Goal: Task Accomplishment & Management: Complete application form

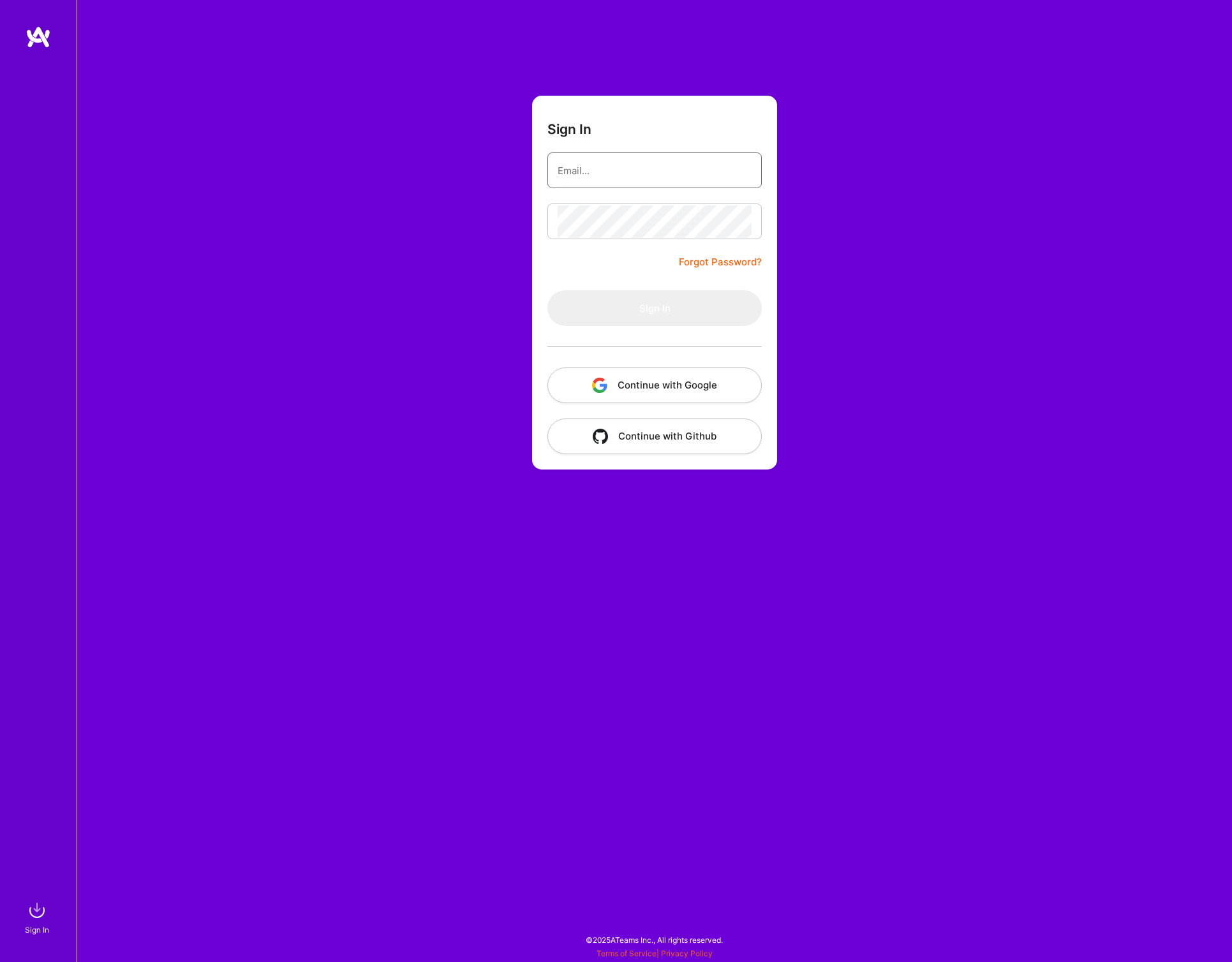
click at [604, 176] on input "email" at bounding box center [654, 170] width 194 height 33
type input "[EMAIL_ADDRESS][DOMAIN_NAME]"
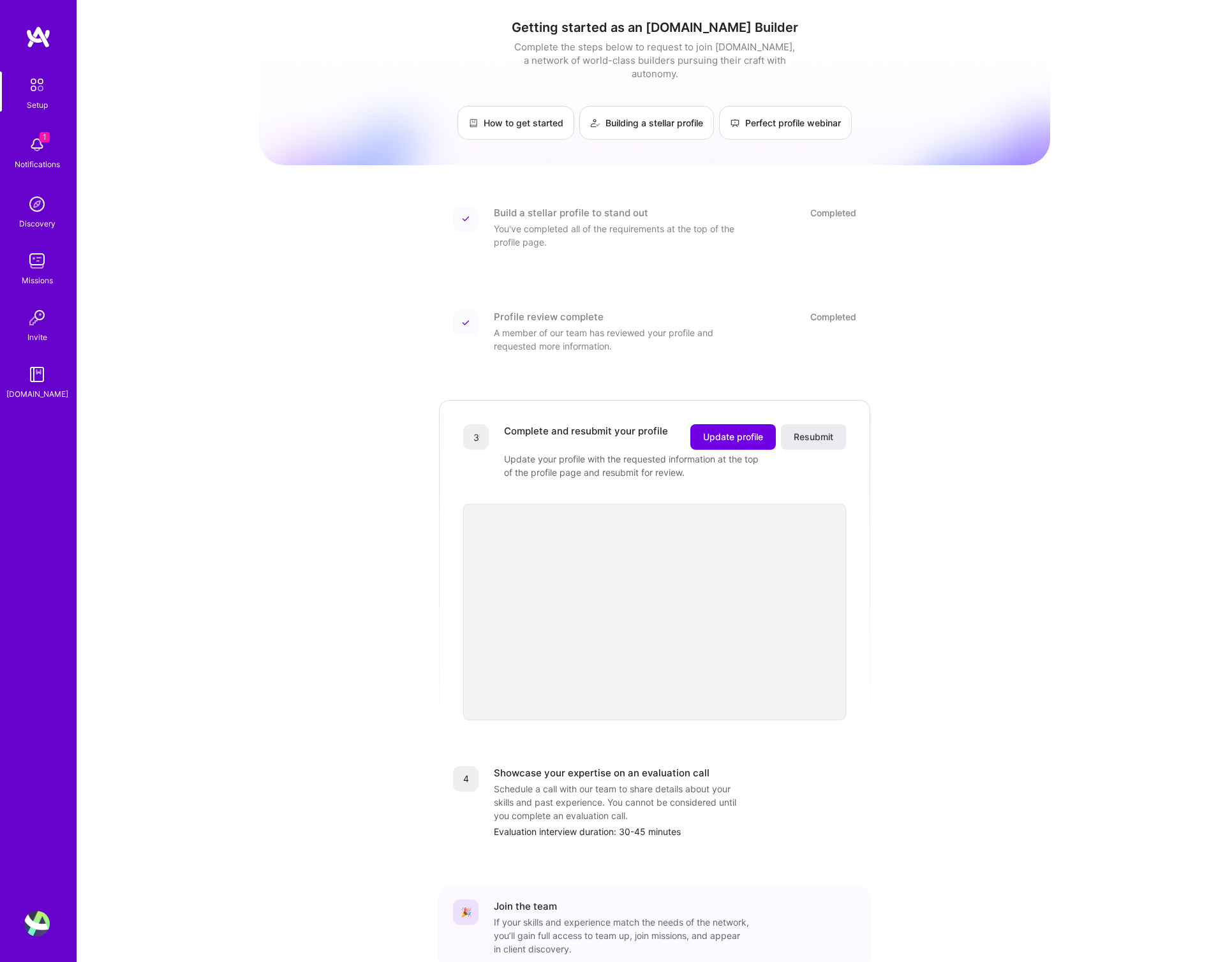
scroll to position [66, 0]
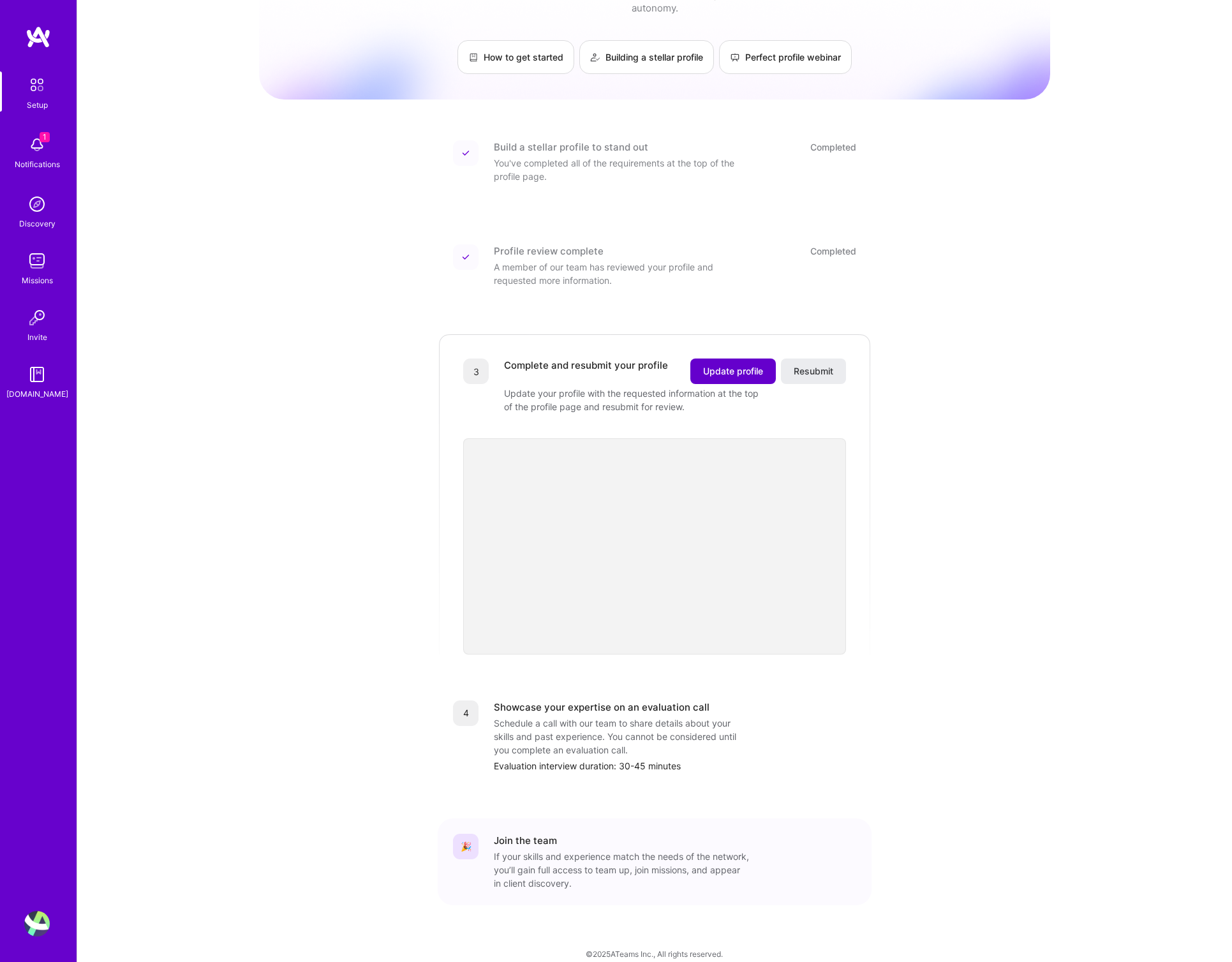
click at [731, 365] on span "Update profile" at bounding box center [733, 371] width 60 height 12
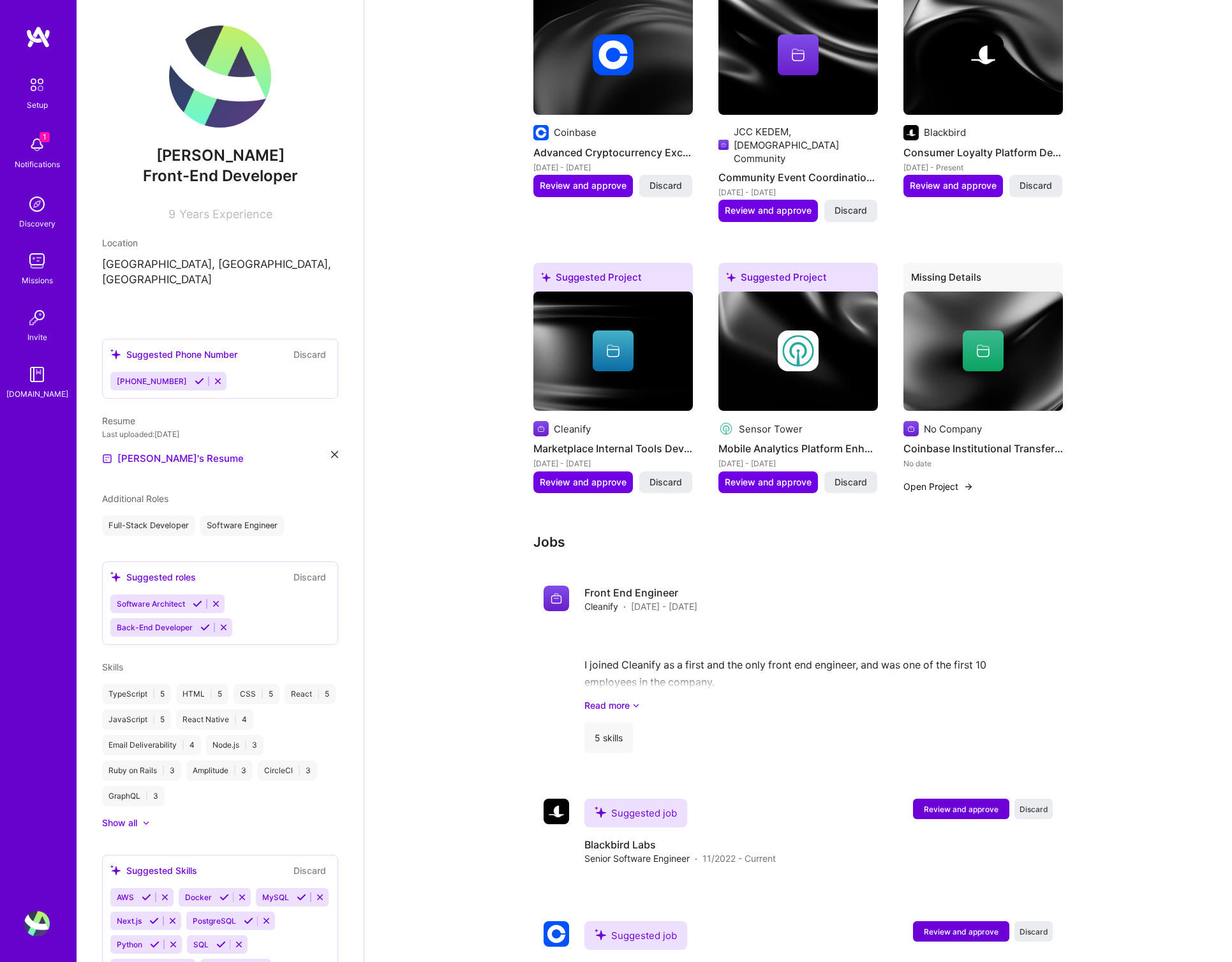
scroll to position [549, 0]
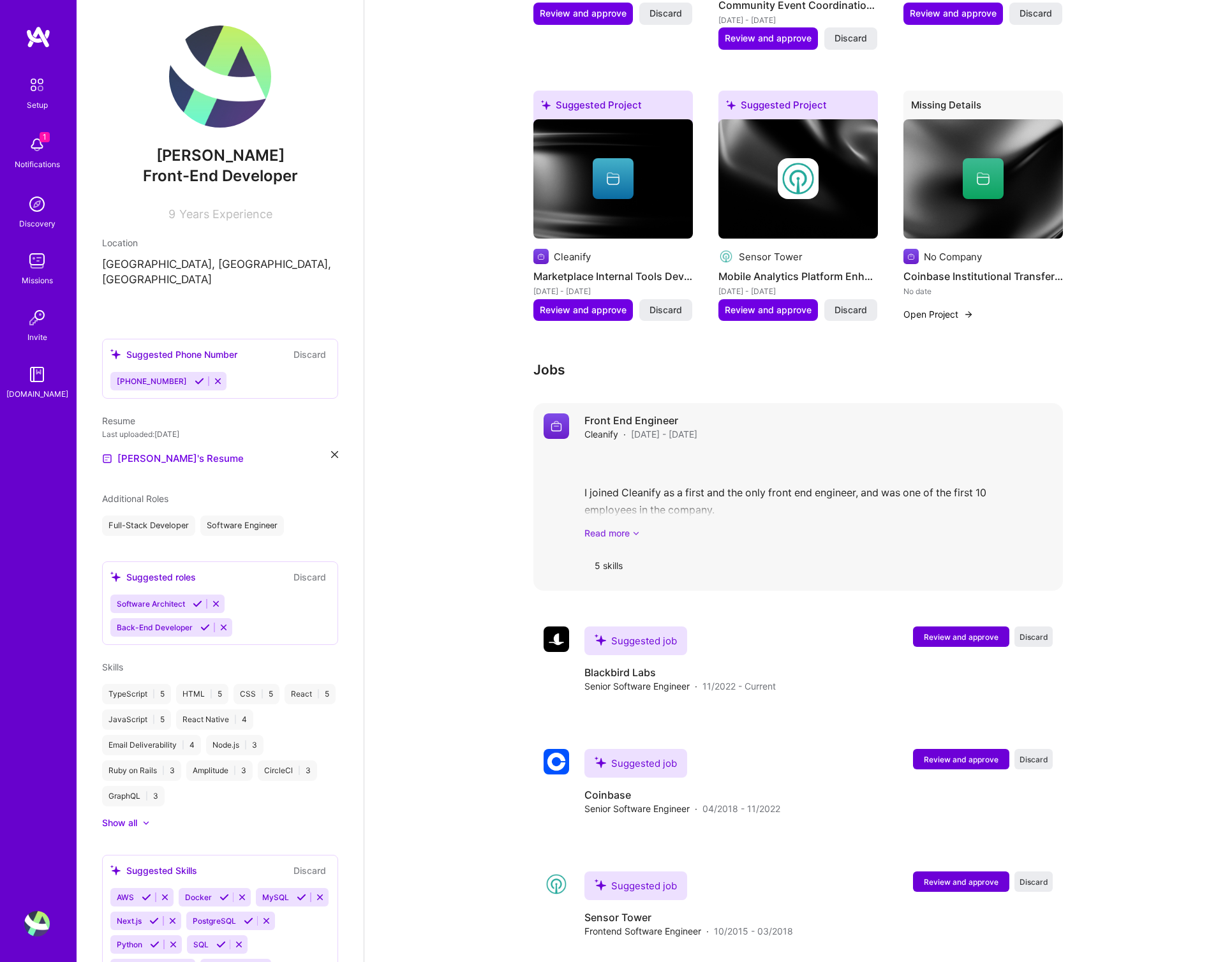
click at [626, 526] on link "Read more" at bounding box center [819, 532] width 469 height 13
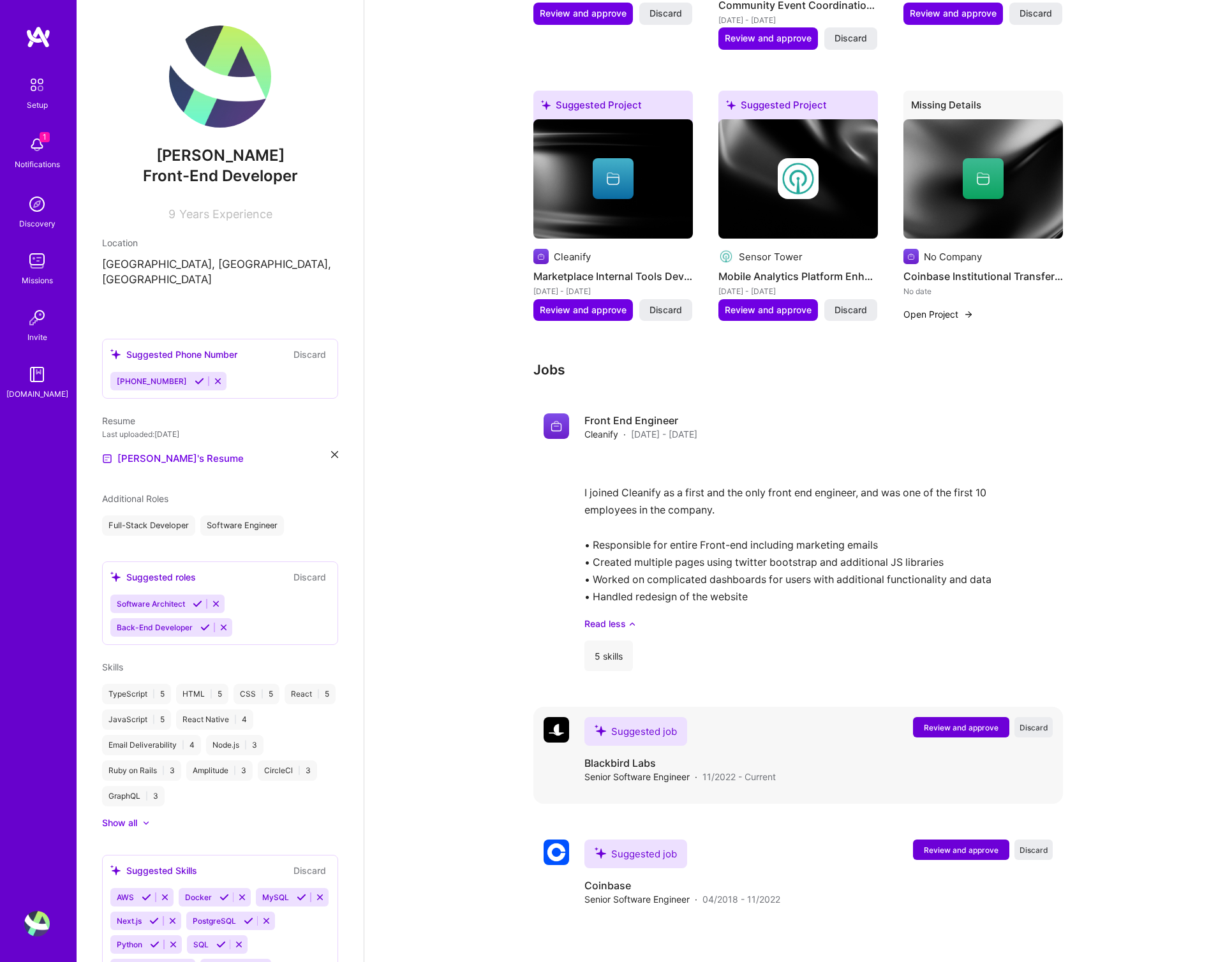
click at [987, 722] on span "Review and approve" at bounding box center [961, 728] width 75 height 11
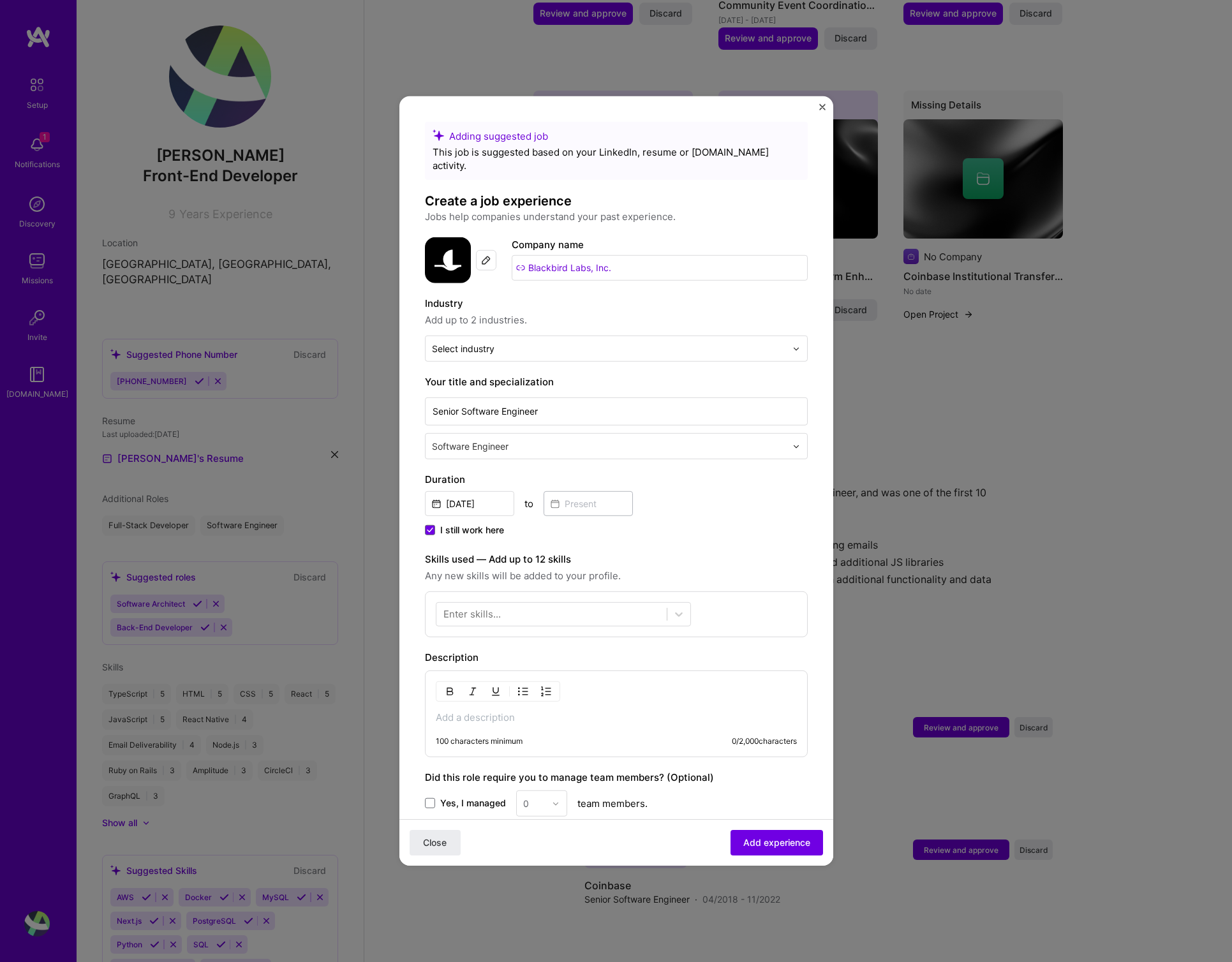
click at [820, 105] on img "Close" at bounding box center [822, 106] width 6 height 6
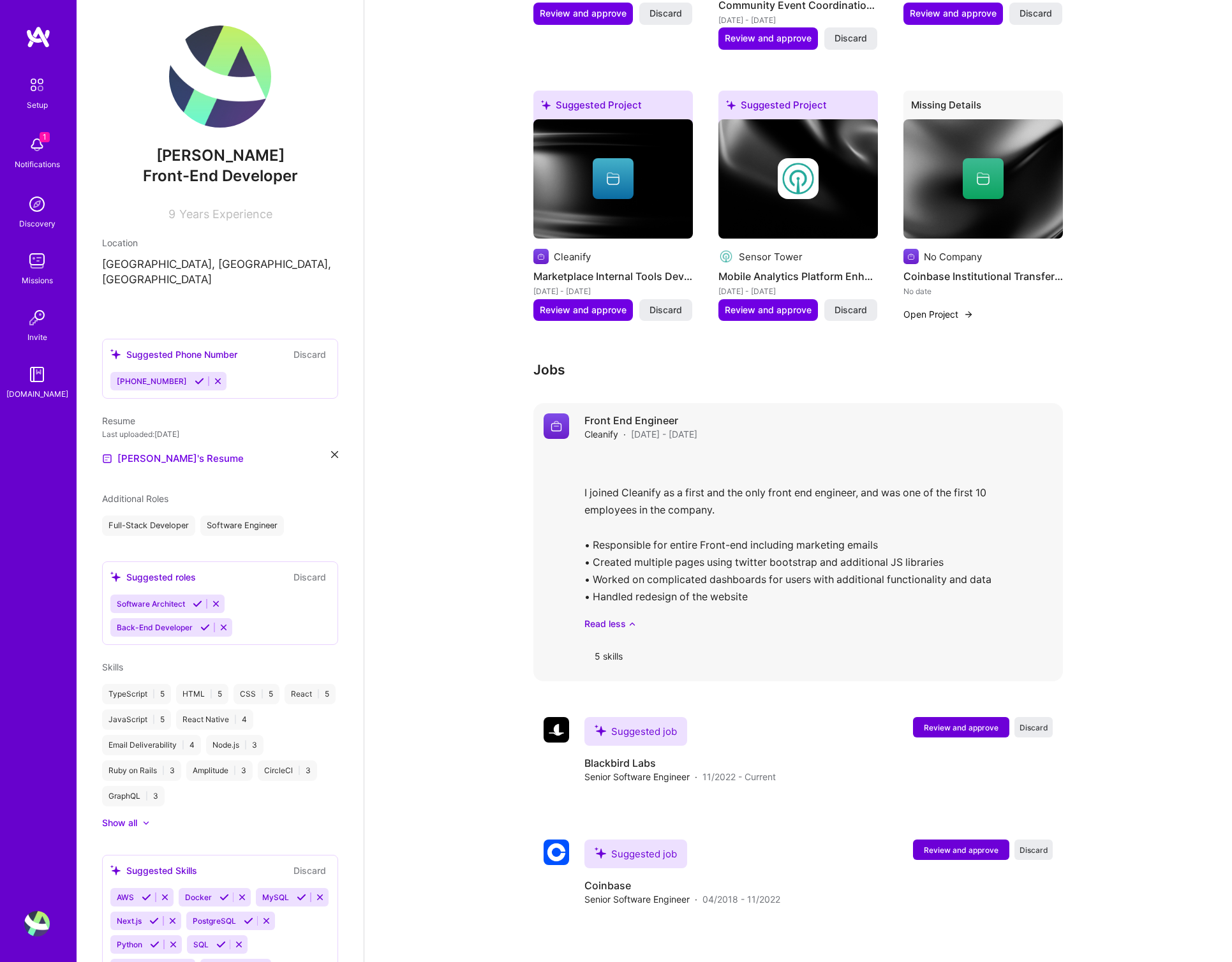
scroll to position [640, 0]
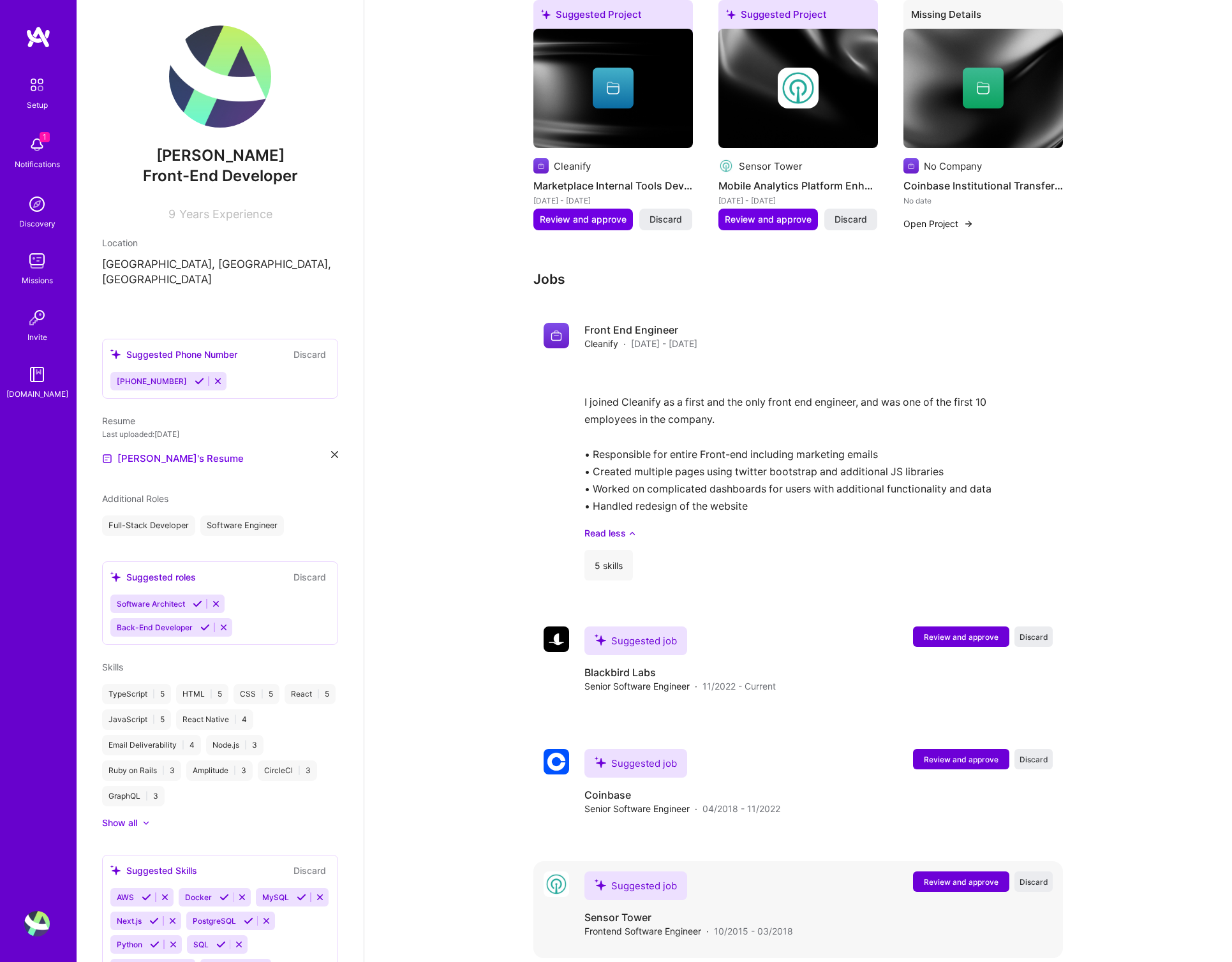
click at [965, 877] on span "Review and approve" at bounding box center [961, 882] width 75 height 11
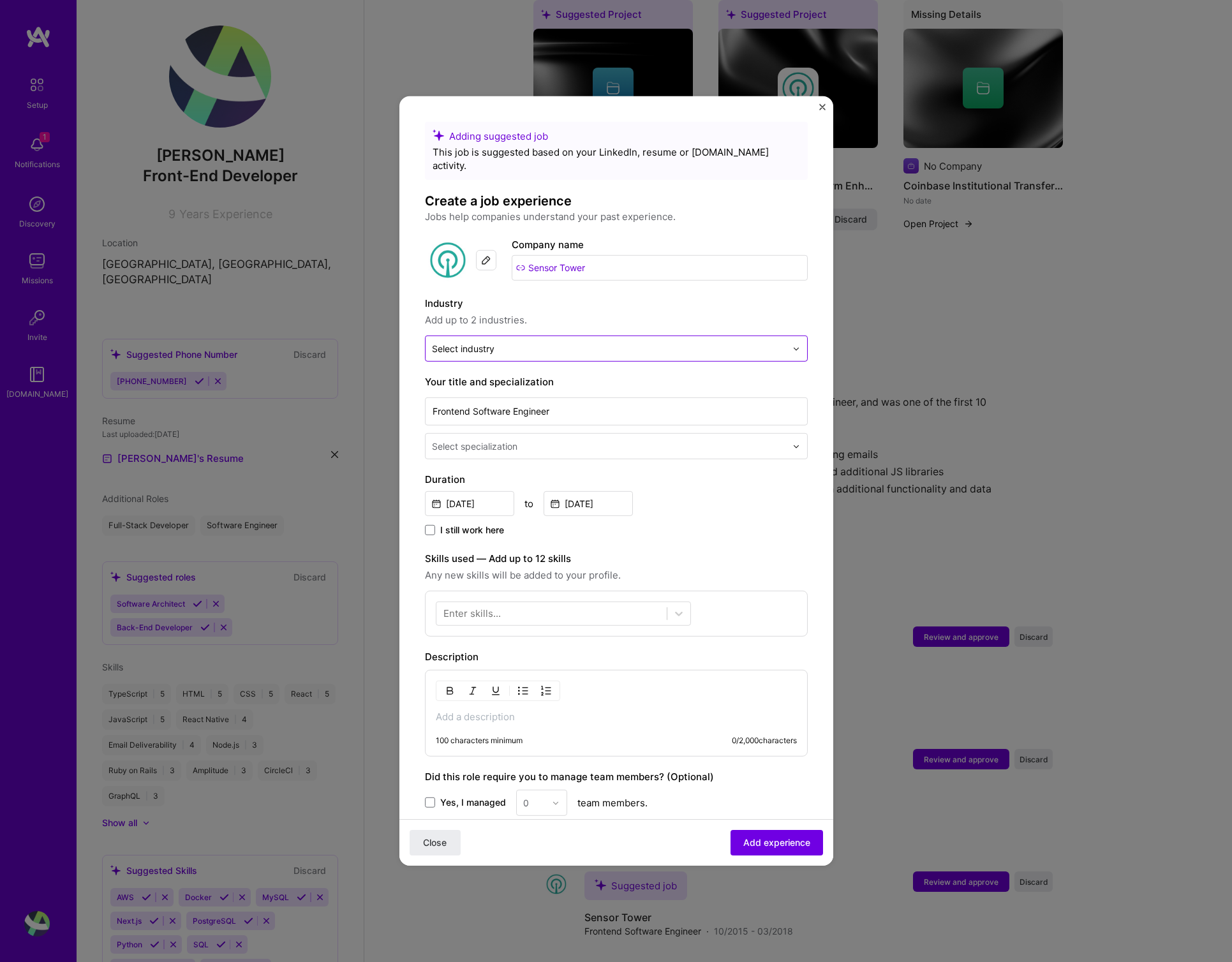
click at [541, 342] on input "text" at bounding box center [609, 348] width 354 height 13
type input "mobil"
type input "apps"
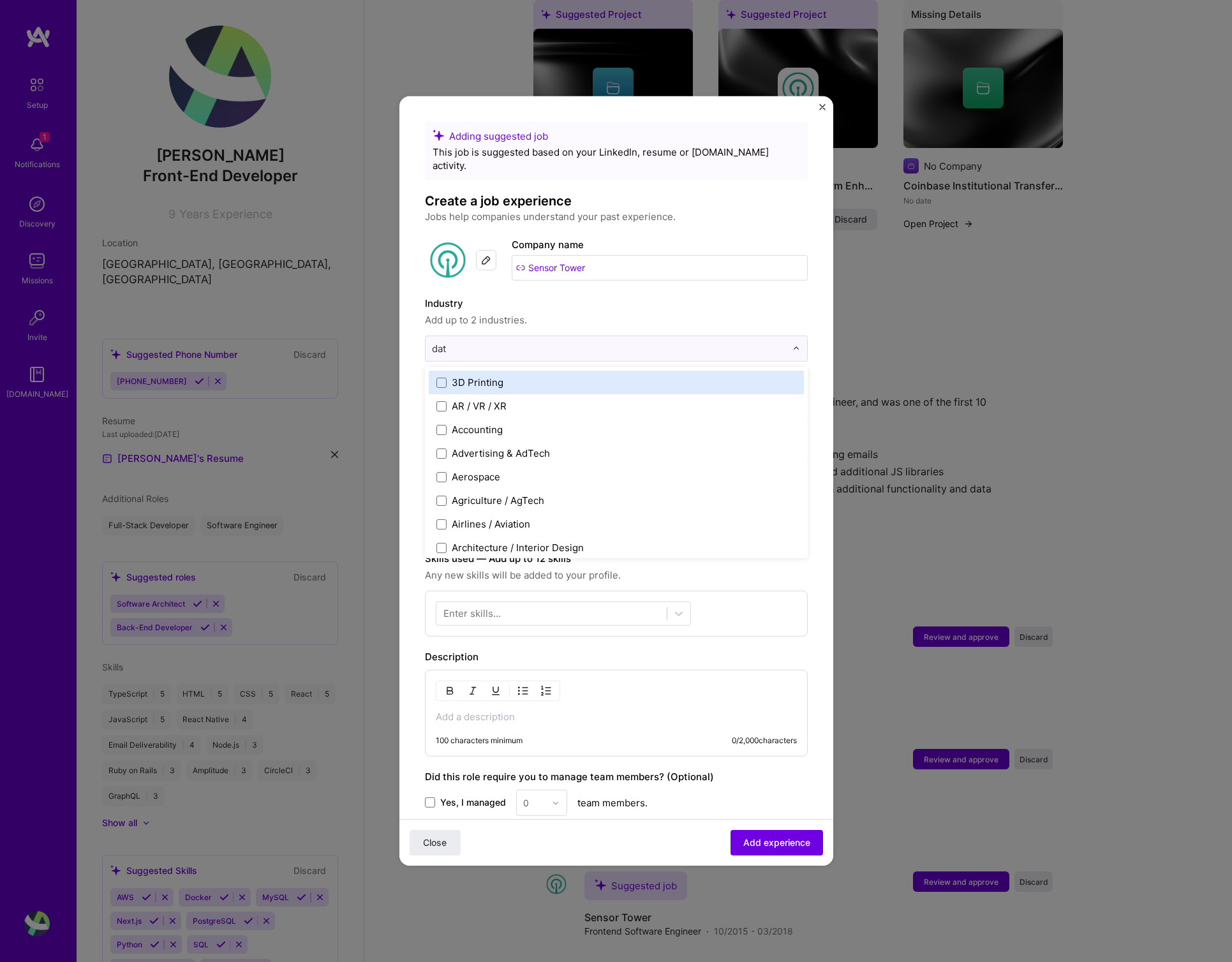
type input "data"
type input "a"
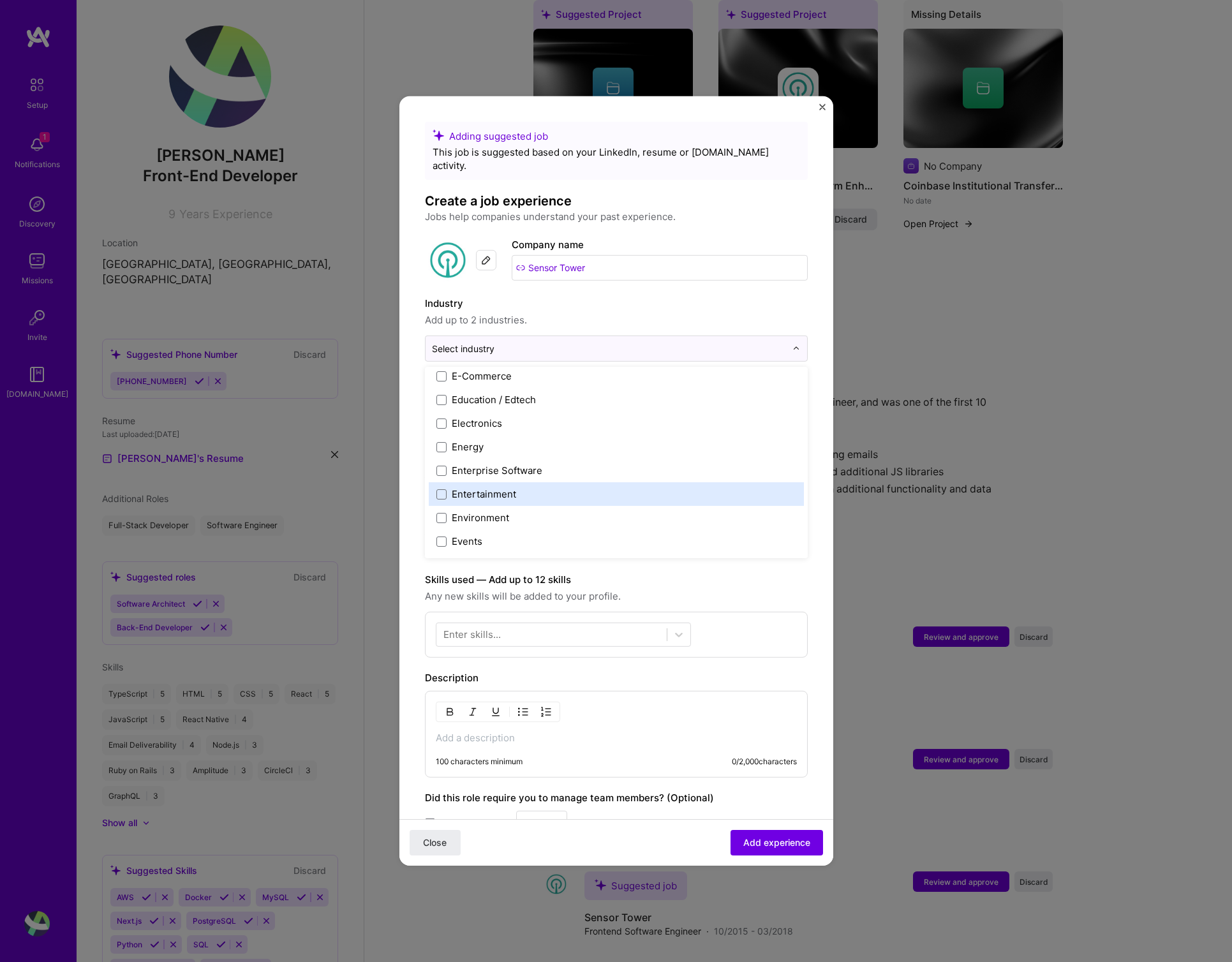
scroll to position [1140, 0]
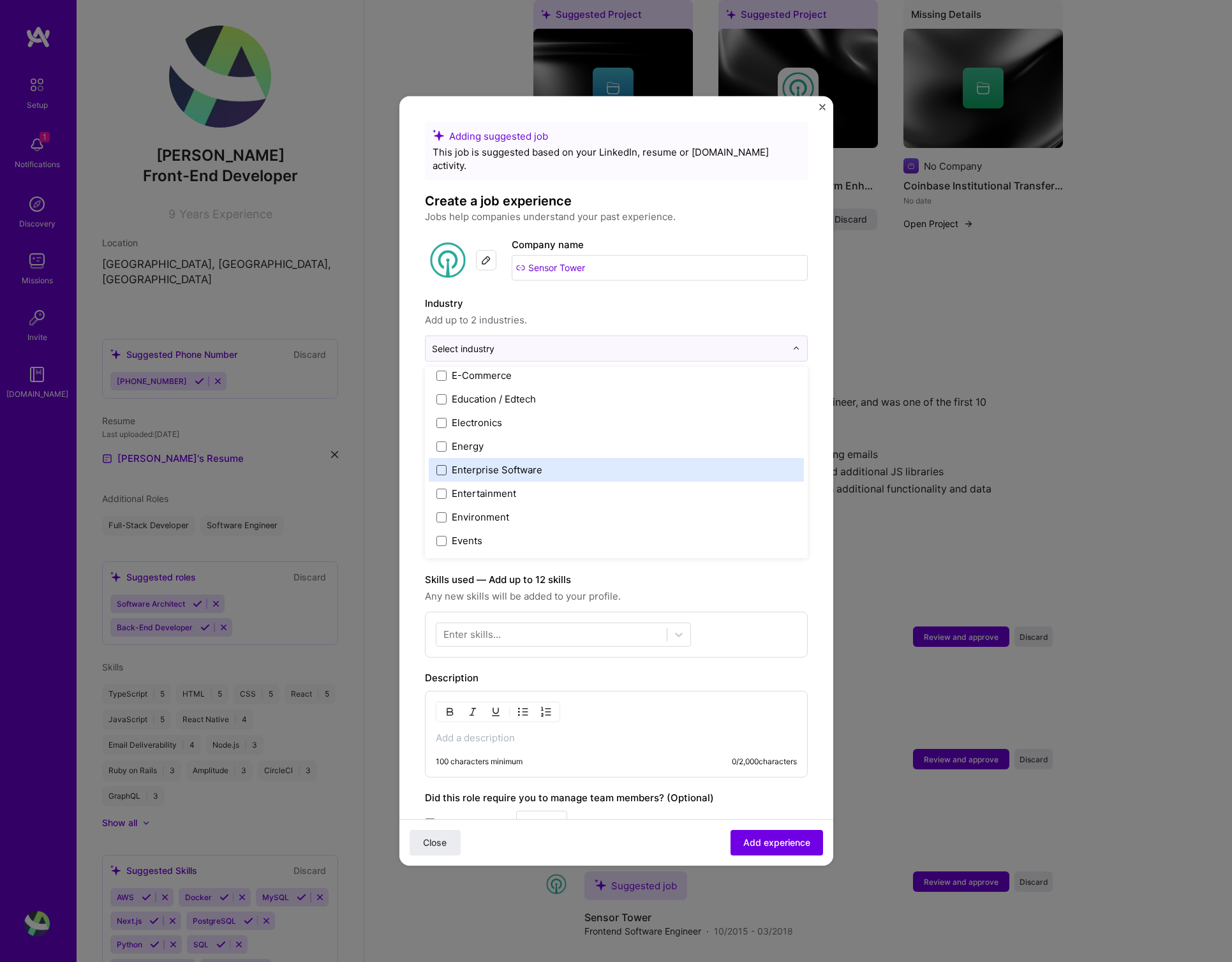
click at [438, 464] on span at bounding box center [442, 469] width 11 height 11
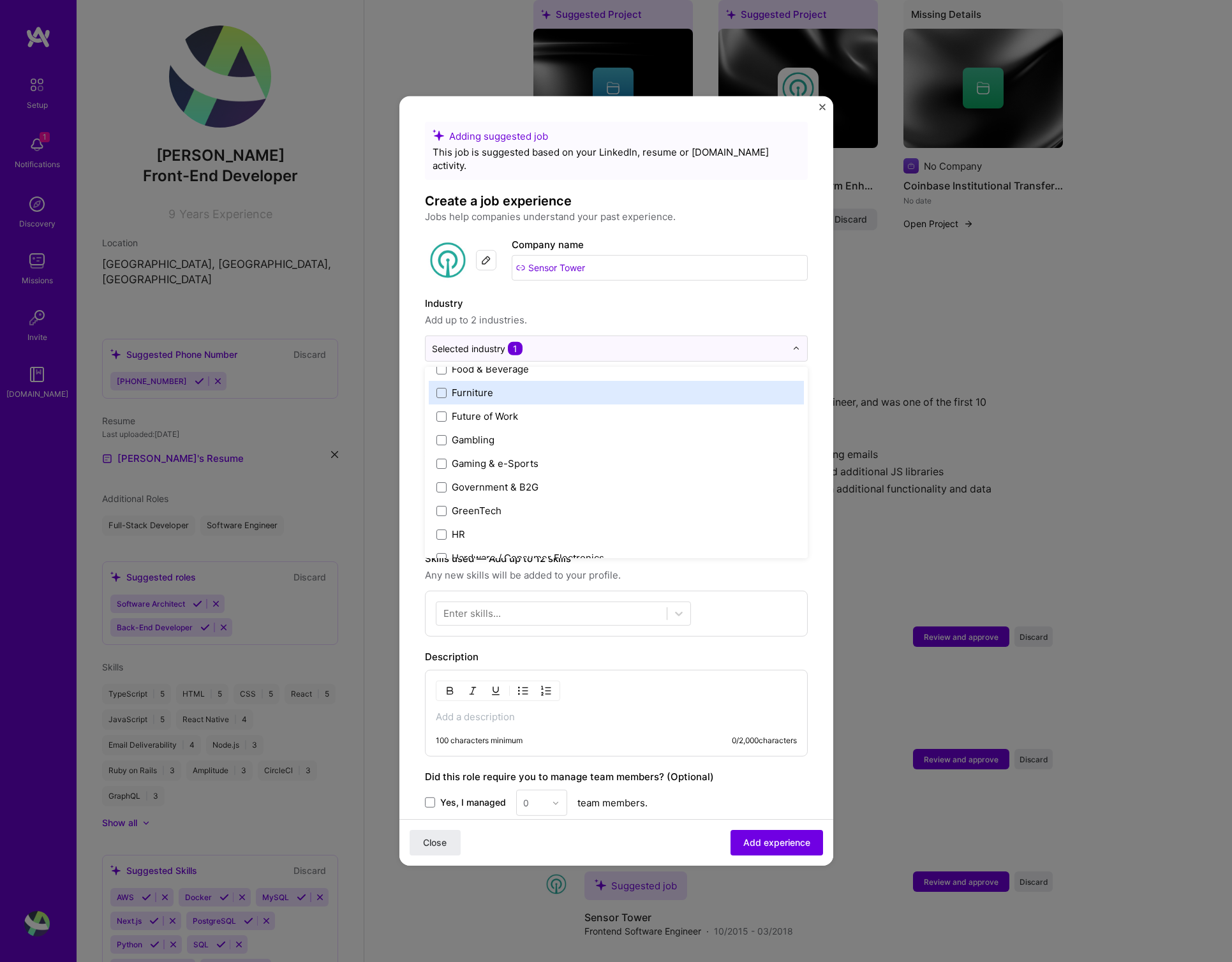
scroll to position [1431, 0]
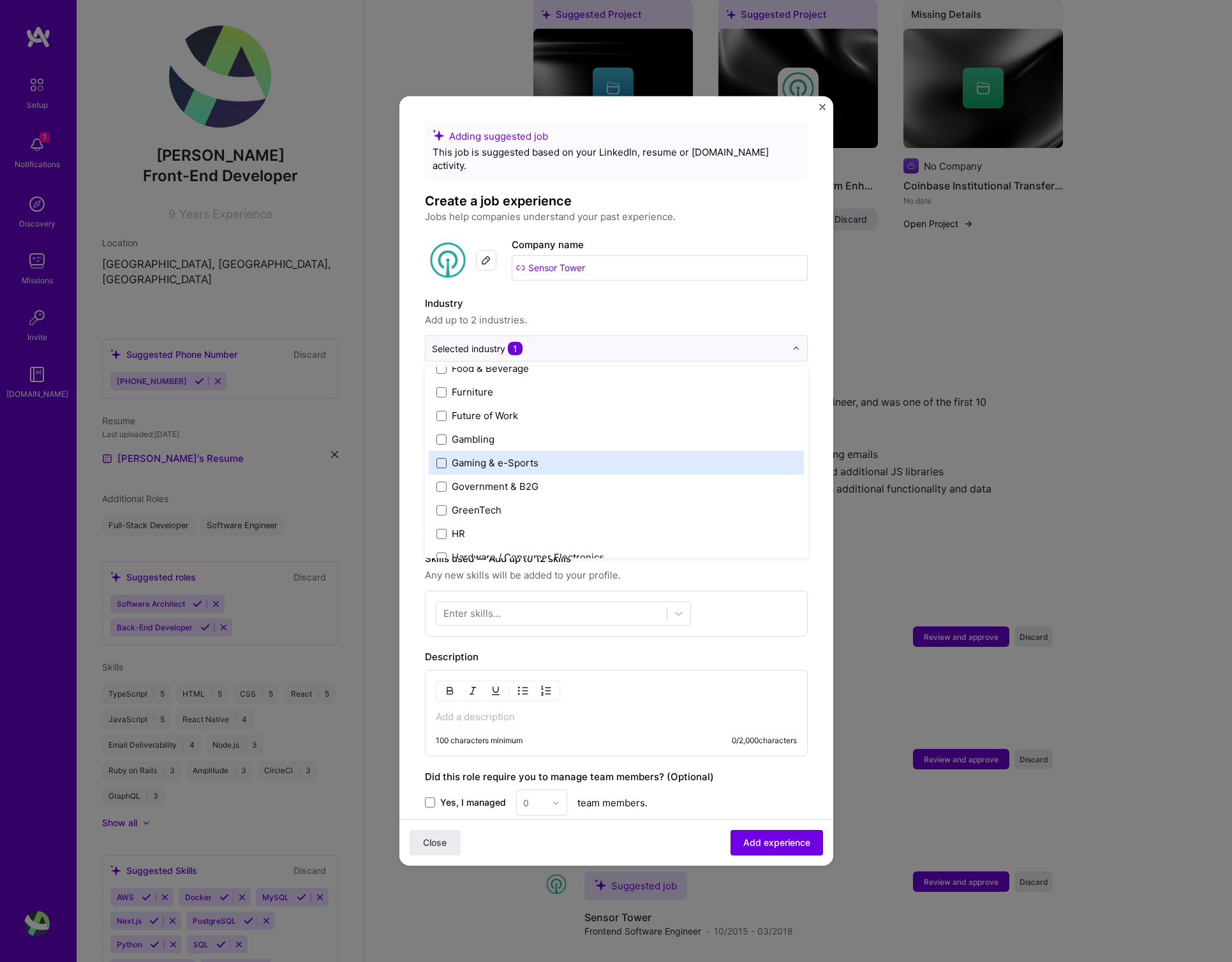
click at [439, 458] on span at bounding box center [442, 463] width 11 height 11
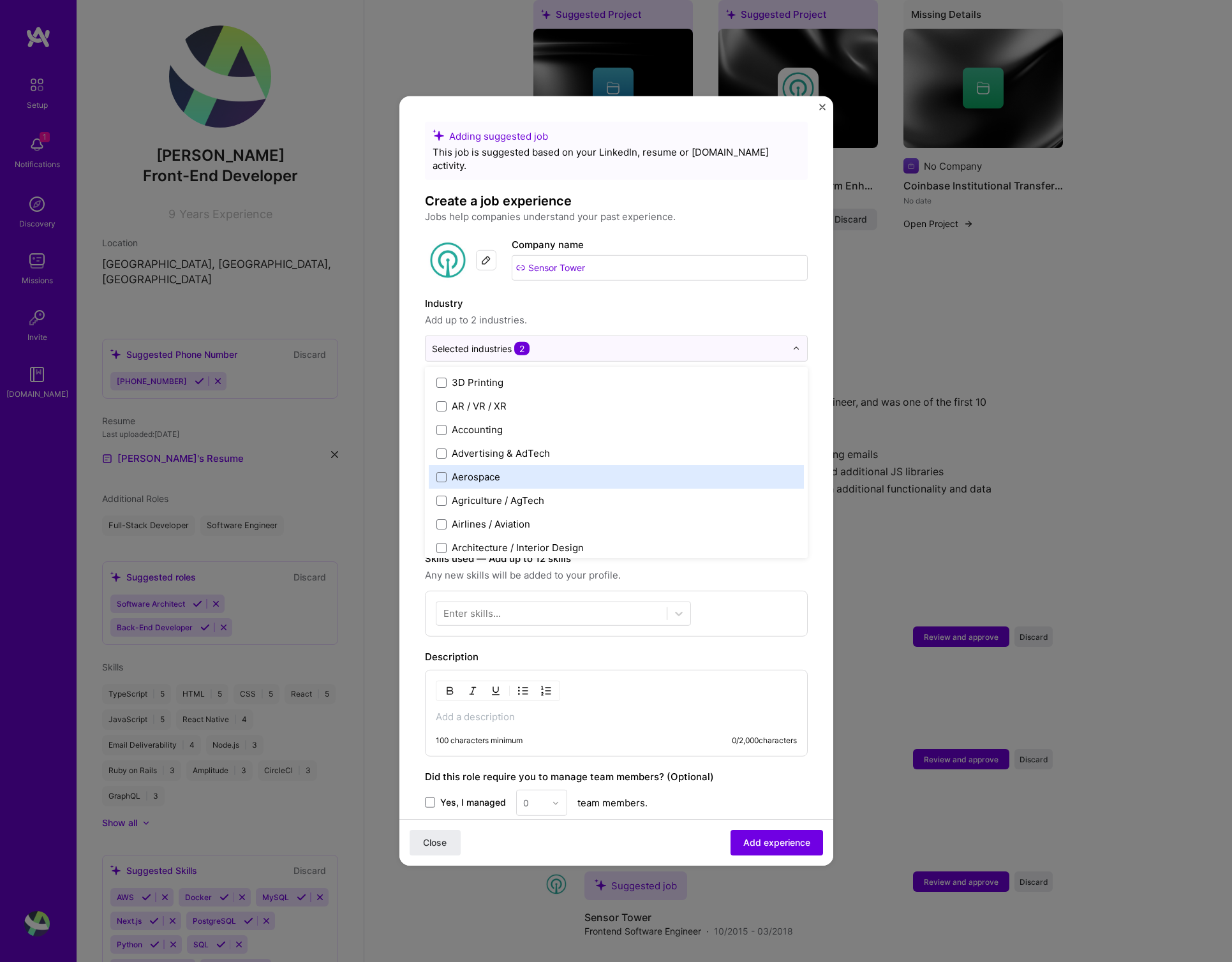
scroll to position [7, 0]
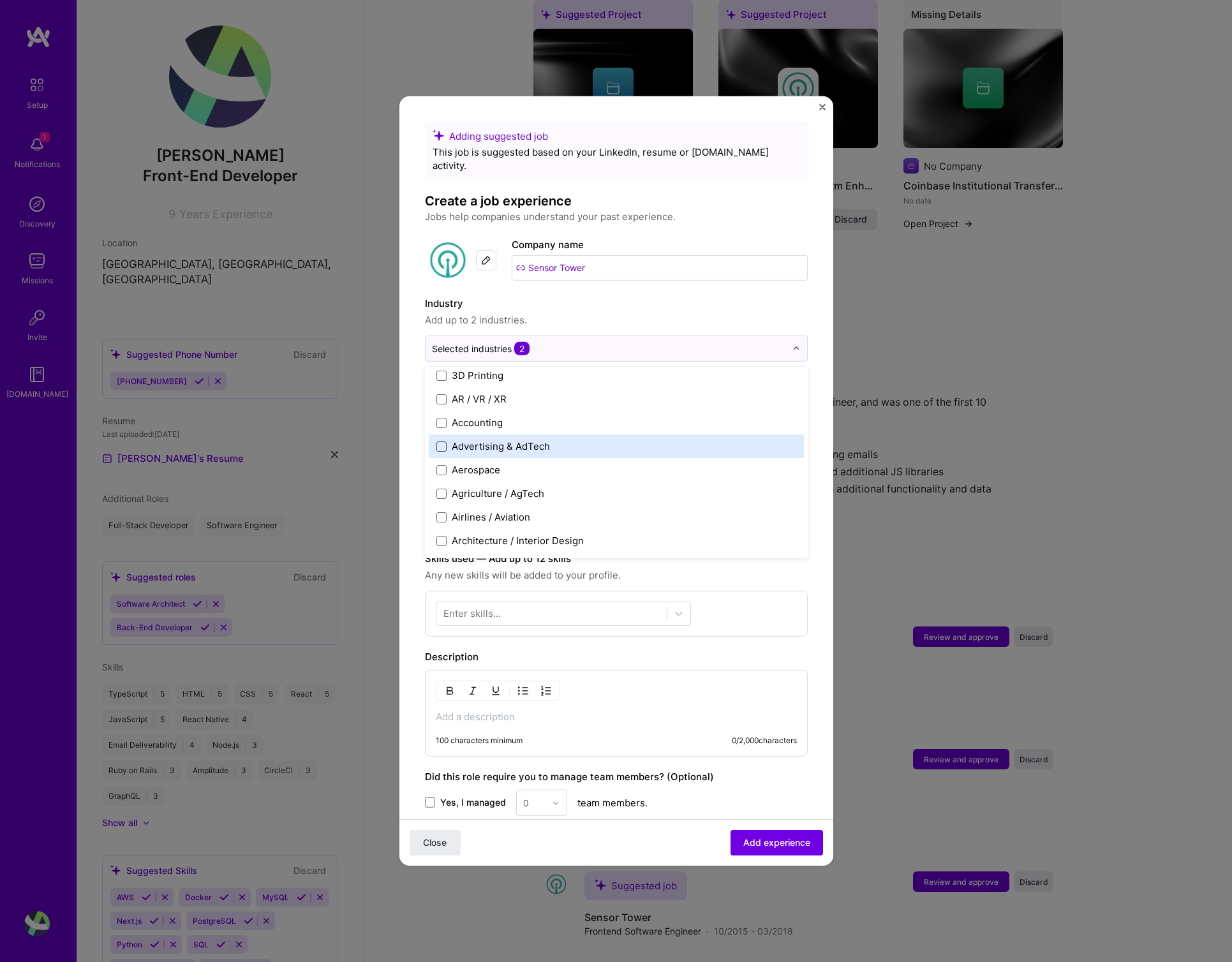
click at [439, 441] on span at bounding box center [442, 446] width 11 height 11
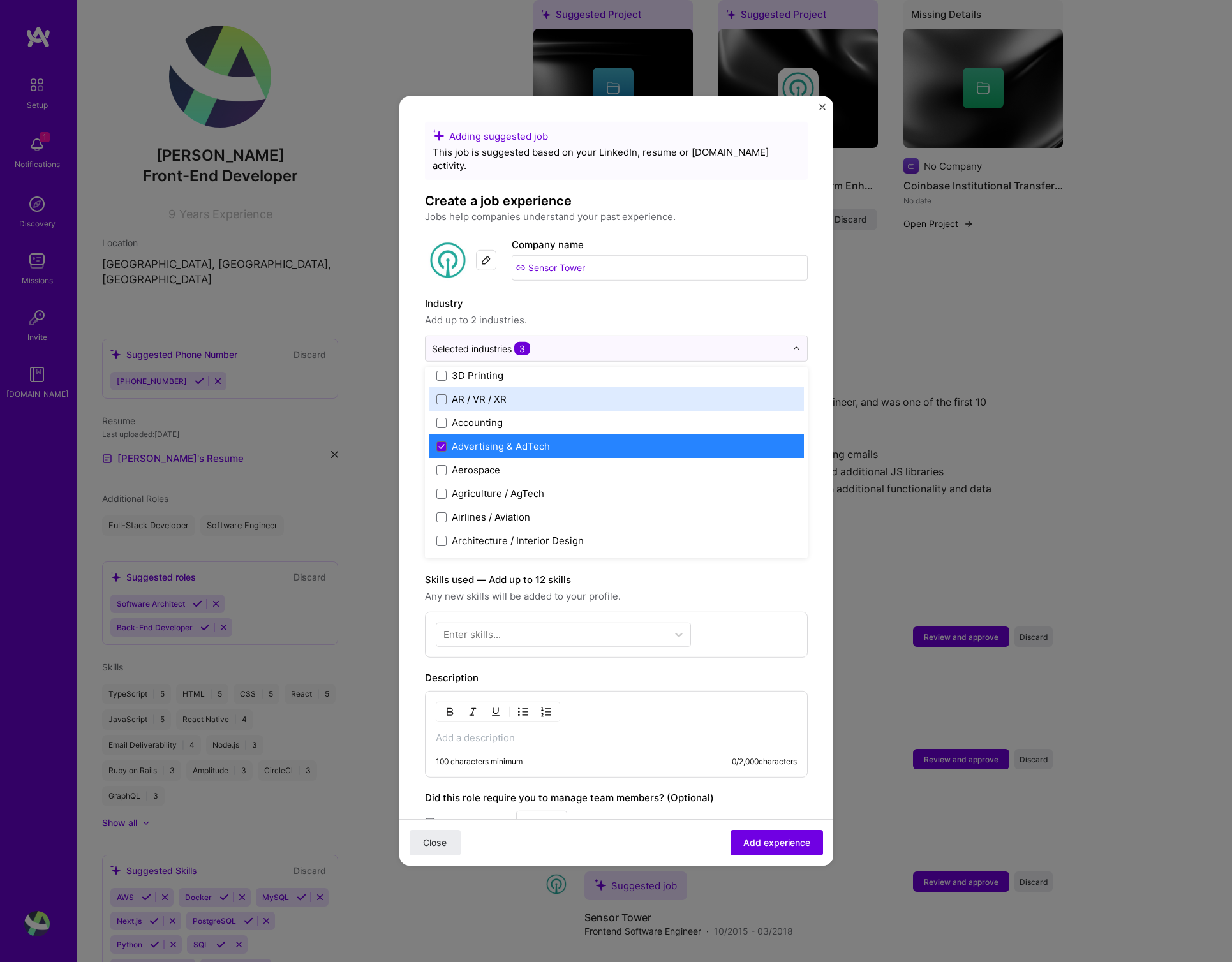
click at [812, 379] on form "Adding suggested job This job is suggested based on your LinkedIn, resume or [D…" at bounding box center [616, 587] width 434 height 932
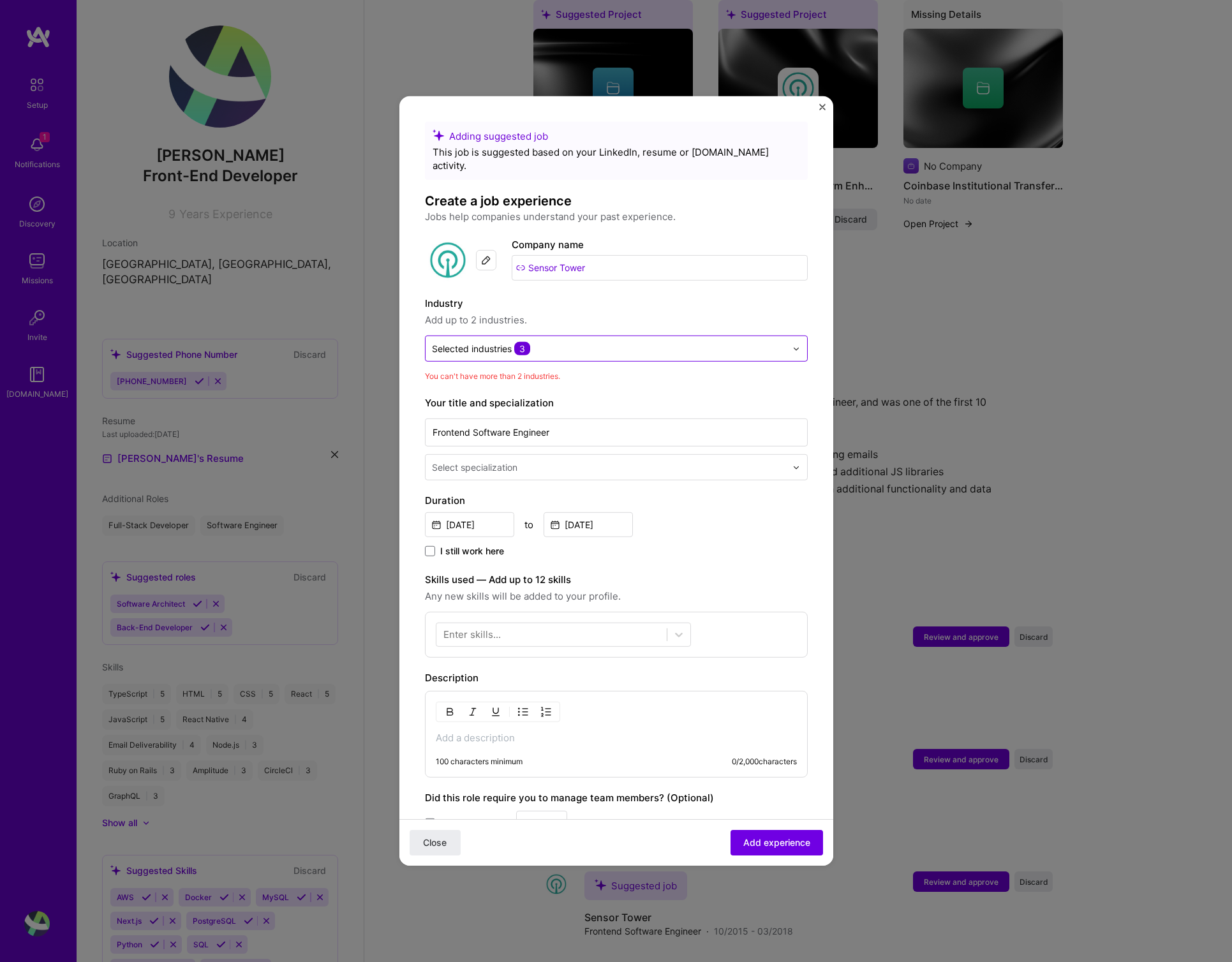
click at [501, 342] on div "Selected industries 3" at bounding box center [481, 348] width 99 height 13
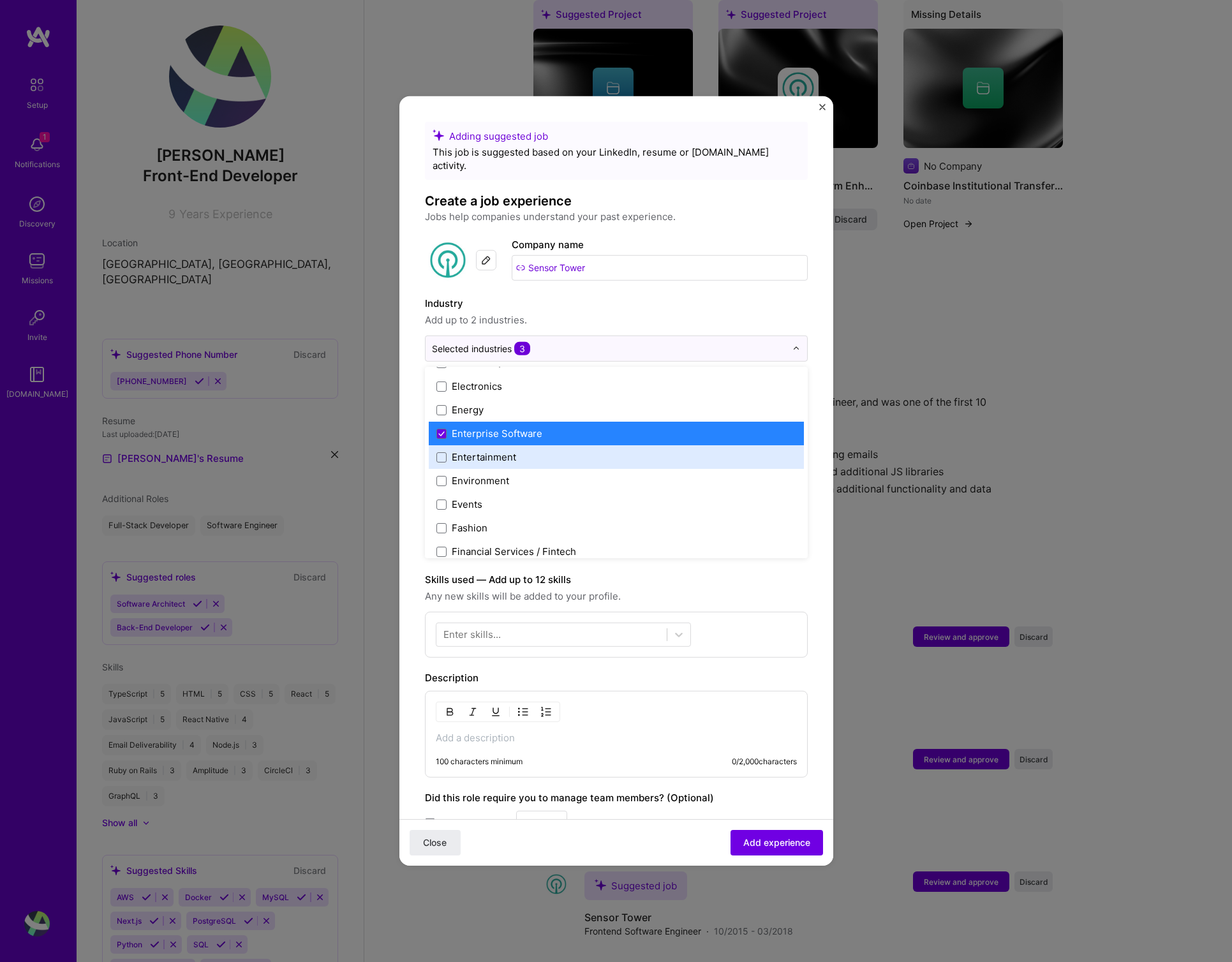
scroll to position [1187, 0]
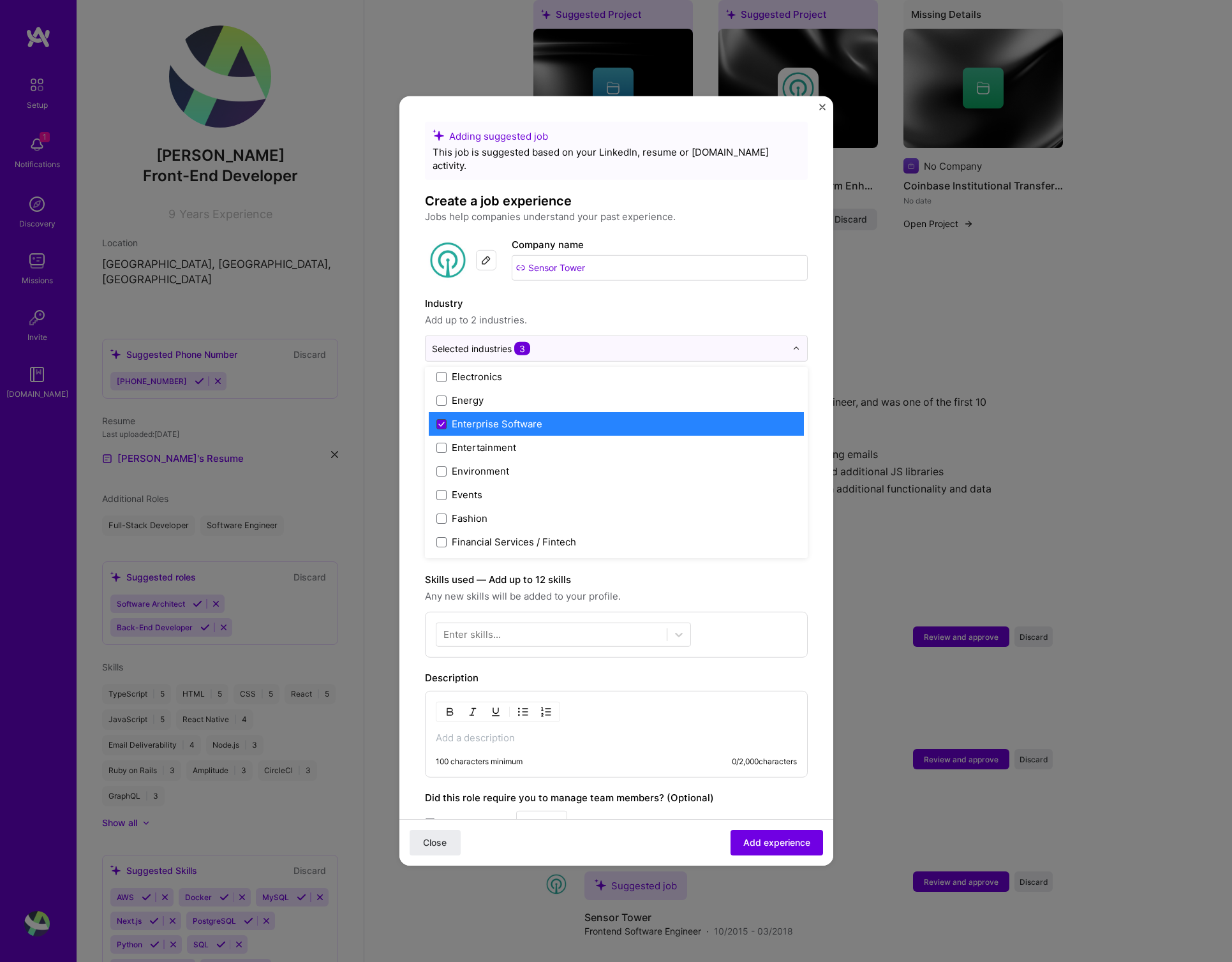
click at [442, 422] on icon at bounding box center [441, 424] width 6 height 5
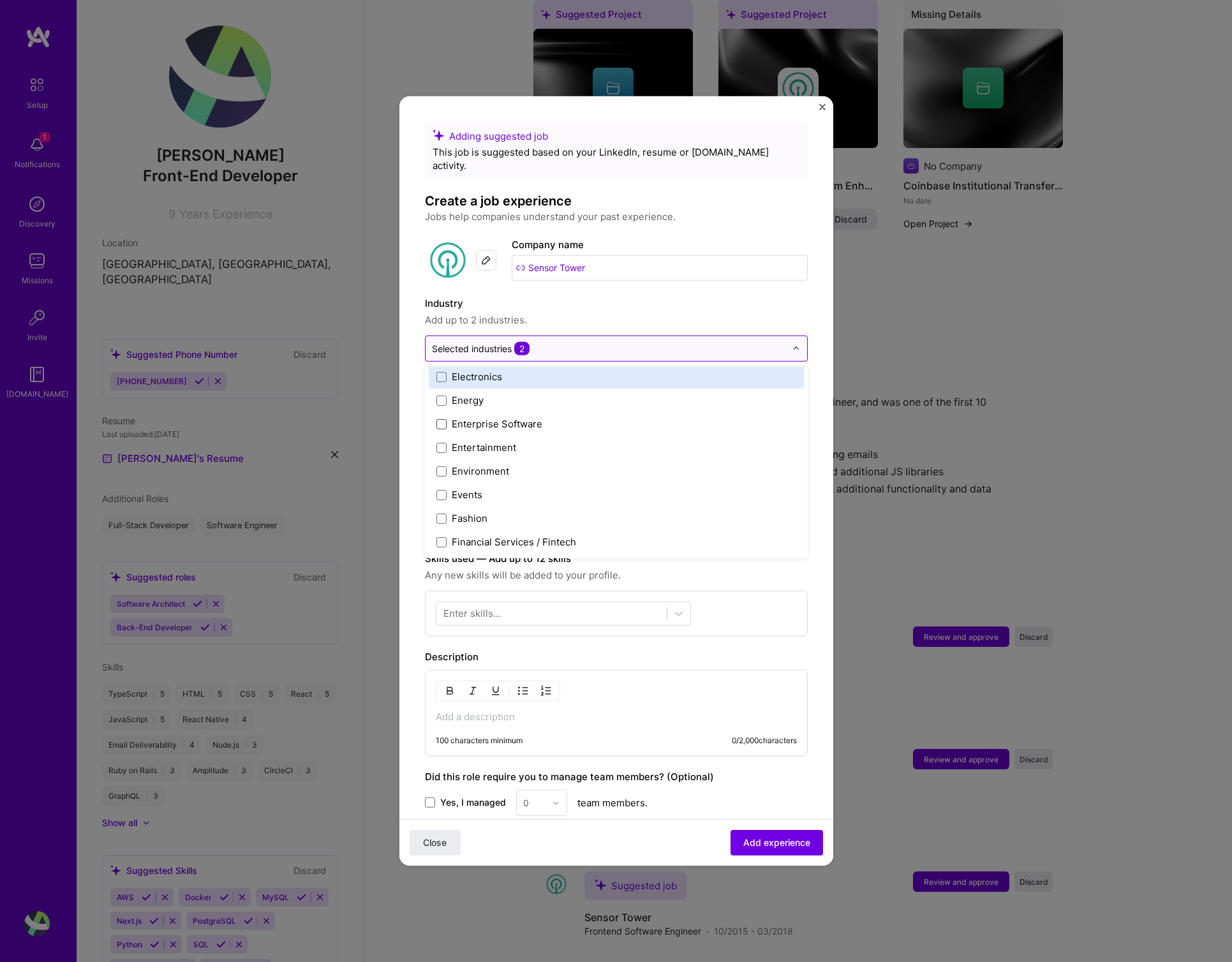
click at [767, 342] on input "text" at bounding box center [609, 348] width 354 height 13
click at [824, 345] on form "Adding suggested job This job is suggested based on your LinkedIn, resume or [D…" at bounding box center [616, 577] width 434 height 911
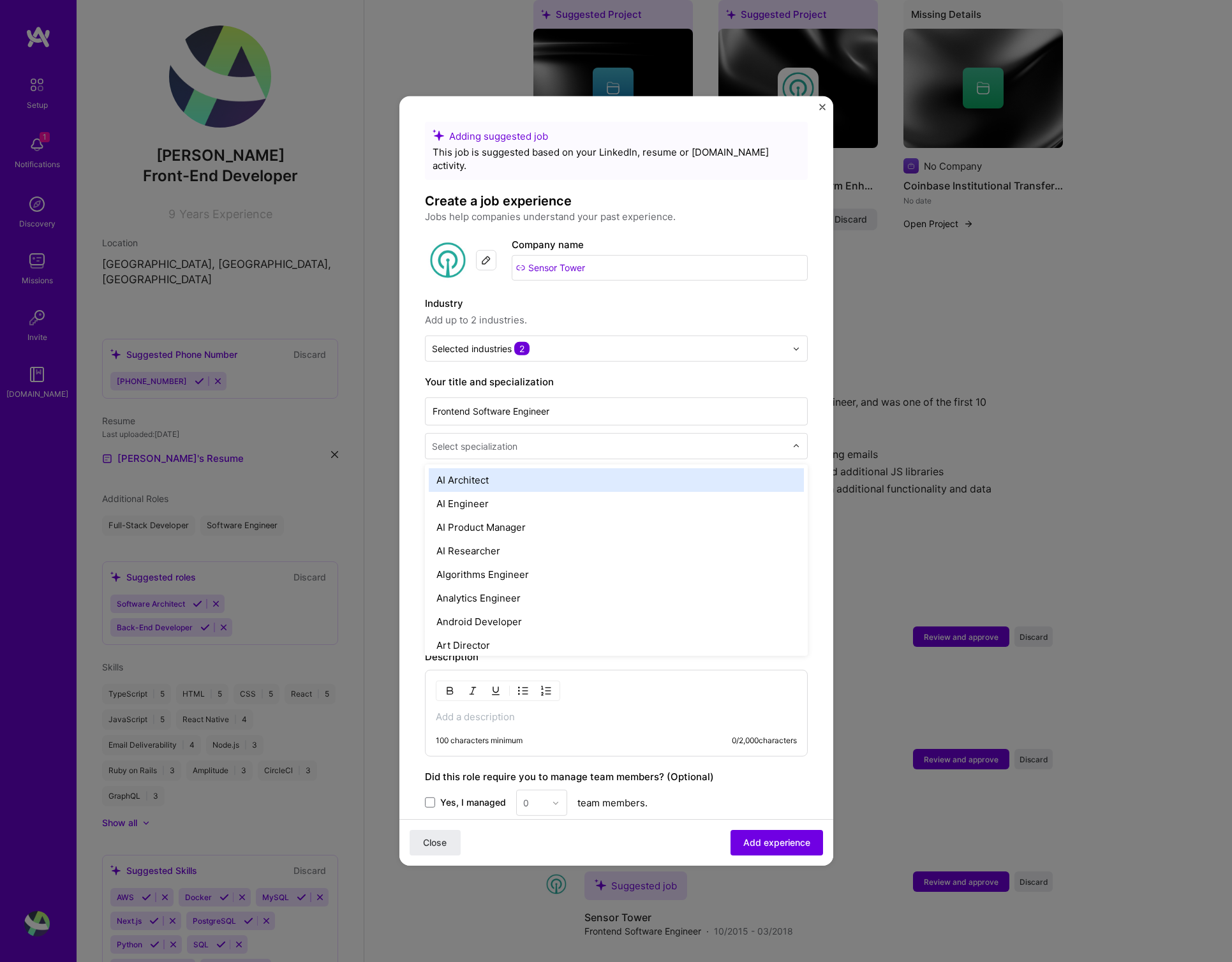
click at [594, 434] on div "Select specialization" at bounding box center [609, 446] width 367 height 25
click at [817, 438] on form "Adding suggested job This job is suggested based on your LinkedIn, resume or [D…" at bounding box center [616, 577] width 434 height 911
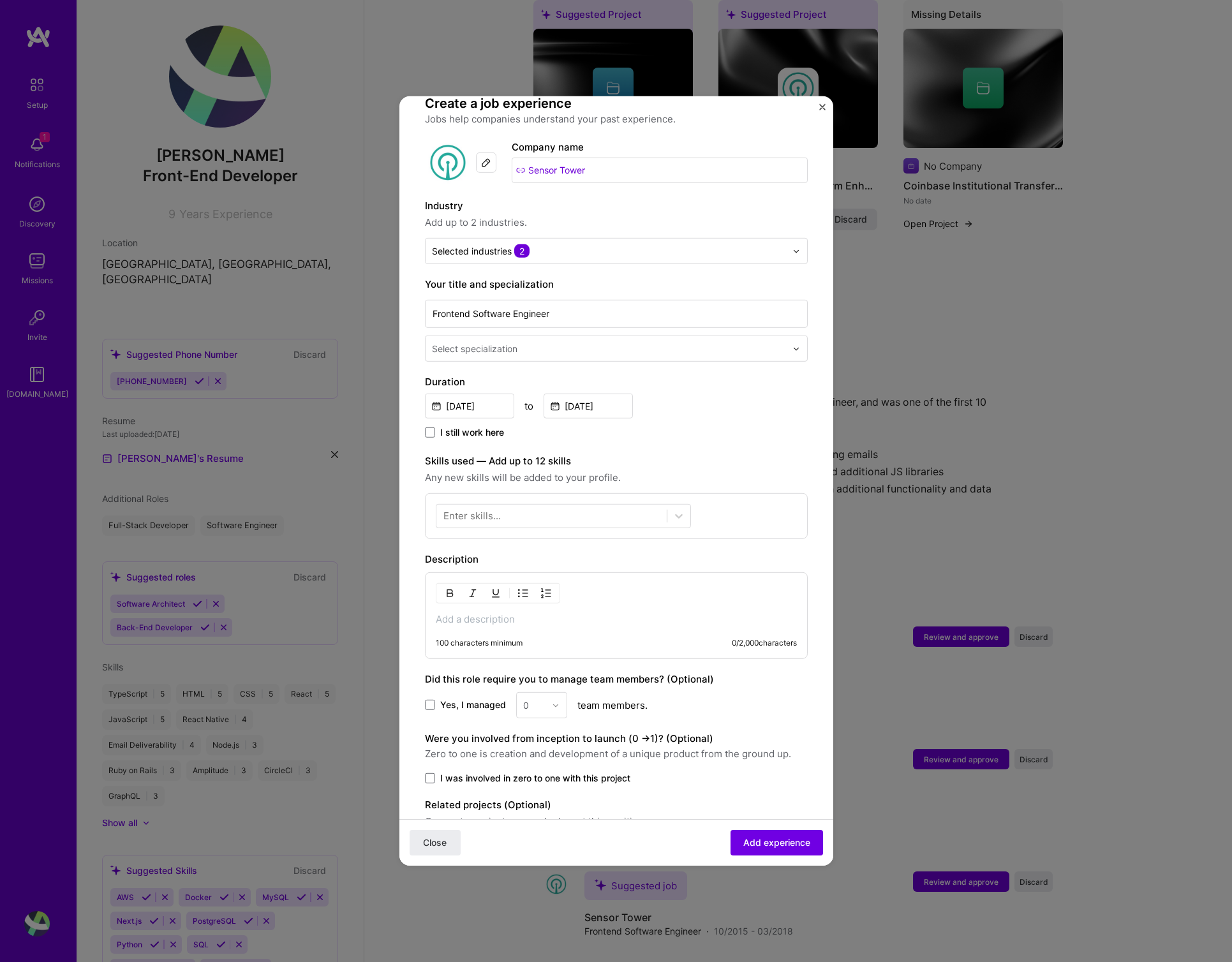
scroll to position [154, 0]
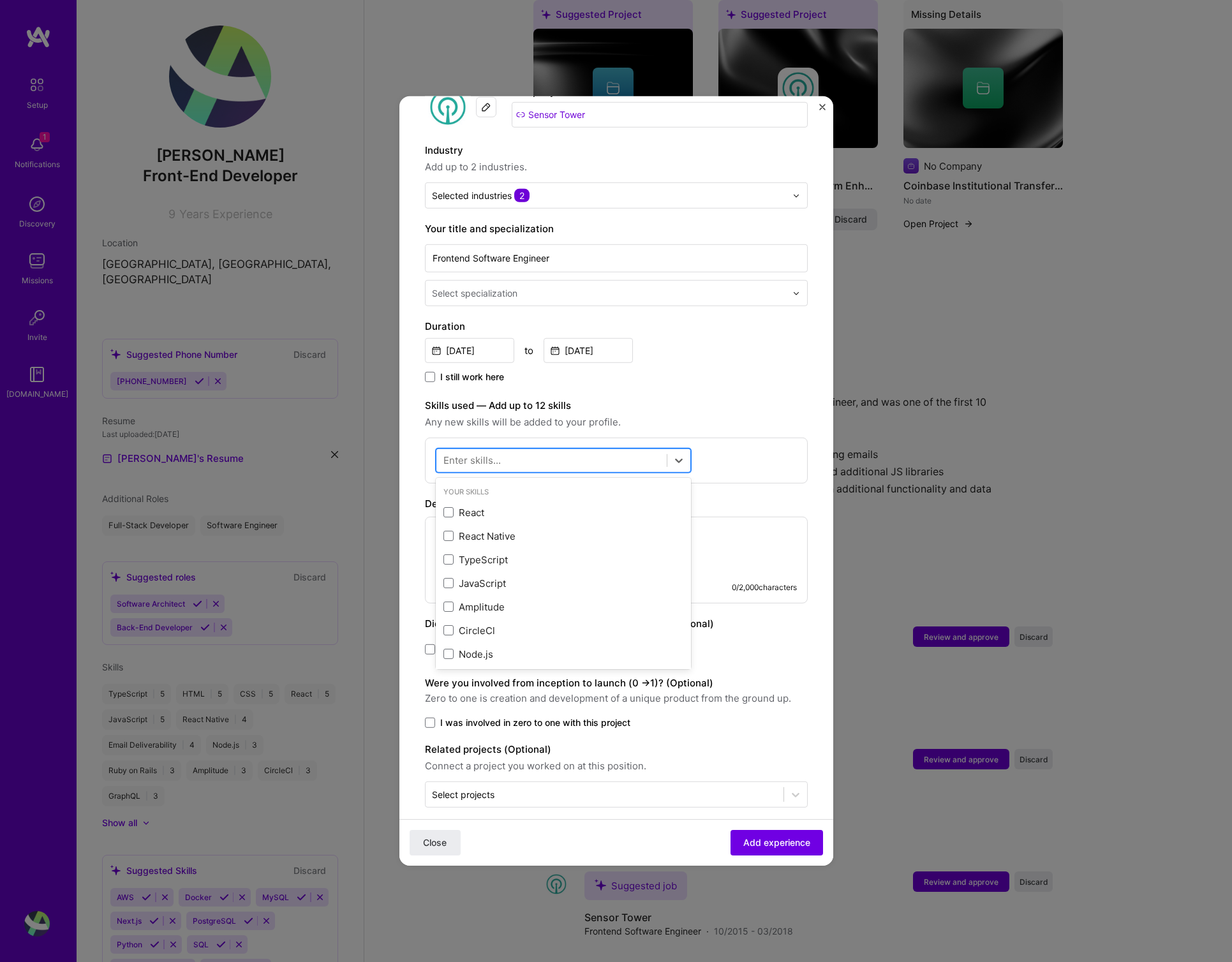
click at [605, 448] on div at bounding box center [564, 460] width 256 height 24
drag, startPoint x: 454, startPoint y: 497, endPoint x: 471, endPoint y: 488, distance: 19.2
click at [454, 506] on div "JavaScript" at bounding box center [564, 512] width 240 height 13
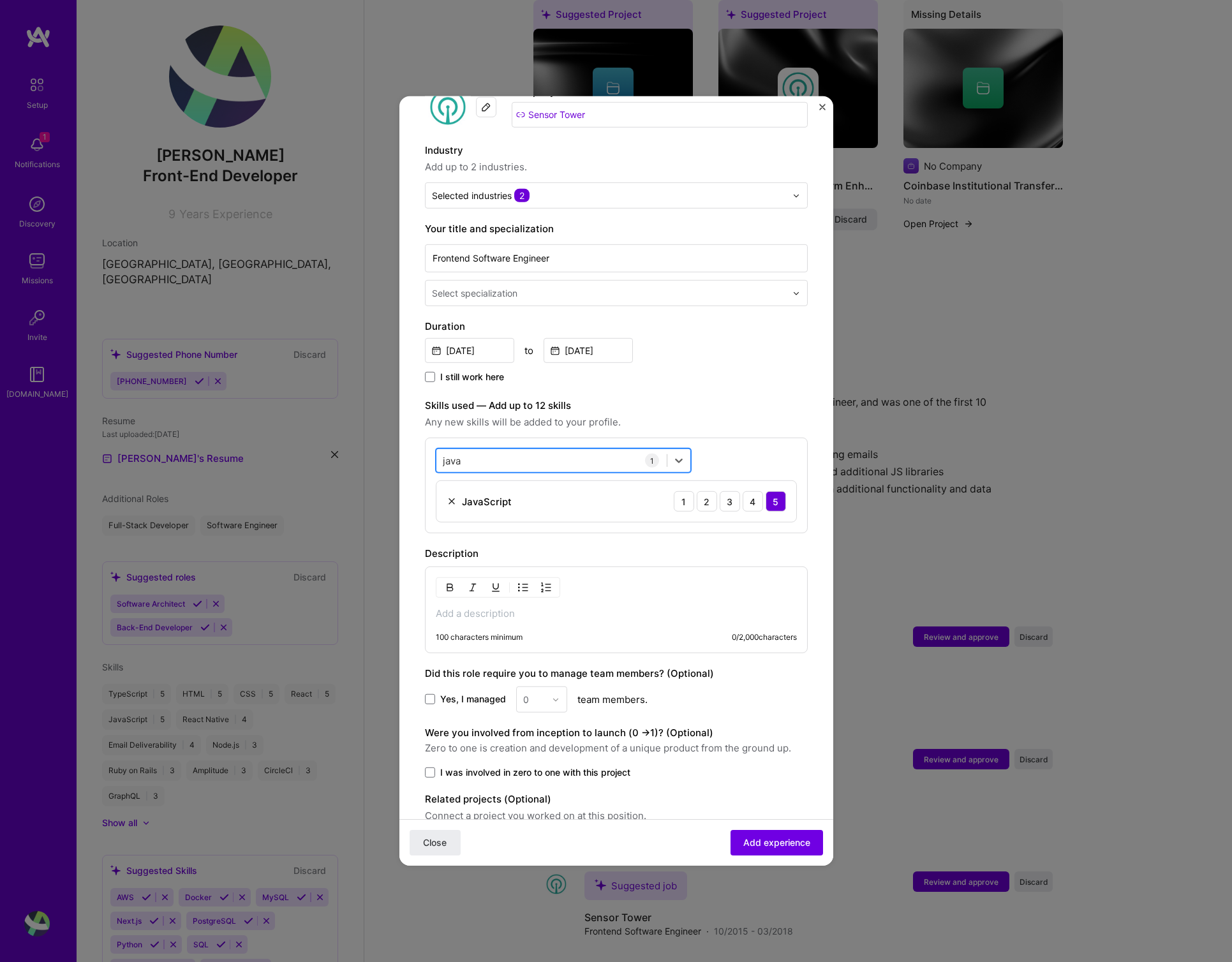
click at [500, 450] on div "java java" at bounding box center [552, 461] width 231 height 21
type input "knock"
click at [451, 563] on span at bounding box center [449, 568] width 11 height 11
click at [0, 0] on input "checkbox" at bounding box center [0, 0] width 0 height 0
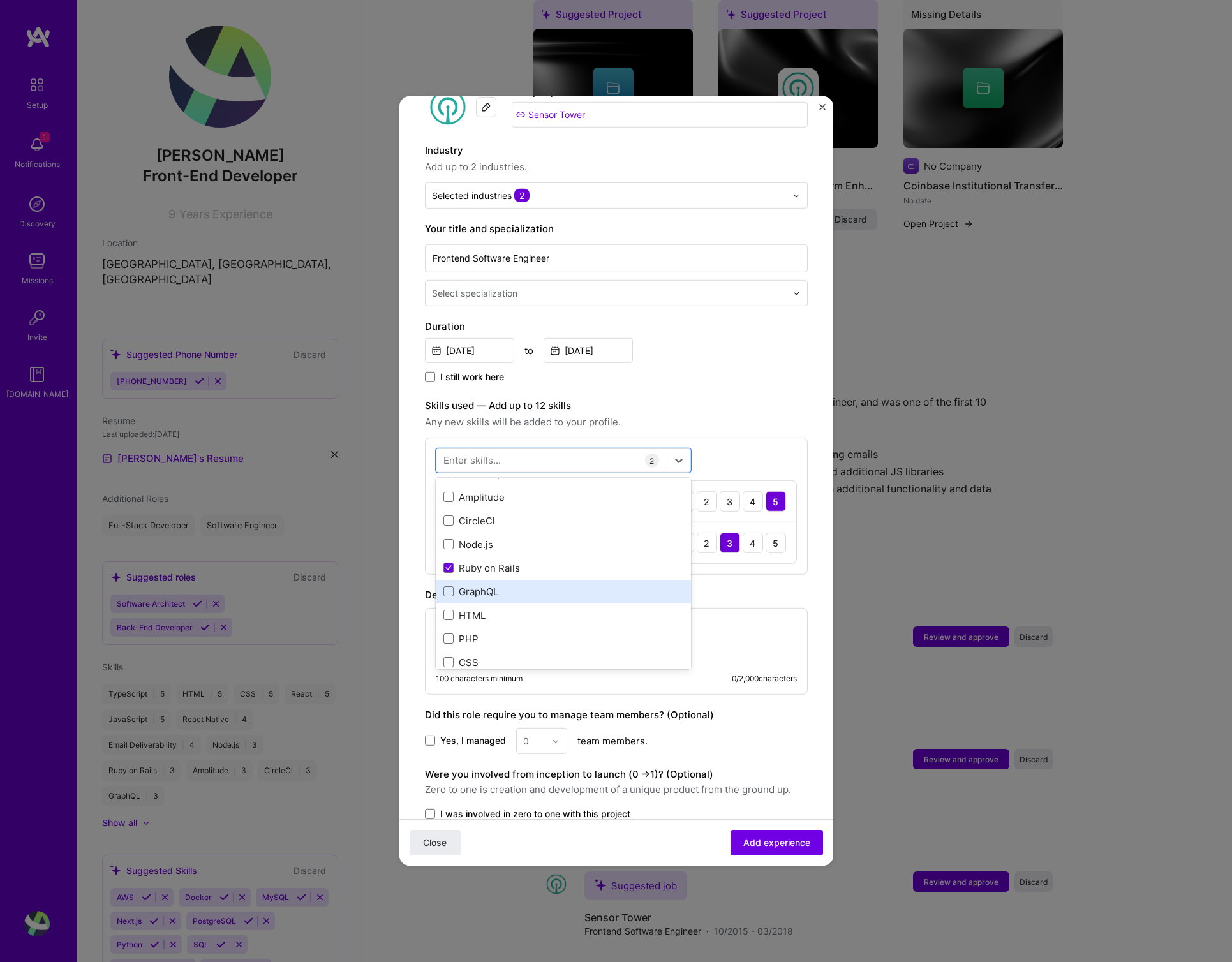
scroll to position [139, 0]
click at [448, 580] on span at bounding box center [449, 586] width 11 height 11
click at [0, 0] on input "checkbox" at bounding box center [0, 0] width 0 height 0
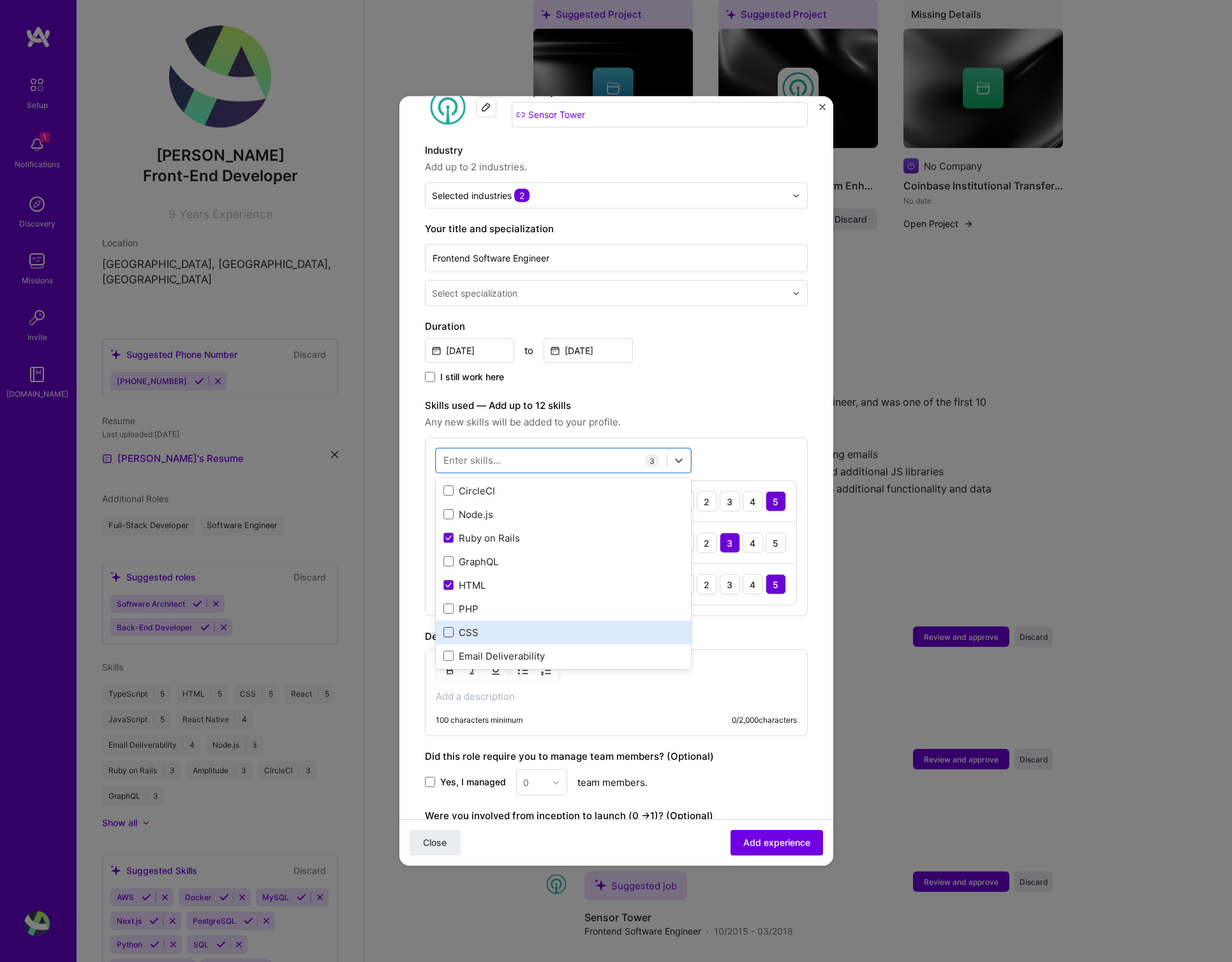
click at [447, 627] on span at bounding box center [449, 633] width 11 height 11
click at [0, 0] on input "checkbox" at bounding box center [0, 0] width 0 height 0
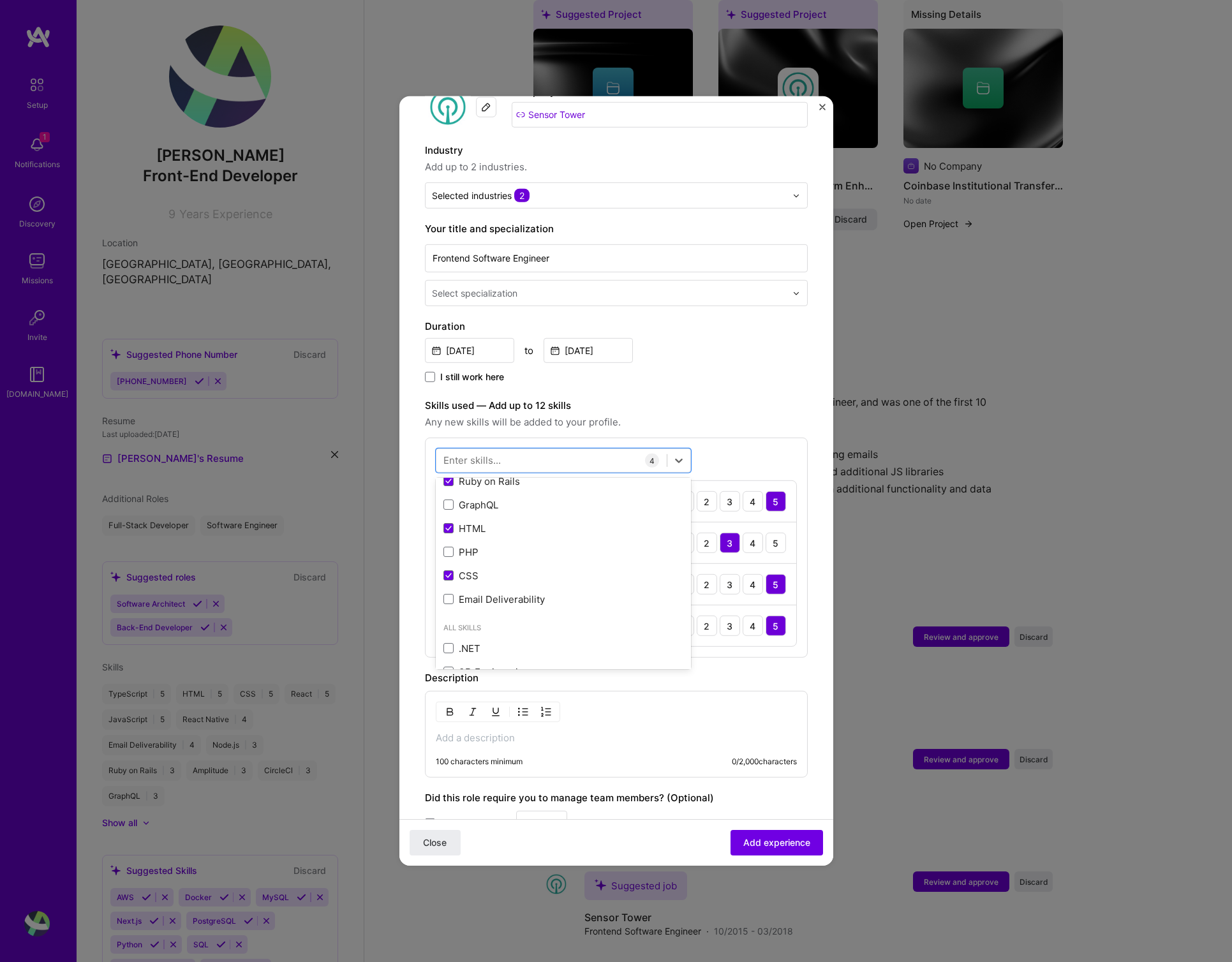
scroll to position [0, 0]
click at [794, 572] on div "Adding suggested job This job is suggested based on your LinkedIn, resume or [D…" at bounding box center [616, 476] width 383 height 1013
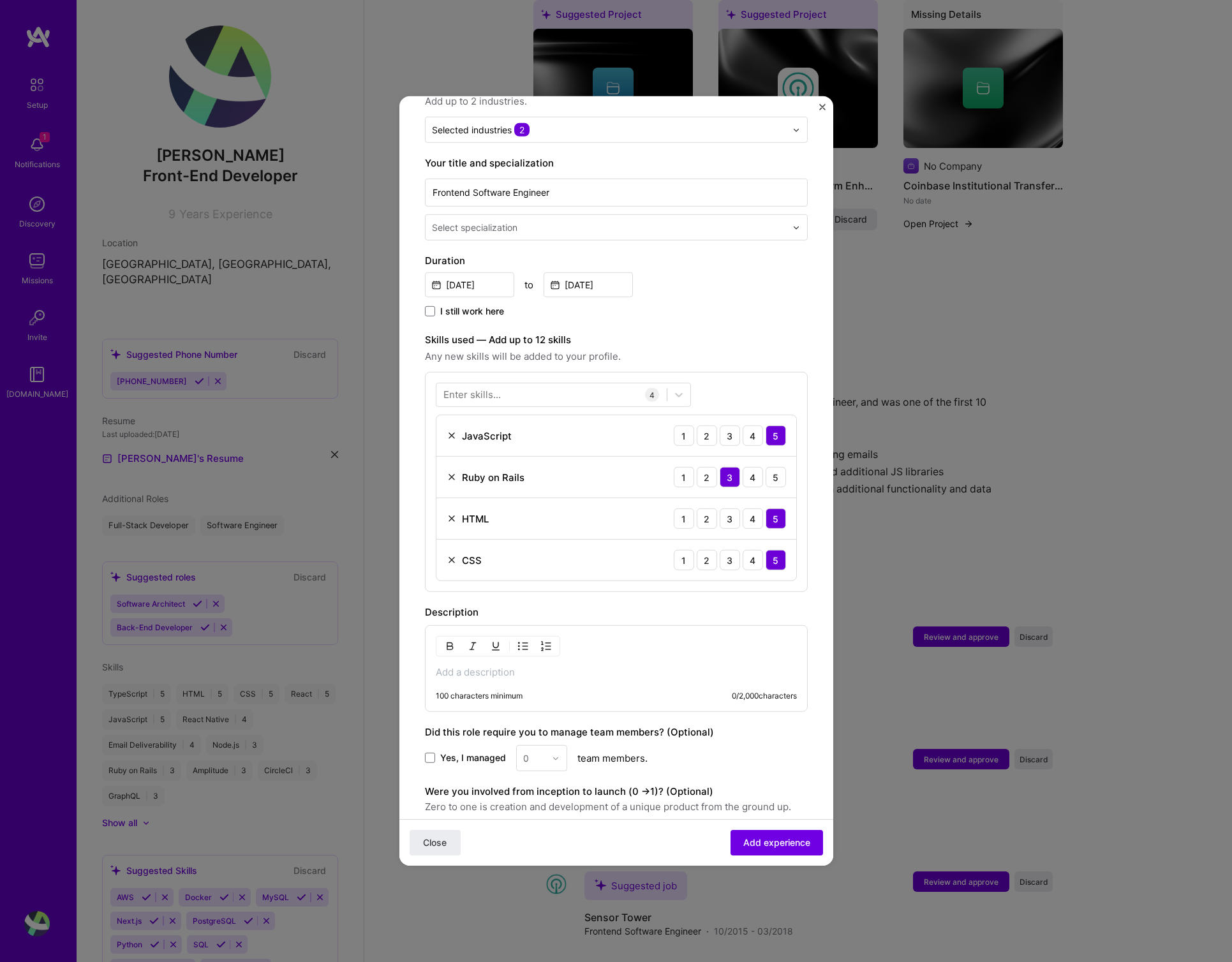
scroll to position [327, 0]
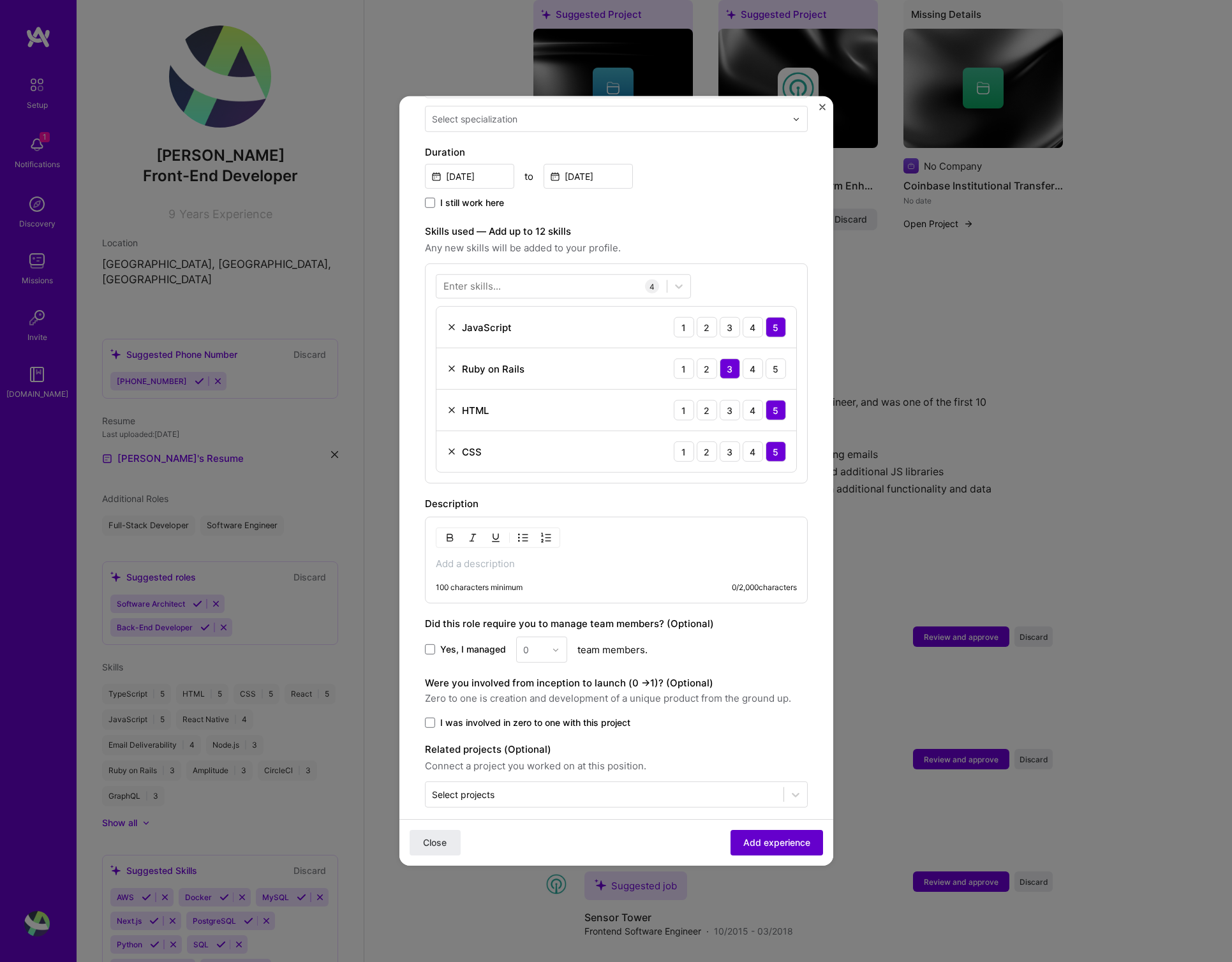
click at [762, 841] on span "Add experience" at bounding box center [777, 843] width 67 height 12
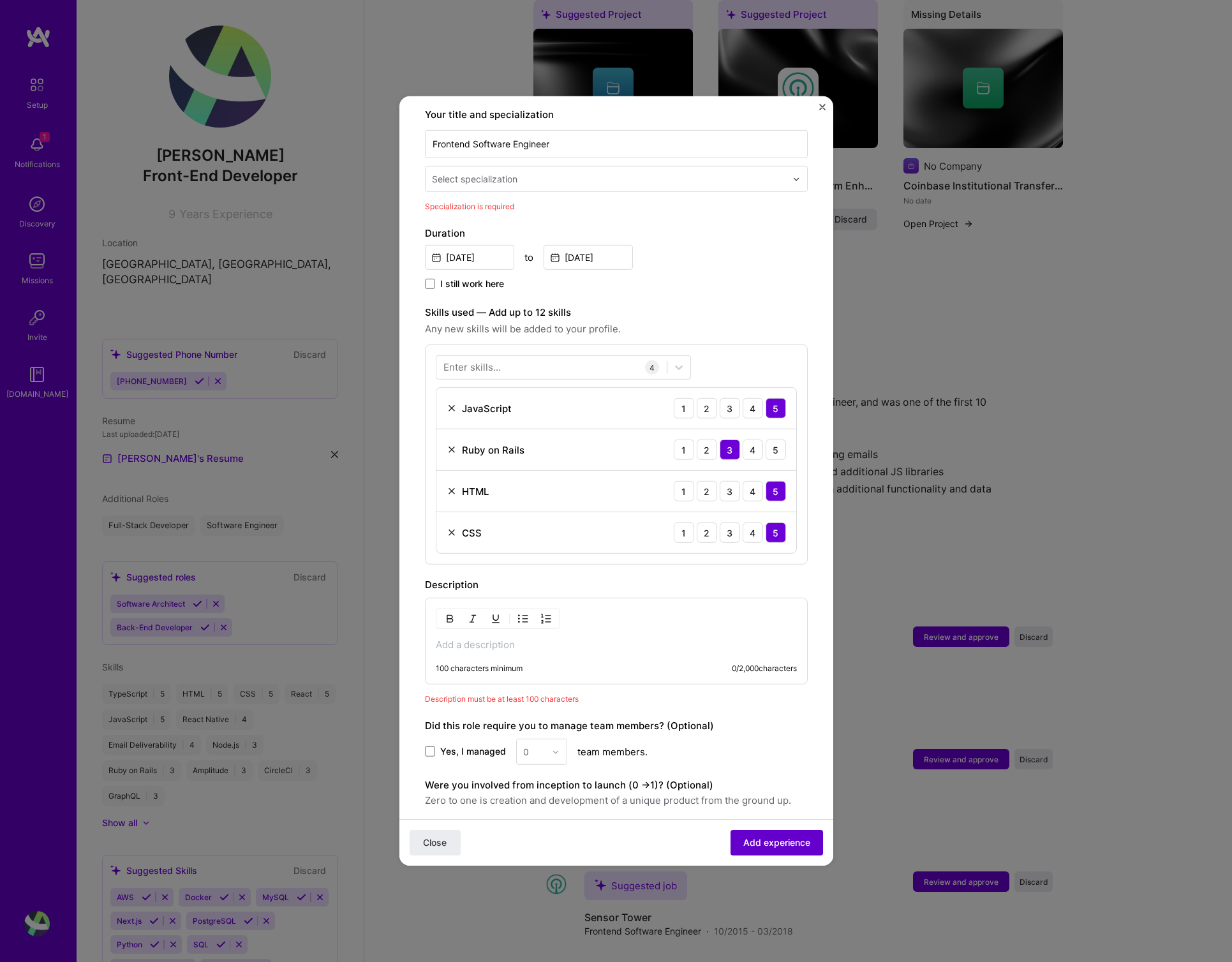
scroll to position [264, 0]
click at [497, 363] on div "Enter skills..." at bounding box center [472, 369] width 58 height 13
drag, startPoint x: 496, startPoint y: 355, endPoint x: 494, endPoint y: 362, distance: 7.3
click at [494, 363] on div "Enter skills..." at bounding box center [472, 369] width 58 height 13
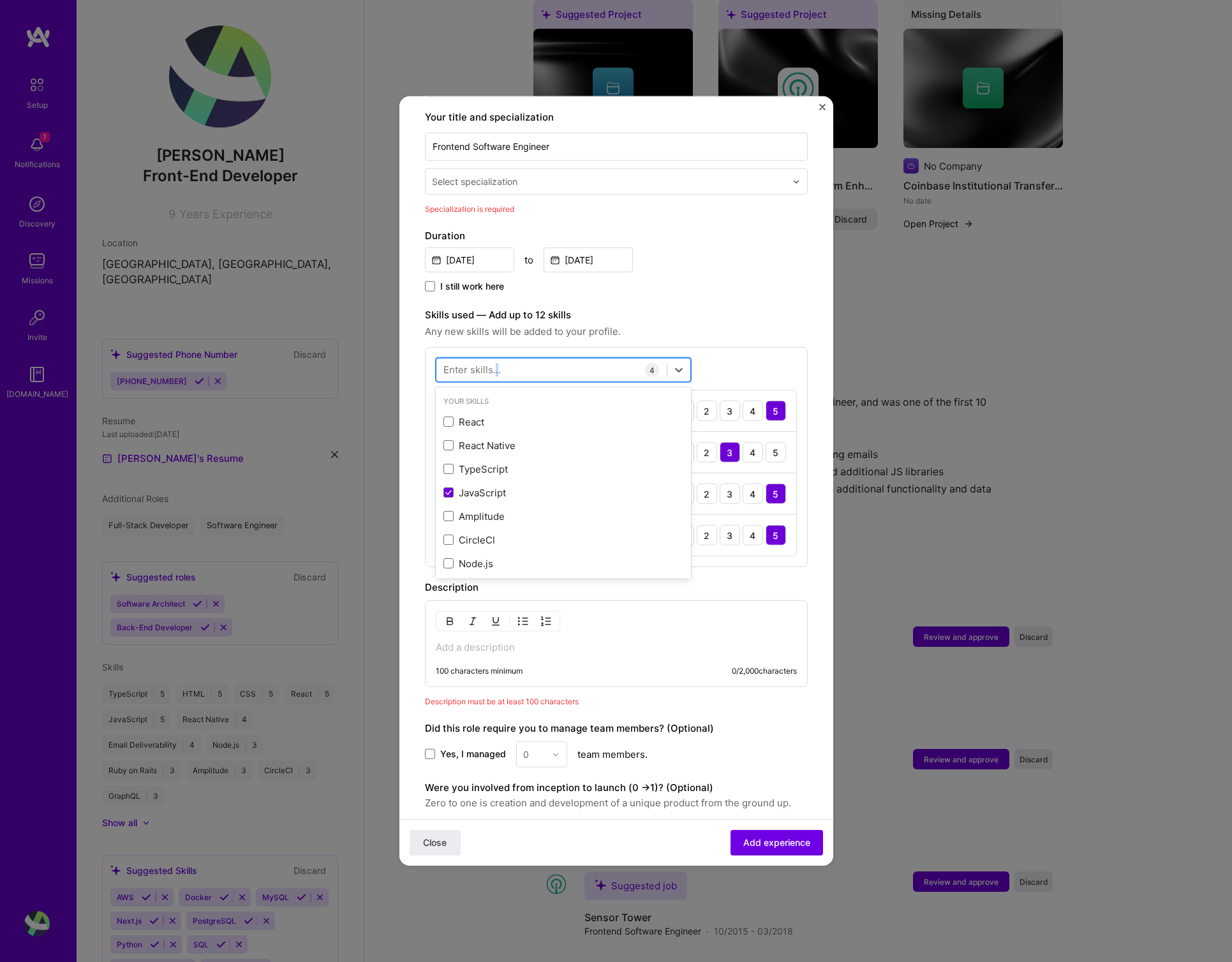
click at [519, 359] on div at bounding box center [552, 370] width 231 height 21
click at [535, 584] on div "Description 100 characters minimum 0 / 2,000 characters" at bounding box center [616, 634] width 383 height 107
click at [509, 644] on div "100 characters minimum 0 / 2,000 characters" at bounding box center [616, 644] width 383 height 87
click at [495, 642] on p at bounding box center [616, 648] width 361 height 12
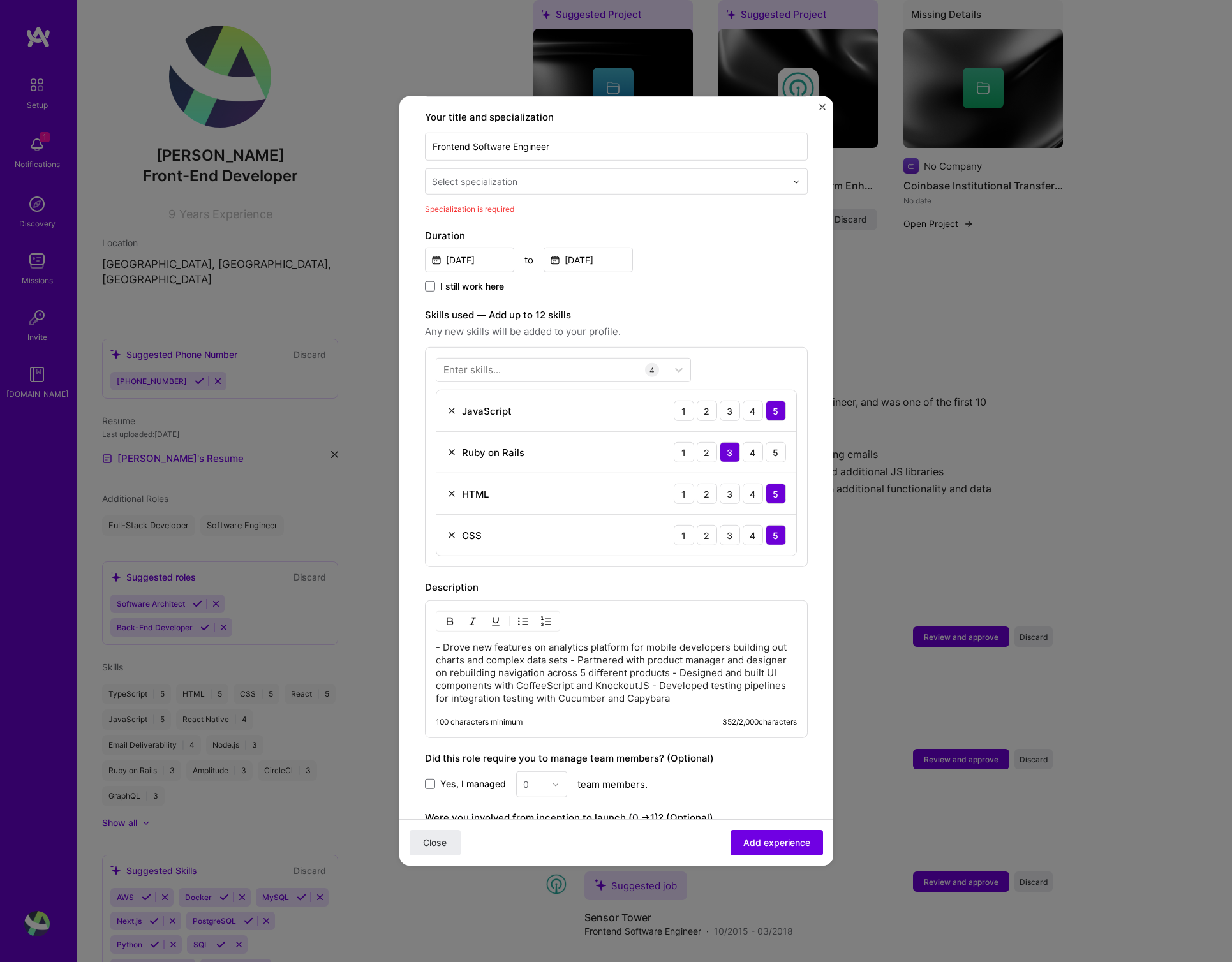
drag, startPoint x: 570, startPoint y: 644, endPoint x: 728, endPoint y: 666, distance: 159.5
click at [572, 644] on p "- Drove new features on analytics platform for mobile developers building out c…" at bounding box center [616, 674] width 361 height 64
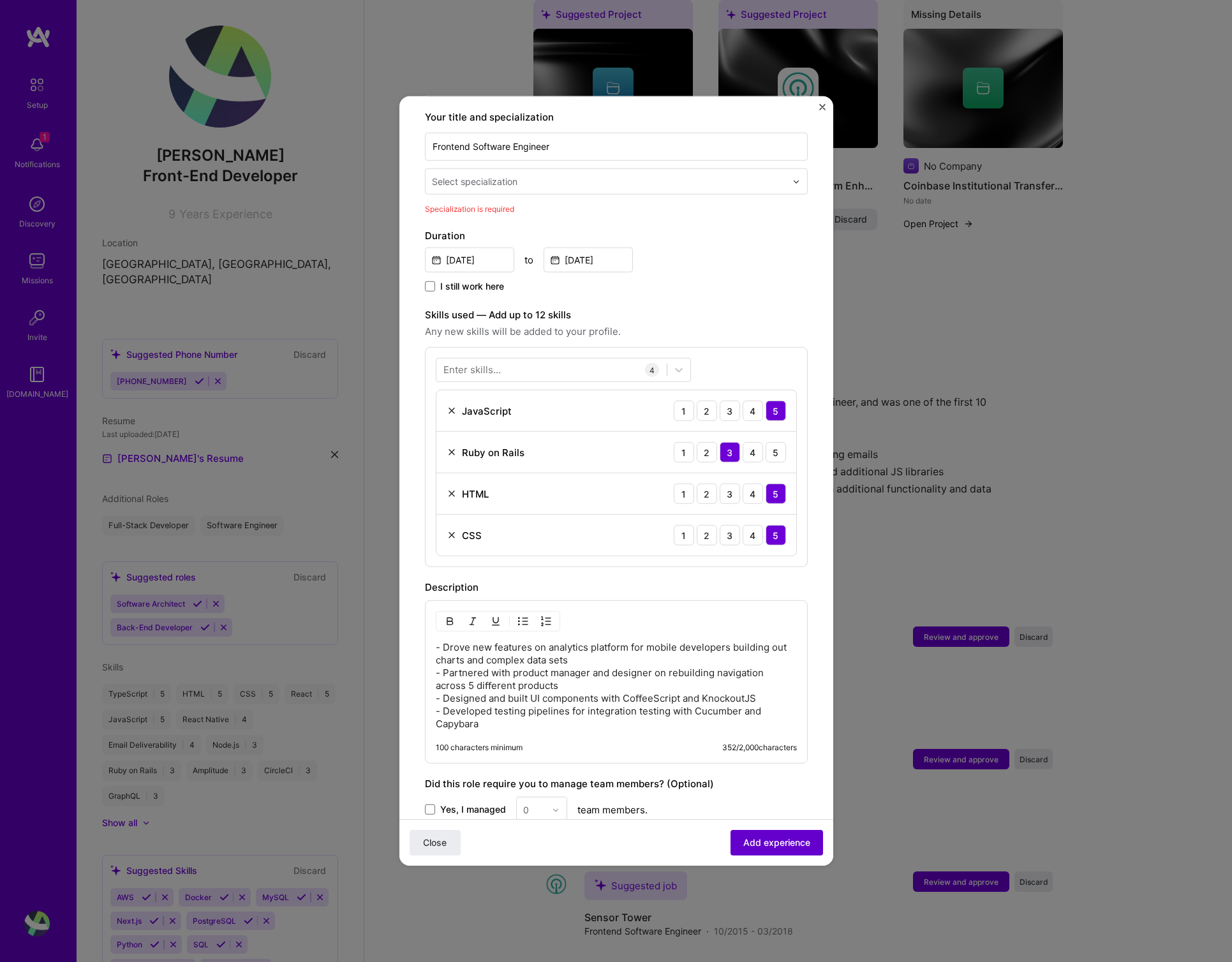
click at [764, 841] on span "Add experience" at bounding box center [777, 843] width 67 height 12
click at [517, 175] on div "Select specialization" at bounding box center [475, 181] width 85 height 13
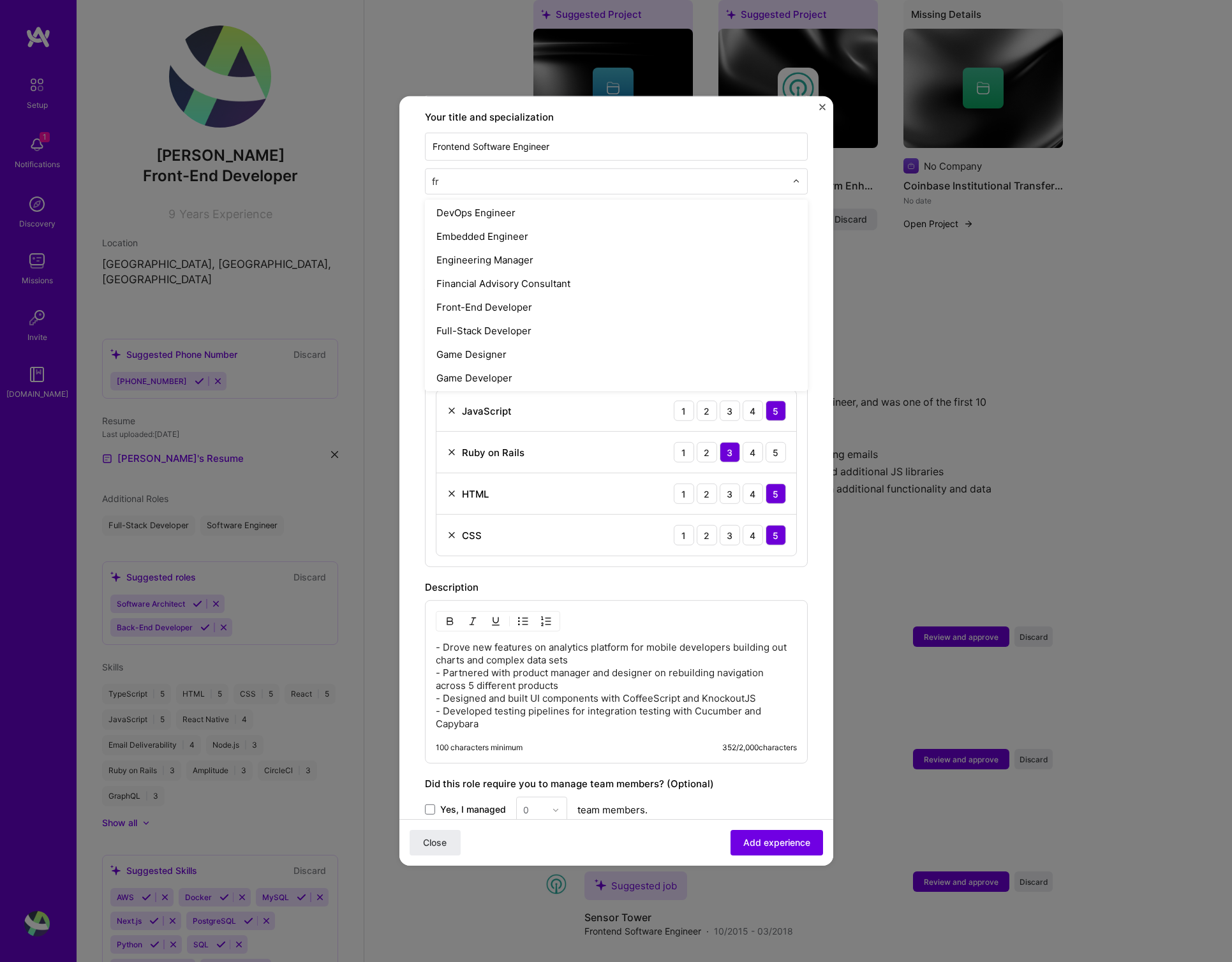
scroll to position [0, 0]
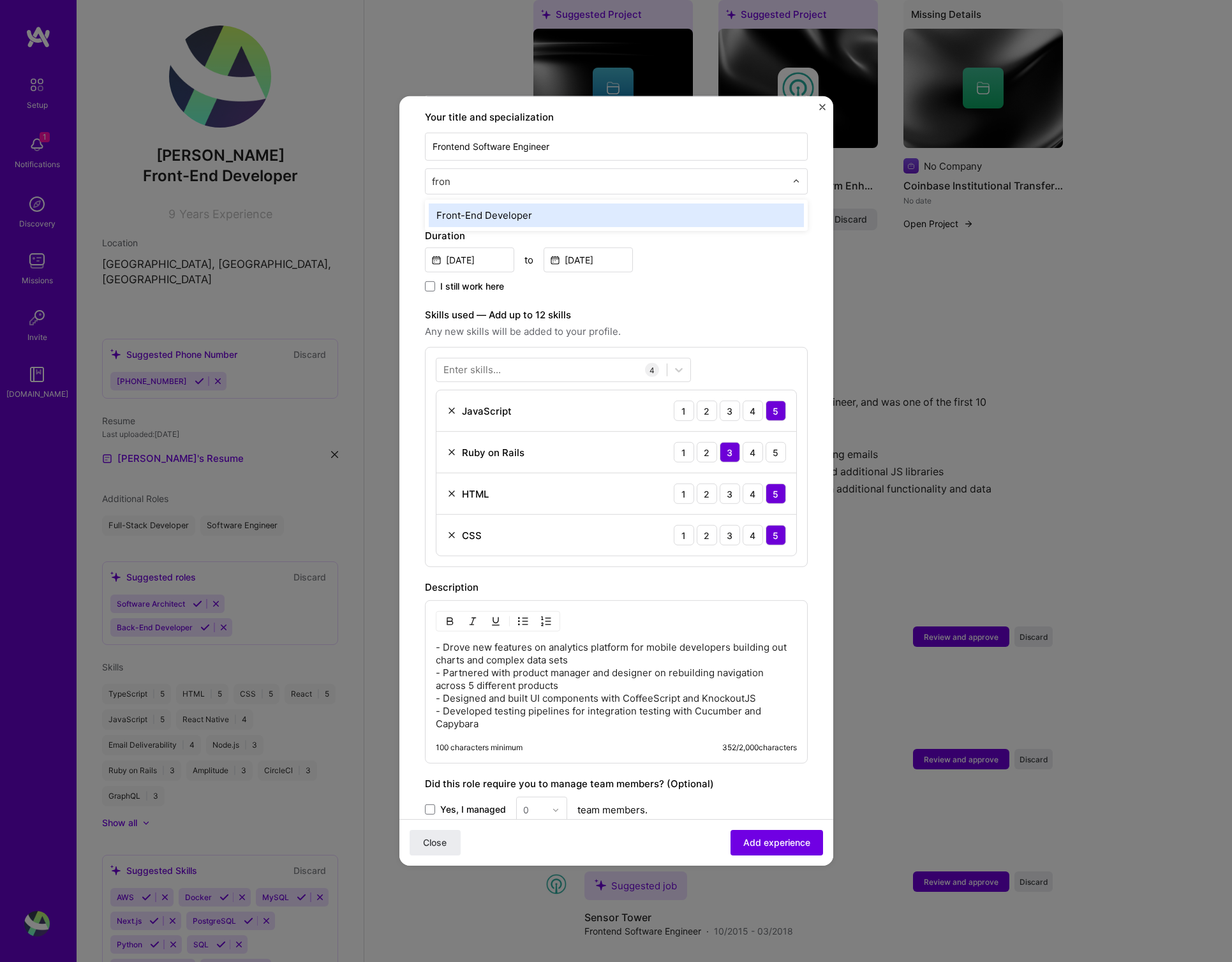
type input "front"
click at [528, 203] on div "Front-End Developer" at bounding box center [616, 215] width 375 height 24
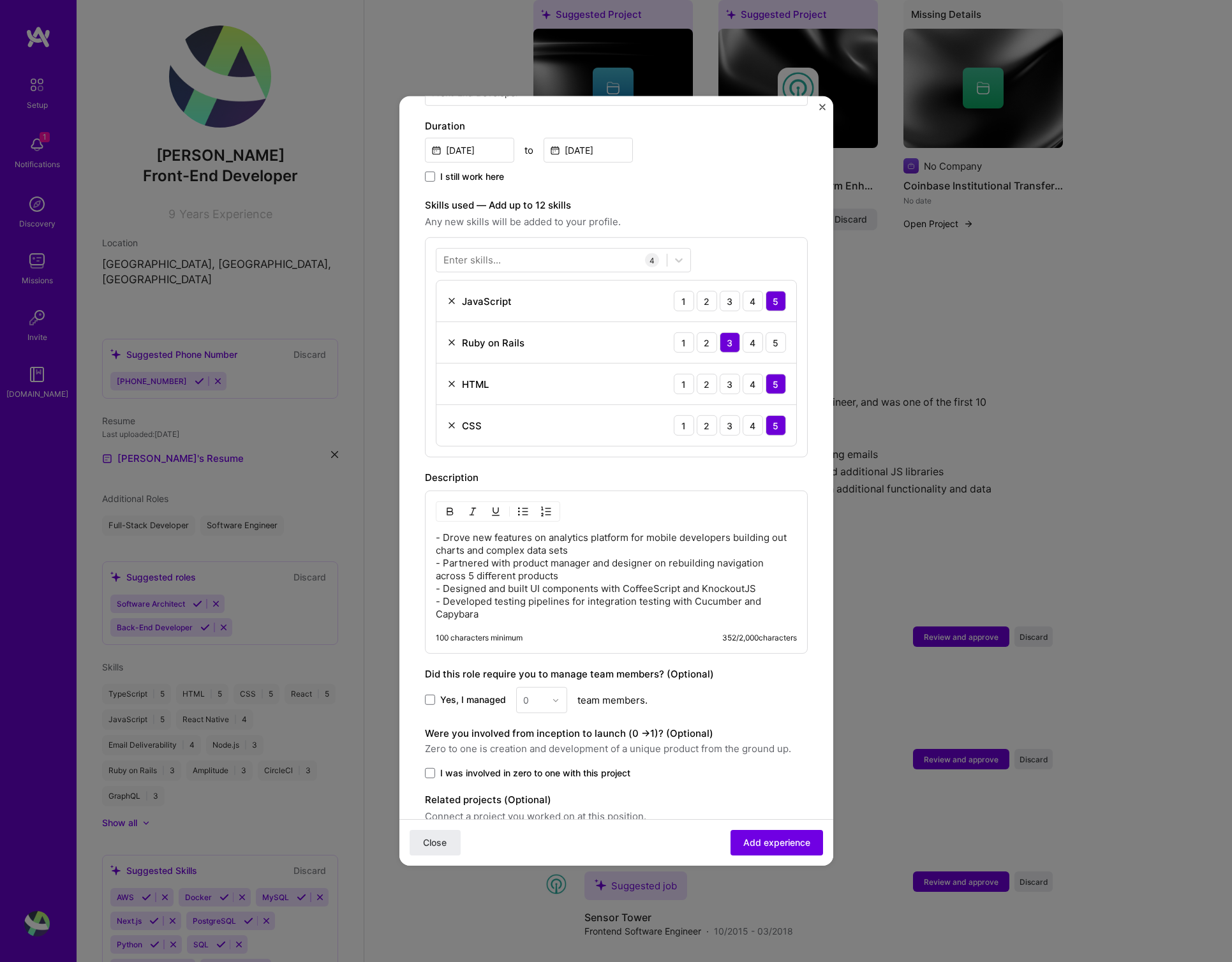
scroll to position [404, 0]
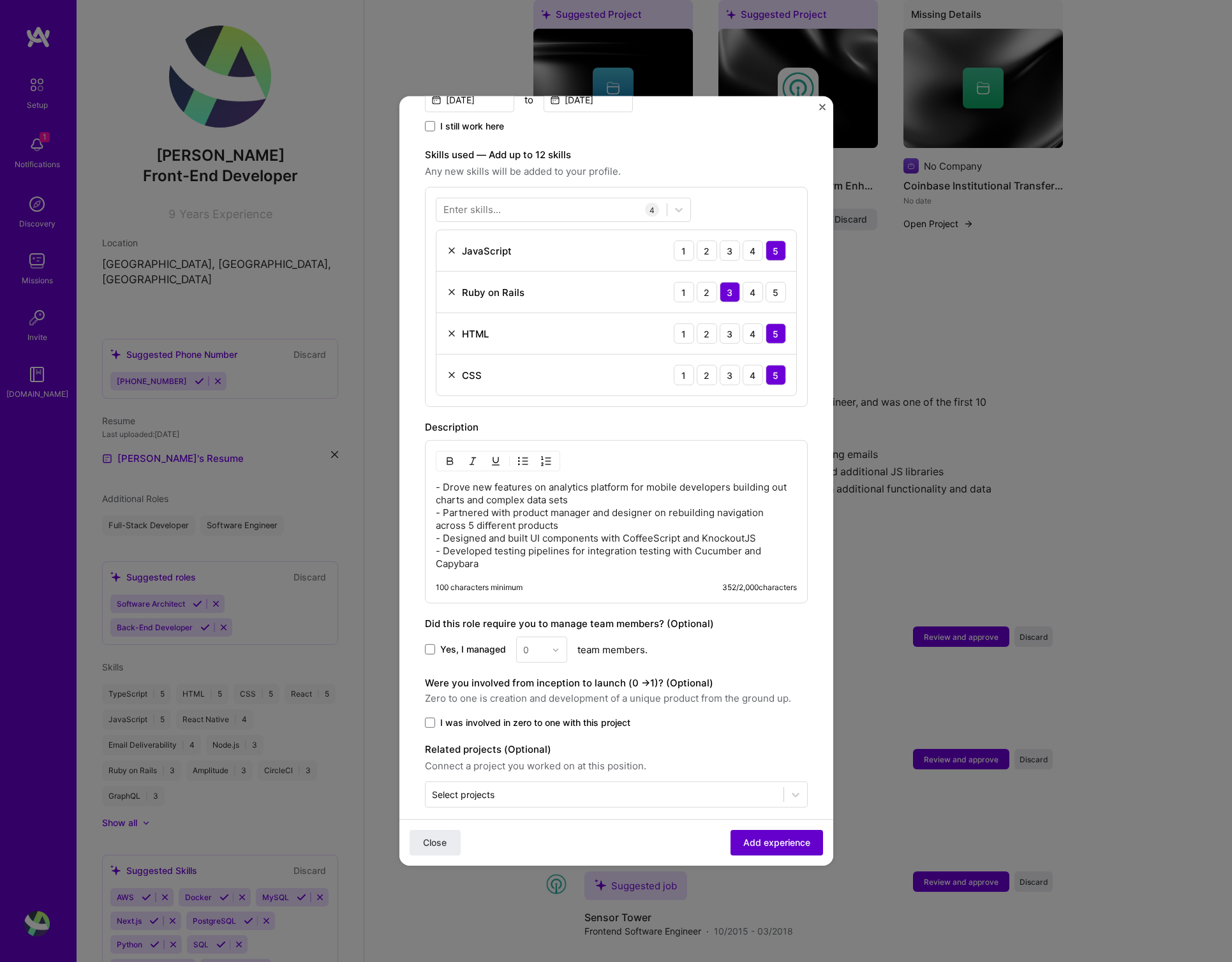
click at [767, 841] on span "Add experience" at bounding box center [777, 843] width 67 height 12
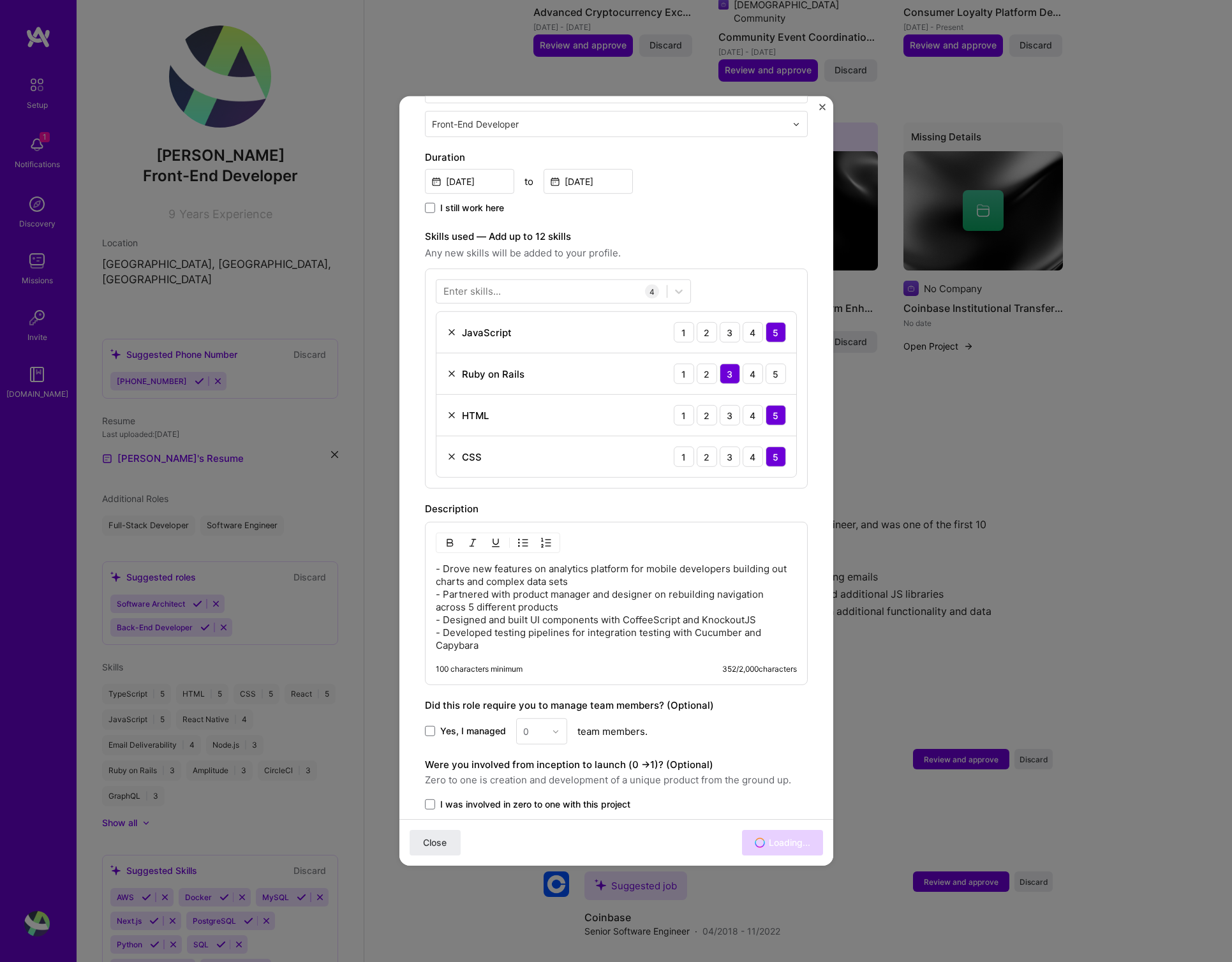
scroll to position [640, 0]
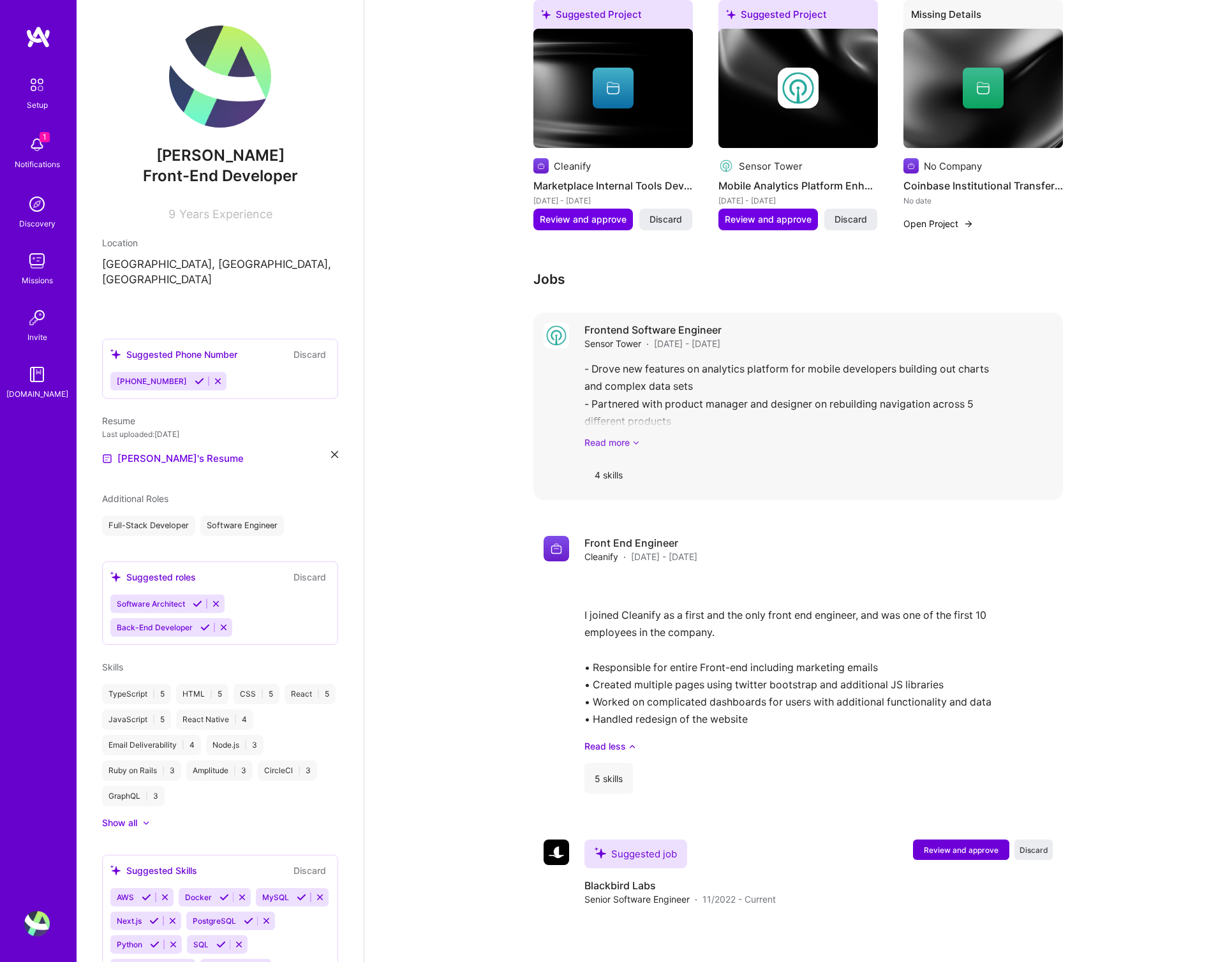
click at [610, 436] on link "Read more" at bounding box center [819, 442] width 469 height 13
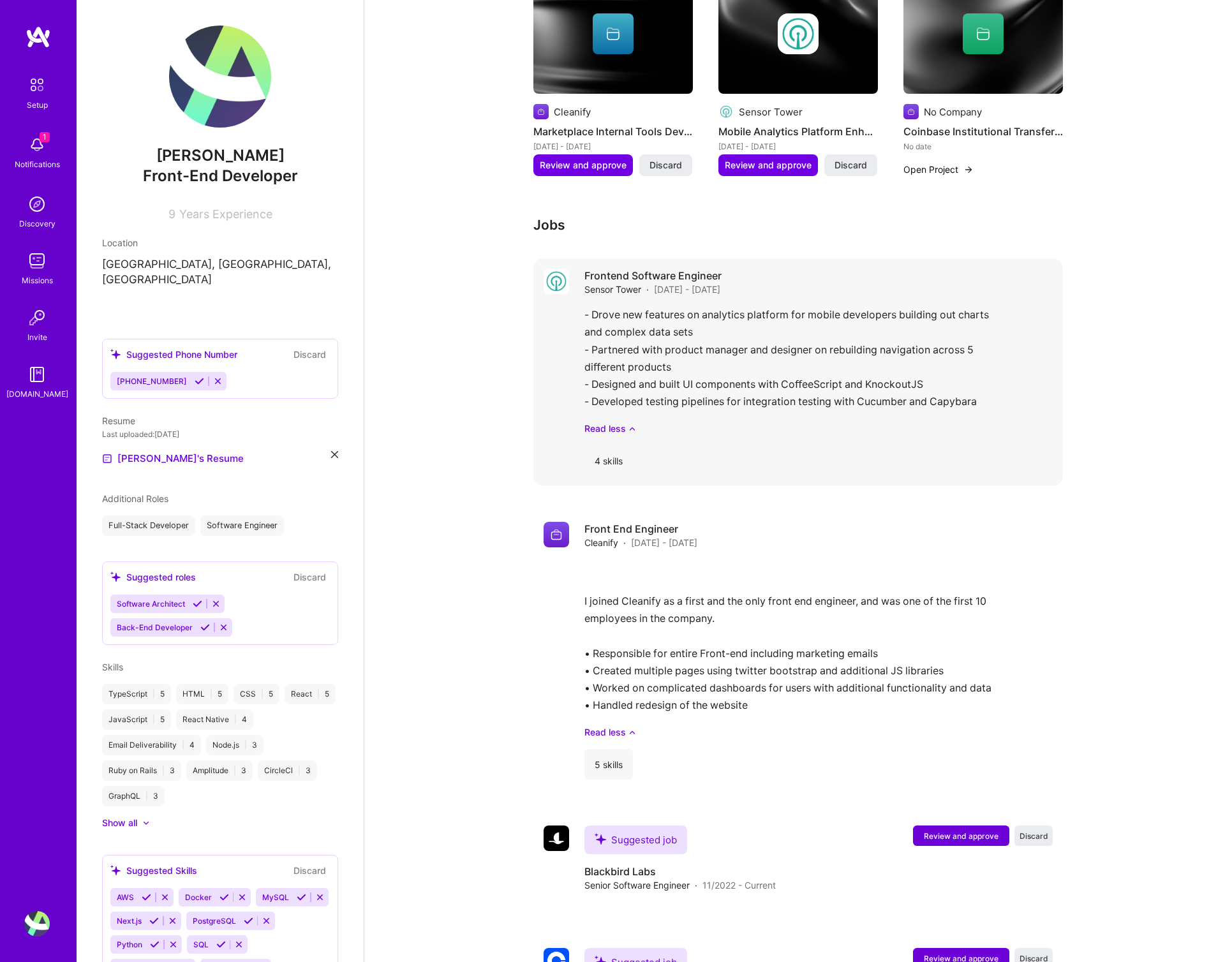
scroll to position [771, 0]
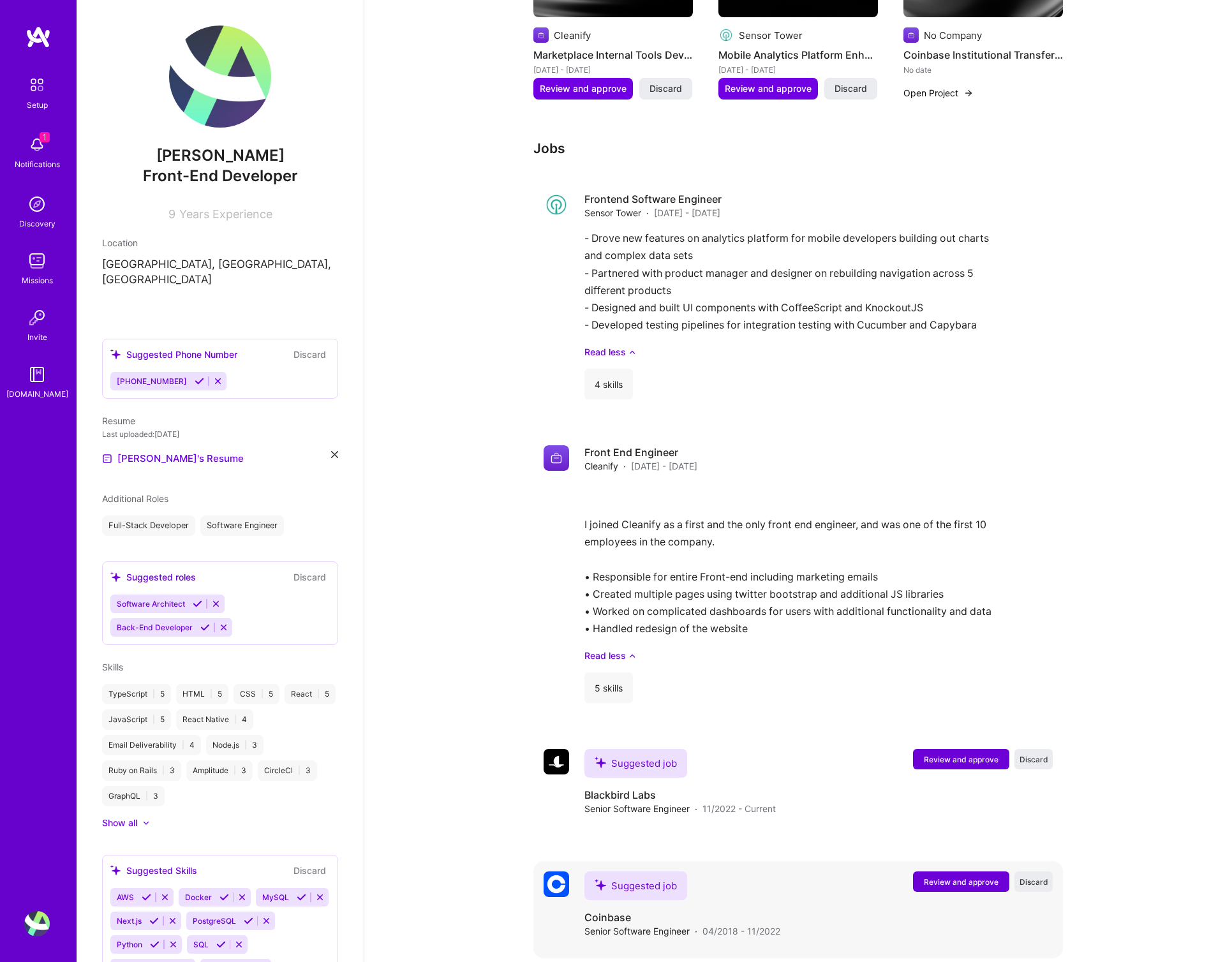
click at [954, 877] on span "Review and approve" at bounding box center [961, 882] width 75 height 11
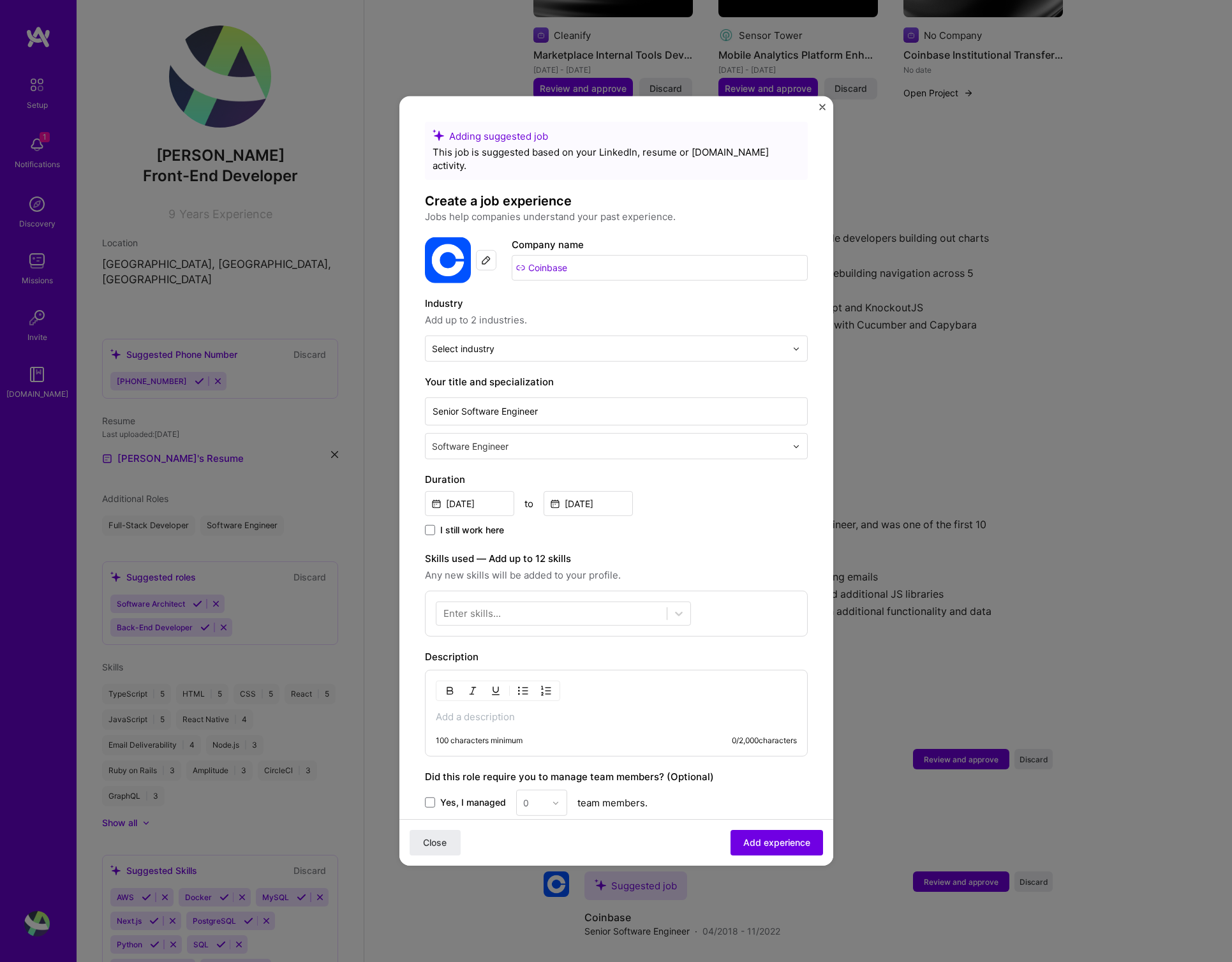
drag, startPoint x: 828, startPoint y: 107, endPoint x: 841, endPoint y: 119, distance: 17.7
click at [828, 107] on div "Adding suggested job This job is suggested based on your LinkedIn, resume or [D…" at bounding box center [616, 481] width 434 height 769
click at [821, 104] on img "Close" at bounding box center [822, 106] width 6 height 6
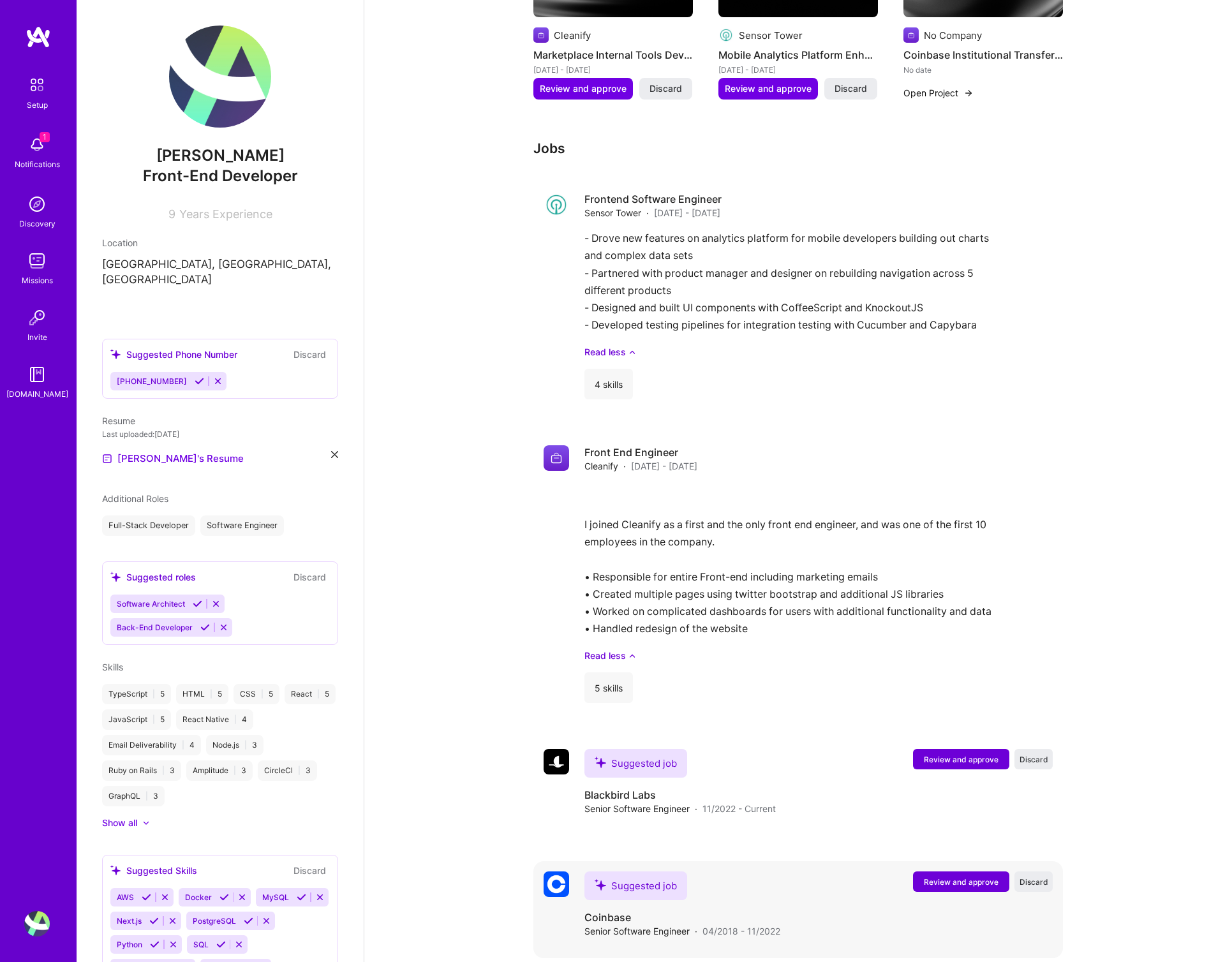
click at [956, 877] on span "Review and approve" at bounding box center [961, 882] width 75 height 11
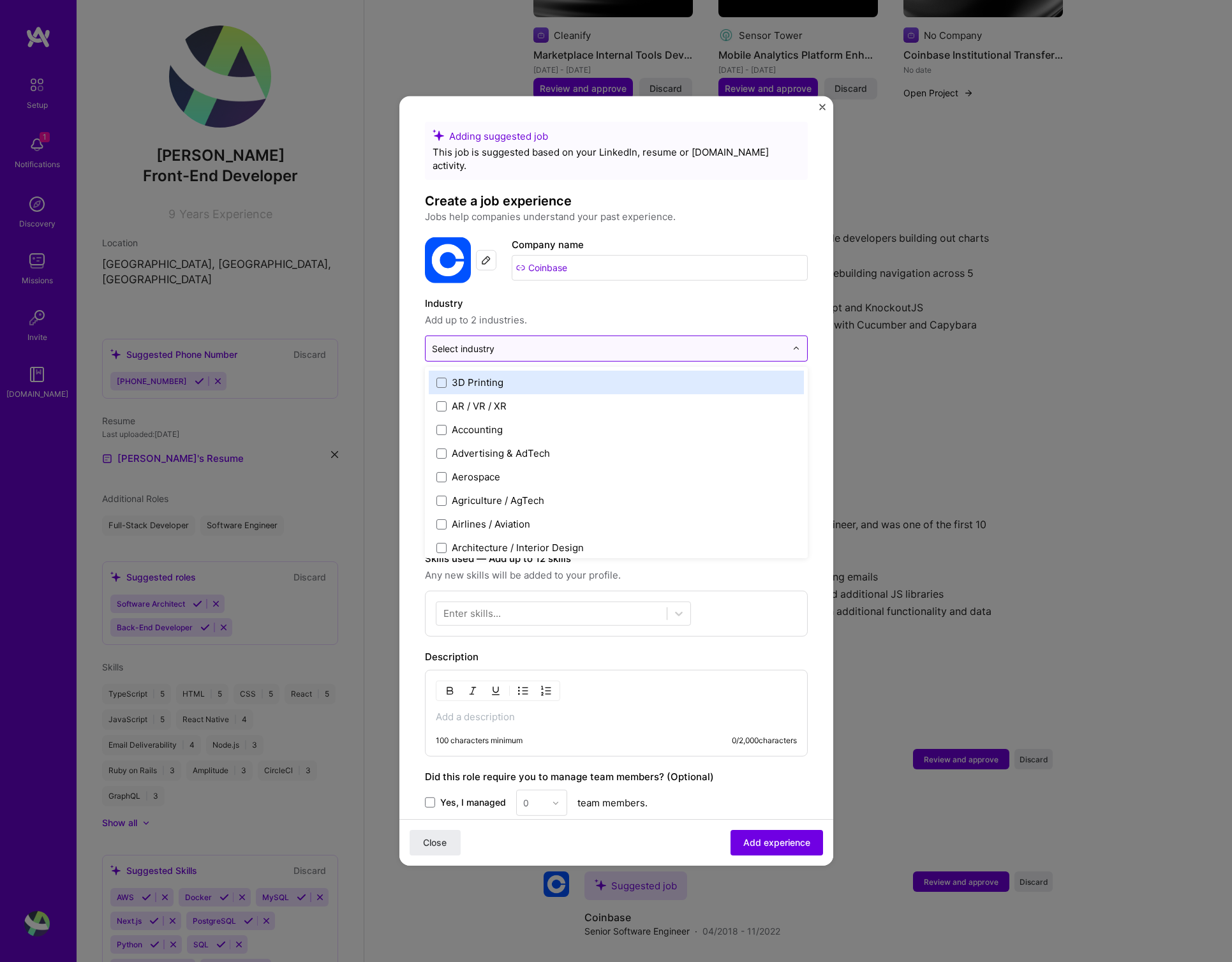
click at [482, 342] on div "Select industry 0" at bounding box center [463, 348] width 62 height 13
type input "cryp"
click at [439, 377] on span at bounding box center [442, 382] width 11 height 11
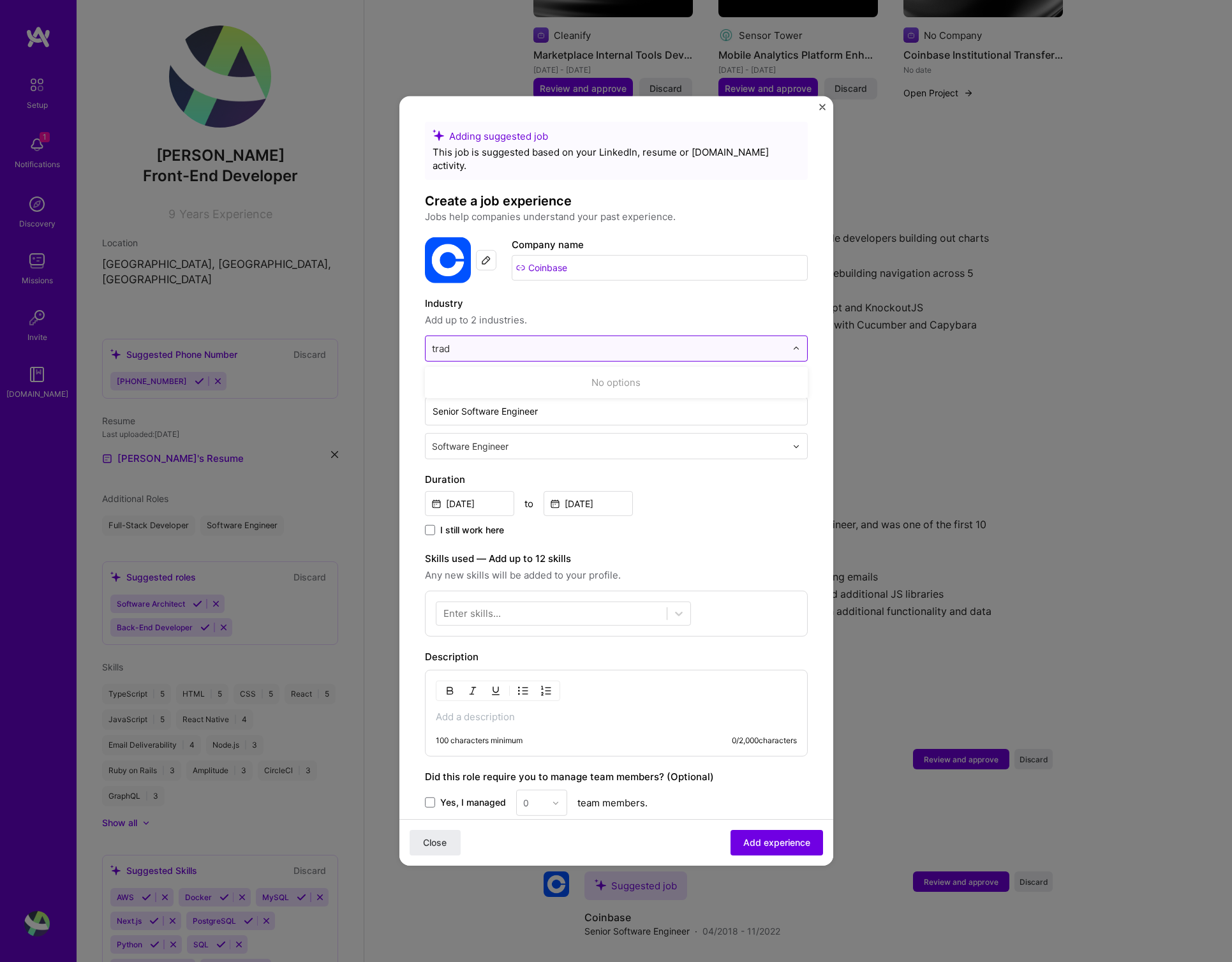
type input "tra"
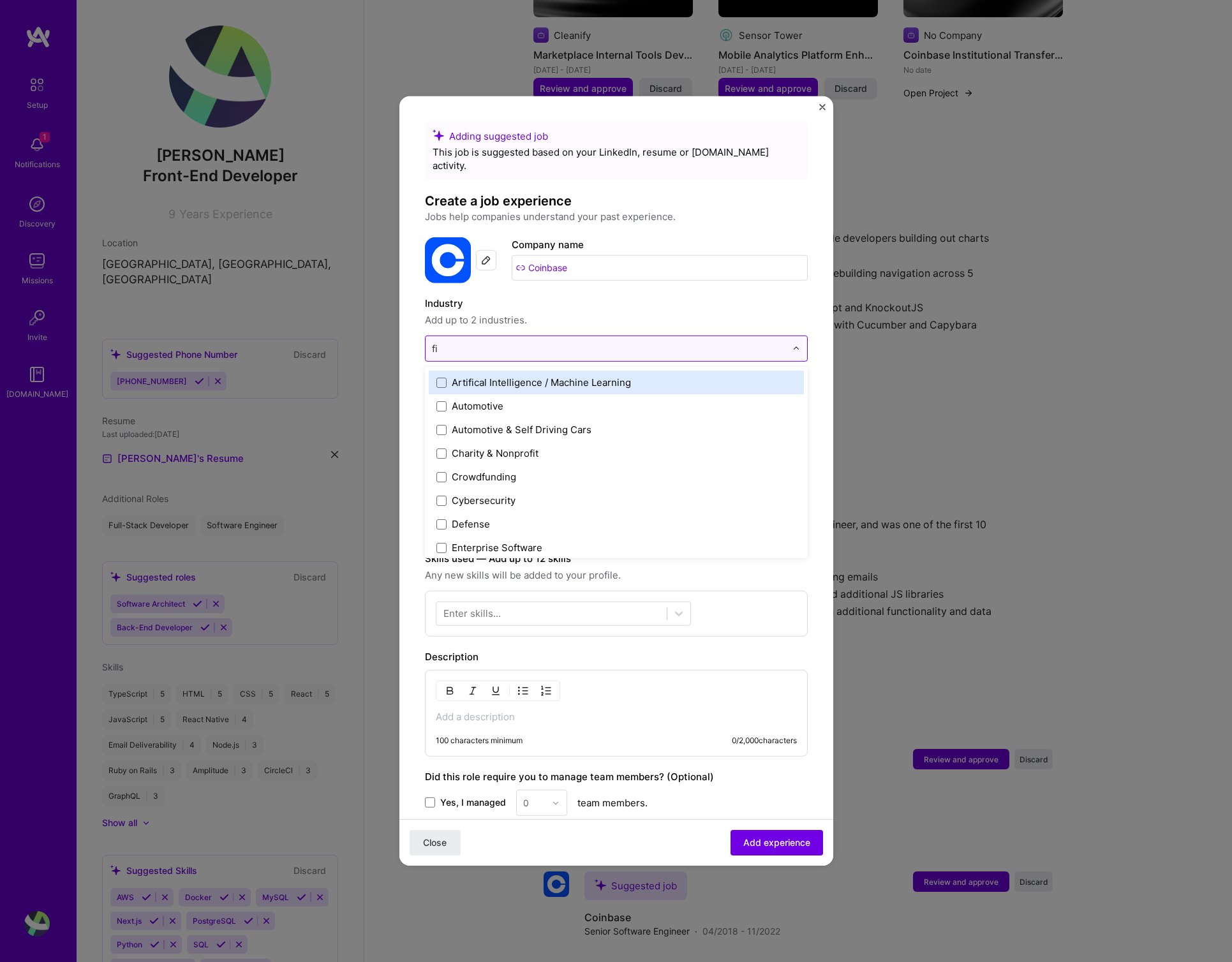
type input "fin"
click at [442, 377] on span at bounding box center [442, 382] width 11 height 11
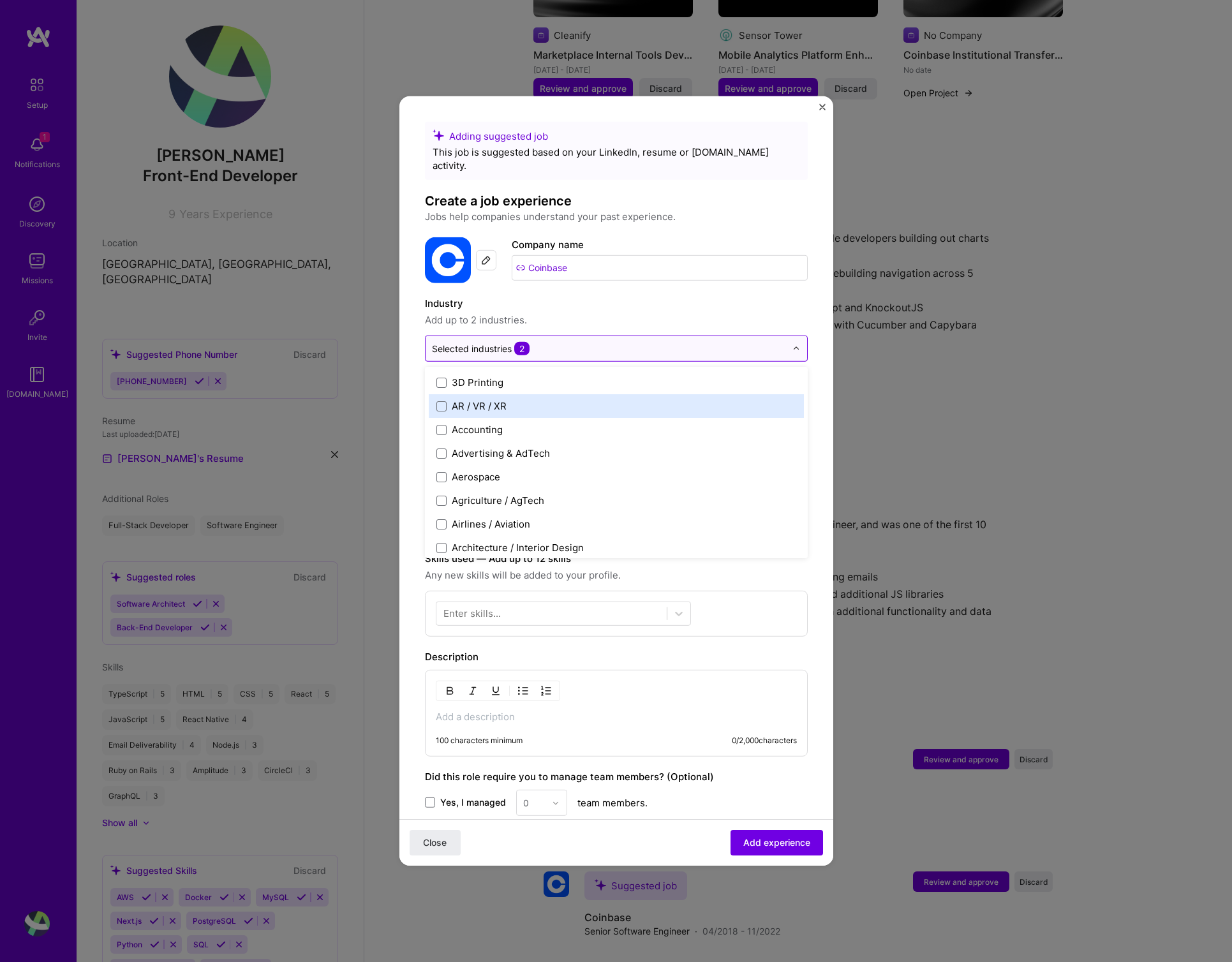
click at [826, 382] on form "Adding suggested job This job is suggested based on your LinkedIn, resume or [D…" at bounding box center [616, 577] width 434 height 911
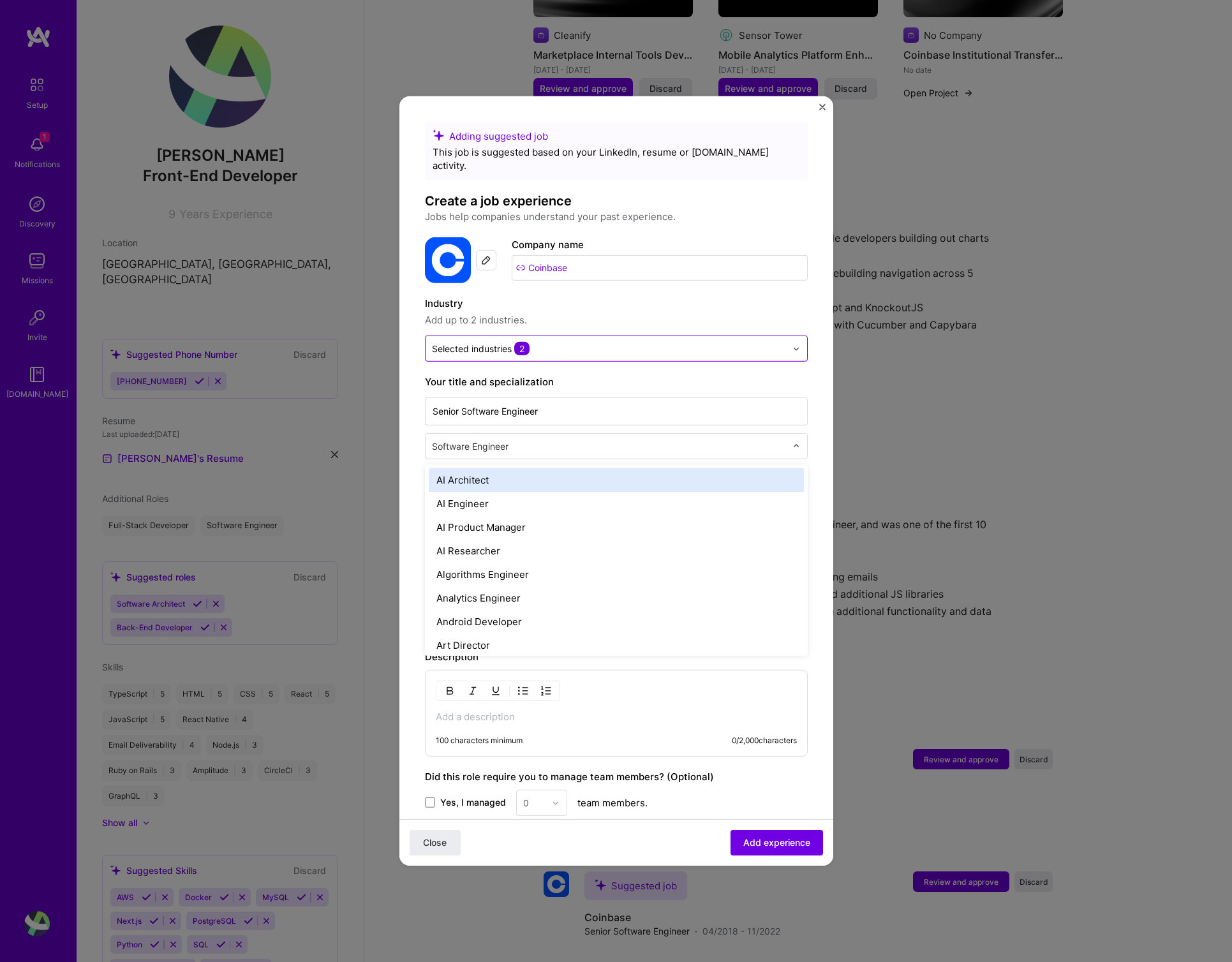
click at [531, 444] on div "Software Engineer" at bounding box center [609, 446] width 367 height 25
type input "fron"
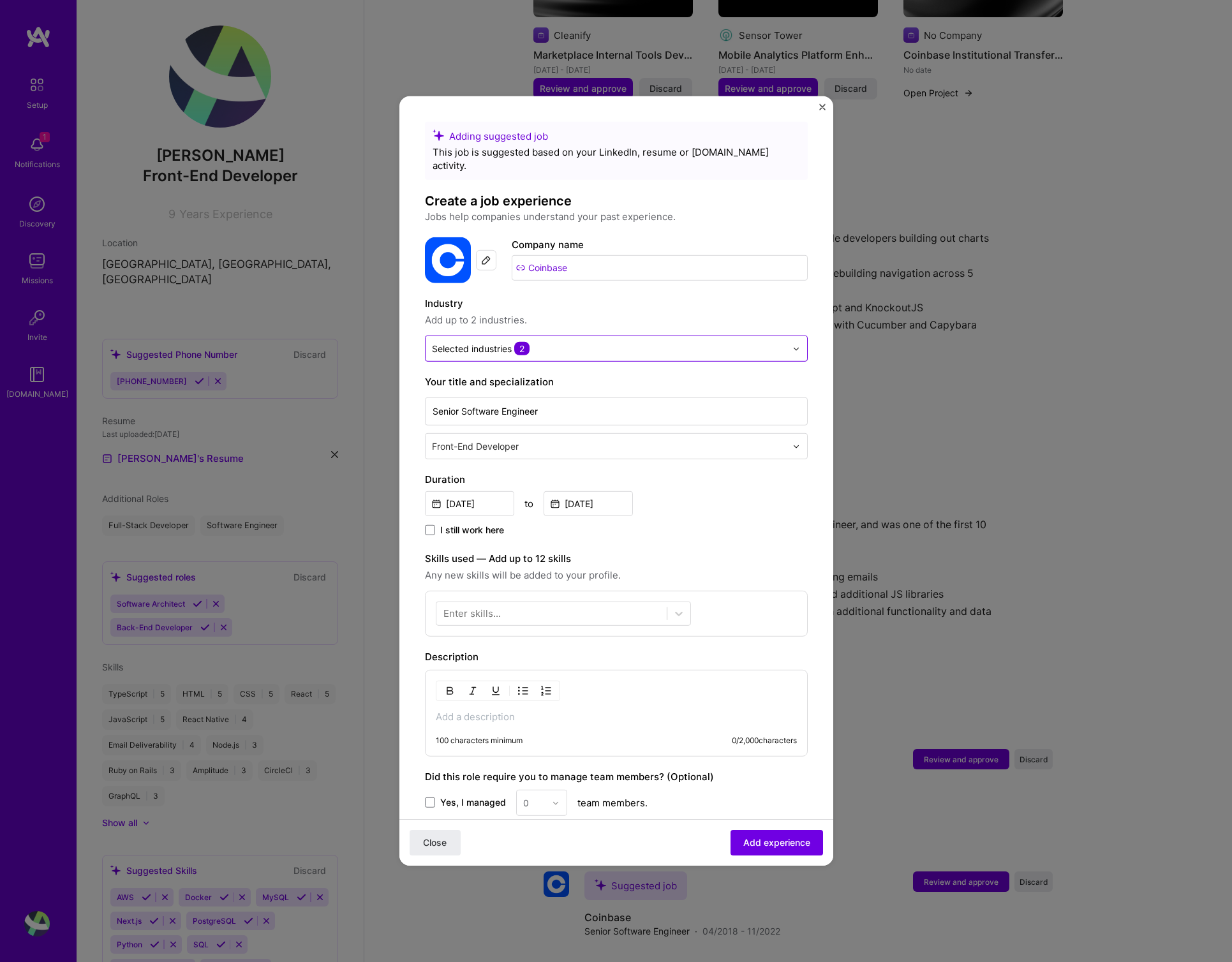
click at [478, 607] on div "Enter skills..." at bounding box center [472, 613] width 58 height 13
click at [446, 660] on span at bounding box center [449, 666] width 11 height 11
click at [0, 0] on input "checkbox" at bounding box center [0, 0] width 0 height 0
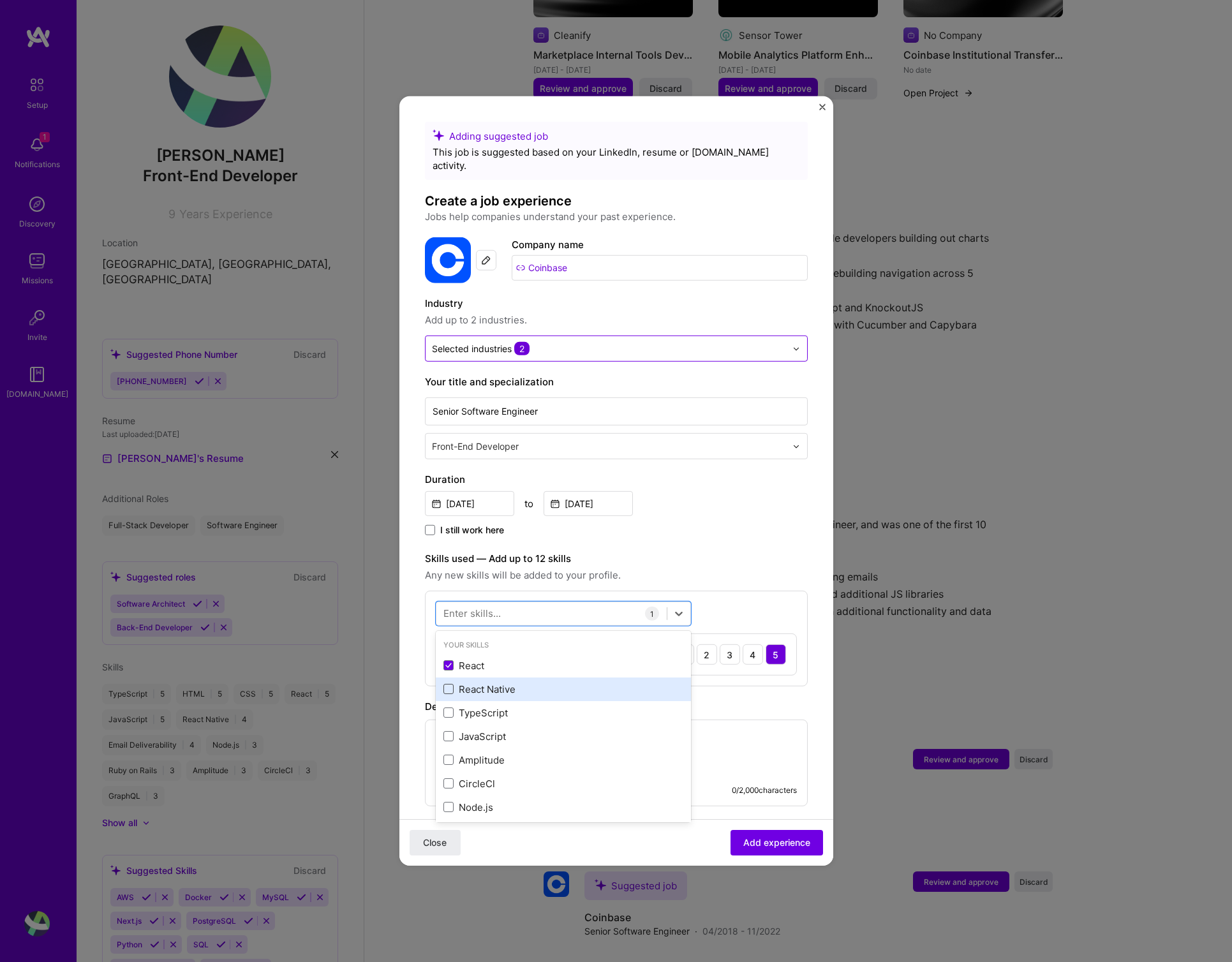
click at [452, 684] on span at bounding box center [449, 690] width 11 height 11
click at [0, 0] on input "checkbox" at bounding box center [0, 0] width 0 height 0
click at [448, 707] on span at bounding box center [449, 713] width 11 height 11
click at [0, 0] on input "checkbox" at bounding box center [0, 0] width 0 height 0
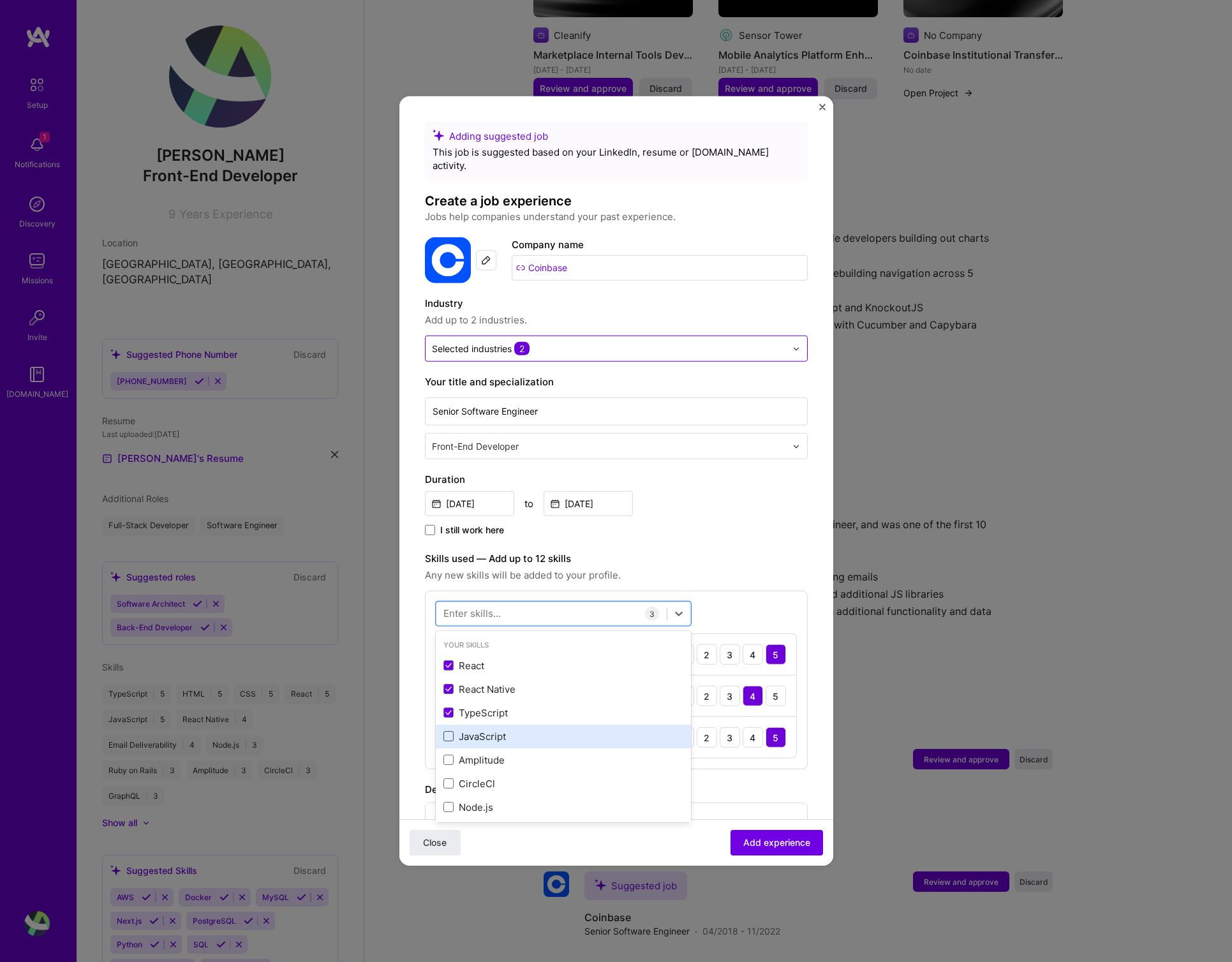
click at [446, 731] on span at bounding box center [449, 737] width 11 height 11
click at [0, 0] on input "checkbox" at bounding box center [0, 0] width 0 height 0
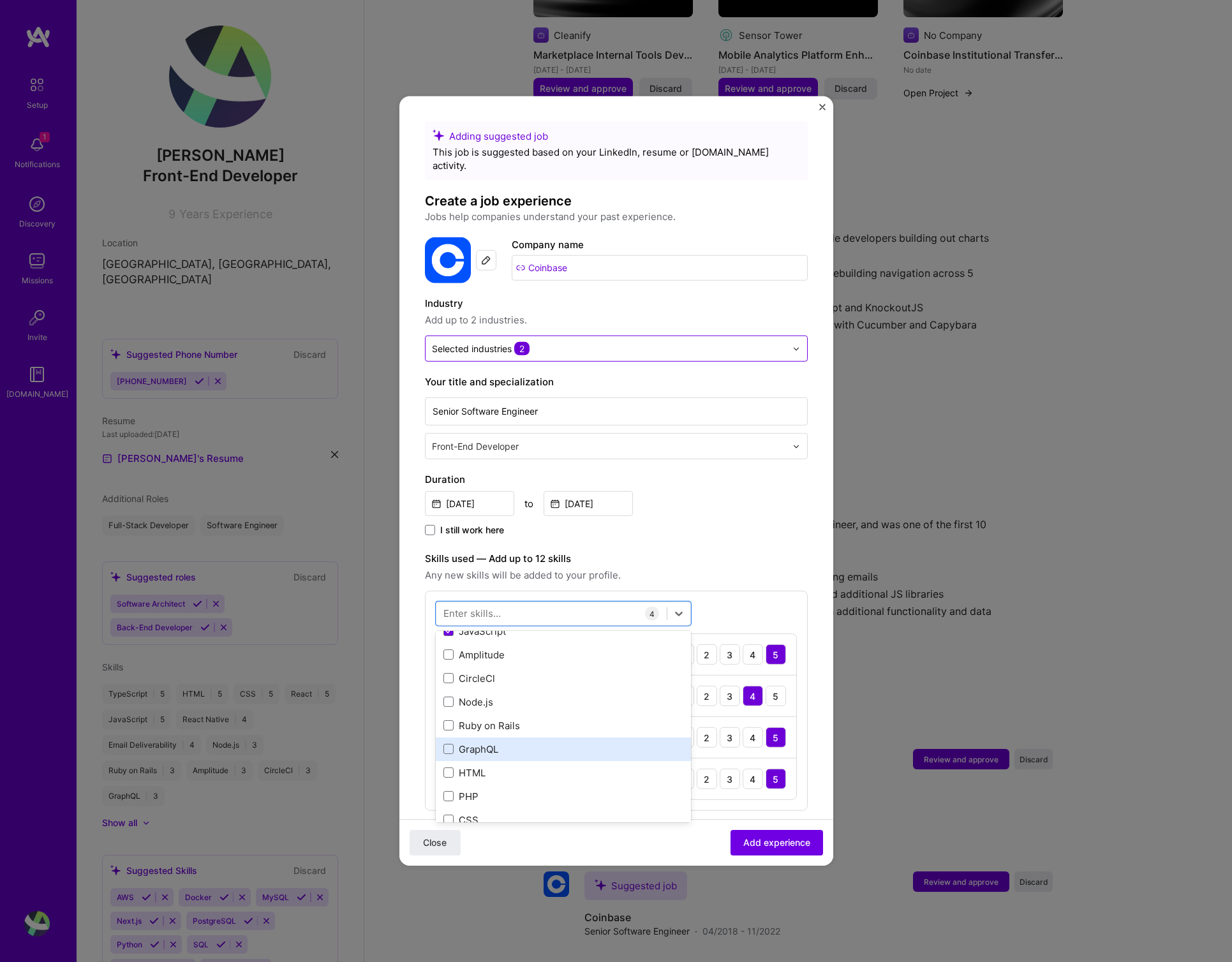
scroll to position [120, 0]
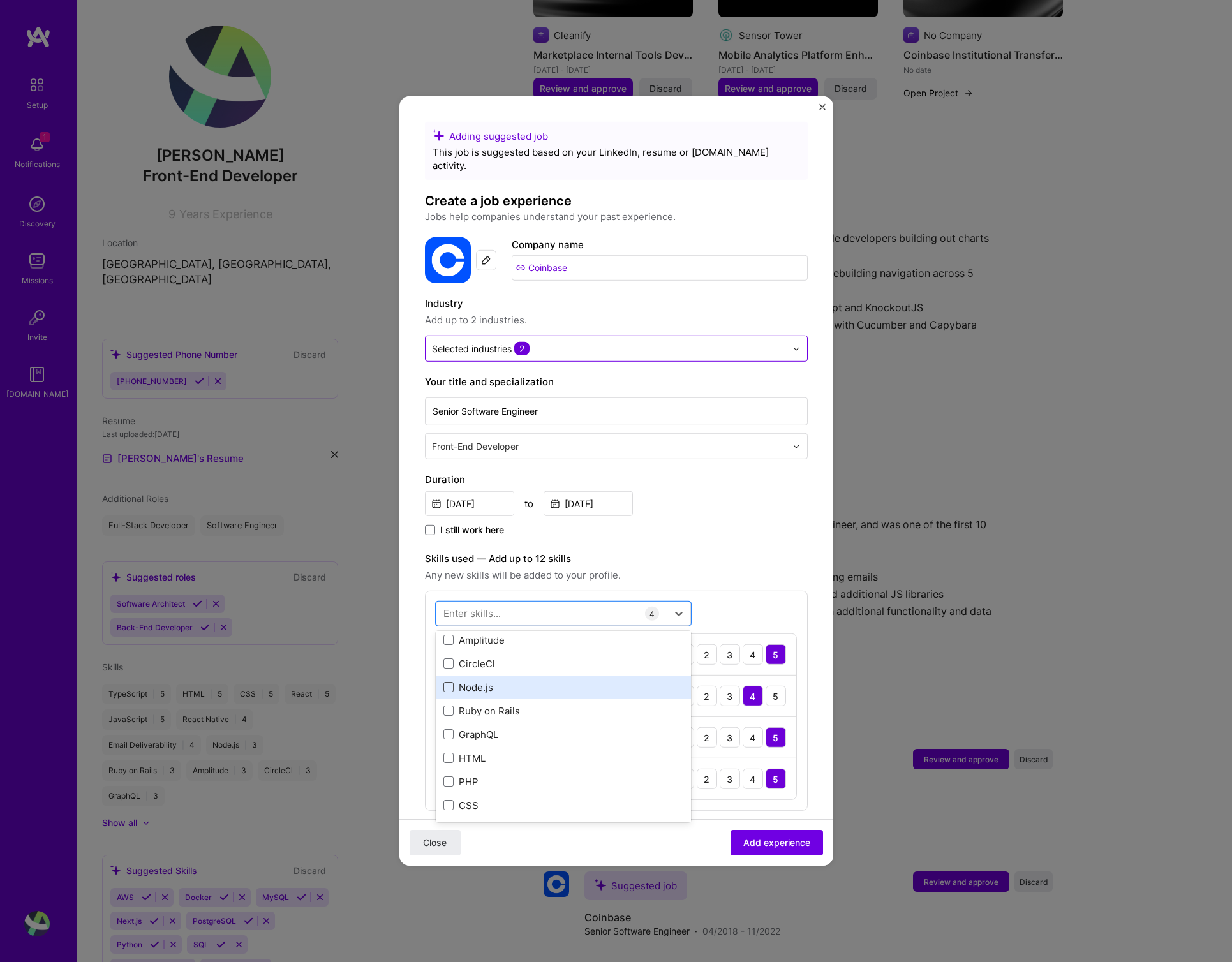
click at [445, 682] on span at bounding box center [449, 688] width 11 height 11
click at [0, 0] on input "checkbox" at bounding box center [0, 0] width 0 height 0
click at [449, 729] on span at bounding box center [449, 735] width 11 height 11
click at [0, 0] on input "checkbox" at bounding box center [0, 0] width 0 height 0
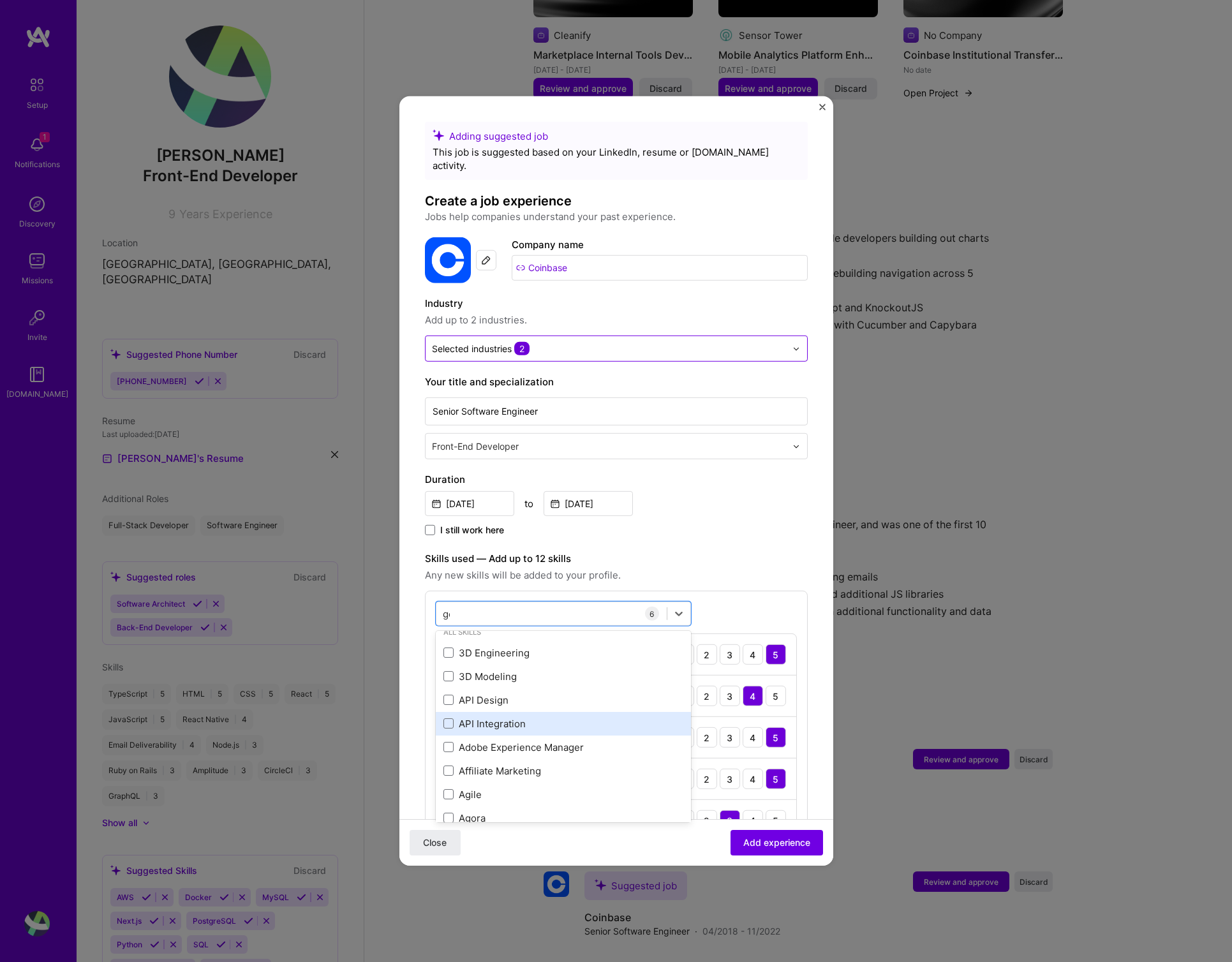
scroll to position [12, 0]
click at [441, 736] on div "Go" at bounding box center [564, 747] width 256 height 24
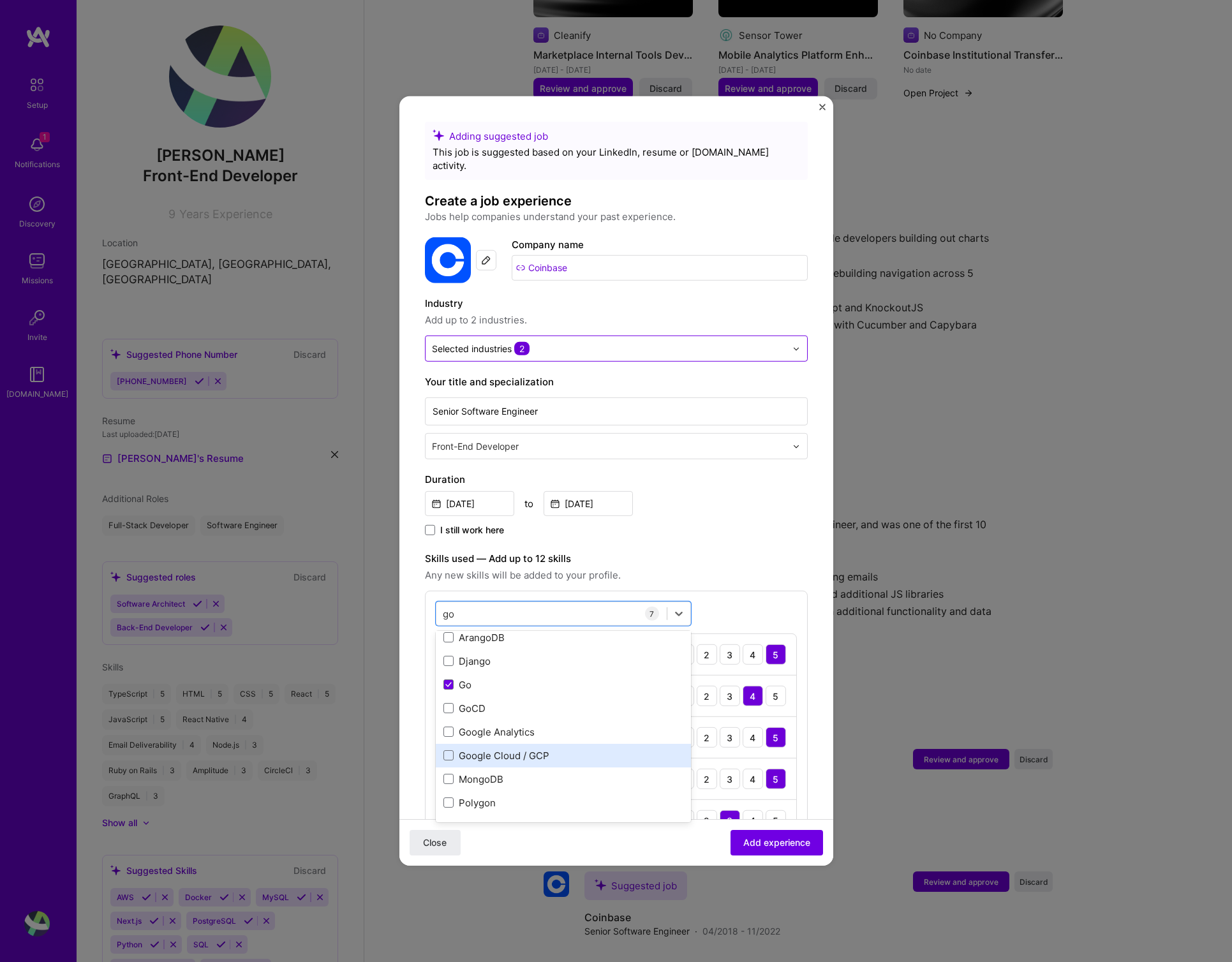
drag, startPoint x: 448, startPoint y: 764, endPoint x: 517, endPoint y: 738, distance: 73.7
click at [448, 774] on span at bounding box center [449, 779] width 11 height 11
click at [0, 0] on input "checkbox" at bounding box center [0, 0] width 0 height 0
type input "go"
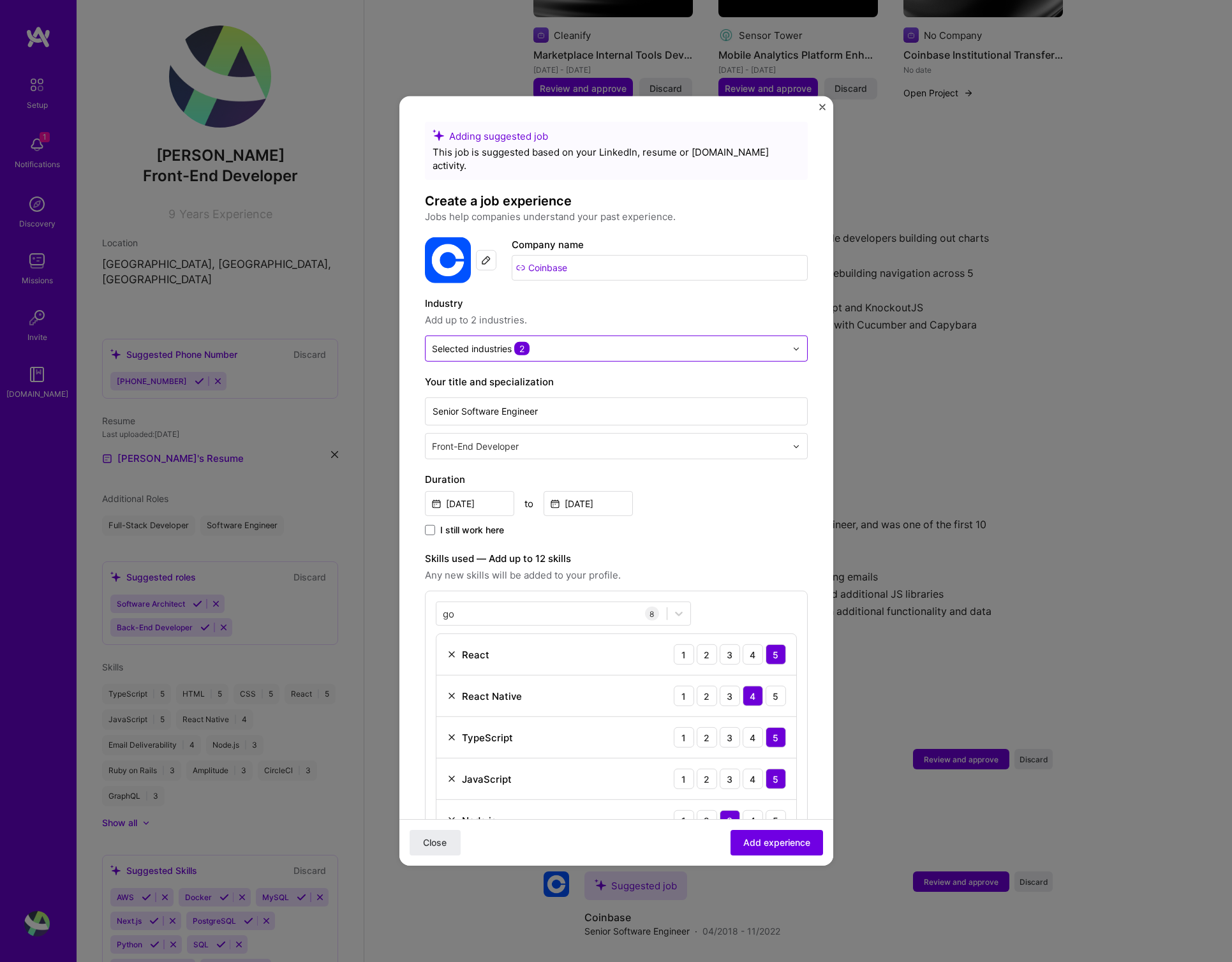
click at [721, 592] on div "go go 8 React 1 2 3 4 5 React Native 1 2 3 4 5 TypeScript 1 2 3 4 5 JavaScript …" at bounding box center [616, 784] width 383 height 386
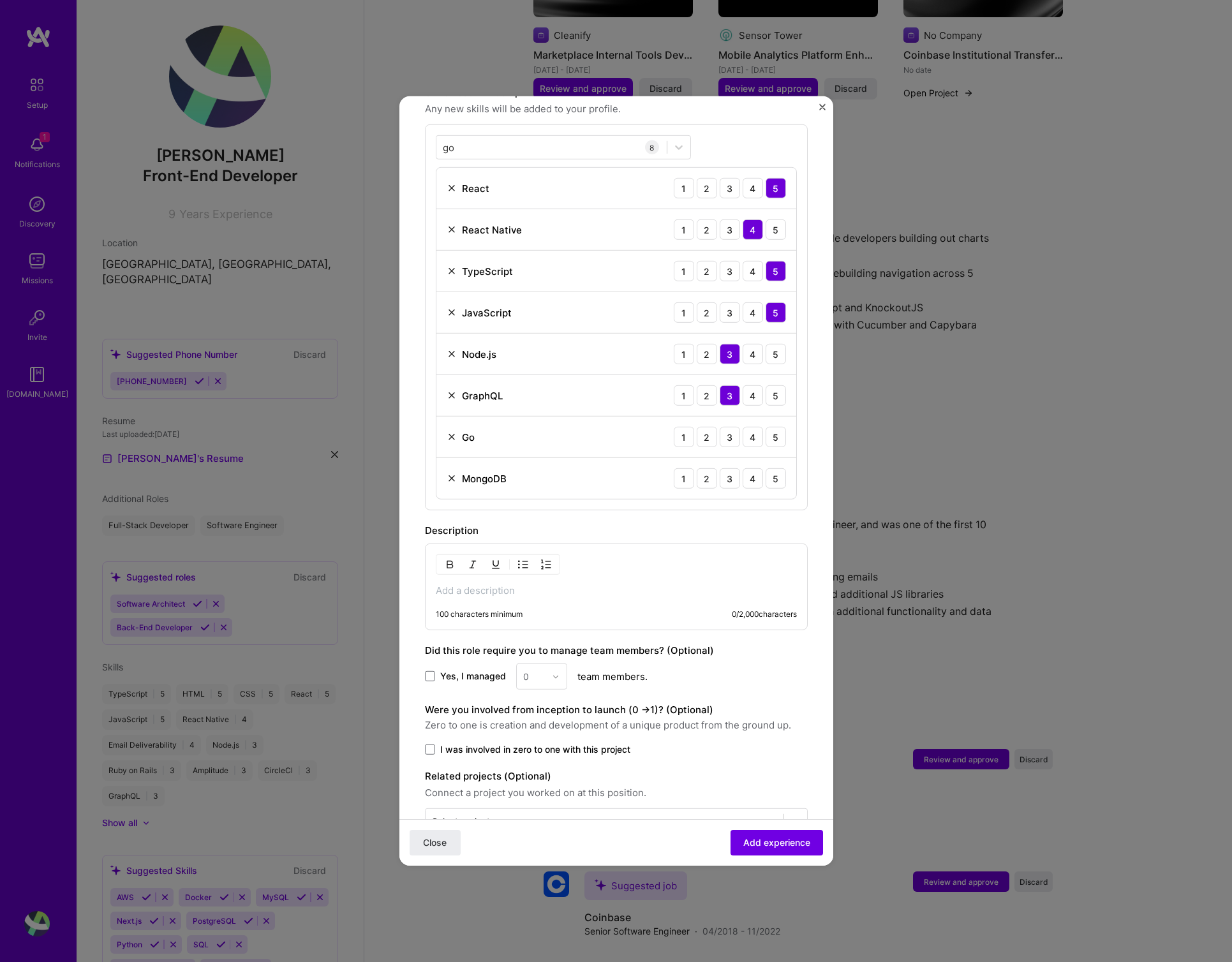
scroll to position [493, 0]
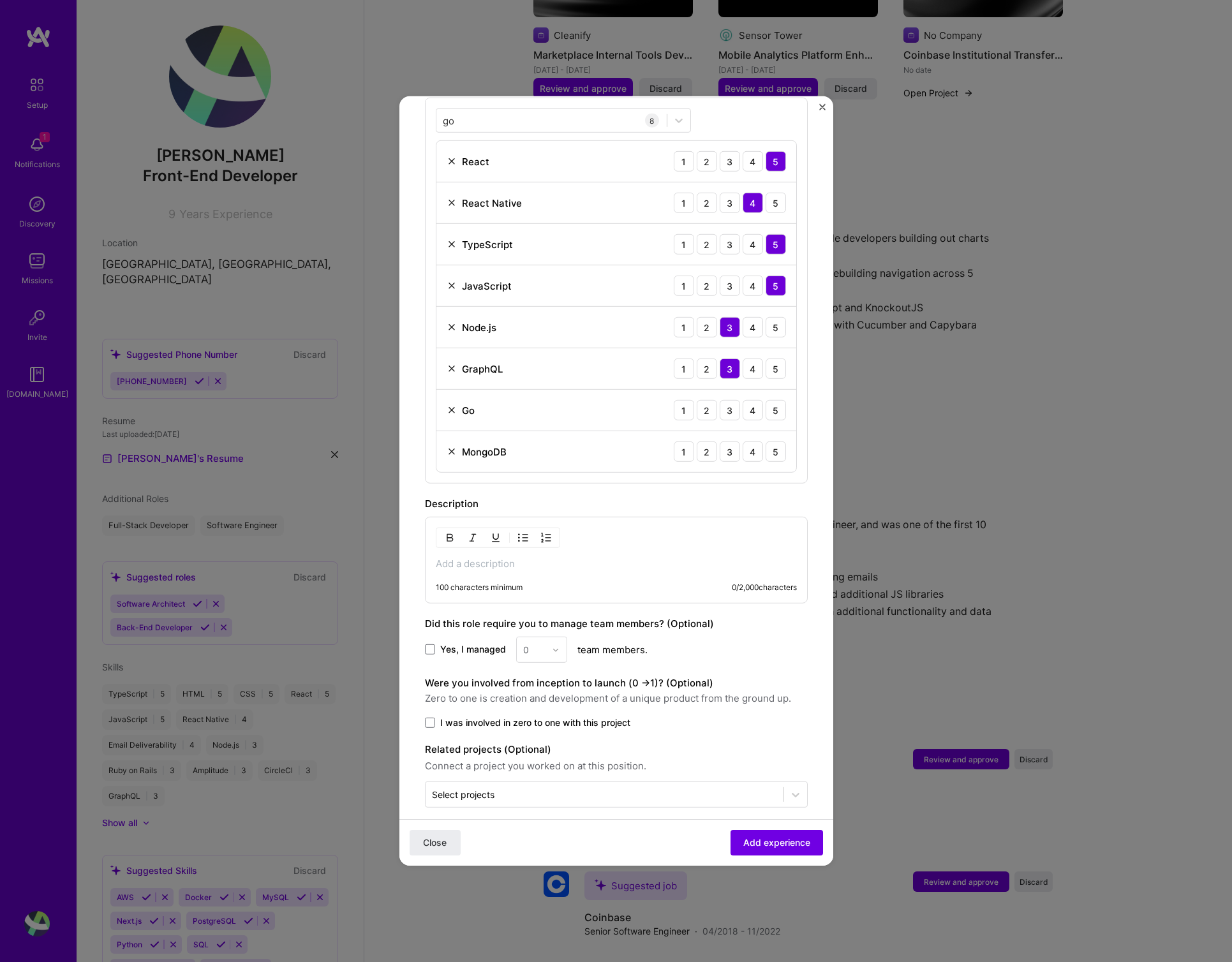
click at [494, 557] on p at bounding box center [616, 564] width 361 height 12
paste div
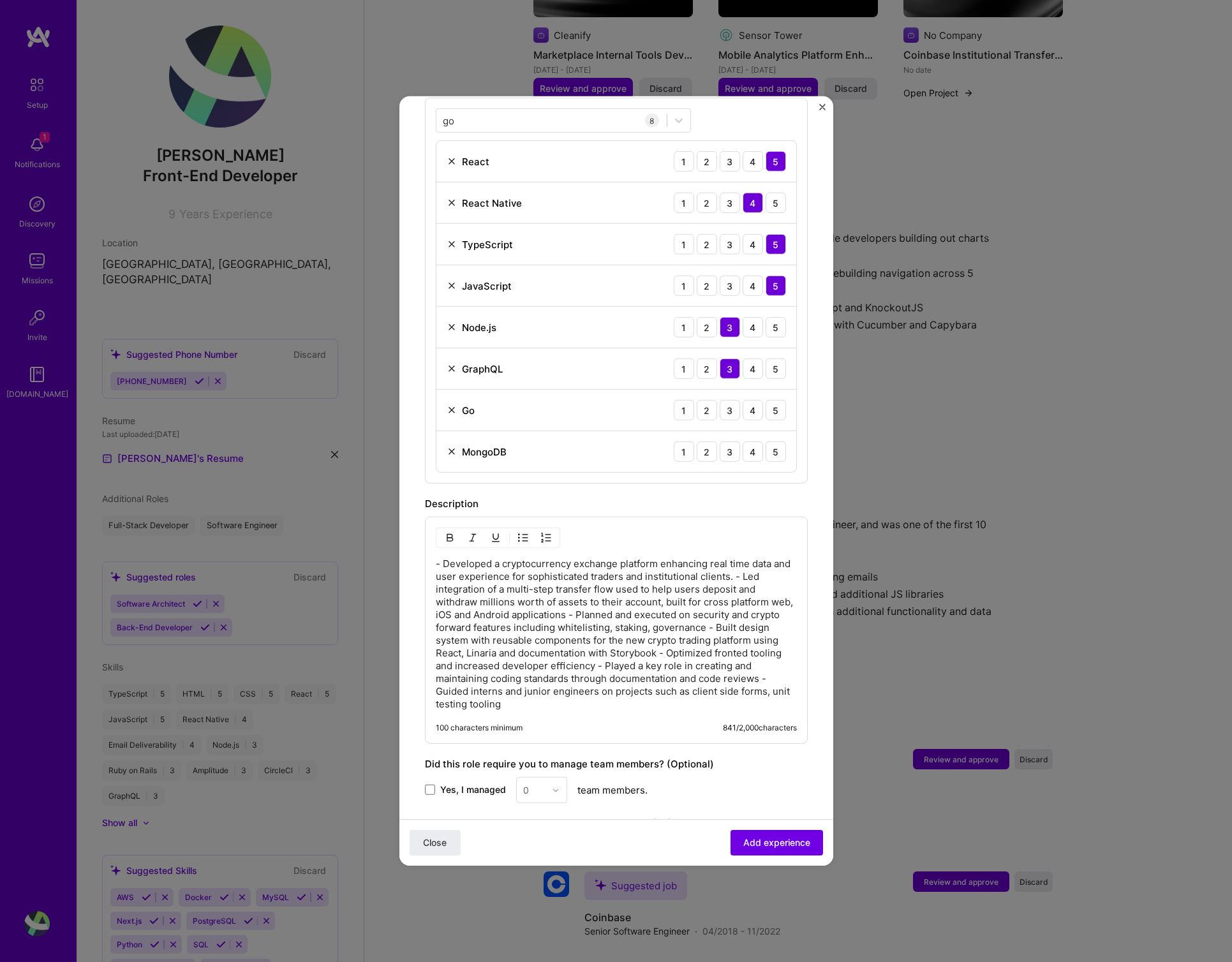
drag, startPoint x: 732, startPoint y: 560, endPoint x: 876, endPoint y: 566, distance: 144.1
click at [732, 560] on p "- Developed a cryptocurrency exchange platform enhancing real time data and use…" at bounding box center [616, 634] width 361 height 154
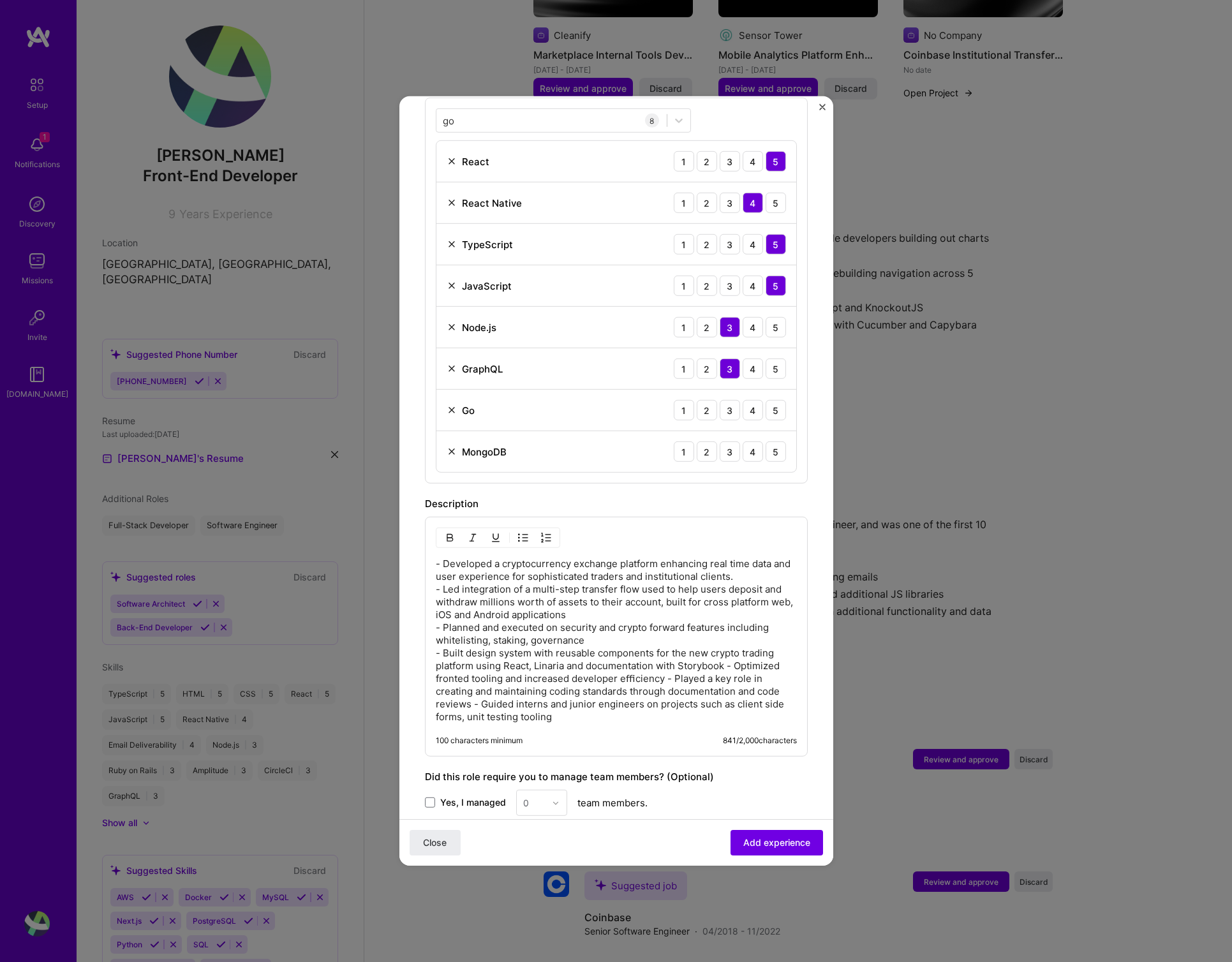
drag, startPoint x: 728, startPoint y: 653, endPoint x: 924, endPoint y: 645, distance: 196.2
click at [728, 653] on p "- Developed a cryptocurrency exchange platform enhancing real time data and use…" at bounding box center [616, 640] width 361 height 166
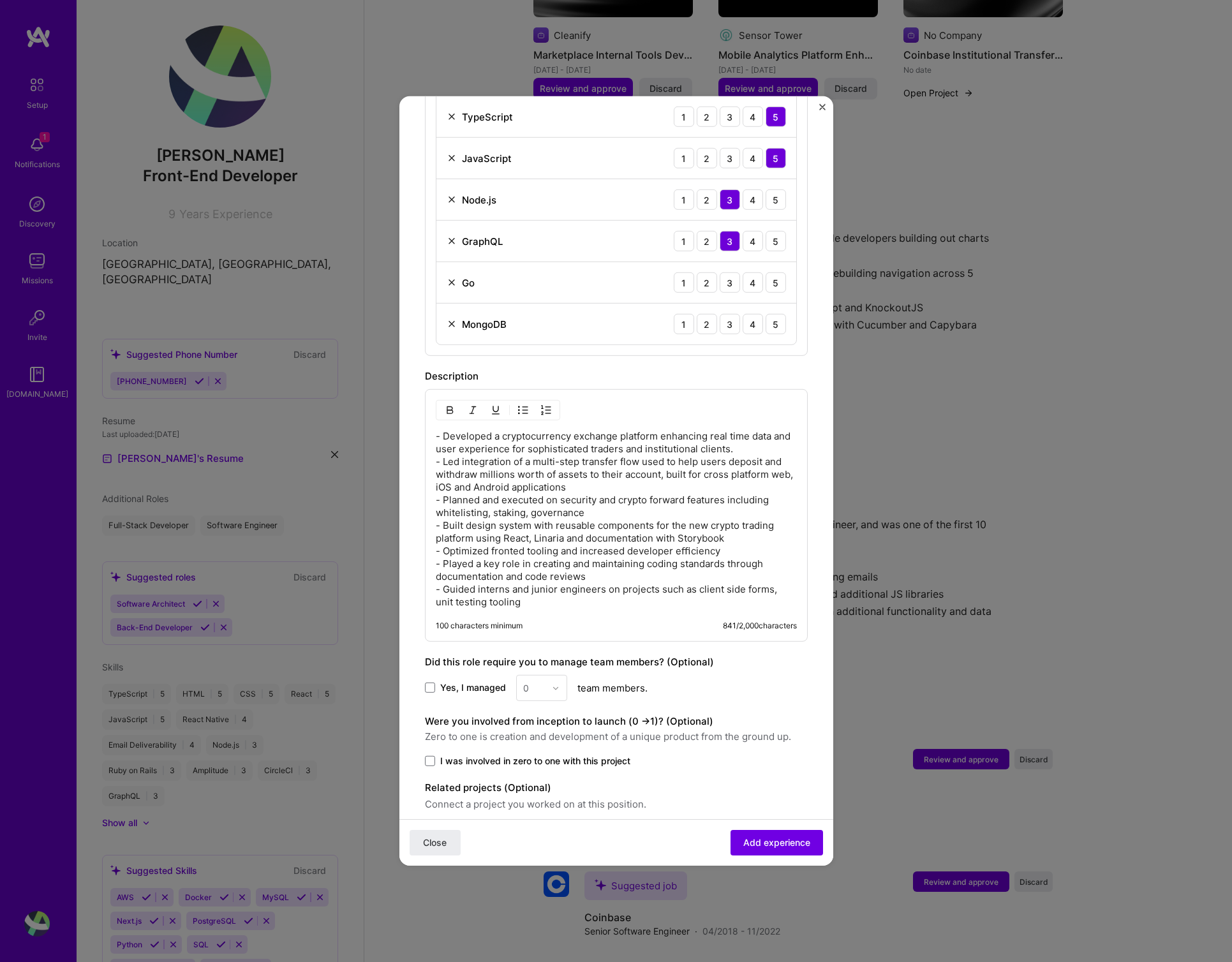
scroll to position [659, 0]
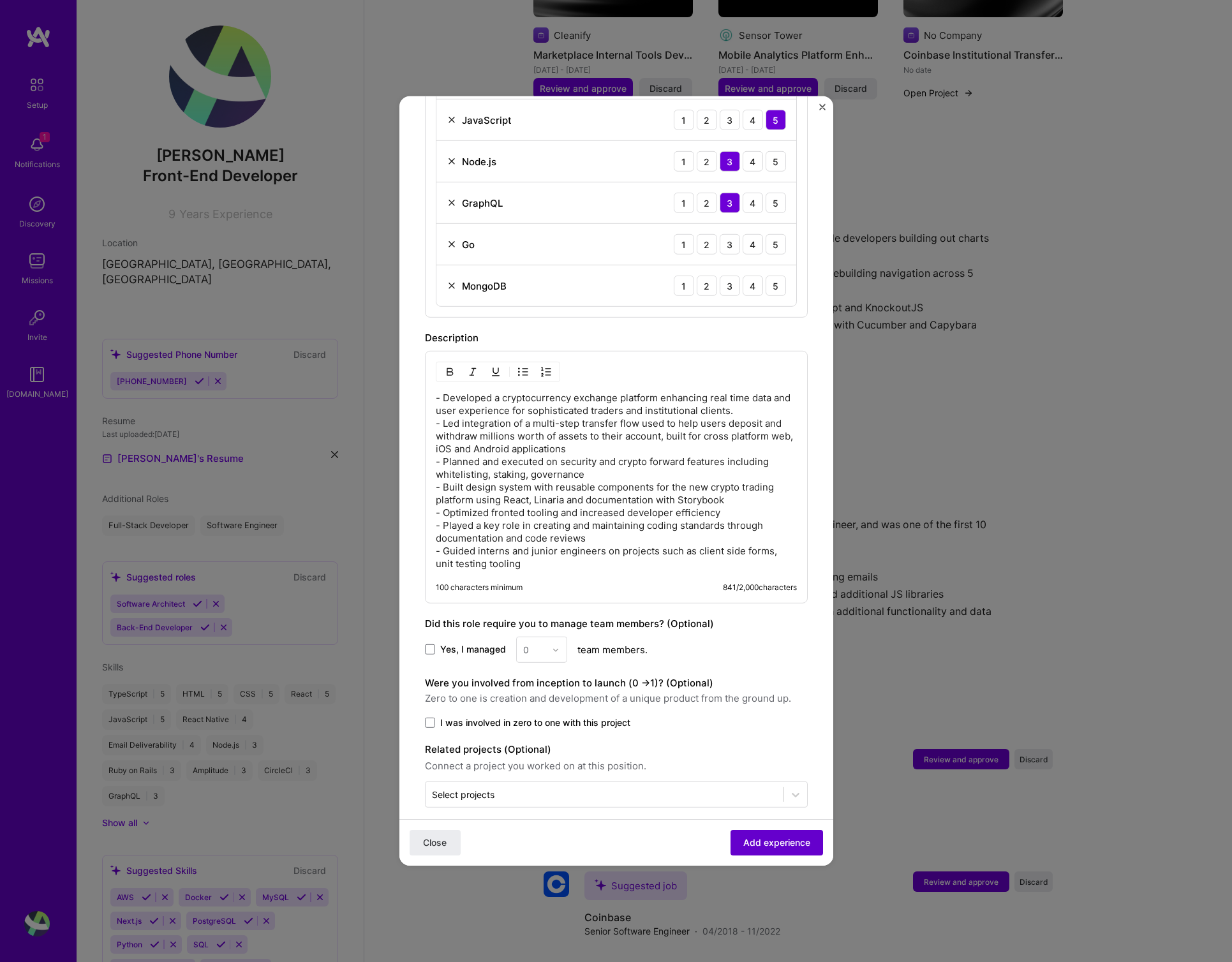
click at [755, 841] on span "Add experience" at bounding box center [777, 843] width 67 height 12
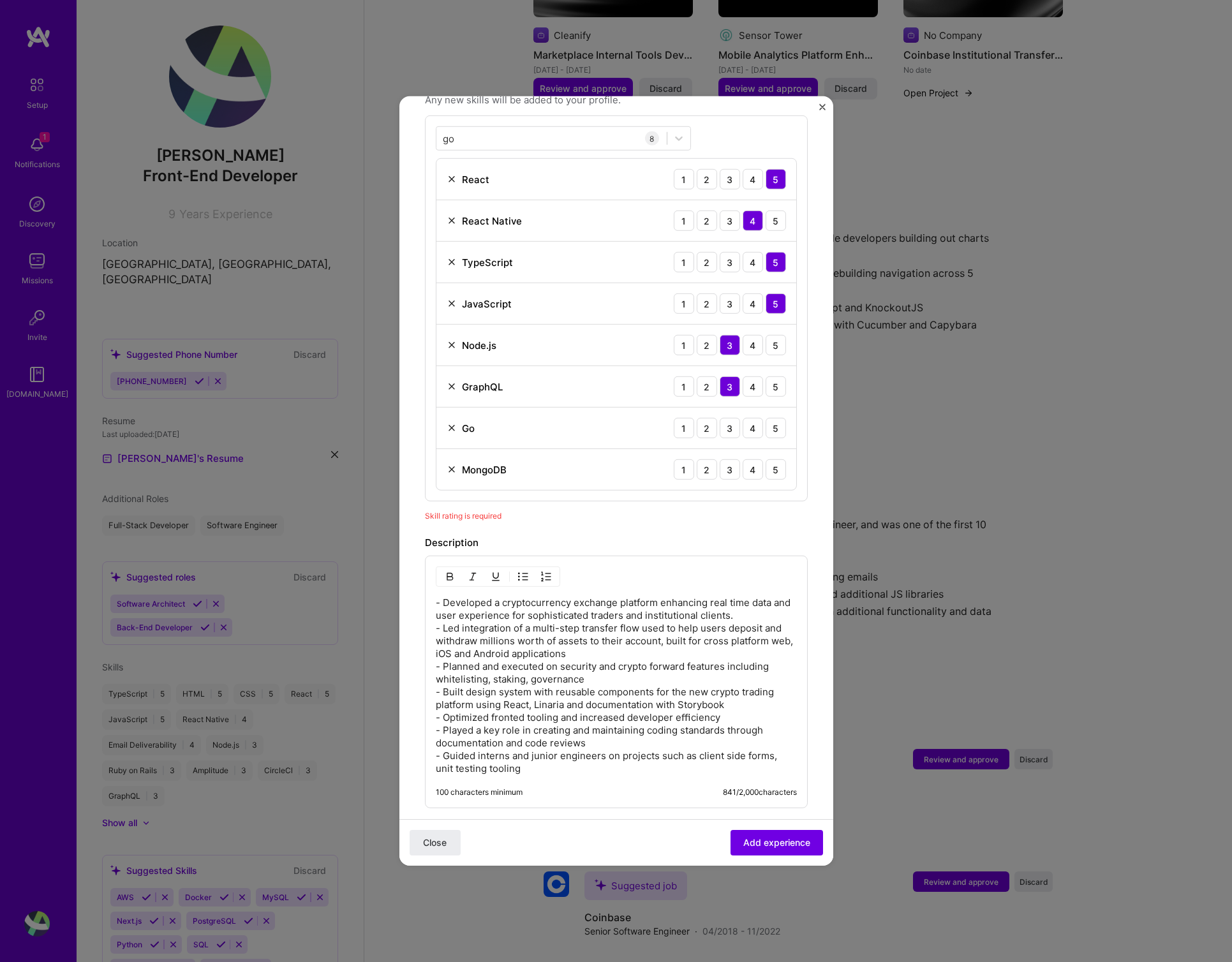
scroll to position [442, 0]
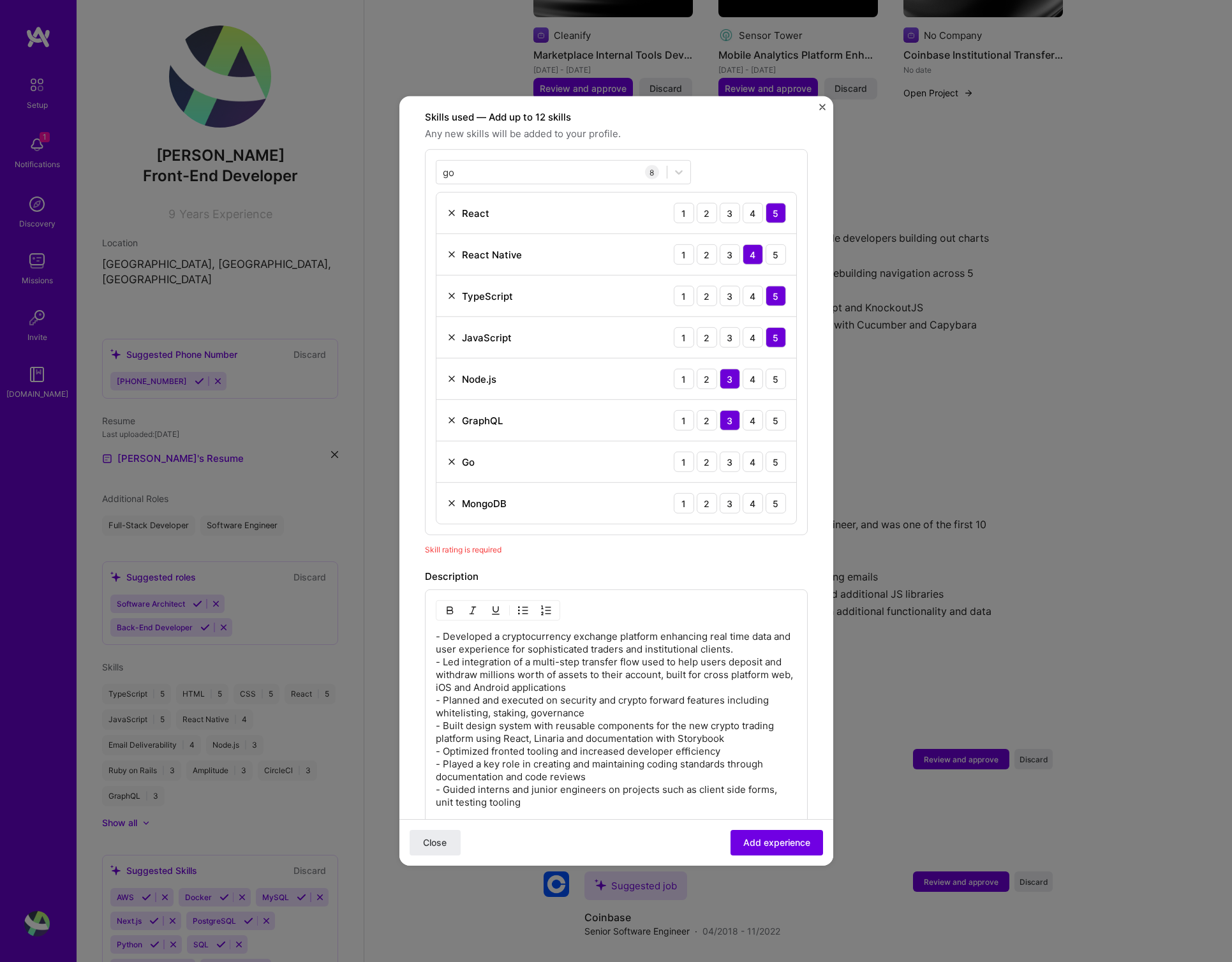
drag, startPoint x: 705, startPoint y: 450, endPoint x: 710, endPoint y: 464, distance: 14.9
click at [706, 452] on div "2" at bounding box center [707, 461] width 20 height 20
drag, startPoint x: 707, startPoint y: 489, endPoint x: 732, endPoint y: 523, distance: 42.2
click at [707, 493] on div "2" at bounding box center [707, 503] width 20 height 20
click at [750, 843] on span "Add experience" at bounding box center [777, 843] width 67 height 12
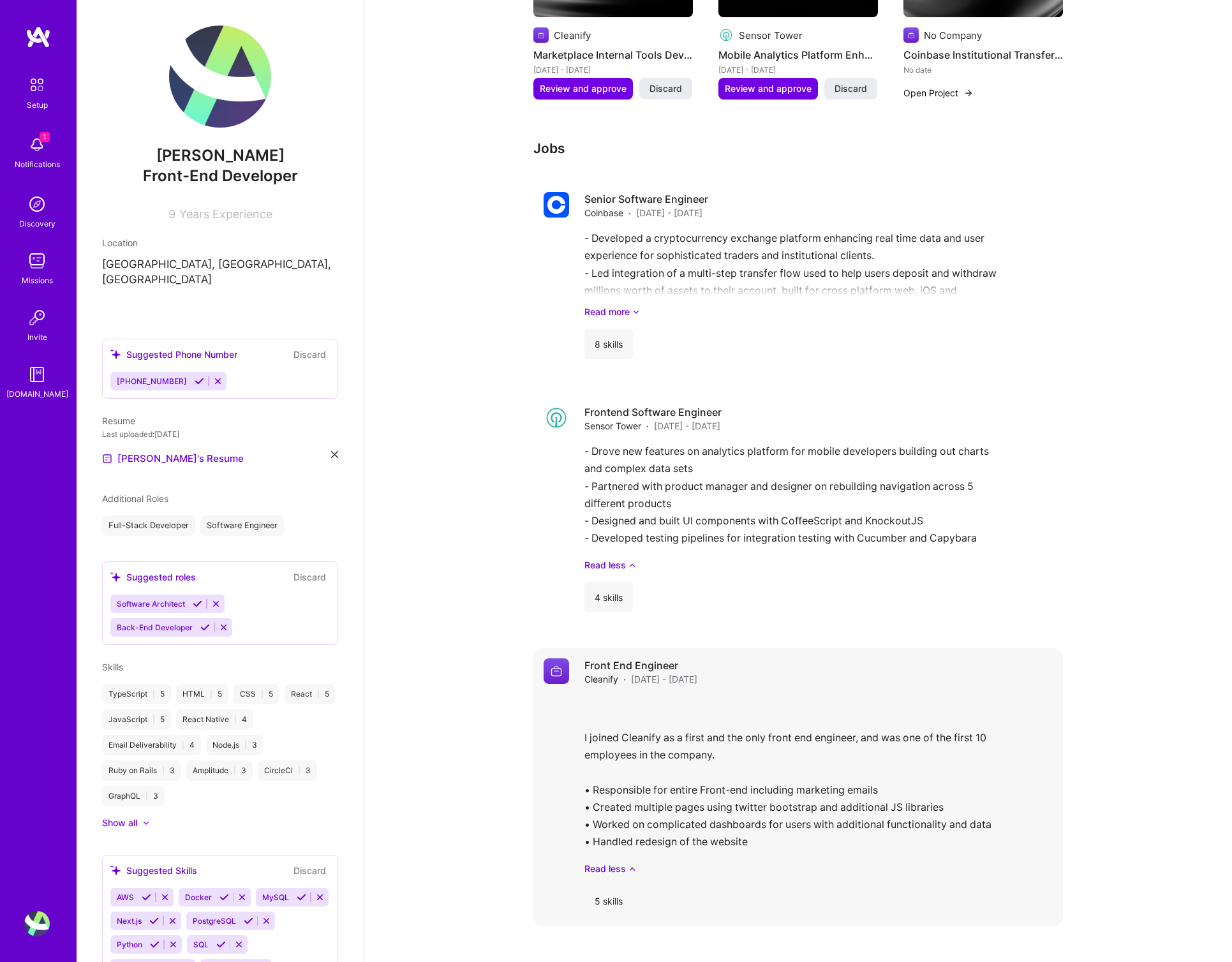
scroll to position [862, 0]
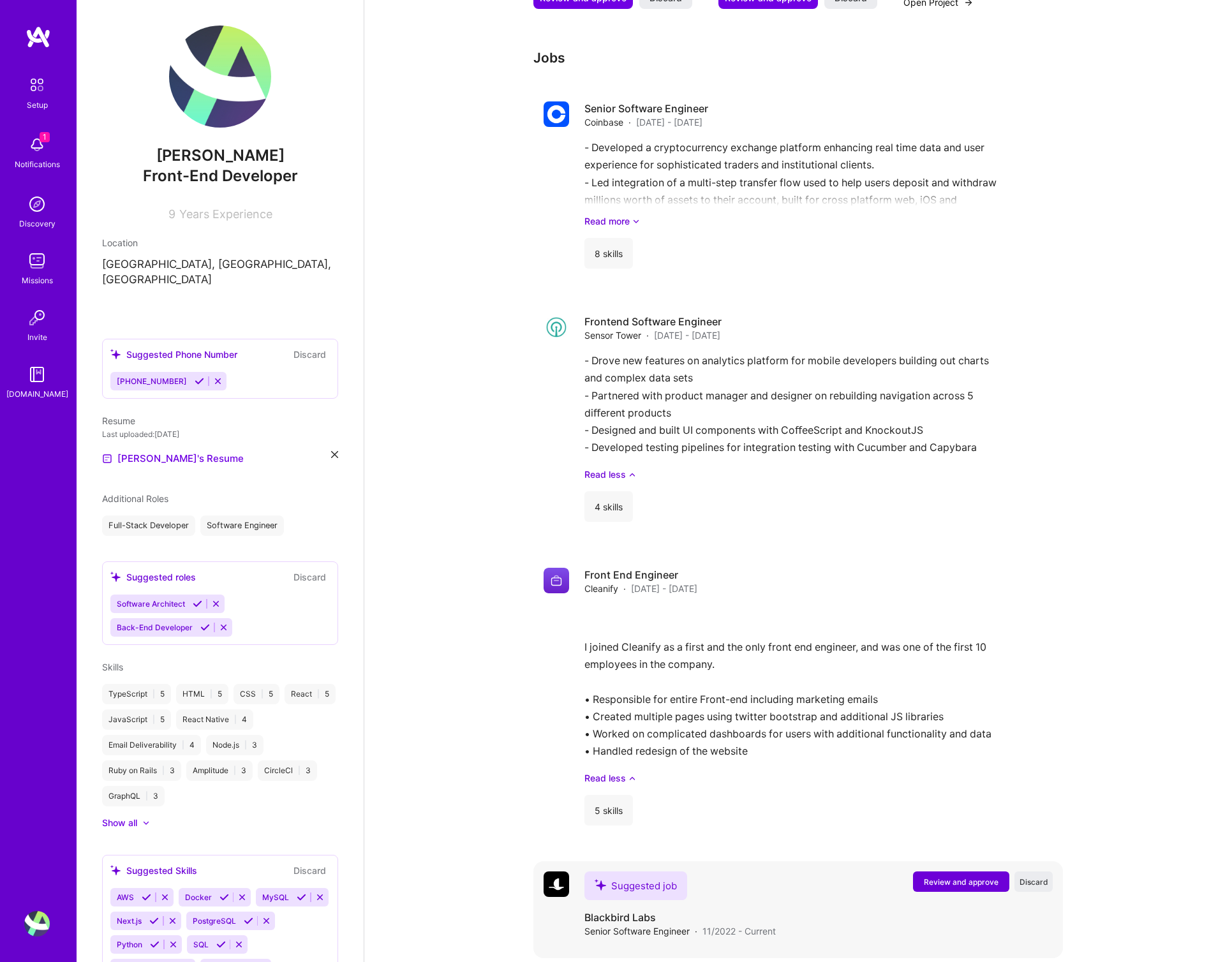
click at [942, 877] on span "Review and approve" at bounding box center [961, 882] width 75 height 11
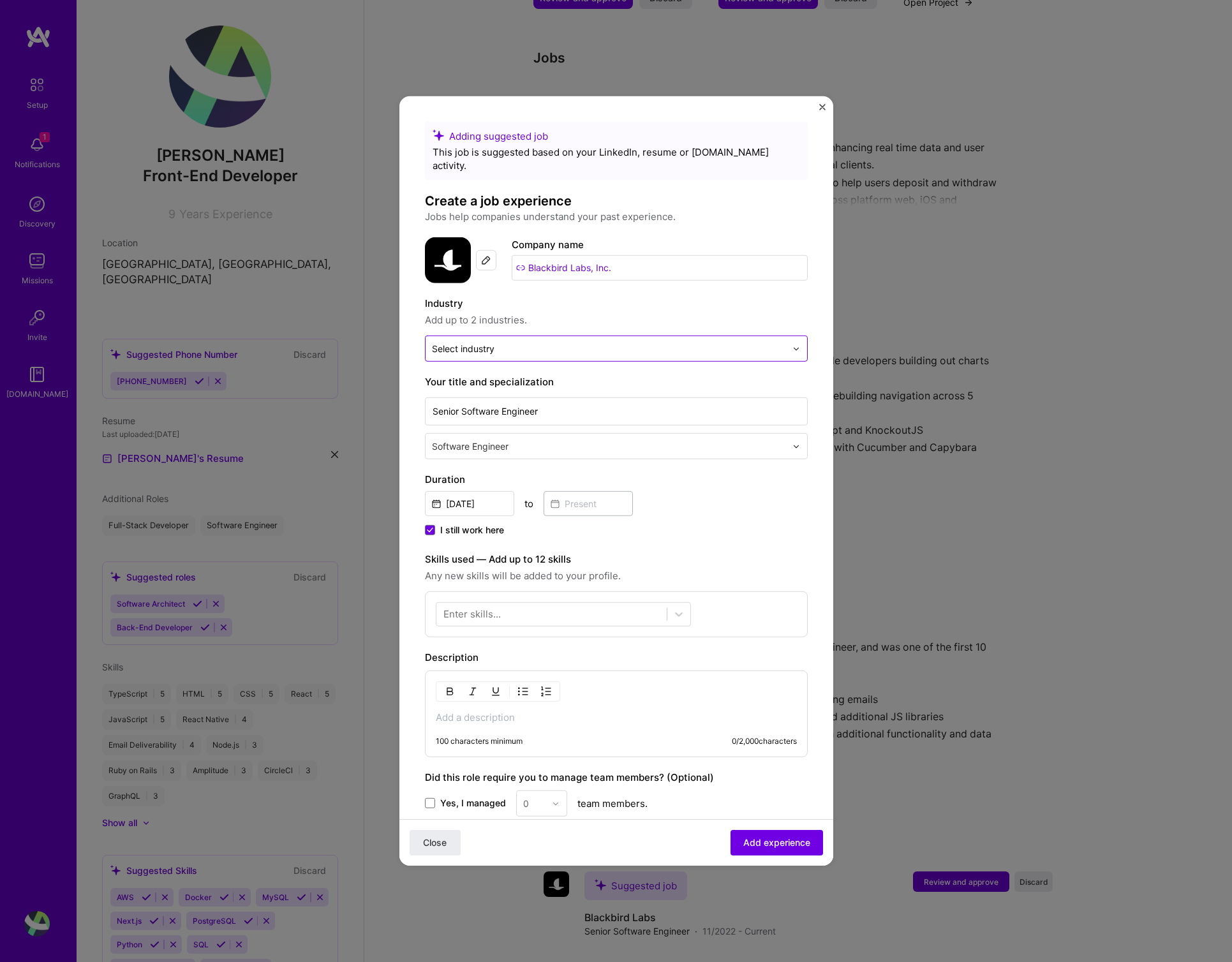
click at [478, 342] on div "Select industry 0" at bounding box center [463, 348] width 62 height 13
type input "rest"
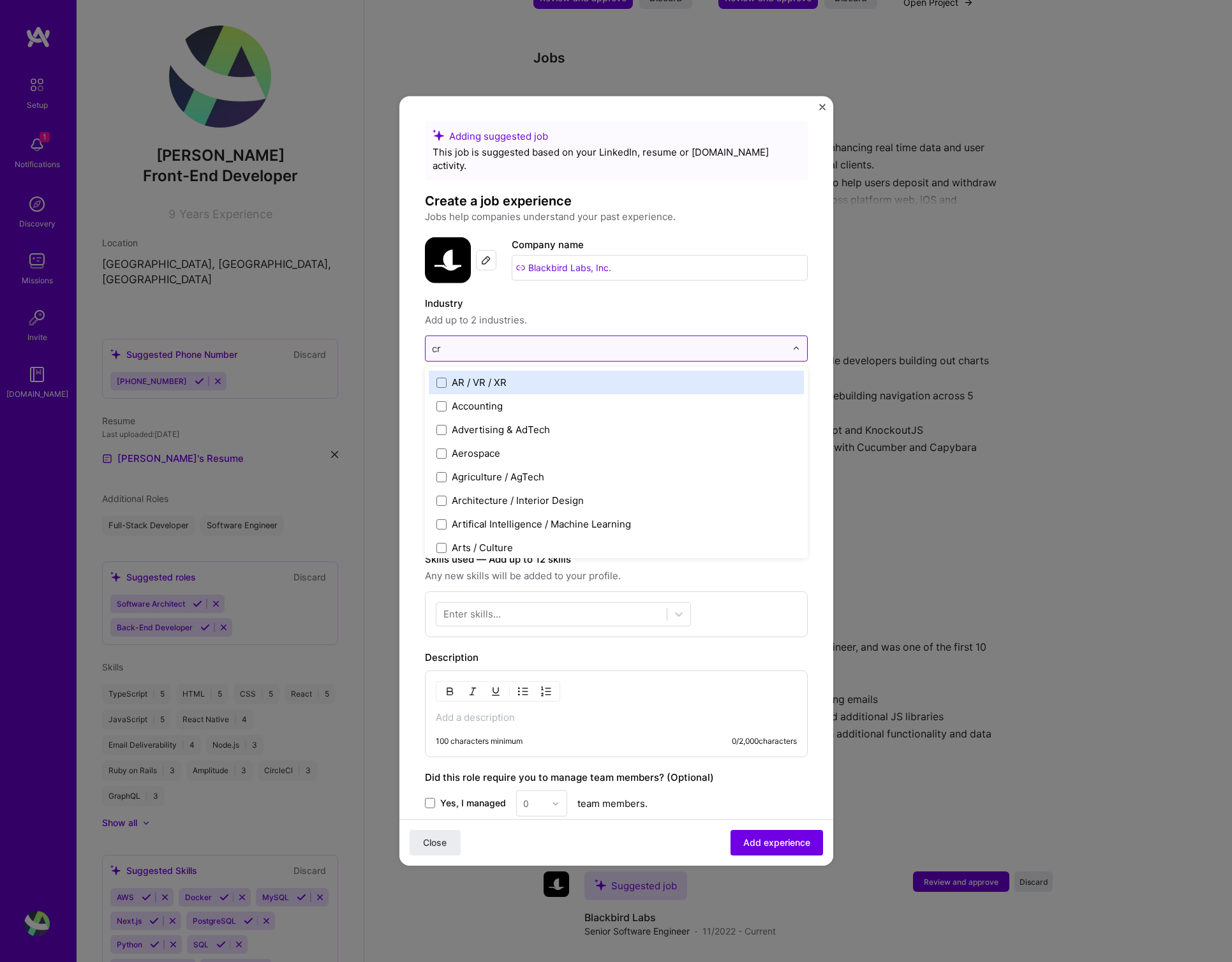
type input "cry"
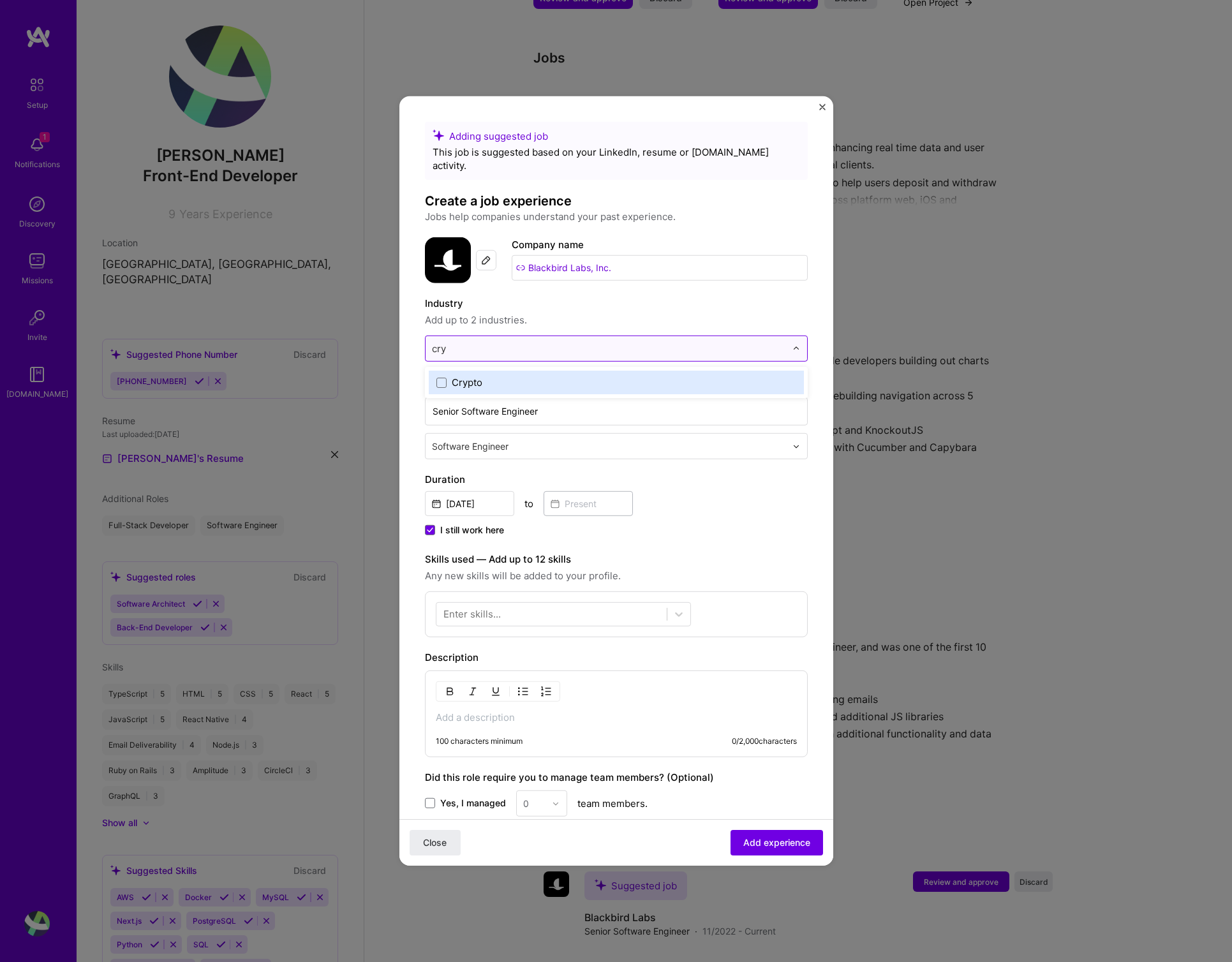
drag, startPoint x: 439, startPoint y: 367, endPoint x: 484, endPoint y: 343, distance: 51.0
click at [439, 377] on span at bounding box center [442, 382] width 11 height 11
type input "r"
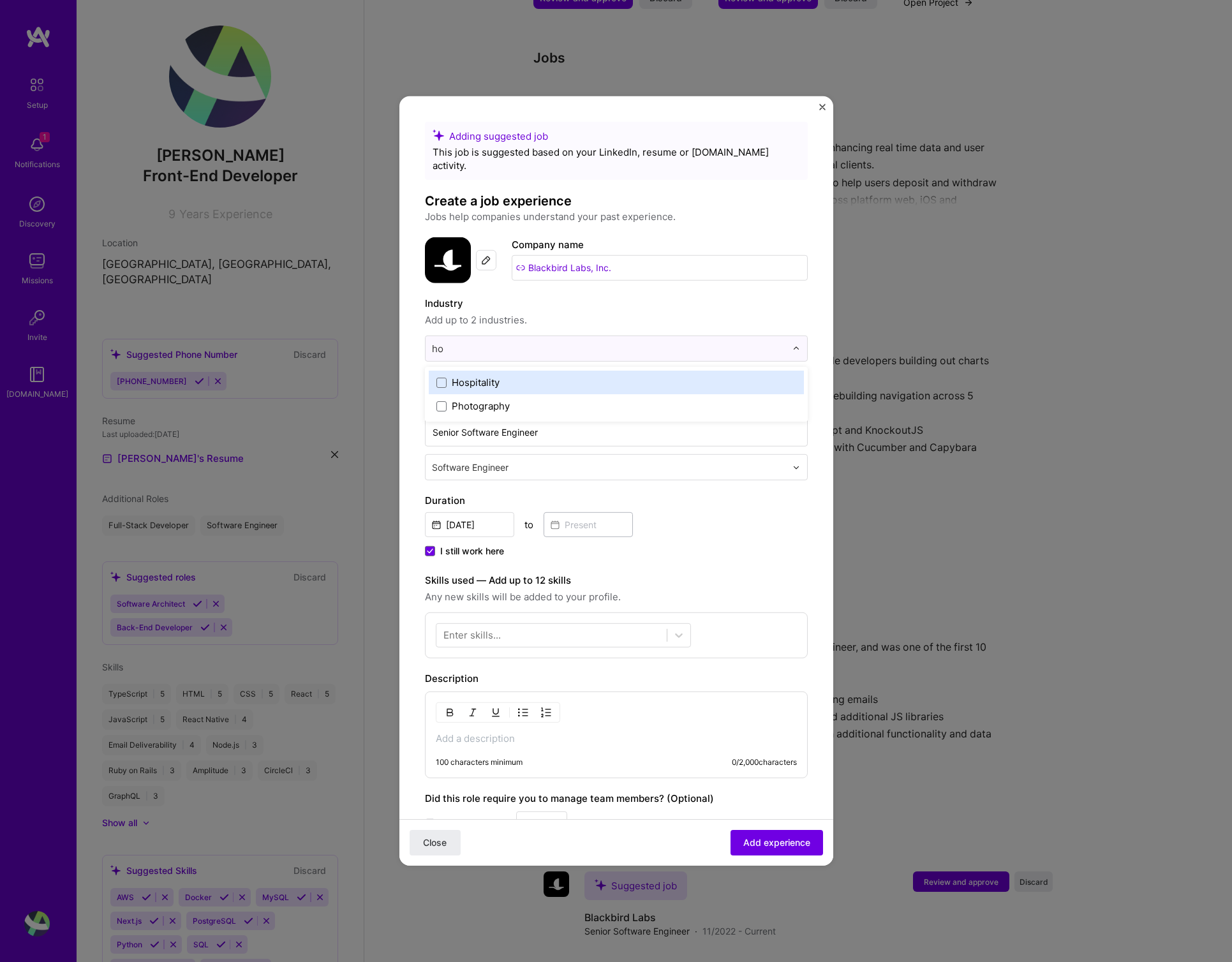
scroll to position [0, 0]
type input "hos"
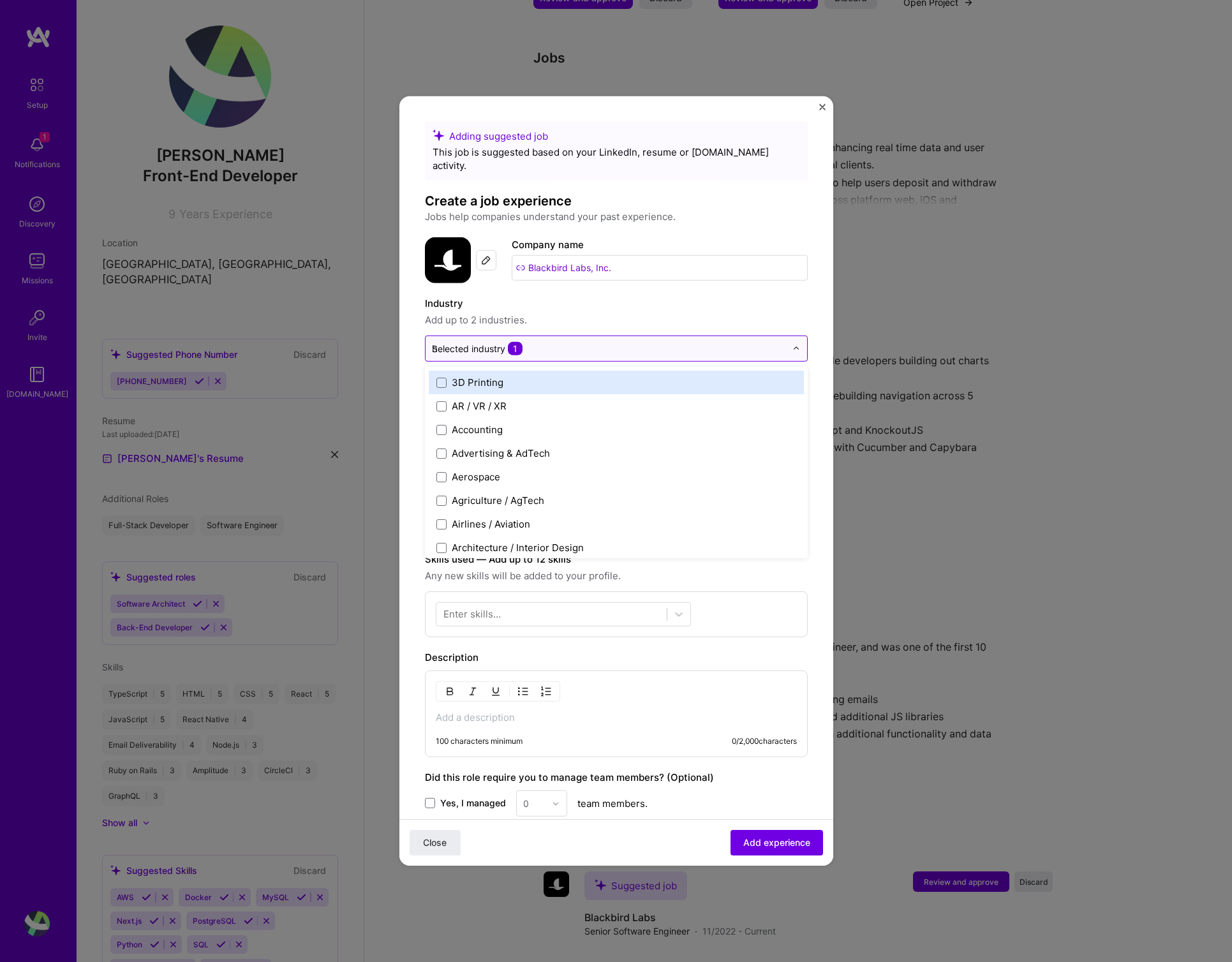
type input "ho"
type input "cry"
click at [442, 377] on span at bounding box center [442, 382] width 11 height 11
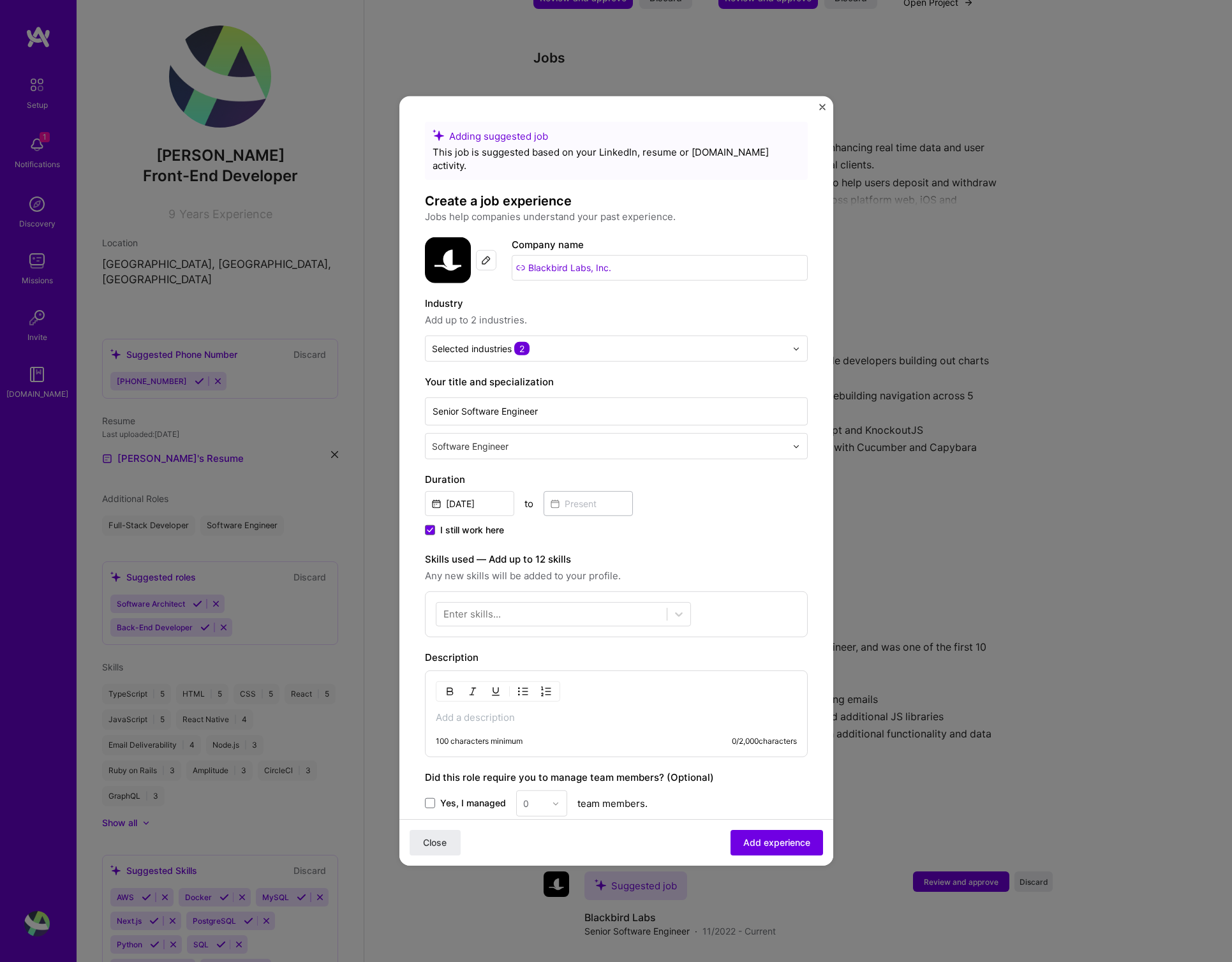
click at [807, 375] on div "Adding suggested job This job is suggested based on your LinkedIn, resume or [D…" at bounding box center [616, 541] width 383 height 840
click at [494, 440] on div "Software Engineer" at bounding box center [609, 446] width 367 height 25
type input "front"
click at [482, 469] on div "Front-End Developer" at bounding box center [616, 480] width 375 height 24
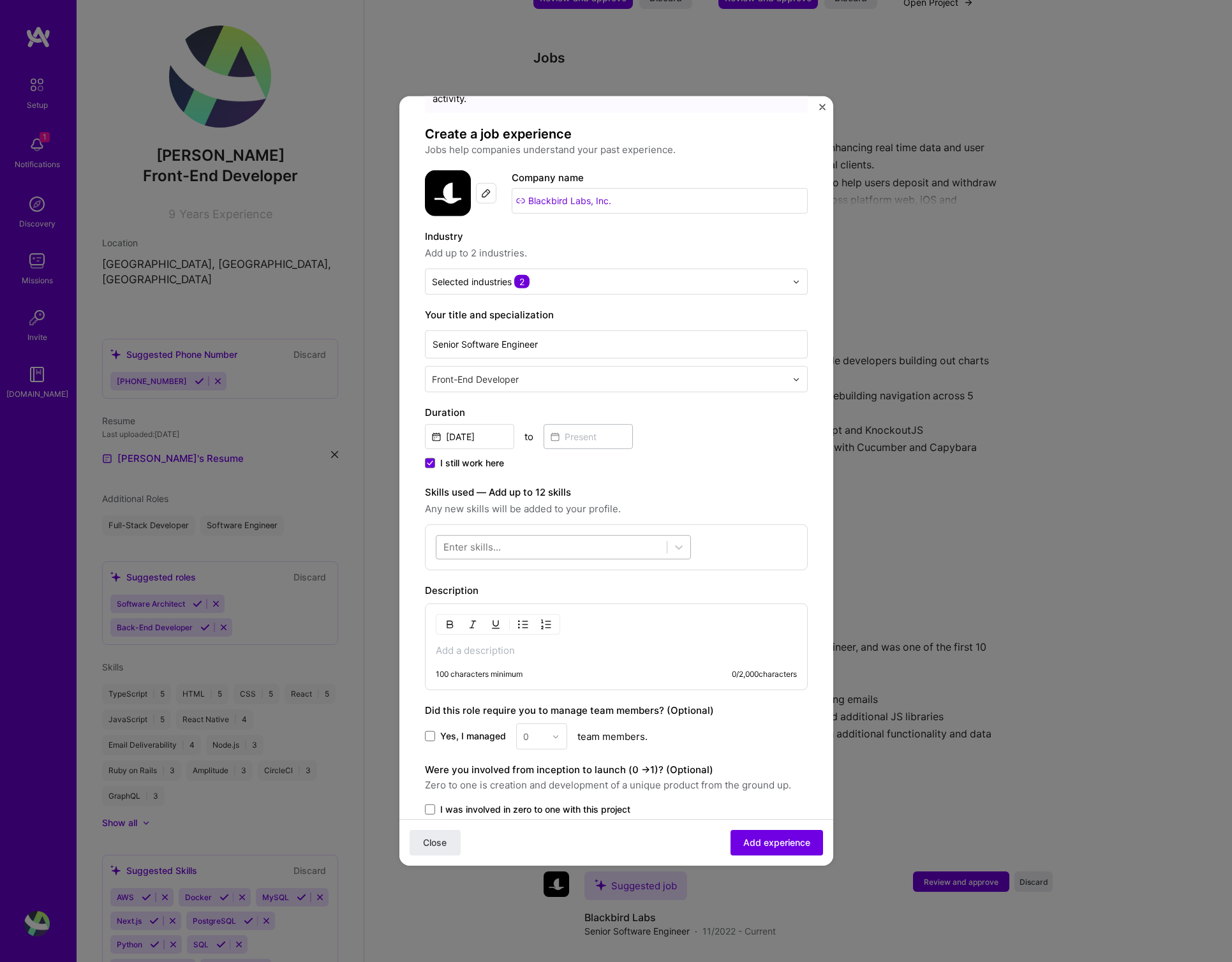
click at [639, 537] on div at bounding box center [552, 548] width 231 height 21
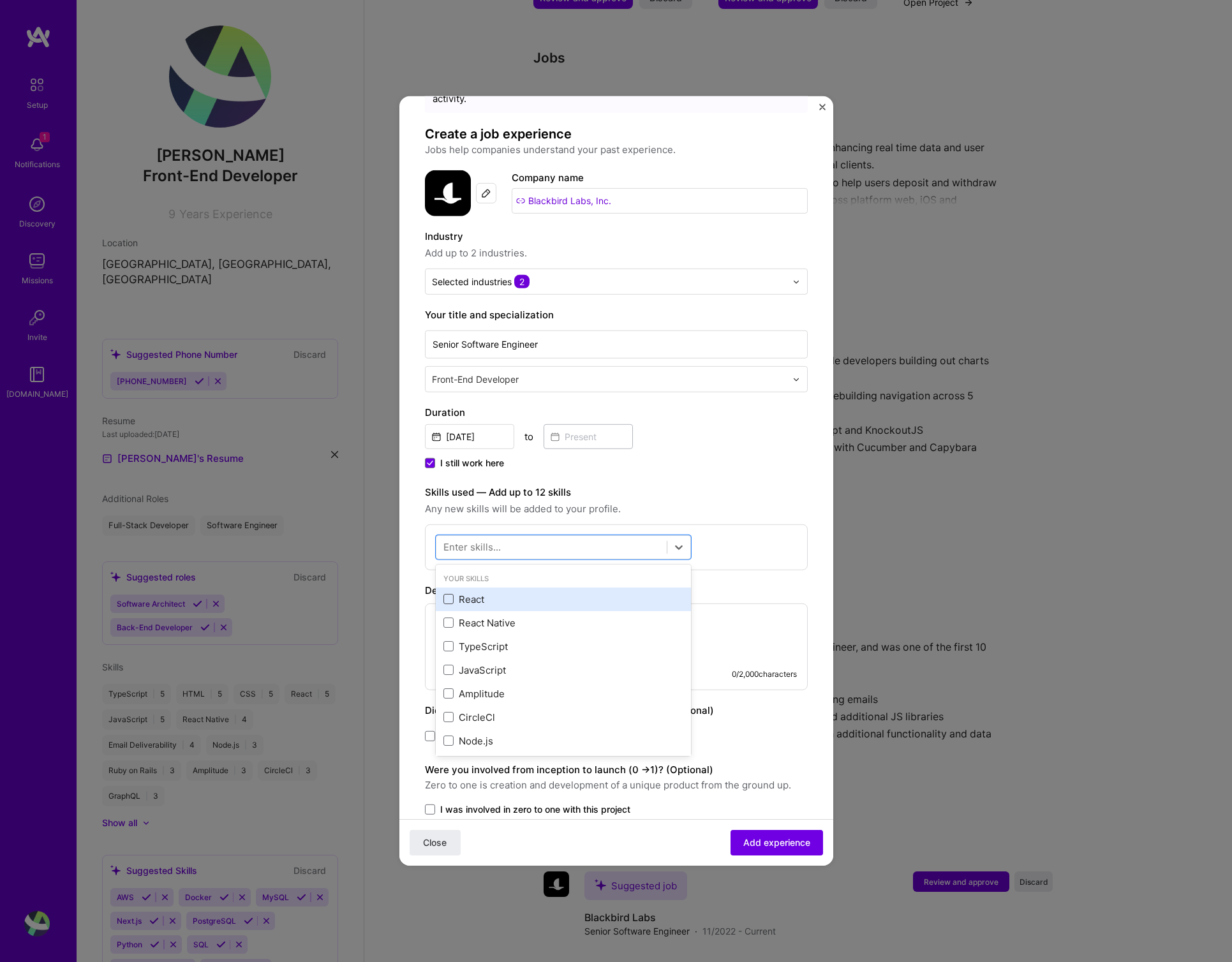
click at [451, 594] on span at bounding box center [449, 599] width 11 height 11
click at [0, 0] on input "checkbox" at bounding box center [0, 0] width 0 height 0
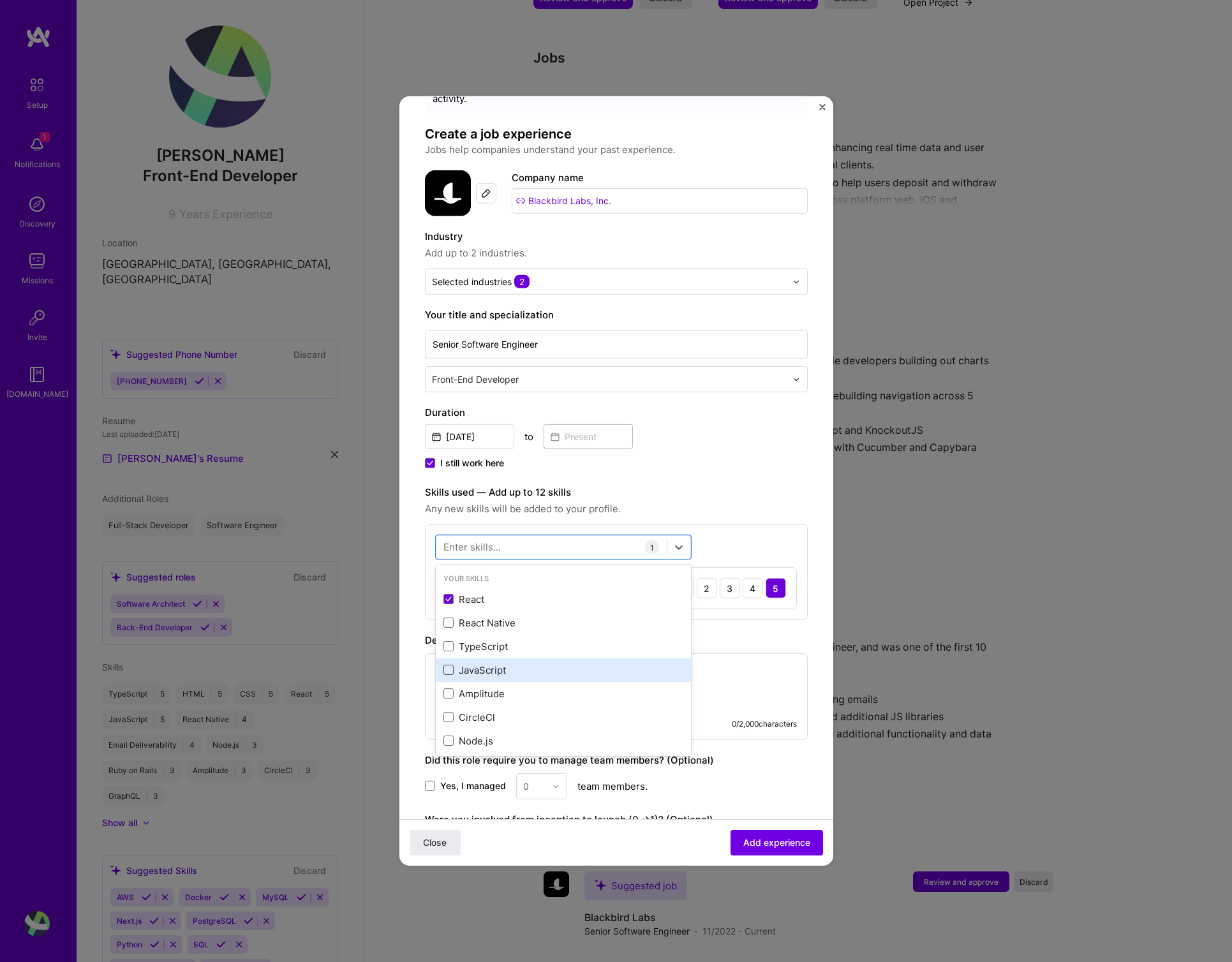
drag, startPoint x: 446, startPoint y: 633, endPoint x: 453, endPoint y: 658, distance: 26.0
click at [446, 642] on span at bounding box center [449, 647] width 11 height 11
click at [0, 0] on input "checkbox" at bounding box center [0, 0] width 0 height 0
click at [447, 665] on span at bounding box center [449, 670] width 11 height 11
click at [0, 0] on input "checkbox" at bounding box center [0, 0] width 0 height 0
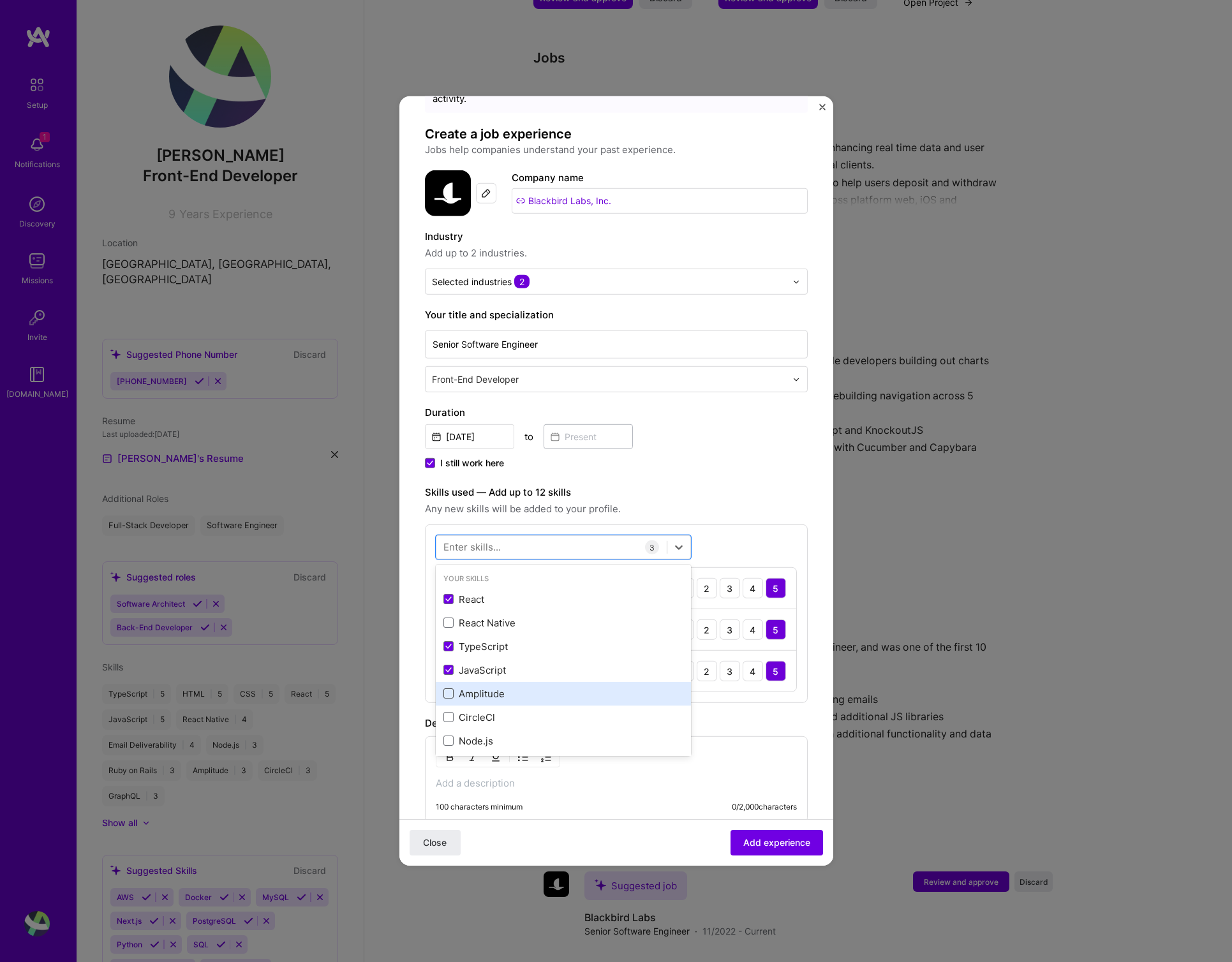
click at [446, 689] on span at bounding box center [449, 694] width 11 height 11
click at [0, 0] on input "checkbox" at bounding box center [0, 0] width 0 height 0
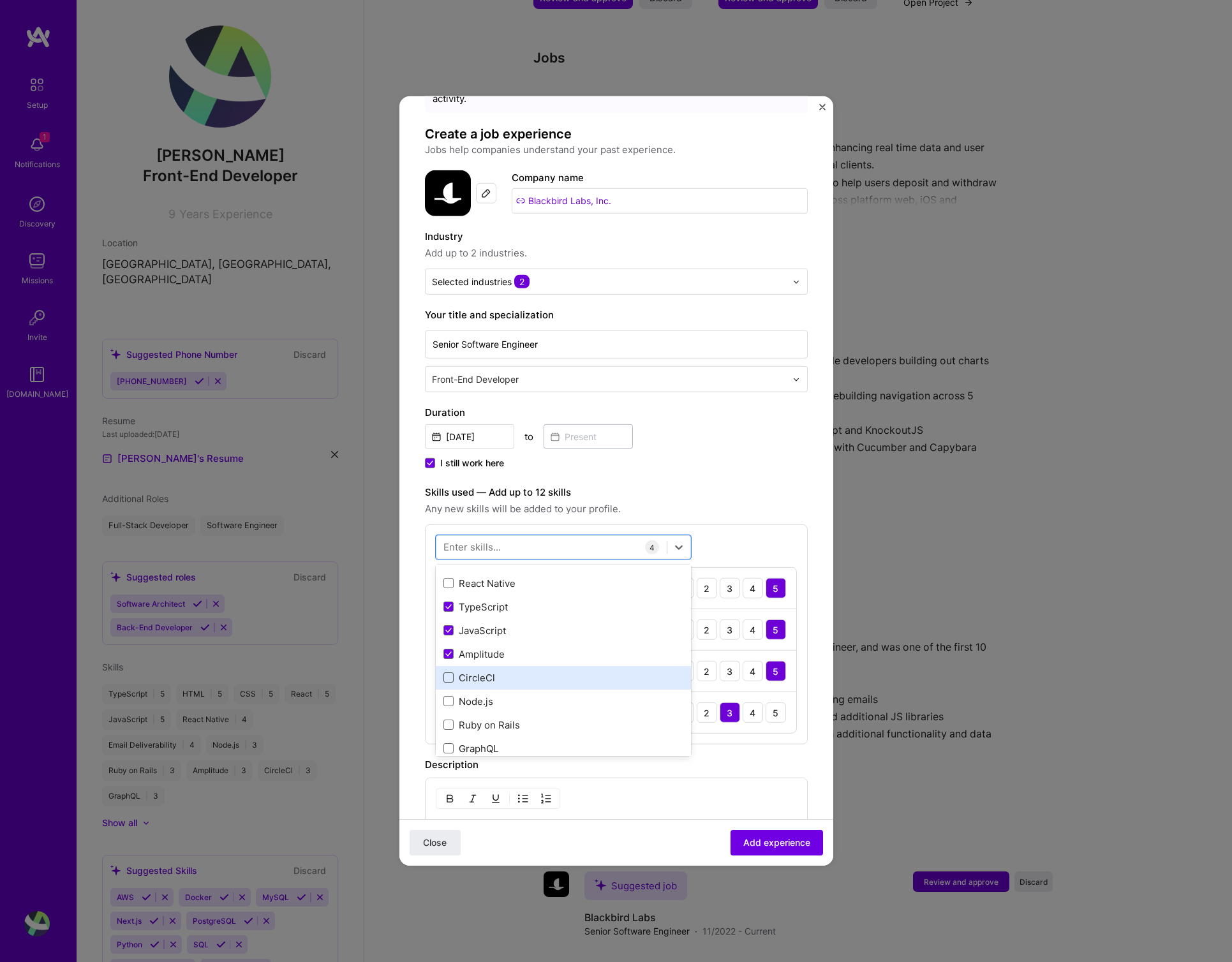
drag, startPoint x: 450, startPoint y: 667, endPoint x: 450, endPoint y: 690, distance: 23.0
click at [450, 673] on span at bounding box center [449, 678] width 11 height 11
click at [0, 0] on input "checkbox" at bounding box center [0, 0] width 0 height 0
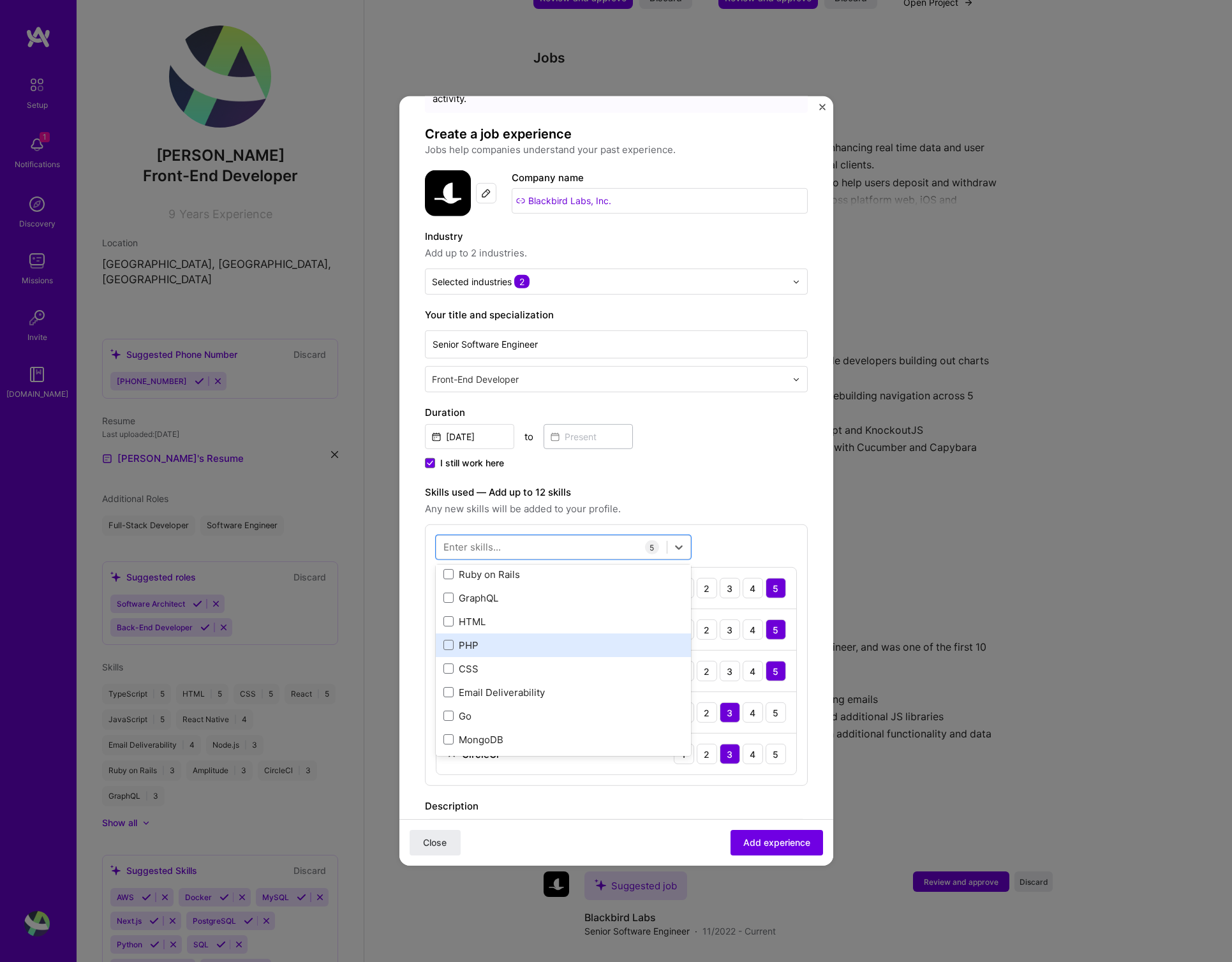
scroll to position [216, 0]
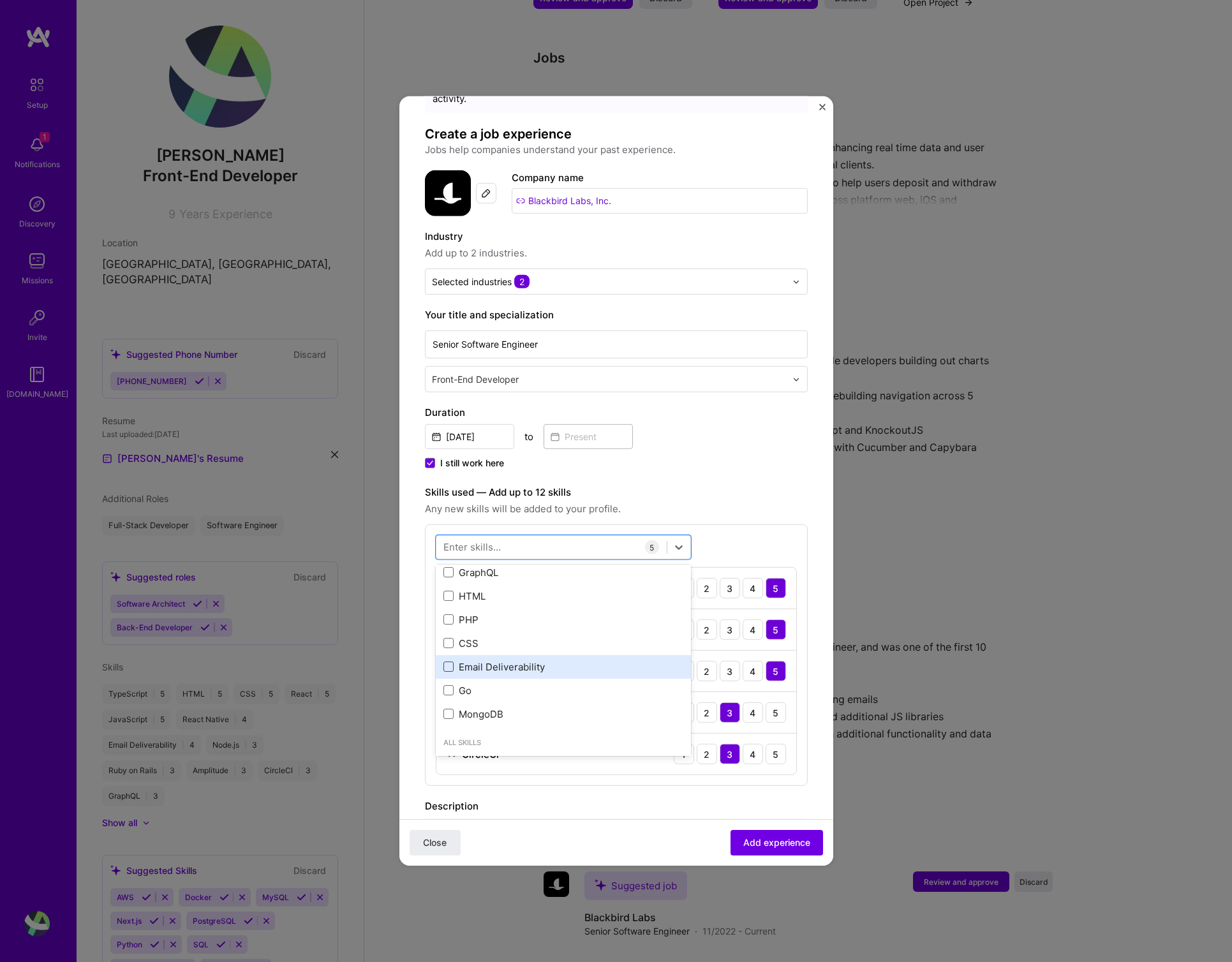
click at [447, 662] on span at bounding box center [449, 667] width 11 height 11
click at [0, 0] on input "checkbox" at bounding box center [0, 0] width 0 height 0
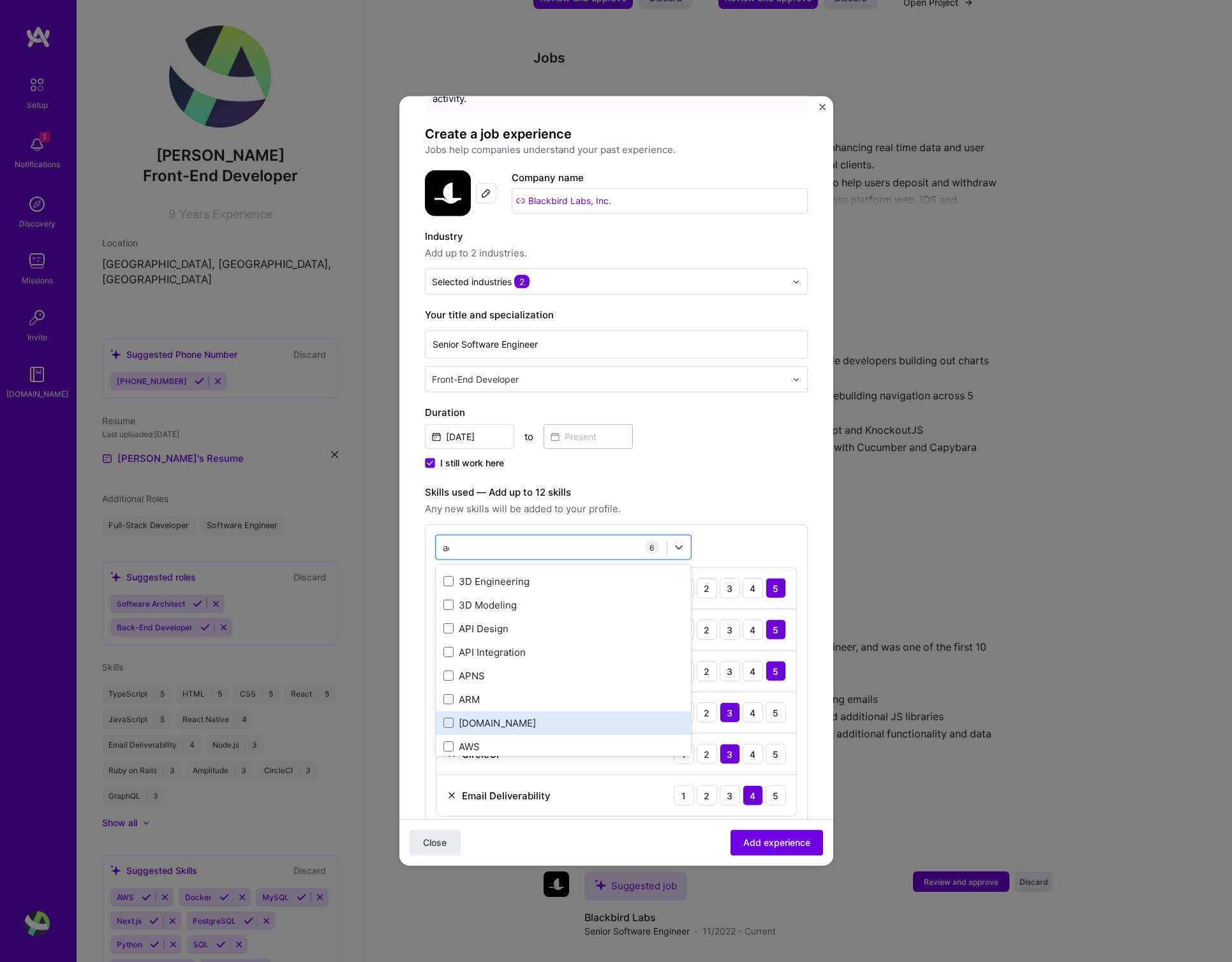
scroll to position [0, 0]
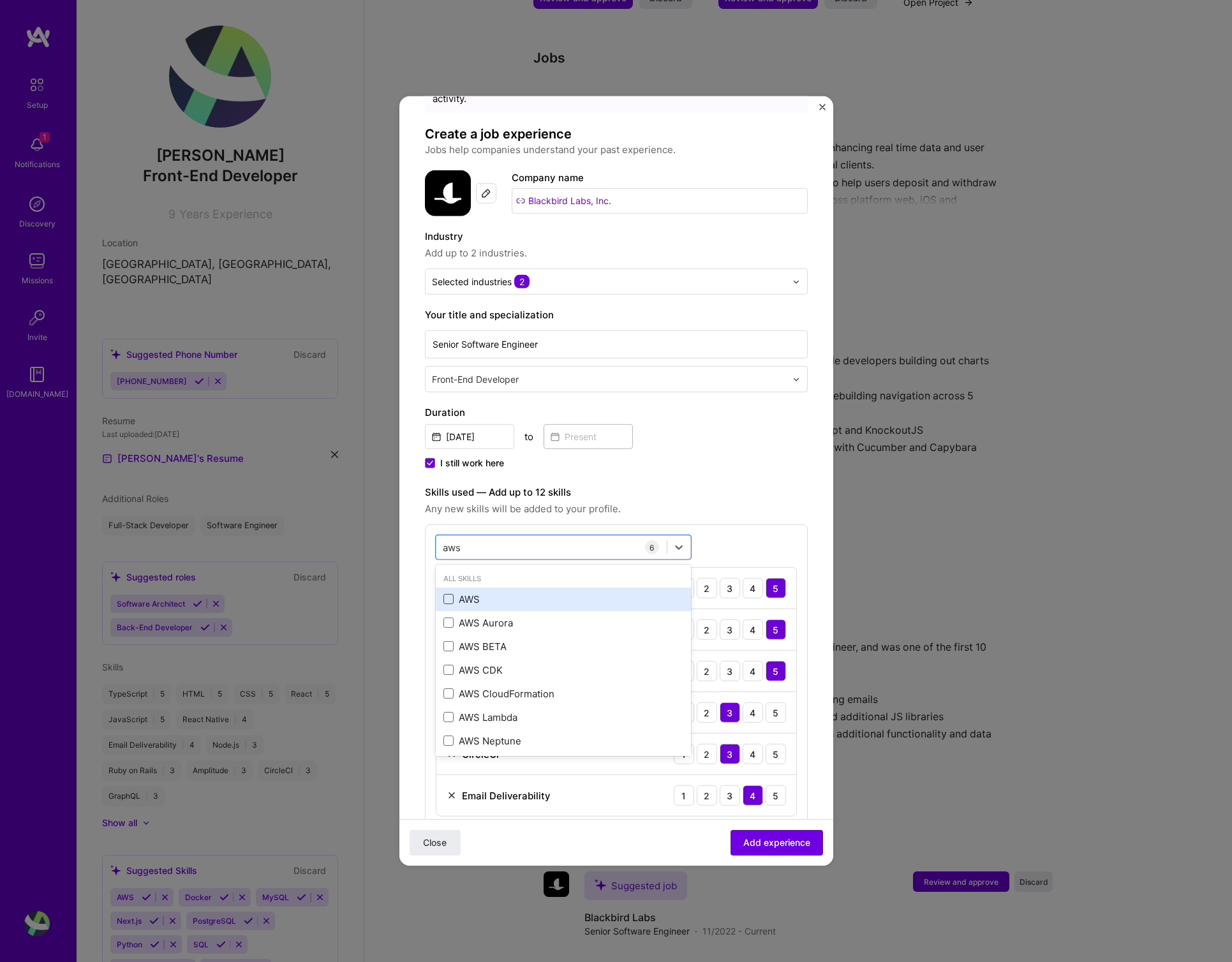
click at [453, 594] on span at bounding box center [449, 599] width 11 height 11
click at [0, 0] on input "checkbox" at bounding box center [0, 0] width 0 height 0
type input "verc"
click at [449, 594] on span at bounding box center [449, 599] width 11 height 11
click at [0, 0] on input "checkbox" at bounding box center [0, 0] width 0 height 0
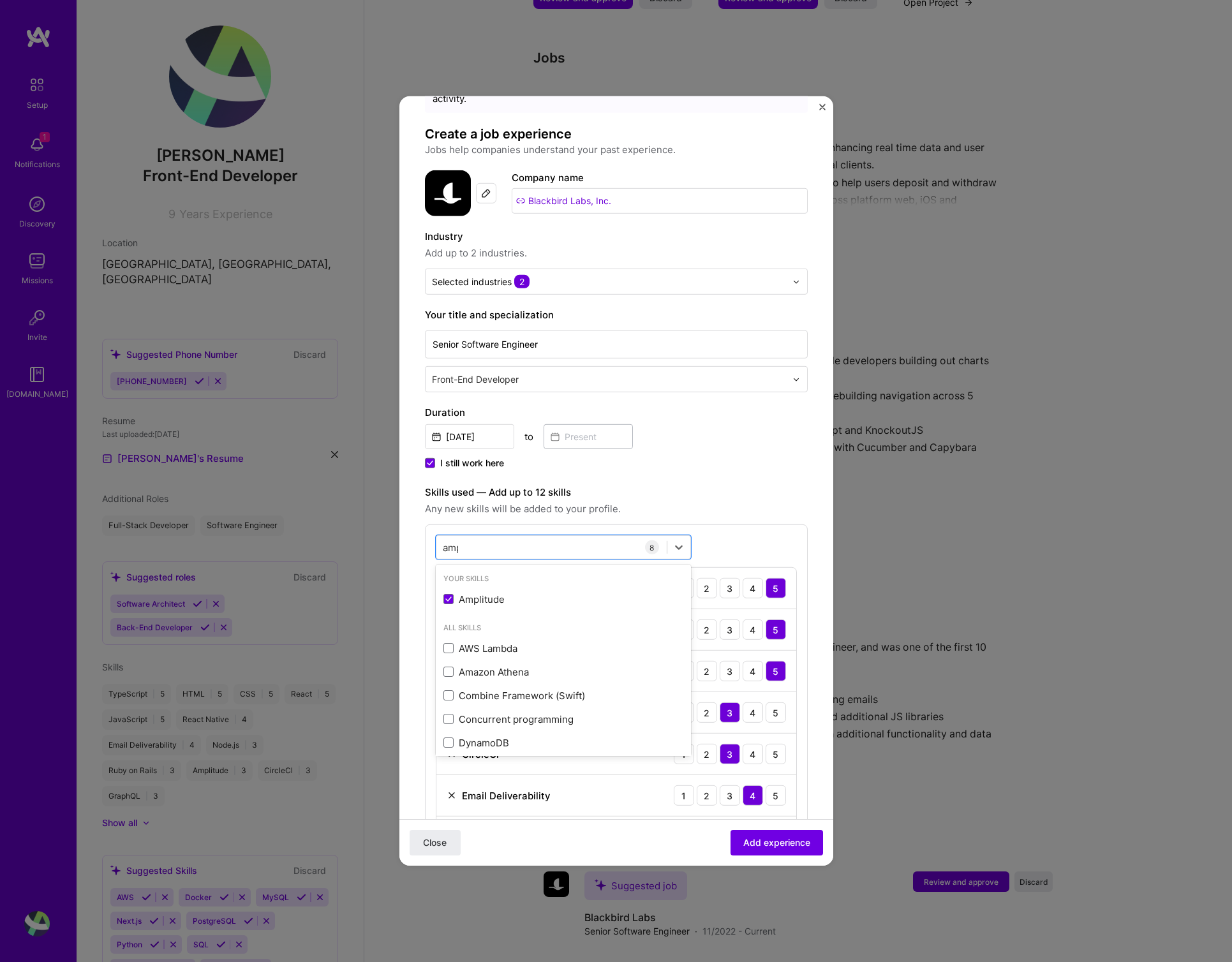
type input "ampl"
type input "google"
click at [451, 594] on span at bounding box center [449, 599] width 11 height 11
click at [0, 0] on input "checkbox" at bounding box center [0, 0] width 0 height 0
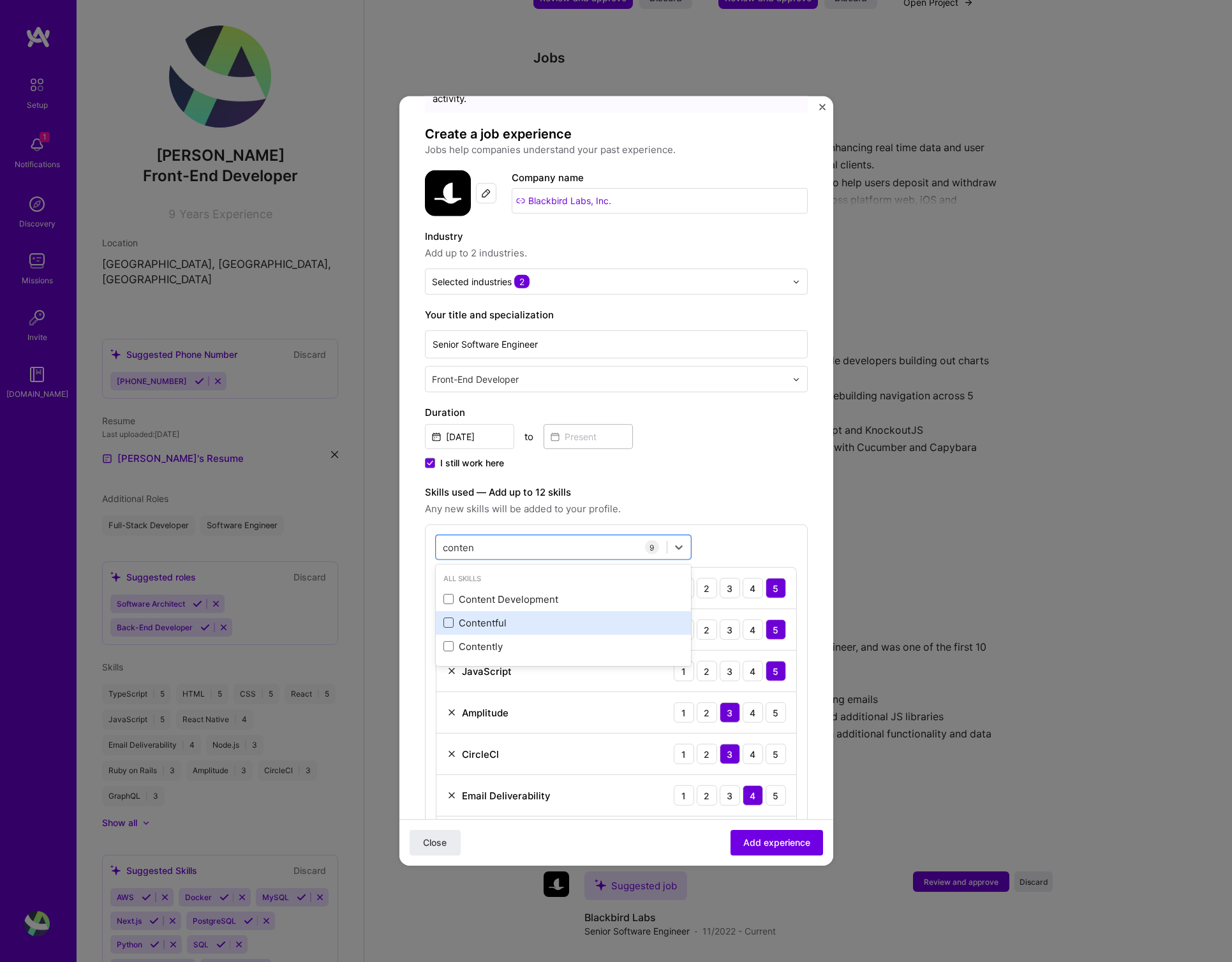
click at [446, 618] on span at bounding box center [449, 623] width 11 height 11
click at [0, 0] on input "checkbox" at bounding box center [0, 0] width 0 height 0
type input "conten"
click at [808, 535] on form "Adding suggested job This job is suggested based on your LinkedIn, resume or [D…" at bounding box center [616, 722] width 434 height 1335
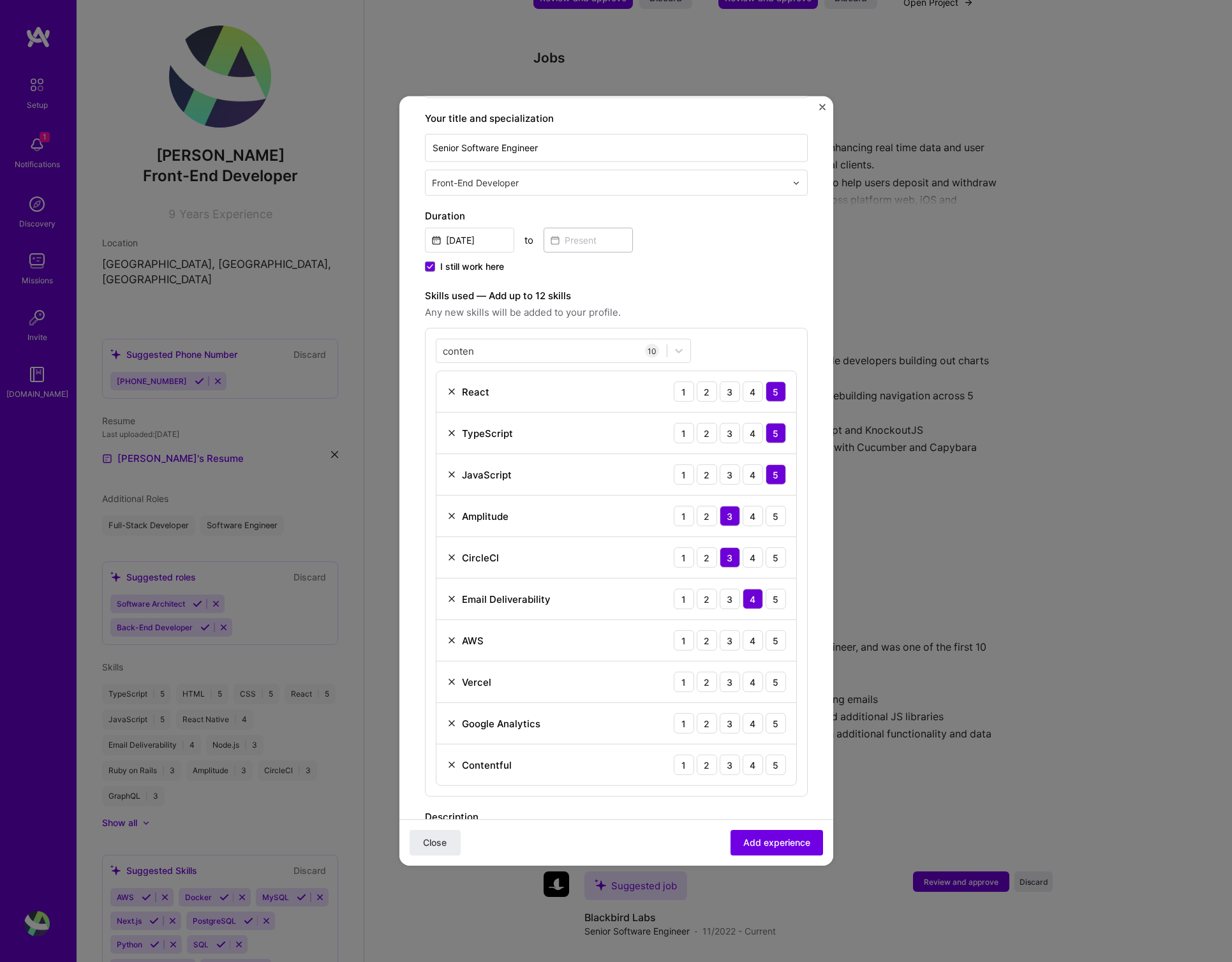
scroll to position [268, 0]
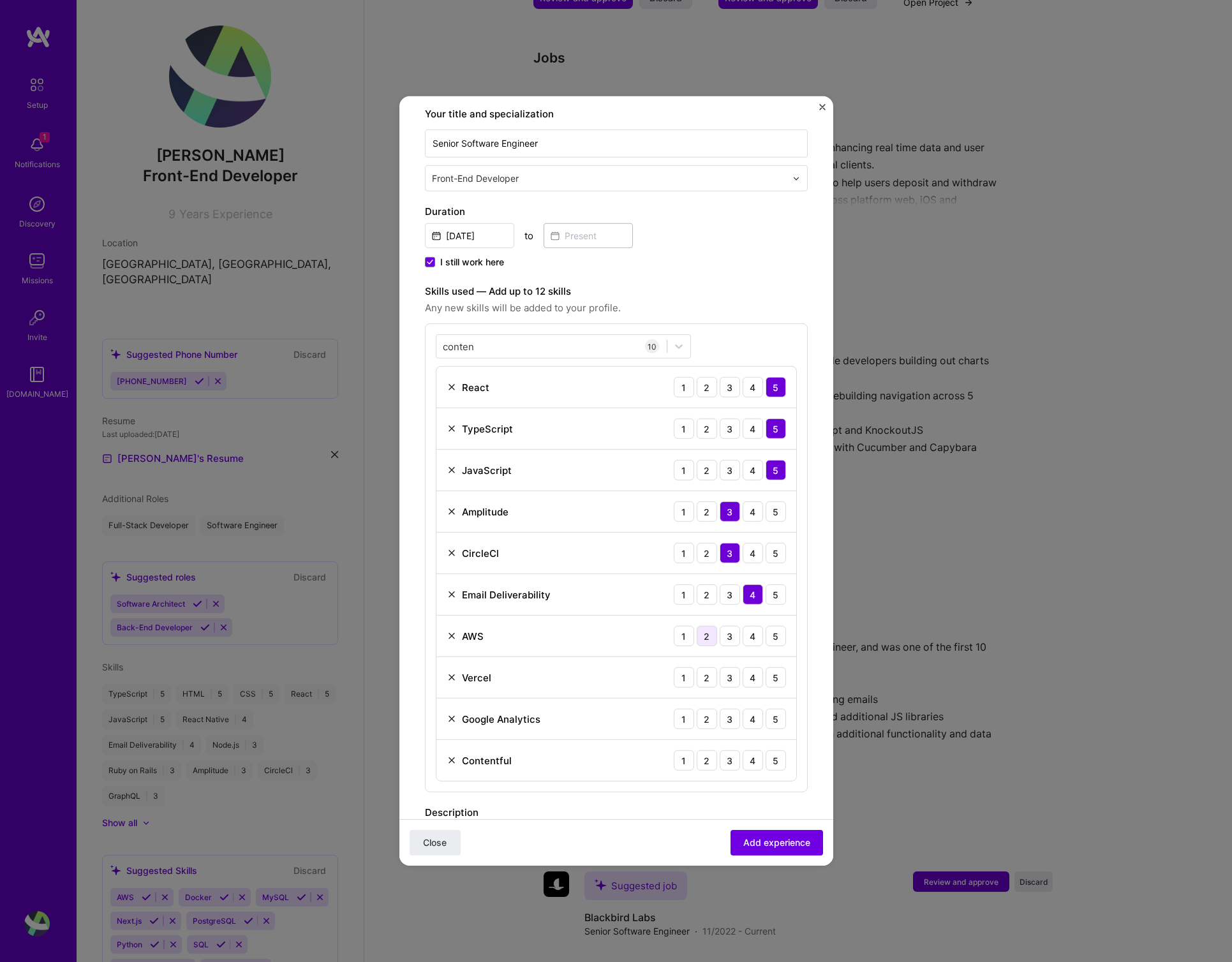
click at [697, 626] on div "2" at bounding box center [707, 635] width 20 height 20
click at [743, 667] on div "4" at bounding box center [753, 677] width 20 height 20
click at [743, 709] on div "4" at bounding box center [753, 719] width 20 height 20
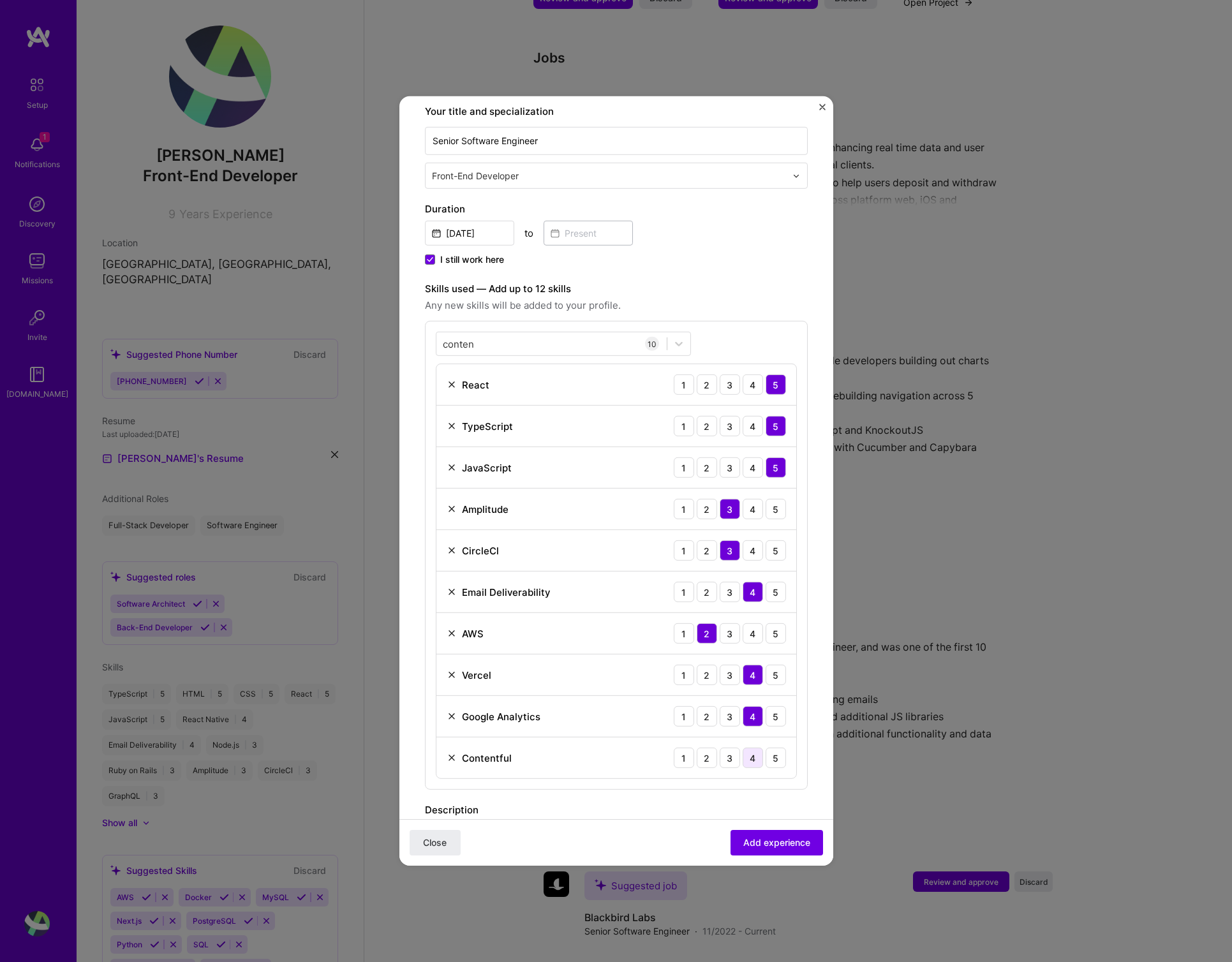
click at [743, 748] on div "4" at bounding box center [753, 758] width 20 height 20
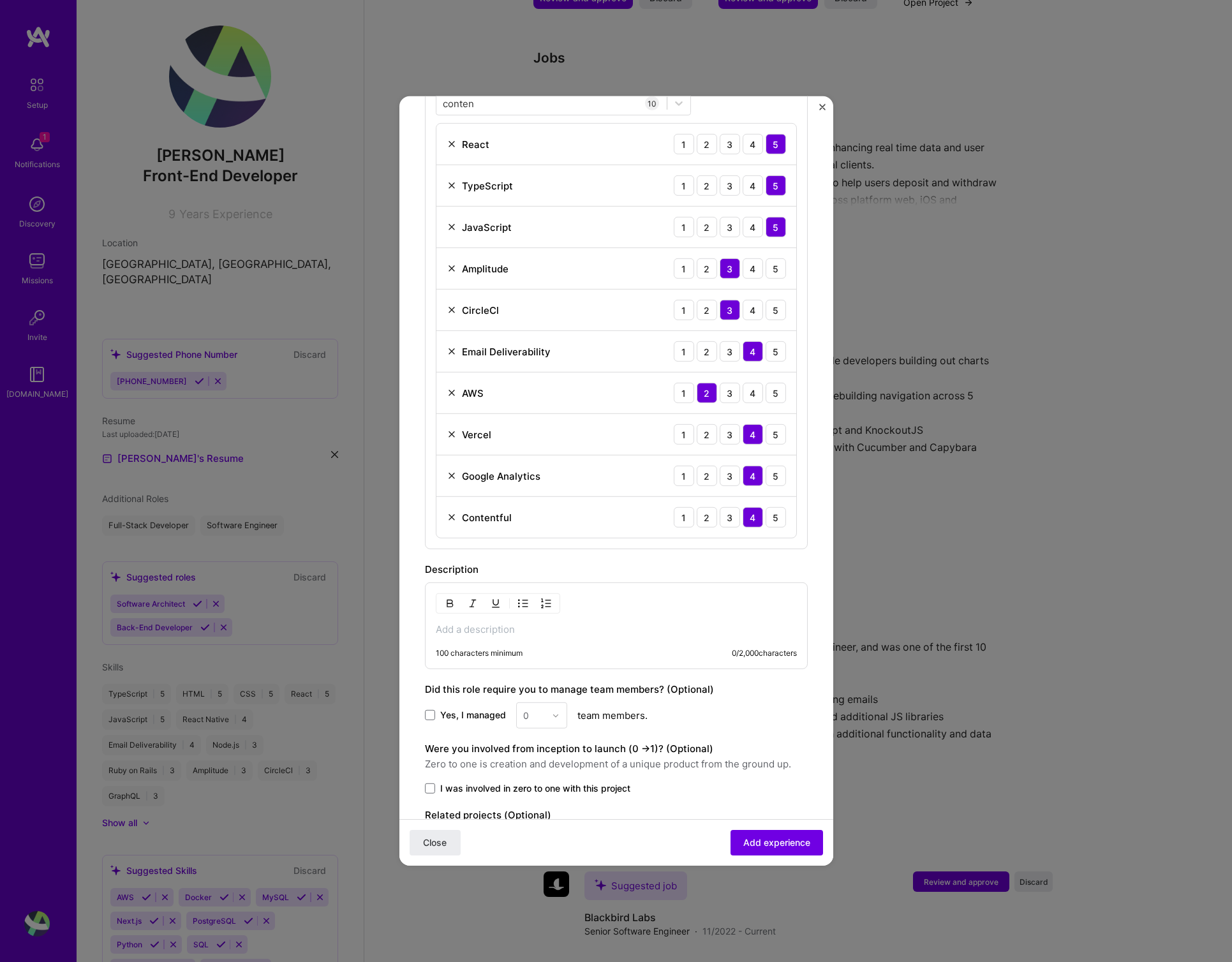
scroll to position [577, 0]
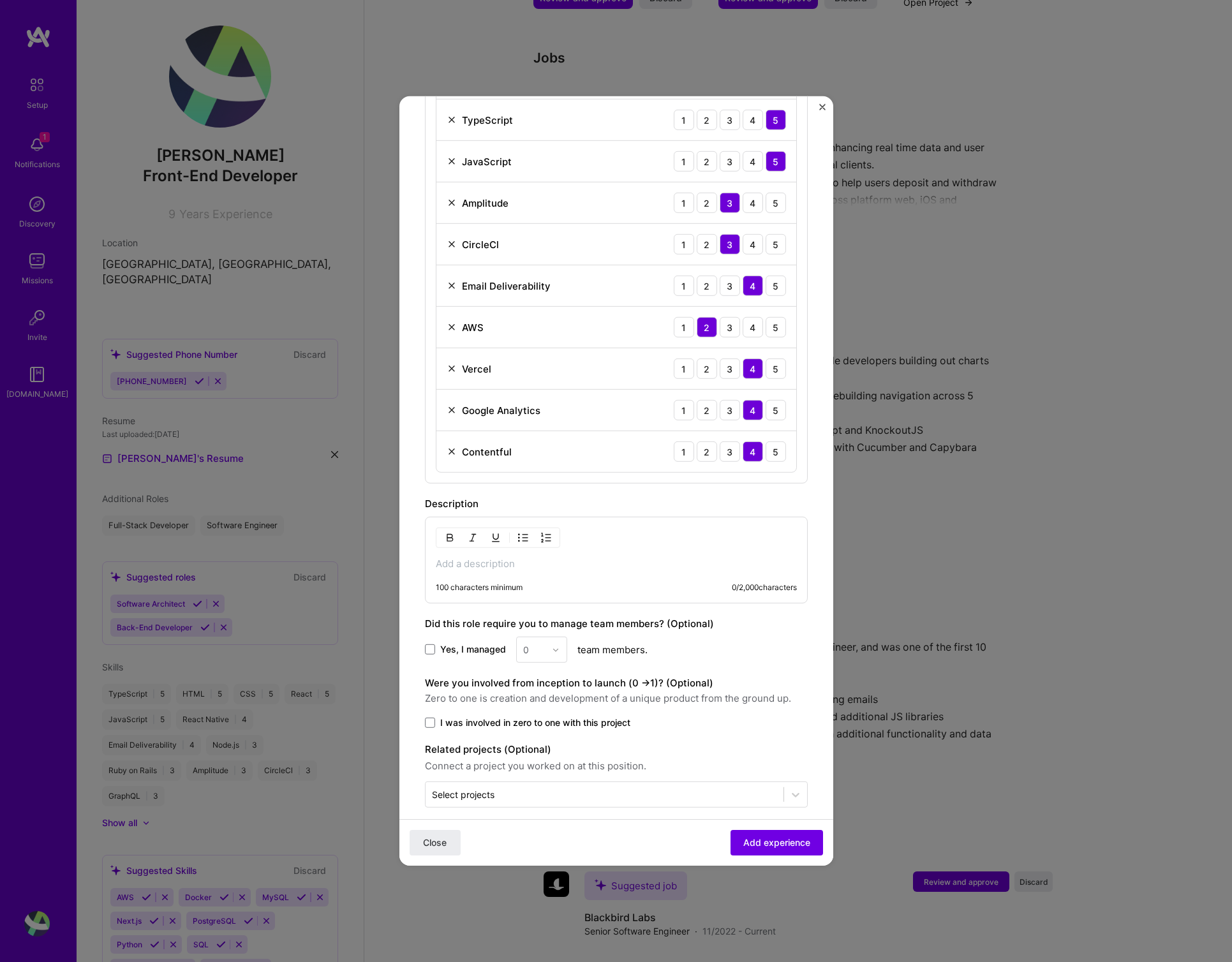
click at [487, 557] on p at bounding box center [616, 564] width 361 height 12
paste div
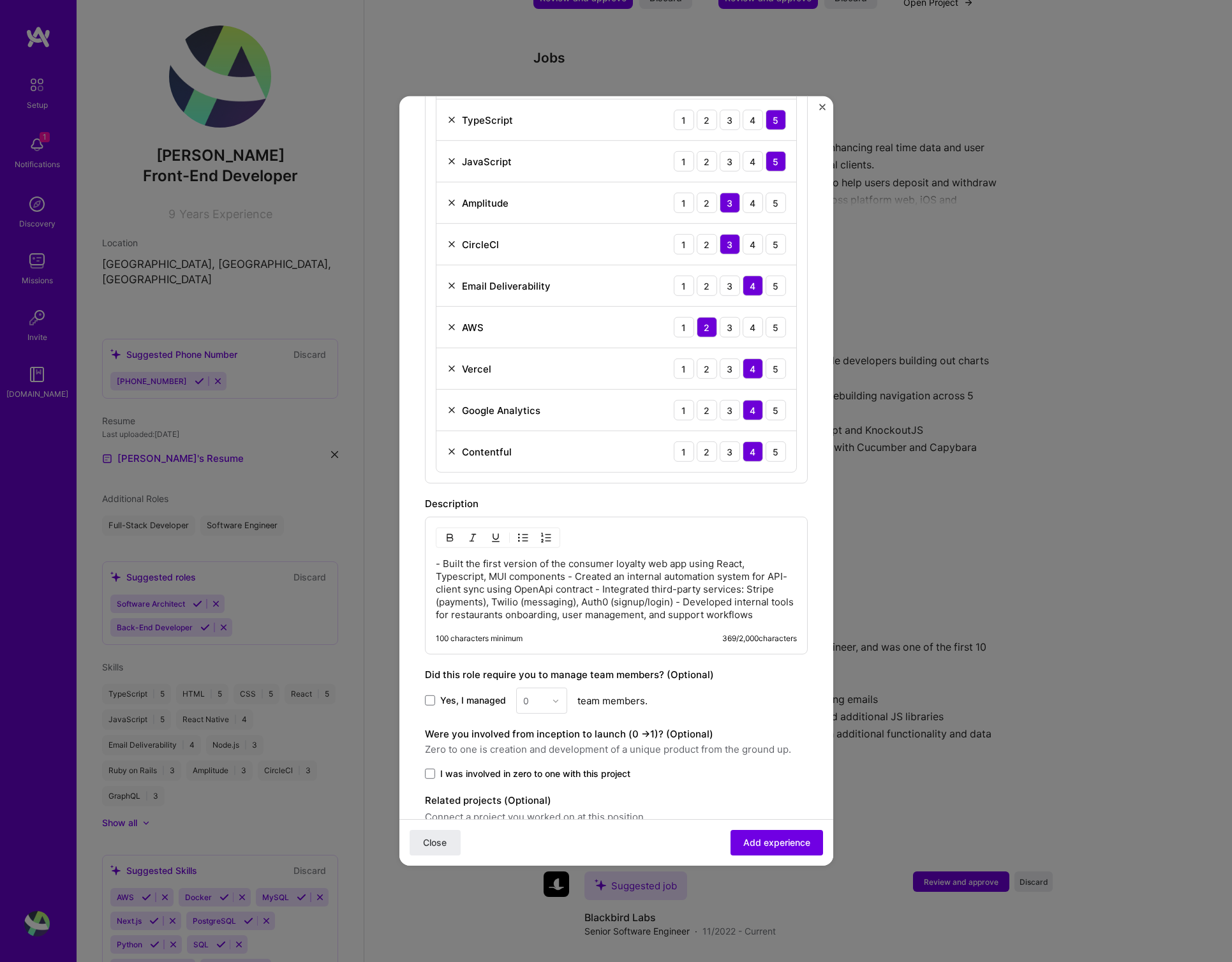
click at [567, 563] on p "- Built the first version of the consumer loyalty web app using React, Typescri…" at bounding box center [616, 589] width 361 height 64
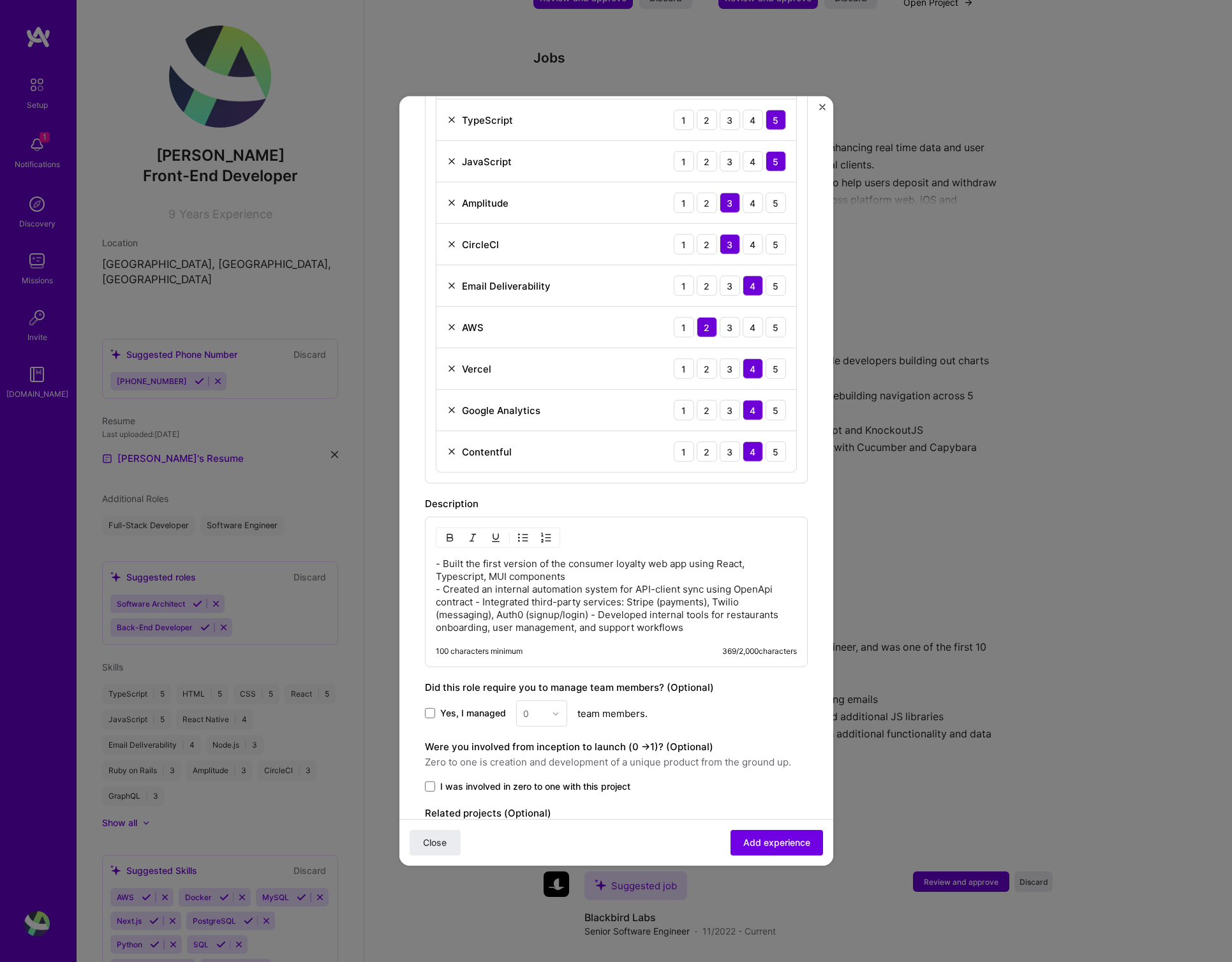
drag, startPoint x: 470, startPoint y: 590, endPoint x: 784, endPoint y: 589, distance: 314.0
click at [471, 590] on p "- Built the first version of the consumer loyalty web app using React, Typescri…" at bounding box center [616, 595] width 361 height 76
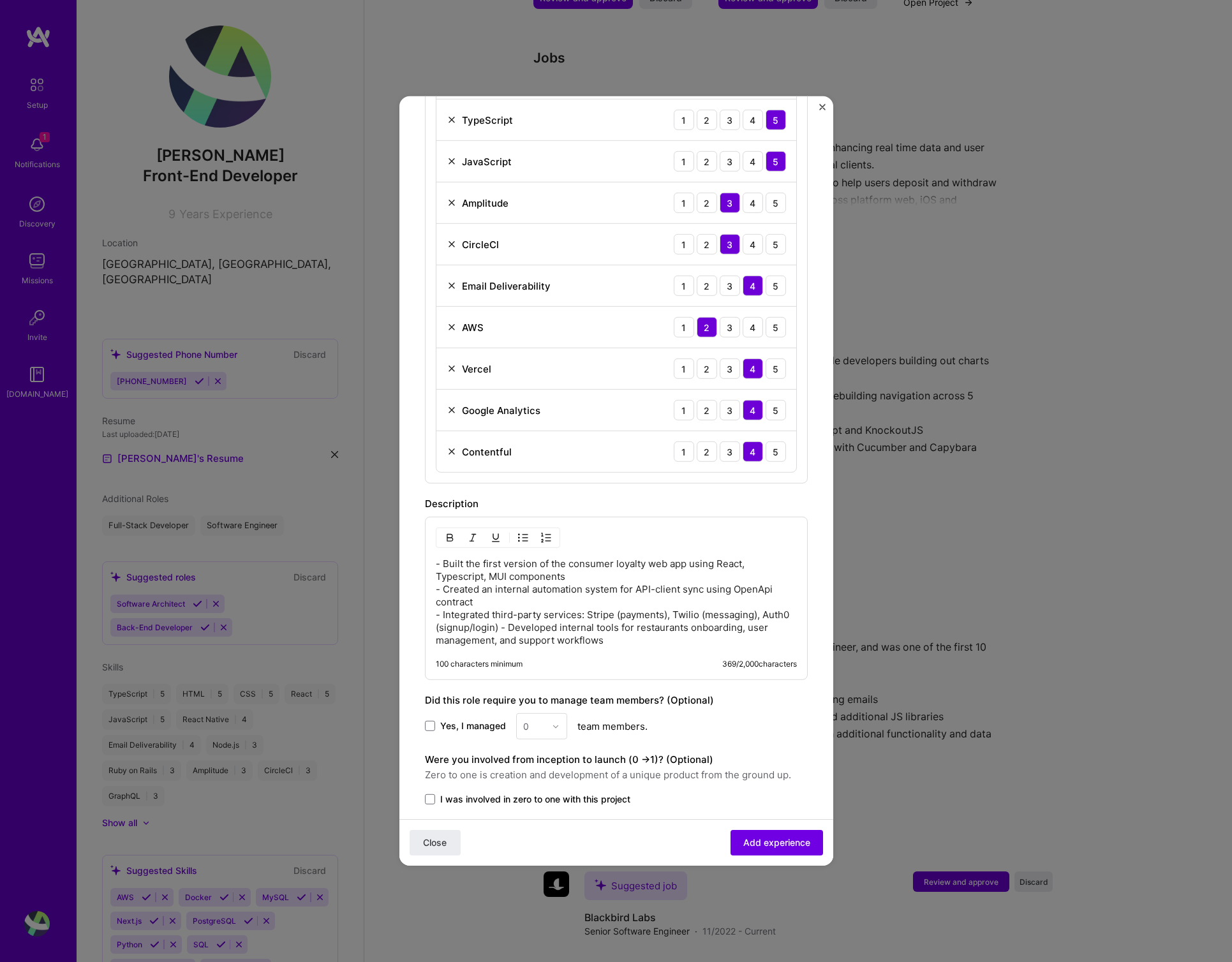
click at [499, 615] on p "- Built the first version of the consumer loyalty web app using React, Typescri…" at bounding box center [616, 602] width 361 height 90
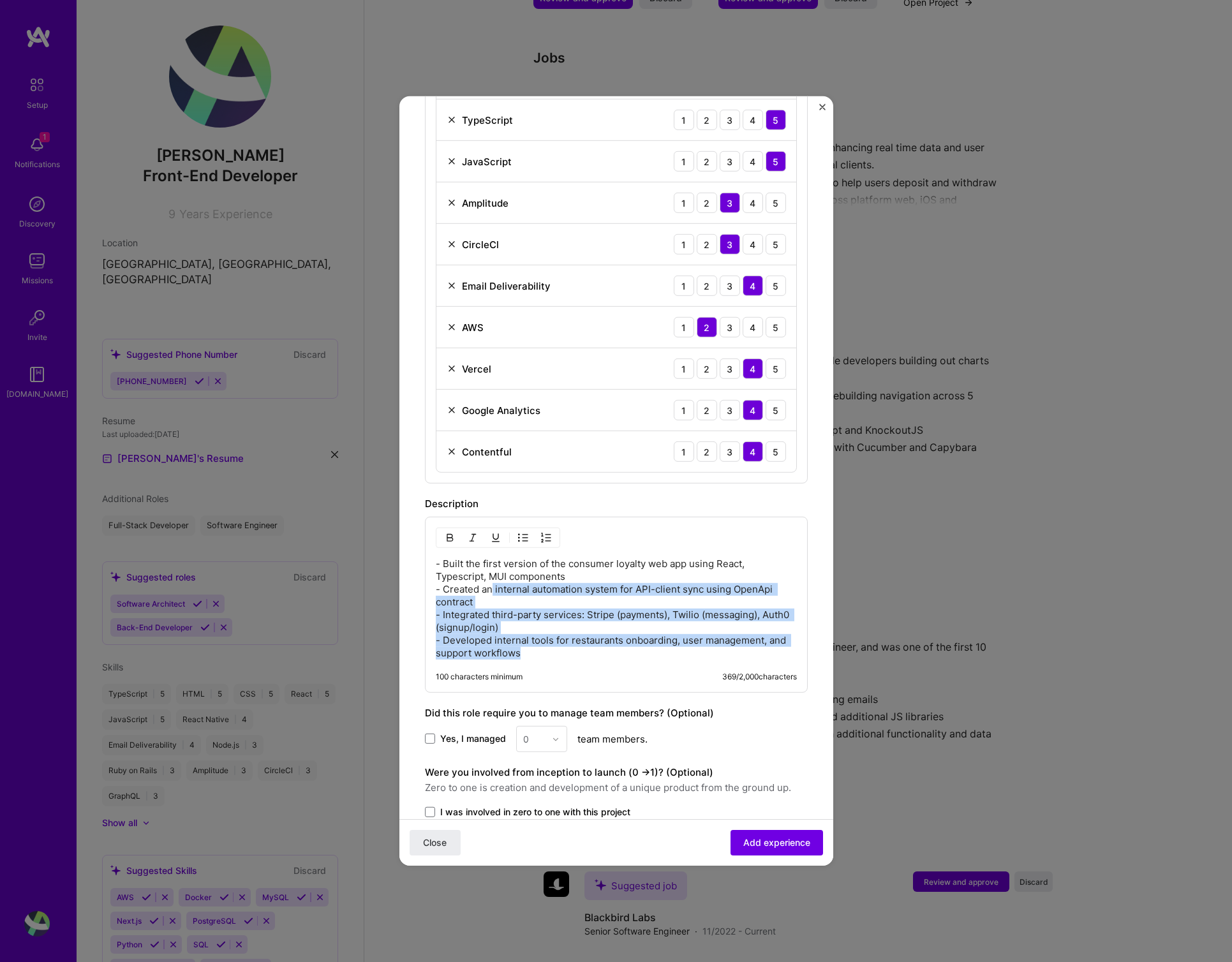
drag, startPoint x: 492, startPoint y: 596, endPoint x: 492, endPoint y: 587, distance: 9.0
click at [492, 581] on p "- Built the first version of the consumer loyalty web app using React, Typescri…" at bounding box center [616, 608] width 361 height 102
click at [517, 605] on p "- Built the first version of the consumer loyalty web app using React, Typescri…" at bounding box center [616, 608] width 361 height 102
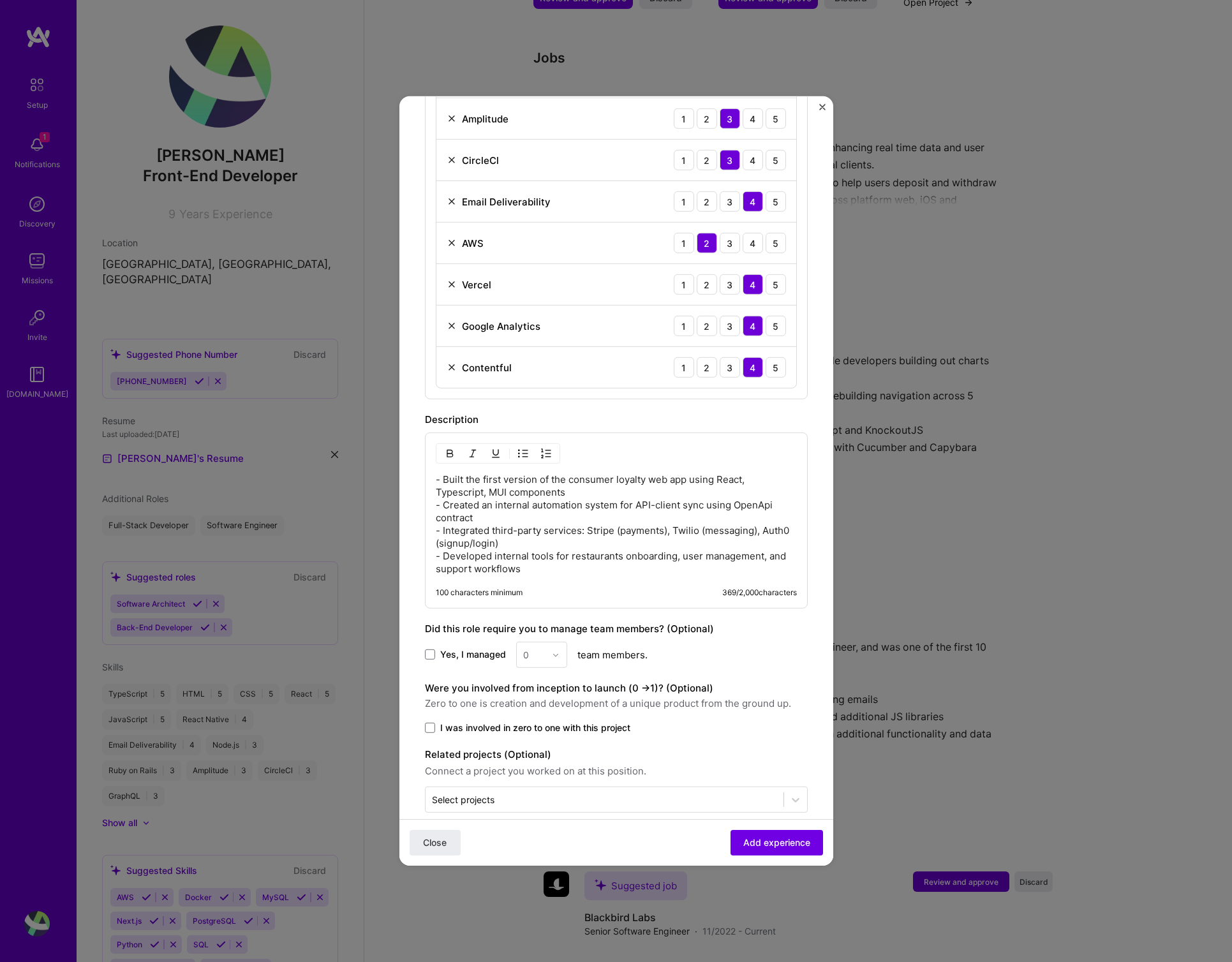
scroll to position [666, 0]
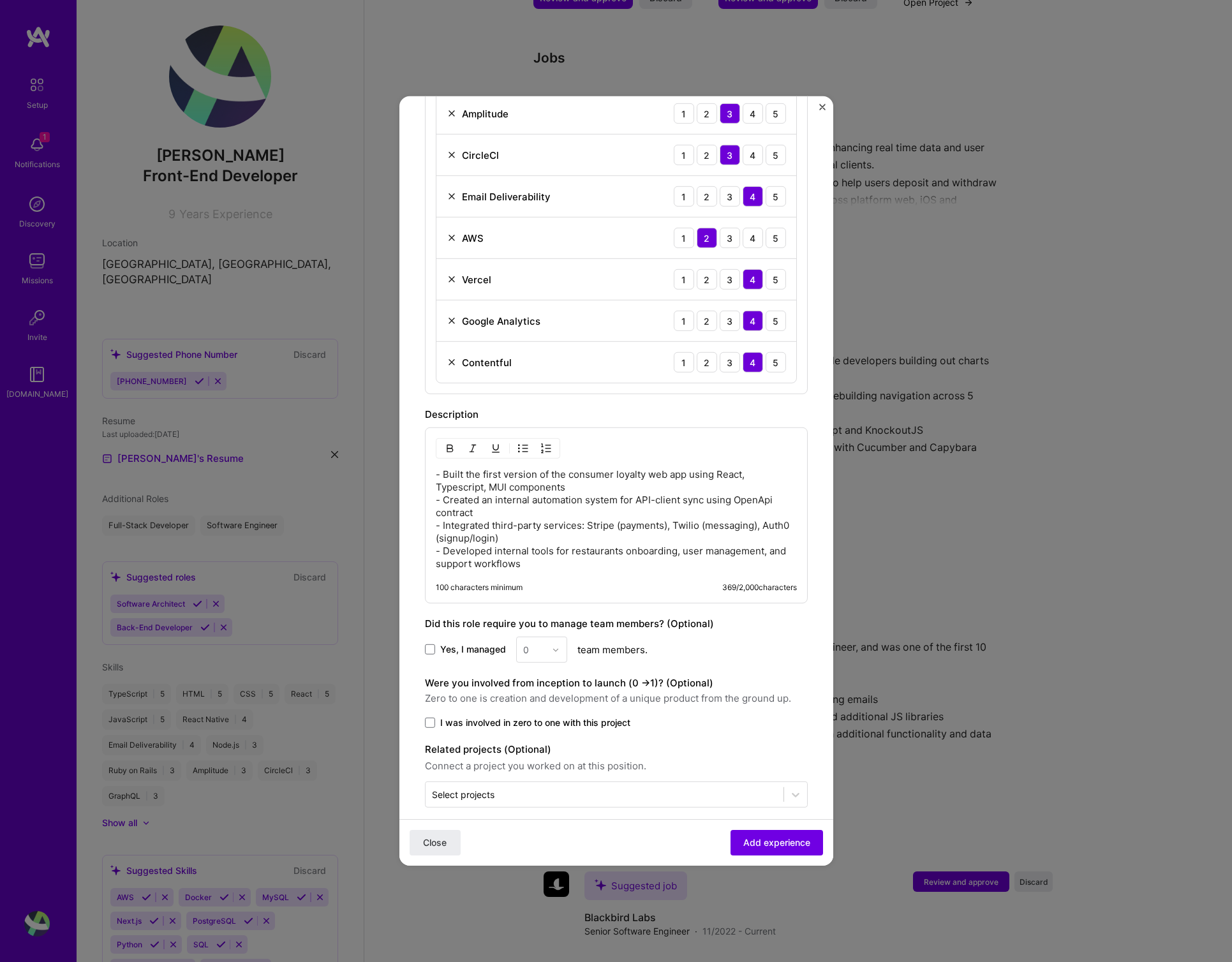
click at [438, 716] on label "I was involved in zero to one with this project" at bounding box center [616, 722] width 383 height 12
click at [0, 0] on input "I was involved in zero to one with this project" at bounding box center [0, 0] width 0 height 0
click at [771, 850] on button "Add experience" at bounding box center [777, 842] width 92 height 26
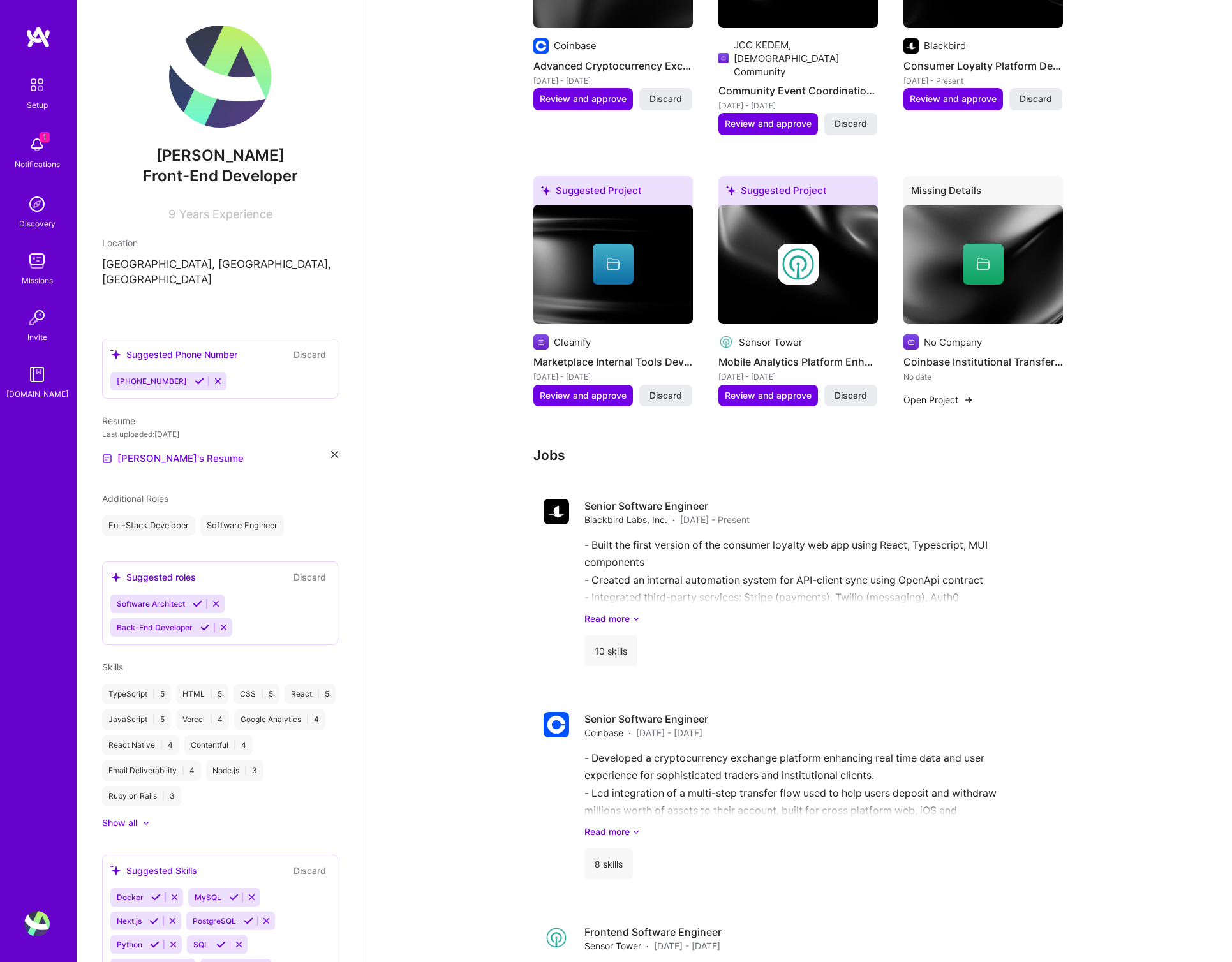
scroll to position [0, 0]
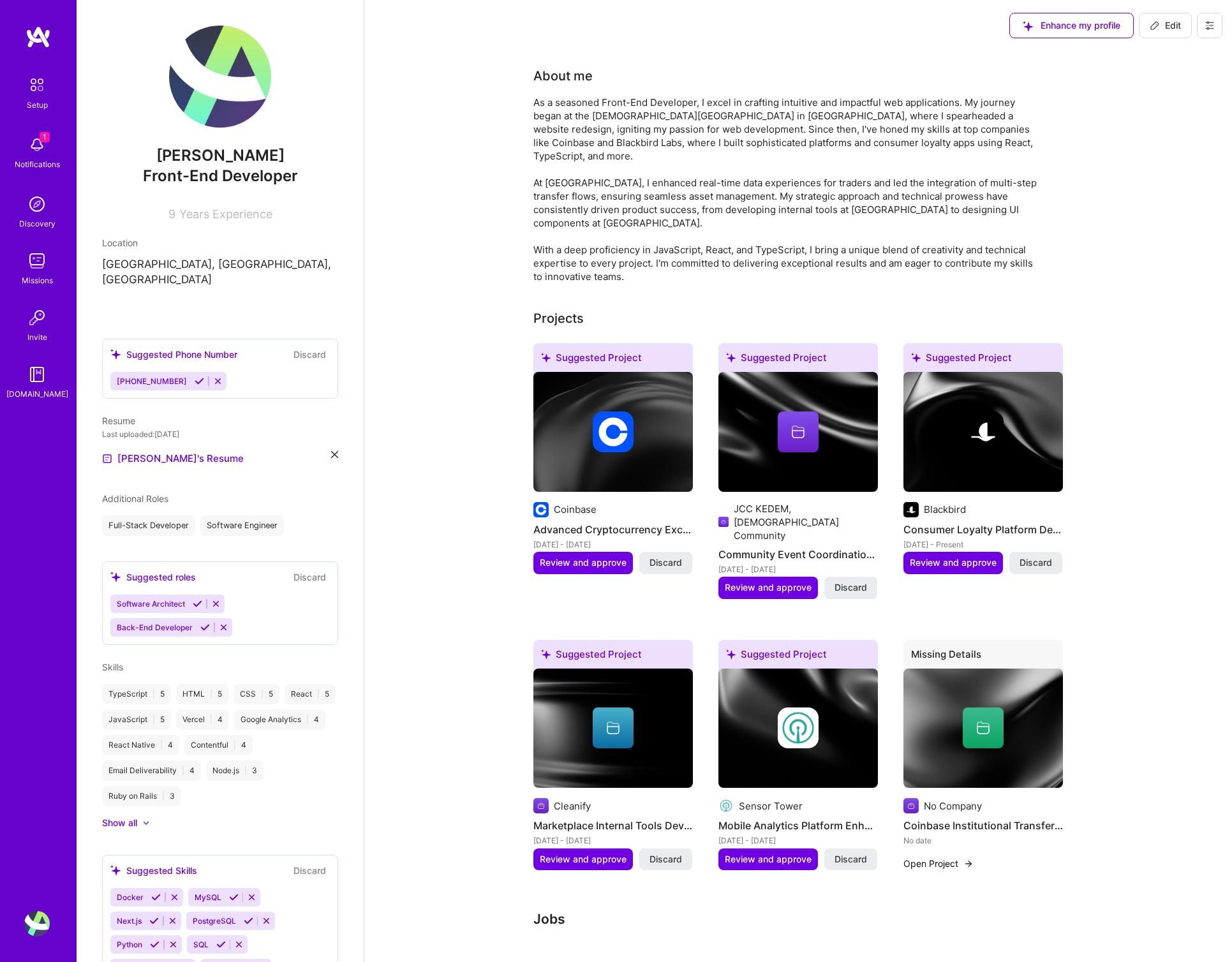
click at [1180, 27] on span "Edit" at bounding box center [1165, 26] width 31 height 12
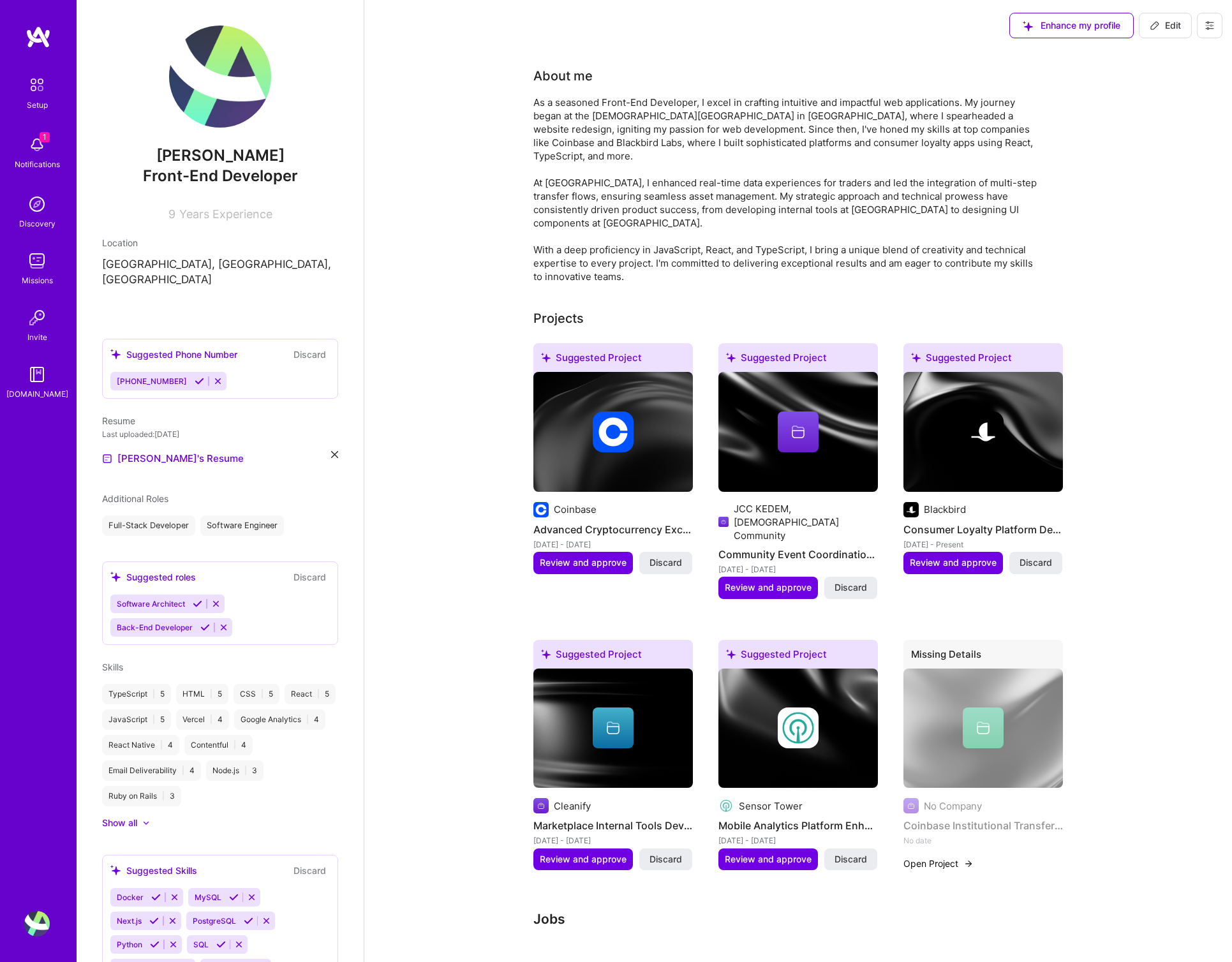
select select "US"
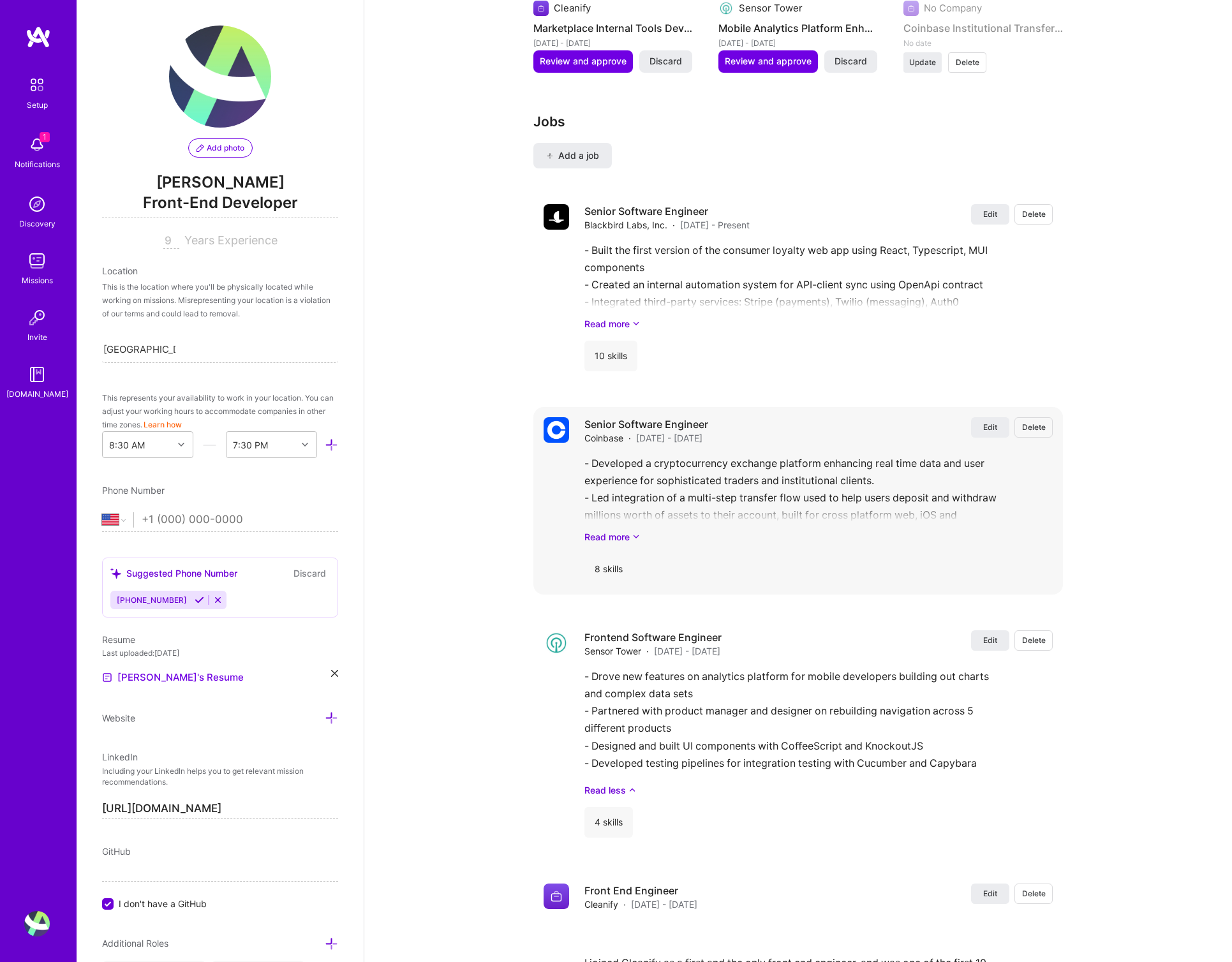
scroll to position [1439, 0]
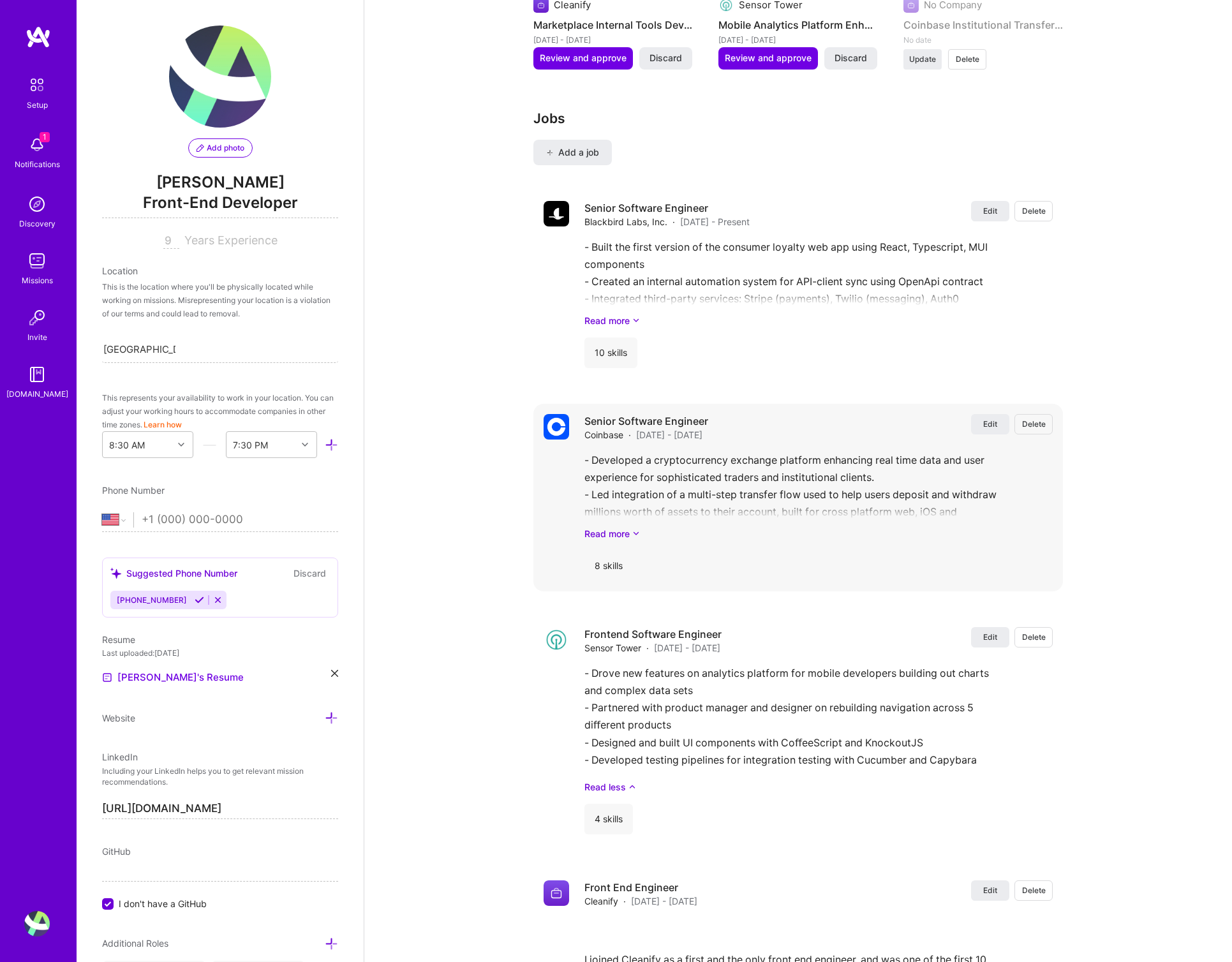
click at [999, 422] on div "Senior Software Engineer Coinbase · [DATE] - [DATE] Edit Delete" at bounding box center [819, 428] width 469 height 28
click at [991, 419] on span "Edit" at bounding box center [991, 424] width 14 height 11
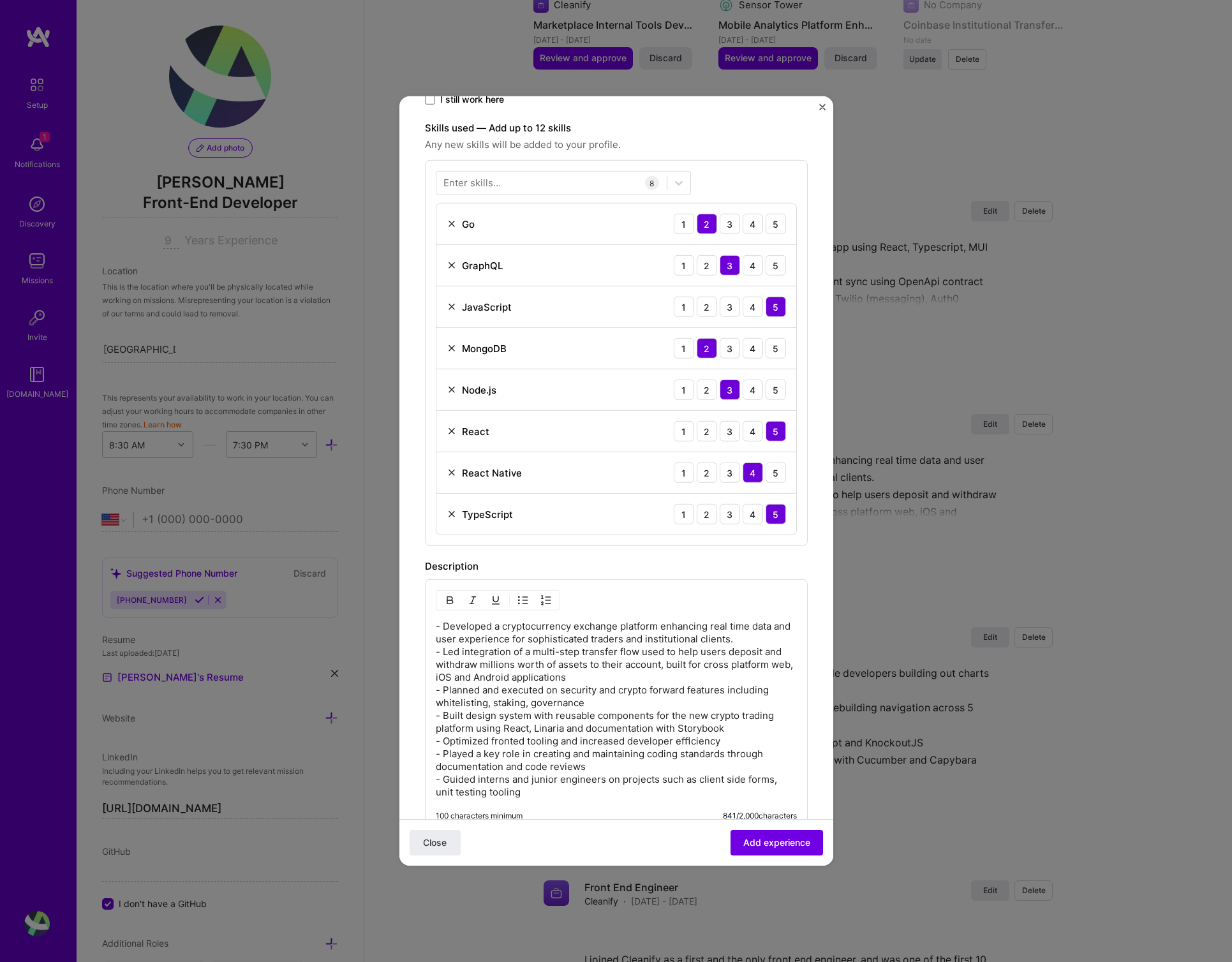
scroll to position [602, 0]
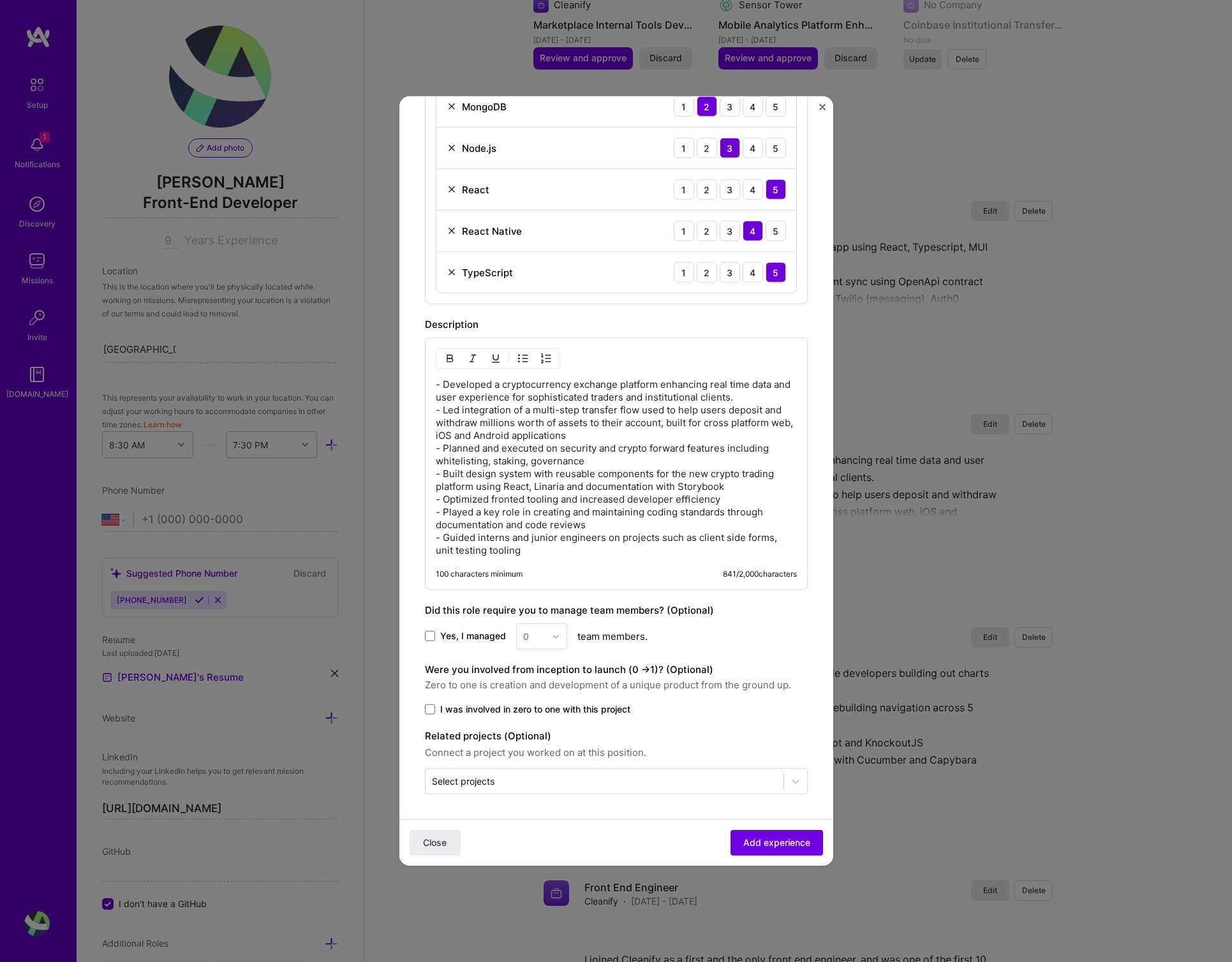
click at [442, 699] on div "Were you involved from inception to launch (0 - > 1)? (Optional) Zero to one is…" at bounding box center [616, 689] width 383 height 53
drag, startPoint x: 437, startPoint y: 706, endPoint x: 454, endPoint y: 716, distance: 19.7
click at [437, 706] on label "I was involved in zero to one with this project" at bounding box center [616, 709] width 383 height 12
click at [0, 0] on input "I was involved in zero to one with this project" at bounding box center [0, 0] width 0 height 0
click at [763, 851] on button "Add experience" at bounding box center [777, 842] width 92 height 26
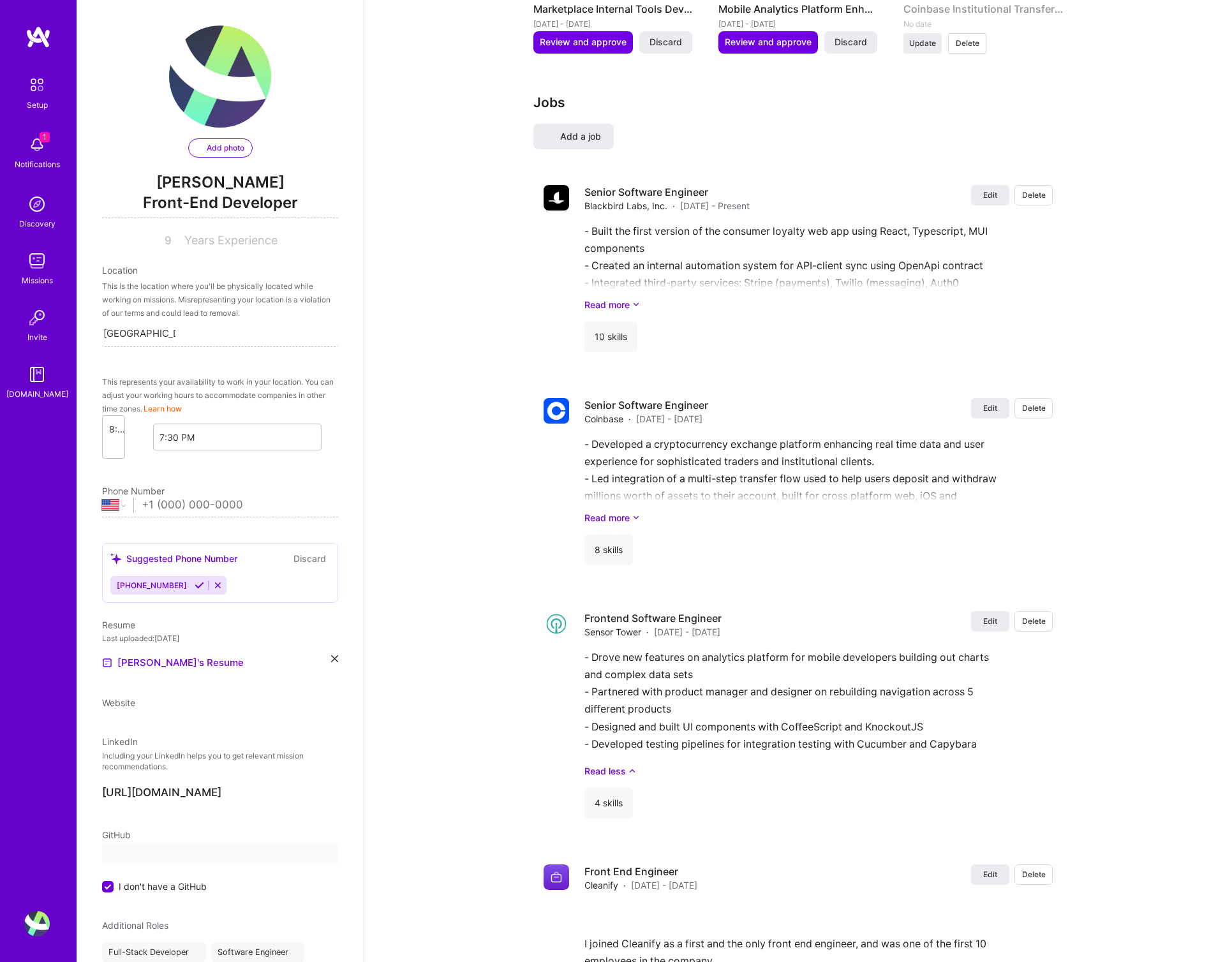
select select "US"
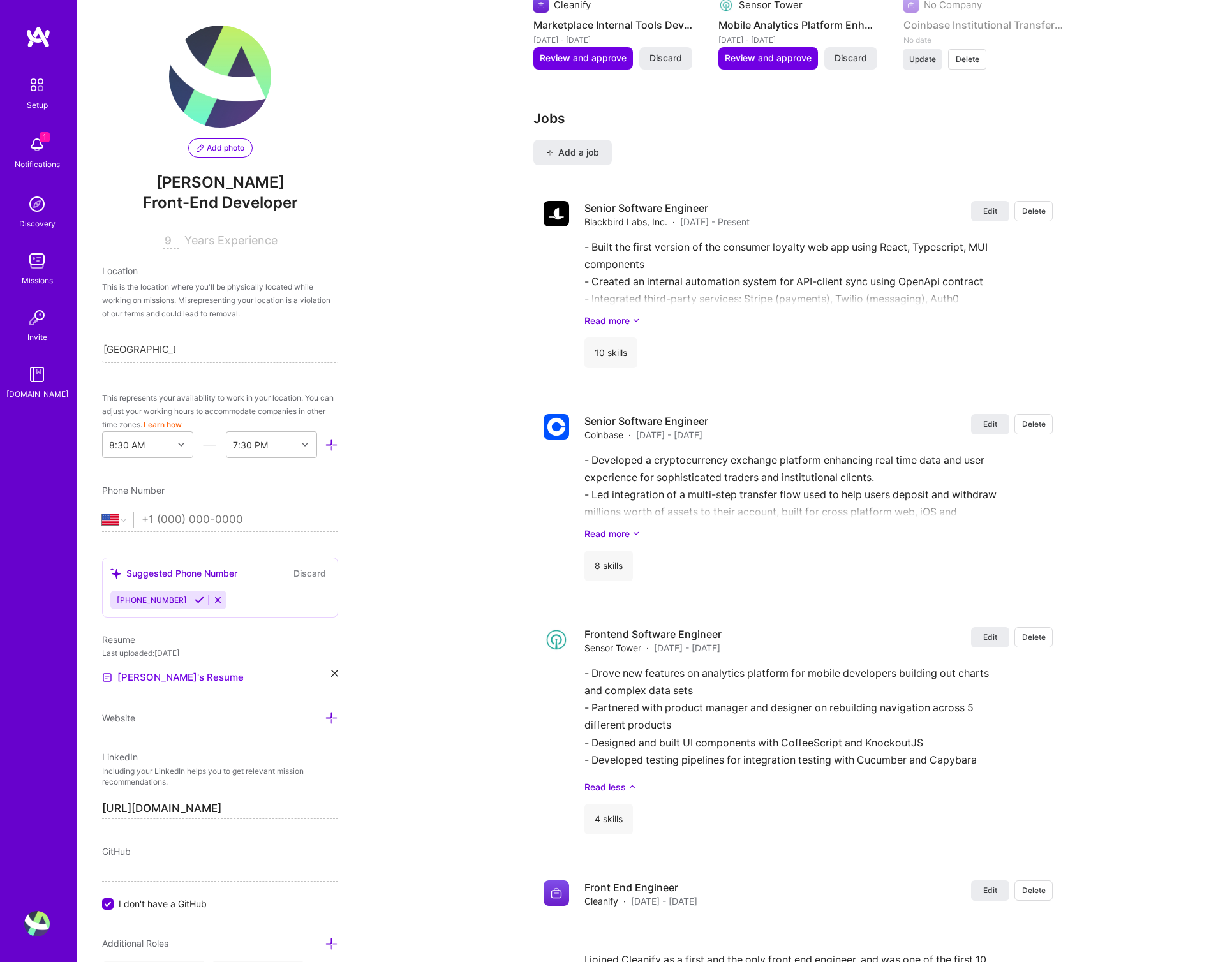
scroll to position [0, 0]
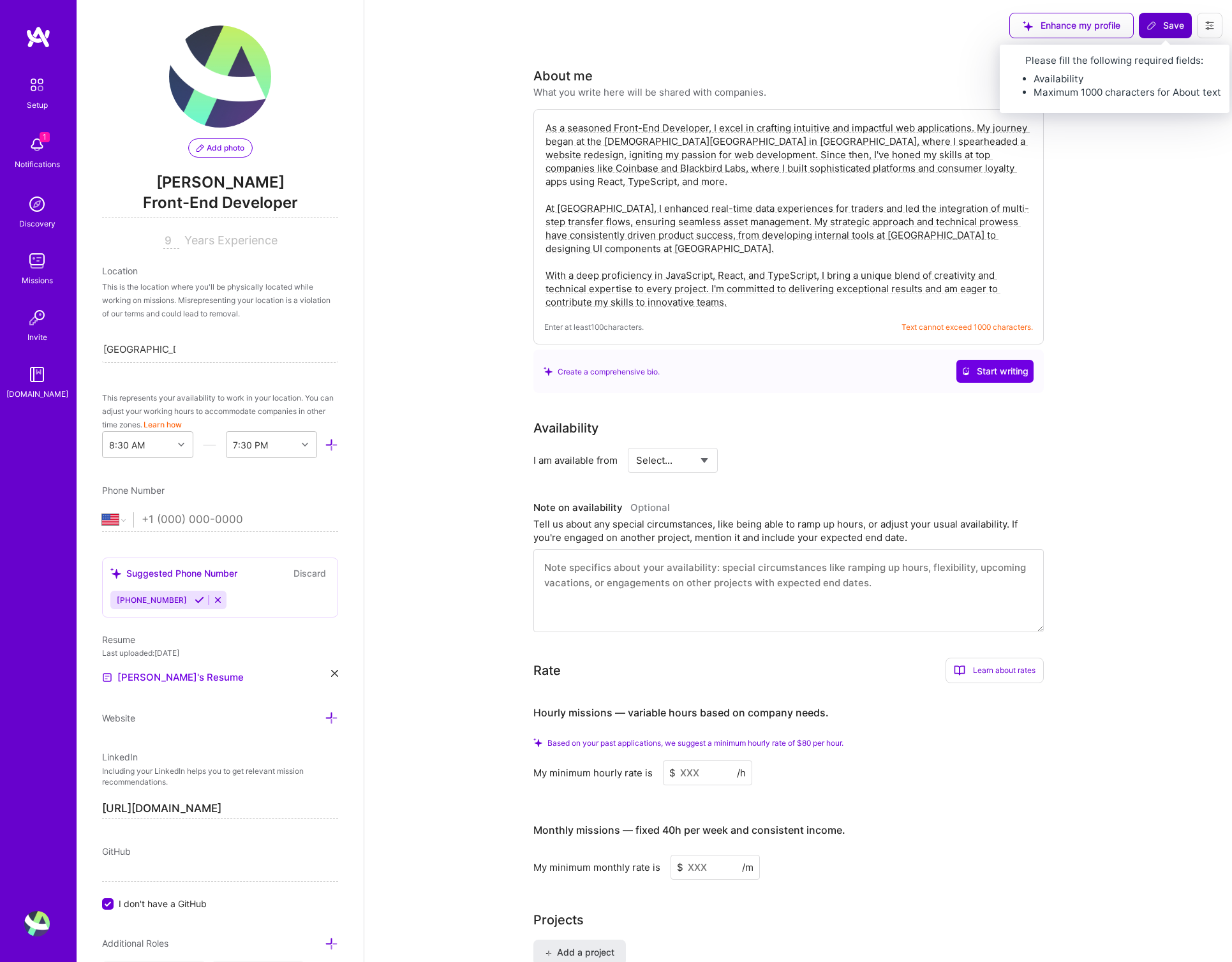
click at [1170, 23] on span "Save" at bounding box center [1165, 26] width 37 height 12
click at [1164, 25] on span "Save" at bounding box center [1165, 26] width 37 height 12
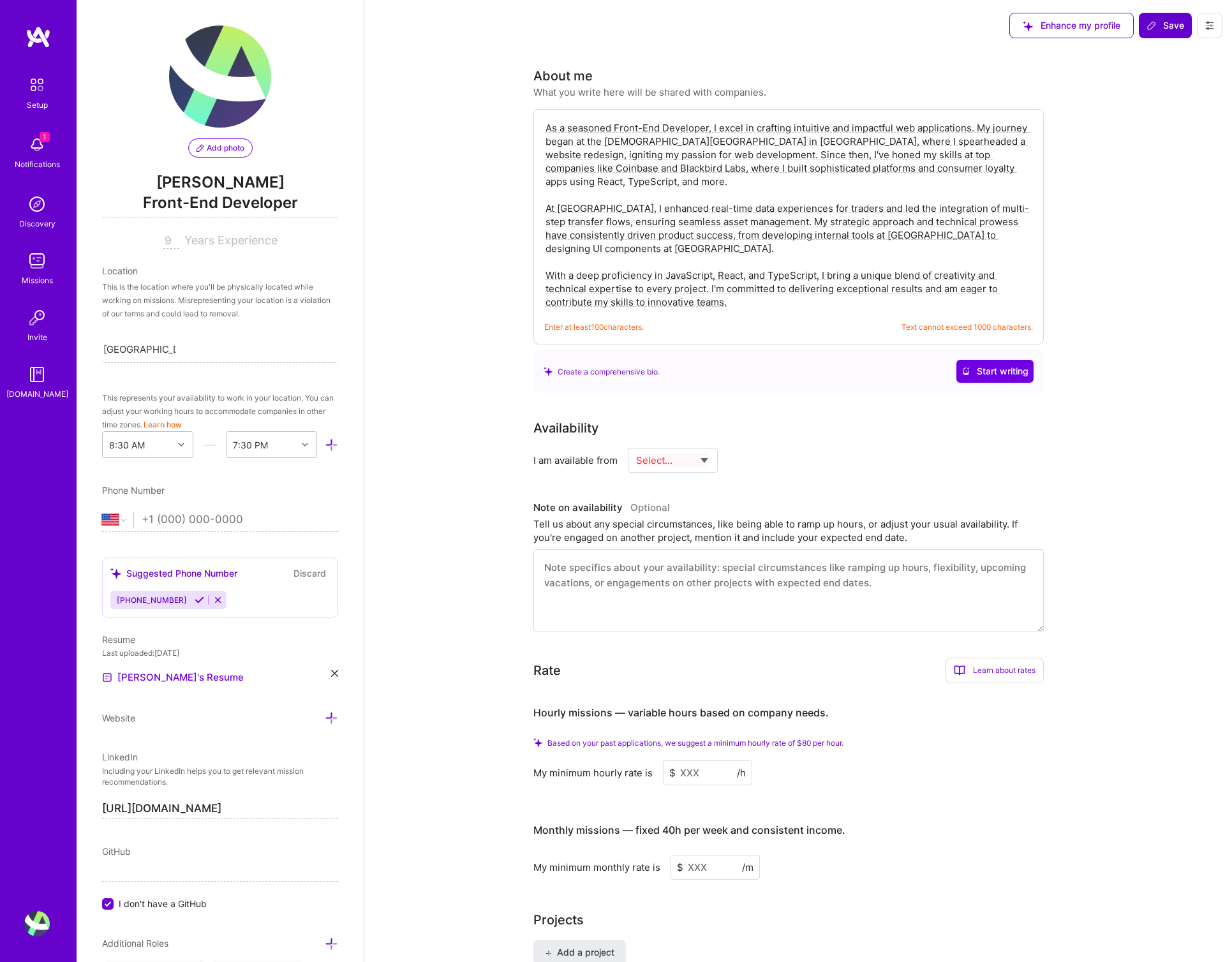
click at [1164, 25] on span "Save" at bounding box center [1165, 26] width 37 height 12
click at [672, 458] on select "Select... Right Now Future Date Not Available" at bounding box center [673, 460] width 74 height 33
select select "Right Now"
click at [915, 486] on div "Availability I am available from Select... Right Now Future Date Not Available …" at bounding box center [798, 525] width 530 height 214
click at [796, 461] on div "h/week" at bounding box center [804, 460] width 33 height 13
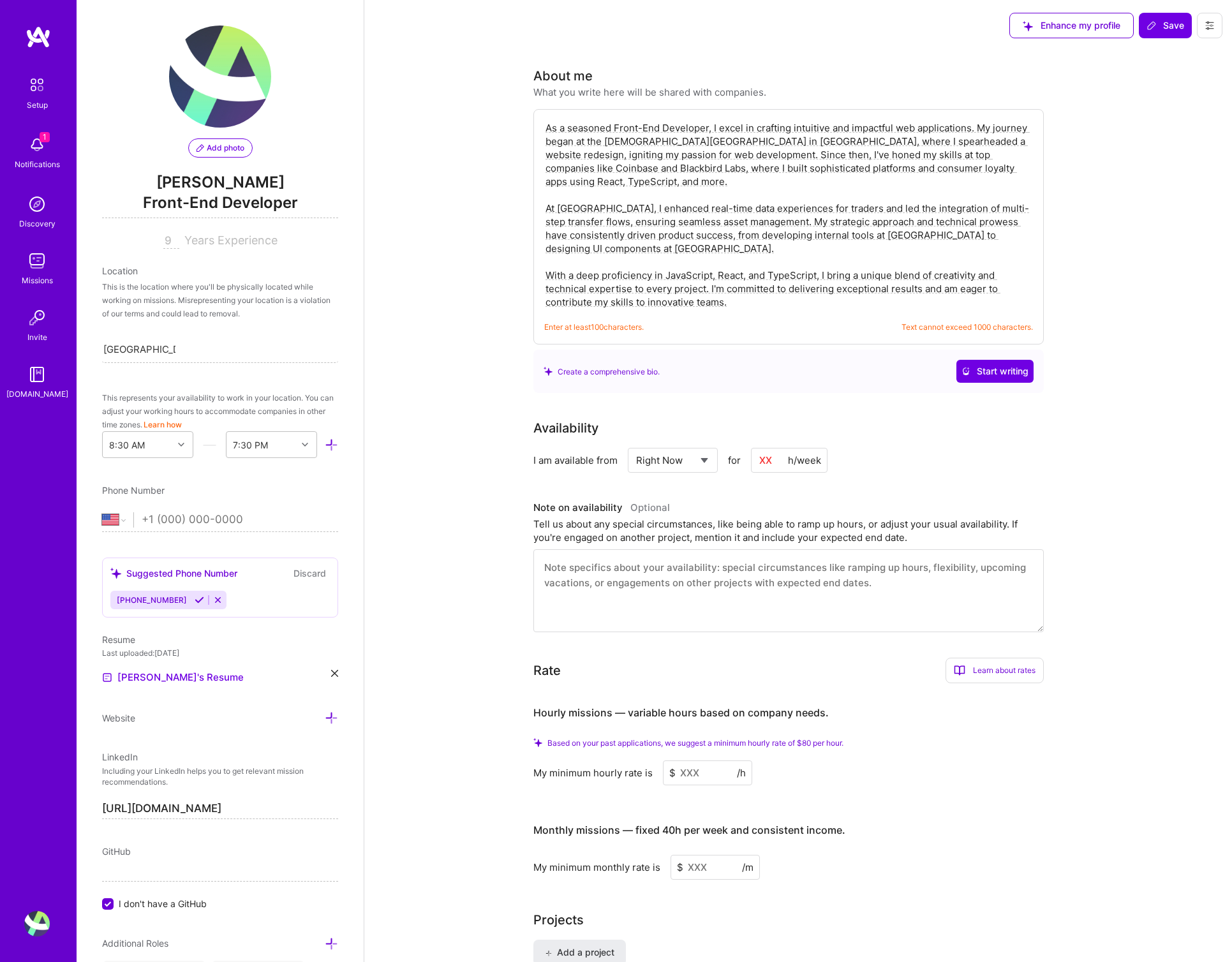
click at [776, 462] on input at bounding box center [789, 461] width 76 height 25
drag, startPoint x: 756, startPoint y: 461, endPoint x: 792, endPoint y: 466, distance: 36.3
click at [758, 460] on input at bounding box center [789, 461] width 76 height 25
click at [968, 486] on div "Availability I am available from Select... Right Now Future Date Not Available …" at bounding box center [798, 525] width 530 height 214
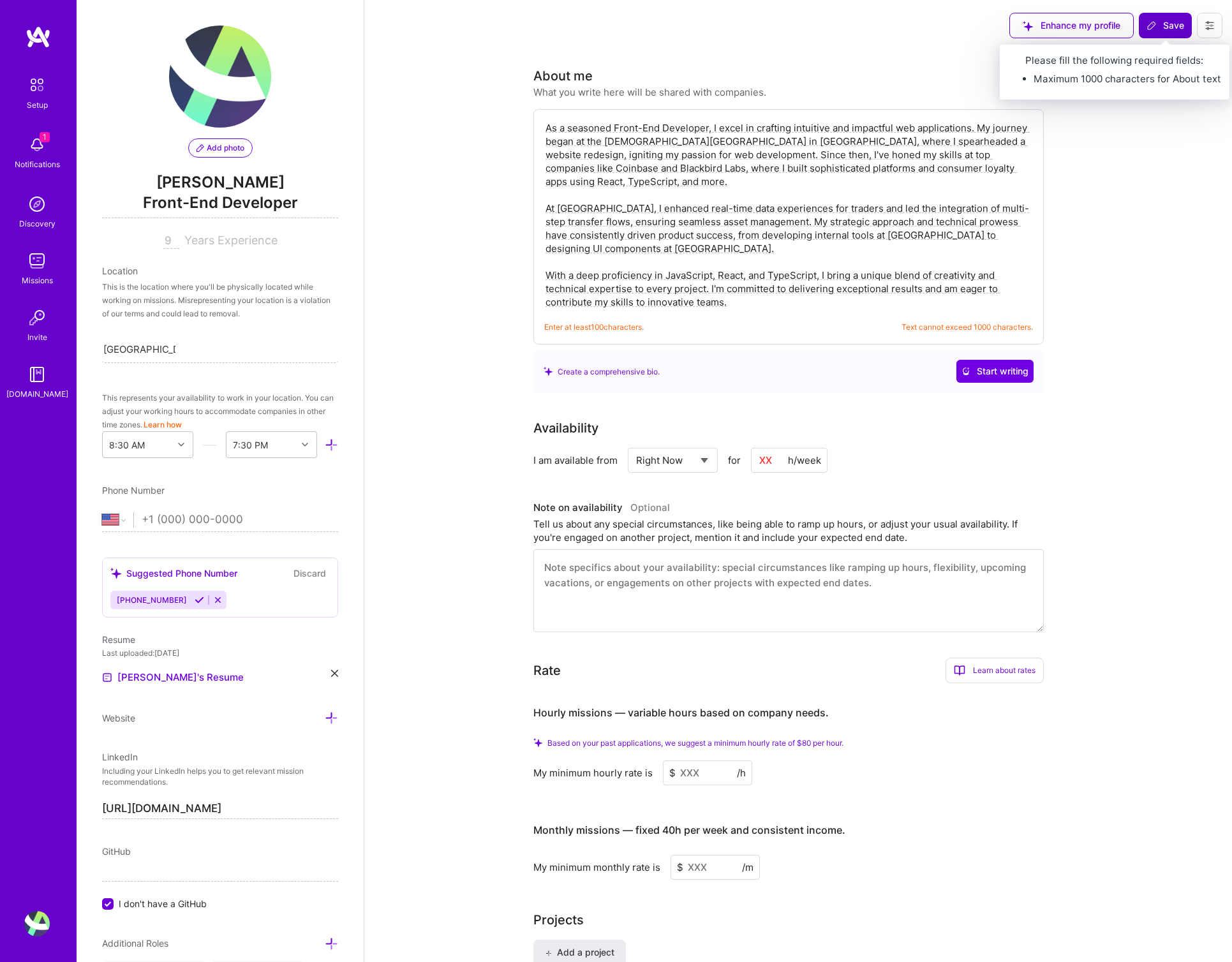
click at [1159, 26] on span "Save" at bounding box center [1165, 26] width 37 height 12
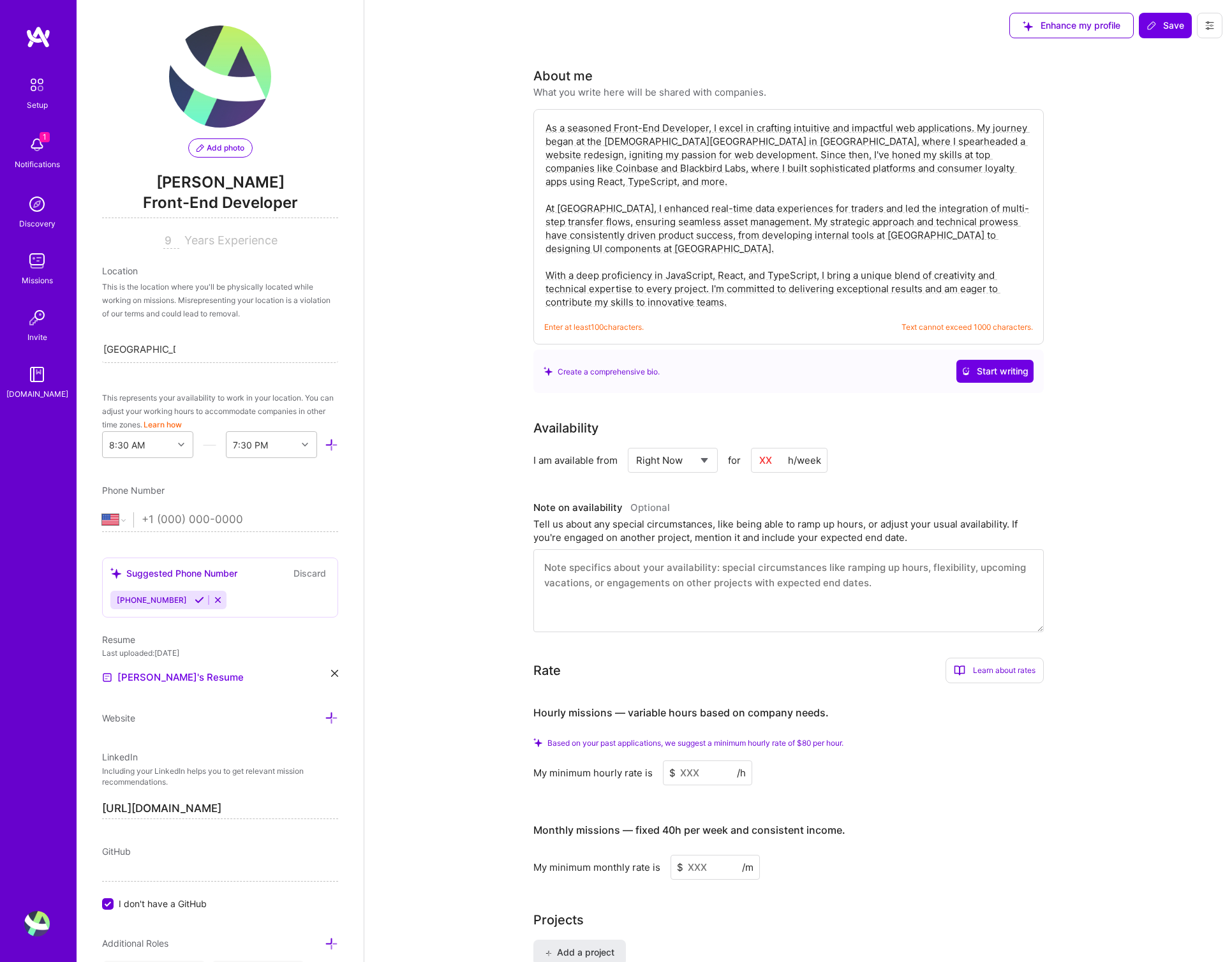
drag, startPoint x: 833, startPoint y: 275, endPoint x: 833, endPoint y: 285, distance: 10.0
click at [833, 275] on textarea "As a seasoned Front-End Developer, I excel in crafting intuitive and impactful …" at bounding box center [788, 215] width 489 height 190
click at [689, 122] on textarea "As a seasoned Front-End Developer, I excel in crafting intuitive and impactful …" at bounding box center [788, 215] width 489 height 190
drag, startPoint x: 612, startPoint y: 222, endPoint x: 785, endPoint y: 220, distance: 173.0
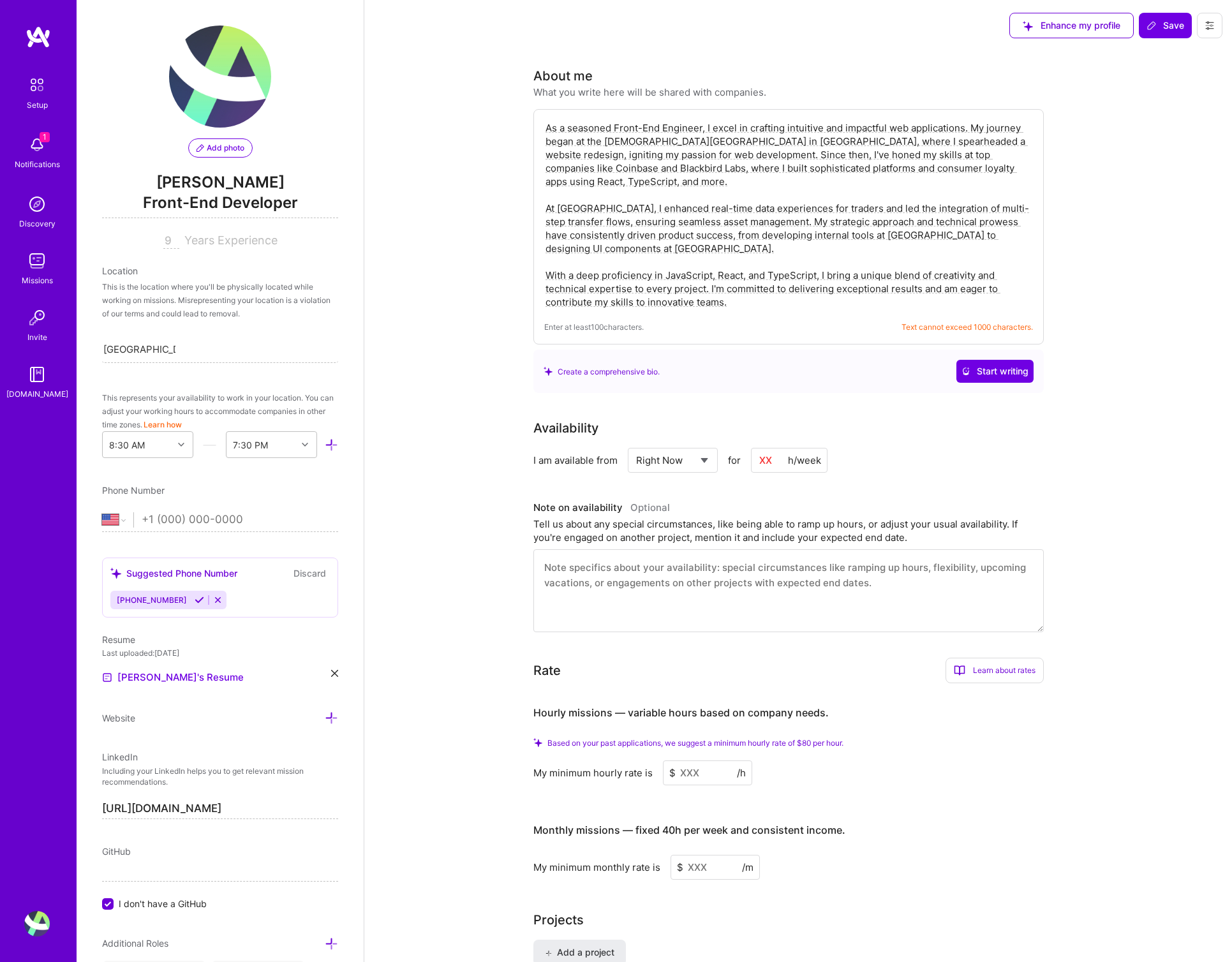
click at [785, 220] on textarea "As a seasoned Front-End Engineer, I excel in crafting intuitive and impactful w…" at bounding box center [788, 215] width 489 height 190
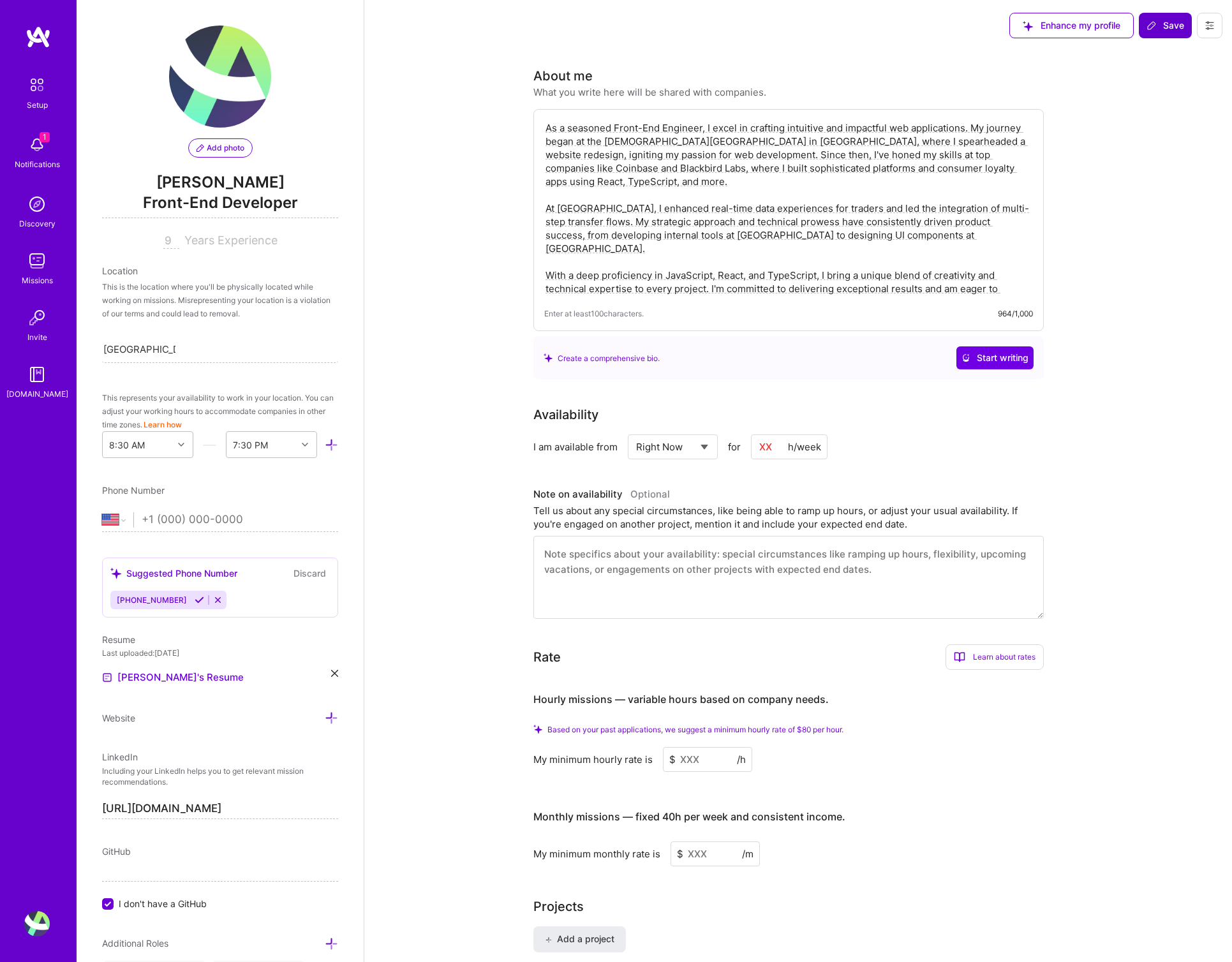
type textarea "As a seasoned Front-End Engineer, I excel in crafting intuitive and impactful w…"
click at [1166, 20] on span "Save" at bounding box center [1165, 26] width 37 height 12
drag, startPoint x: 762, startPoint y: 446, endPoint x: 769, endPoint y: 444, distance: 7.3
click at [762, 446] on input at bounding box center [789, 447] width 76 height 25
type input "4"
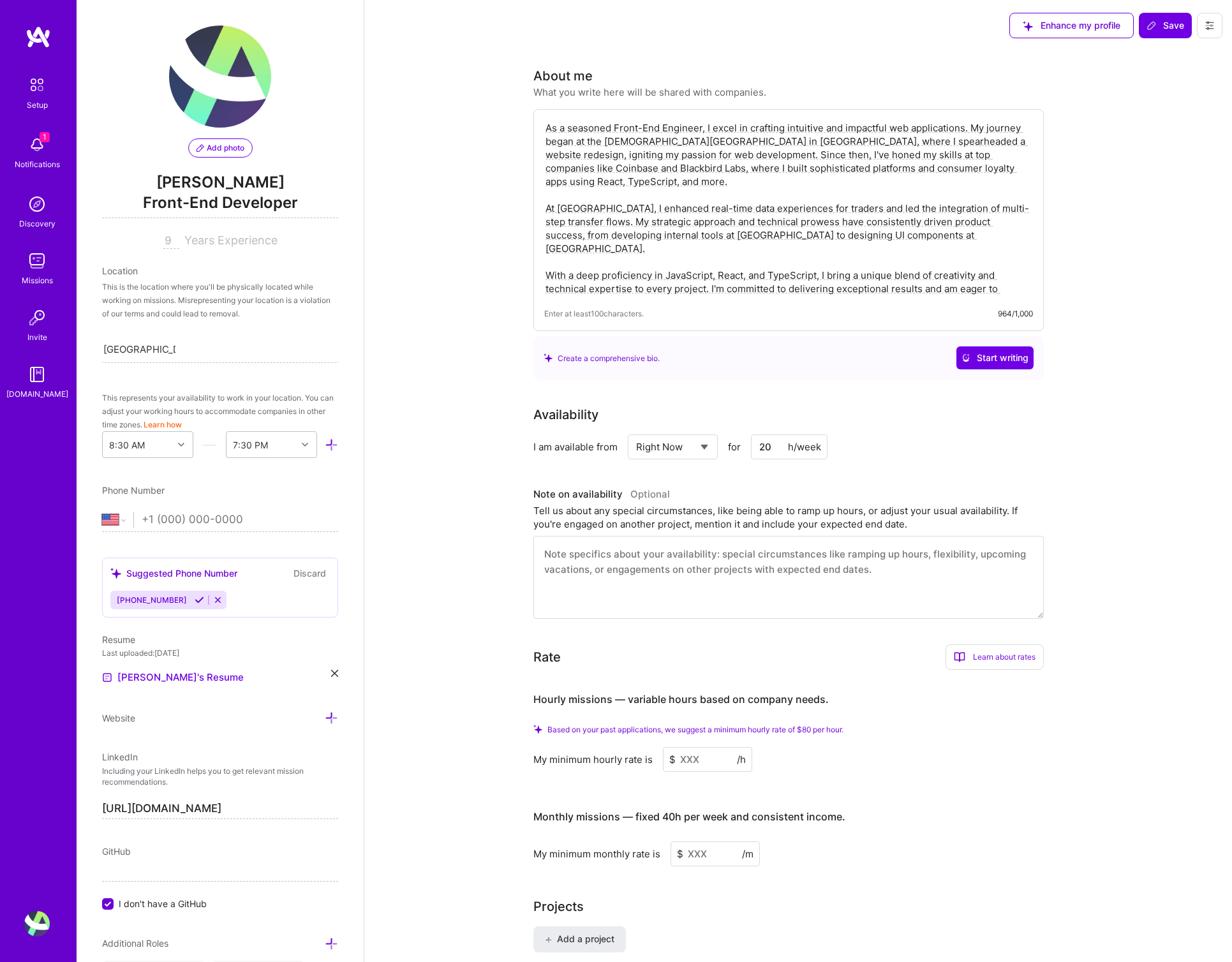
type input "20"
click at [1181, 28] on span "Save" at bounding box center [1165, 26] width 37 height 12
click at [794, 451] on div "h/week" at bounding box center [804, 446] width 33 height 13
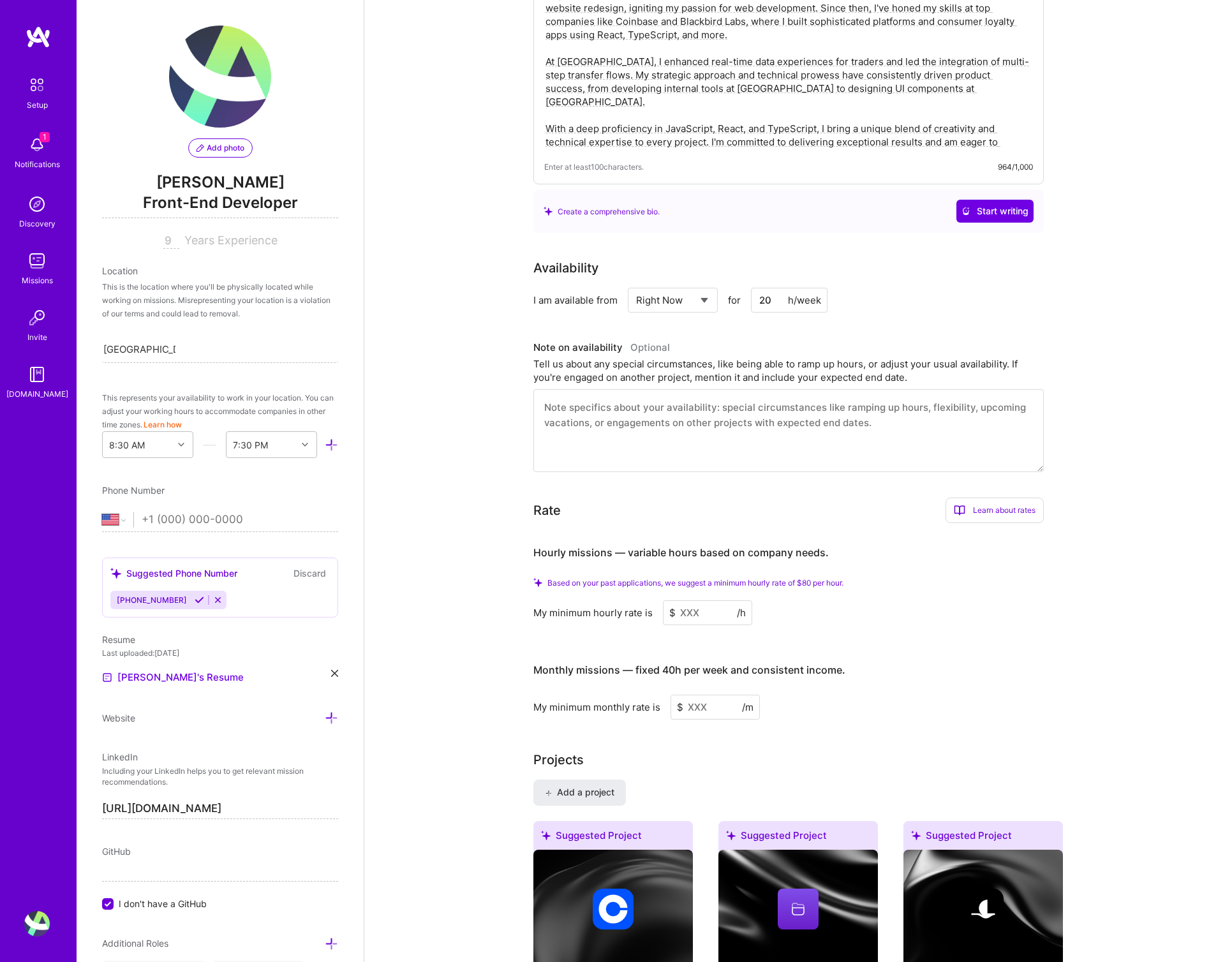
scroll to position [158, 0]
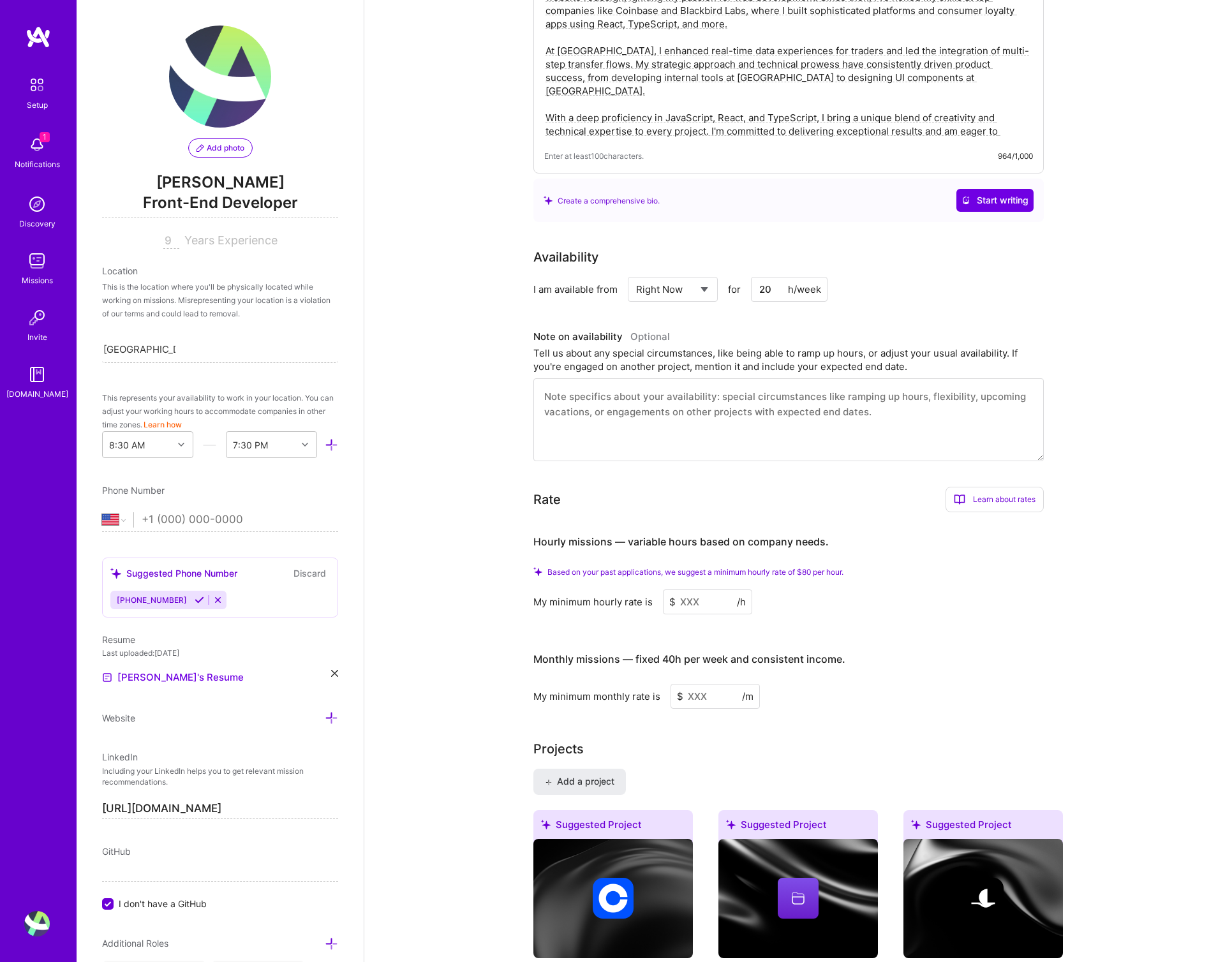
click at [680, 605] on input at bounding box center [707, 602] width 90 height 25
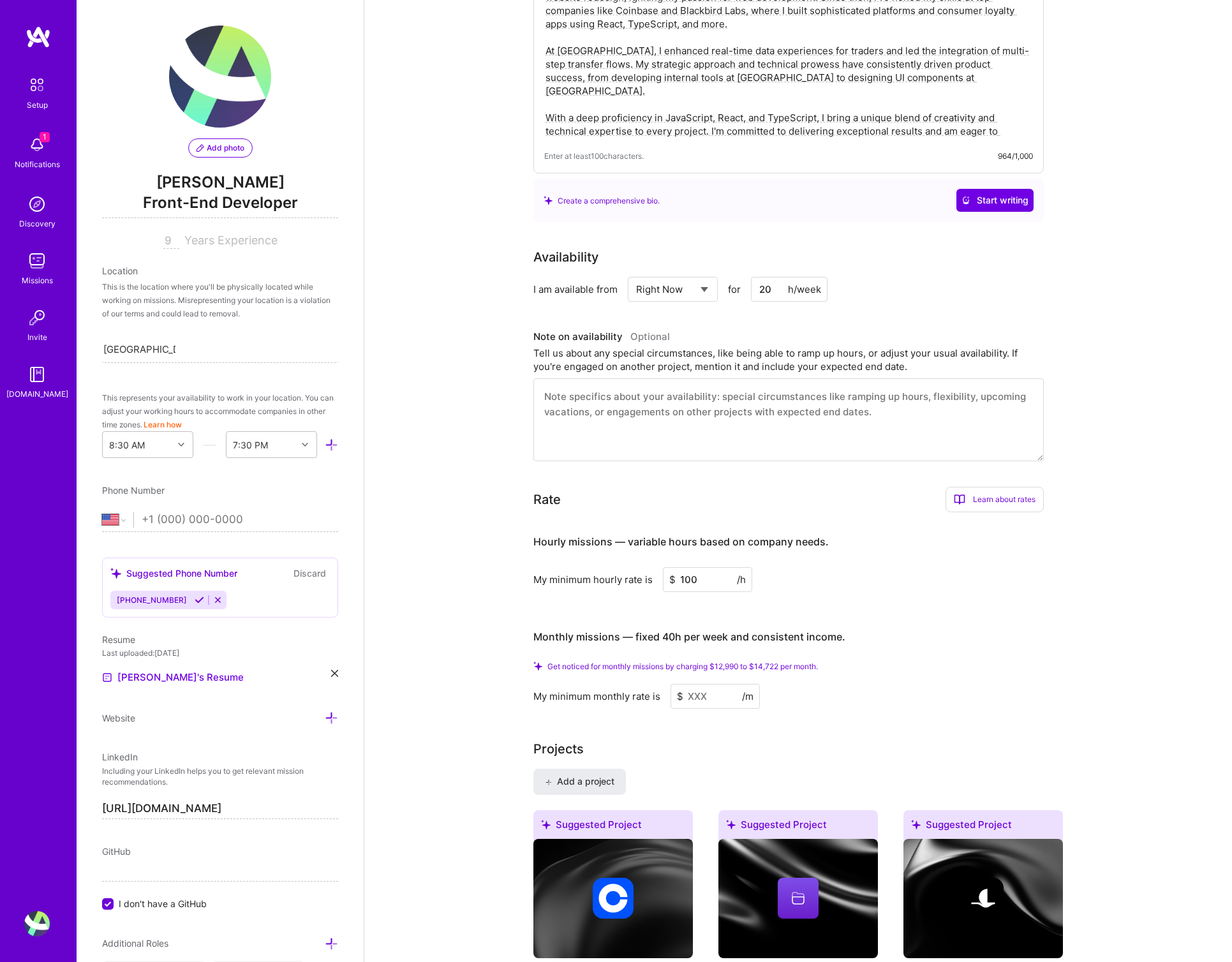
type input "100"
click at [696, 698] on input at bounding box center [715, 697] width 90 height 25
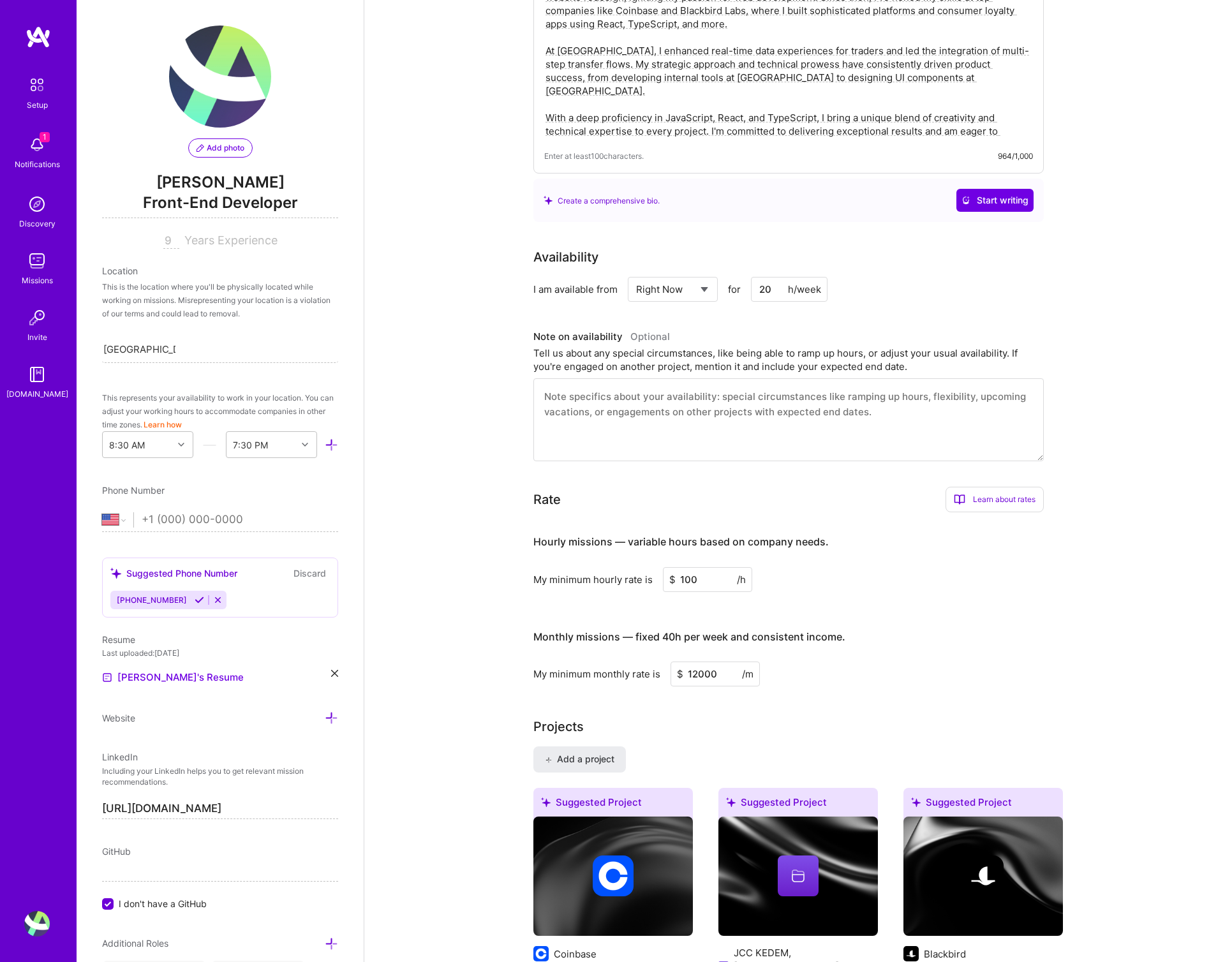
type input "12000"
click at [848, 723] on div "Projects" at bounding box center [798, 727] width 530 height 20
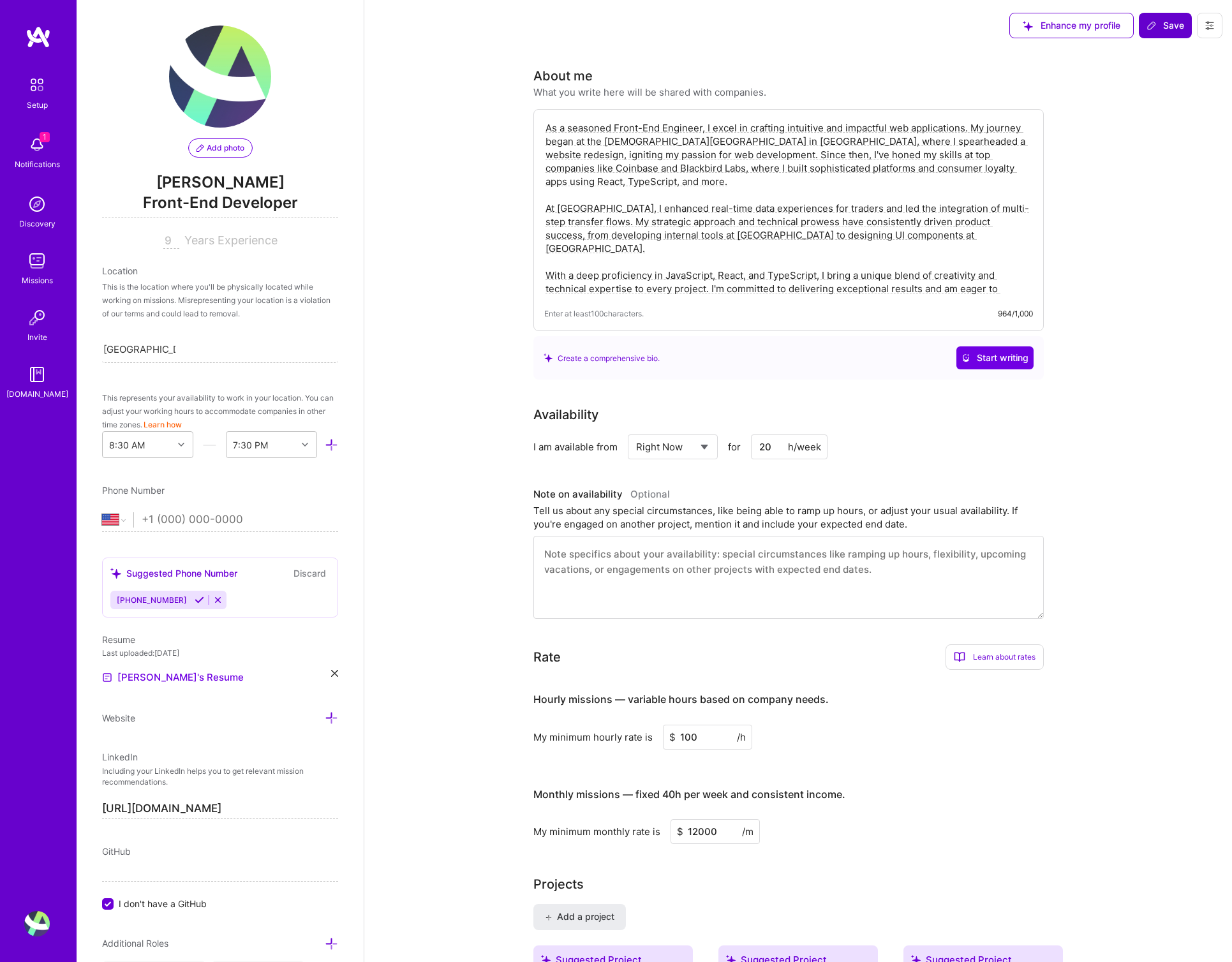
click at [1162, 24] on span "Save" at bounding box center [1165, 26] width 37 height 12
click at [676, 446] on select "Select... Right Now Future Date Not Available" at bounding box center [673, 446] width 74 height 33
click at [790, 452] on div "h/week" at bounding box center [804, 446] width 33 height 13
click at [709, 729] on input "100" at bounding box center [707, 737] width 90 height 25
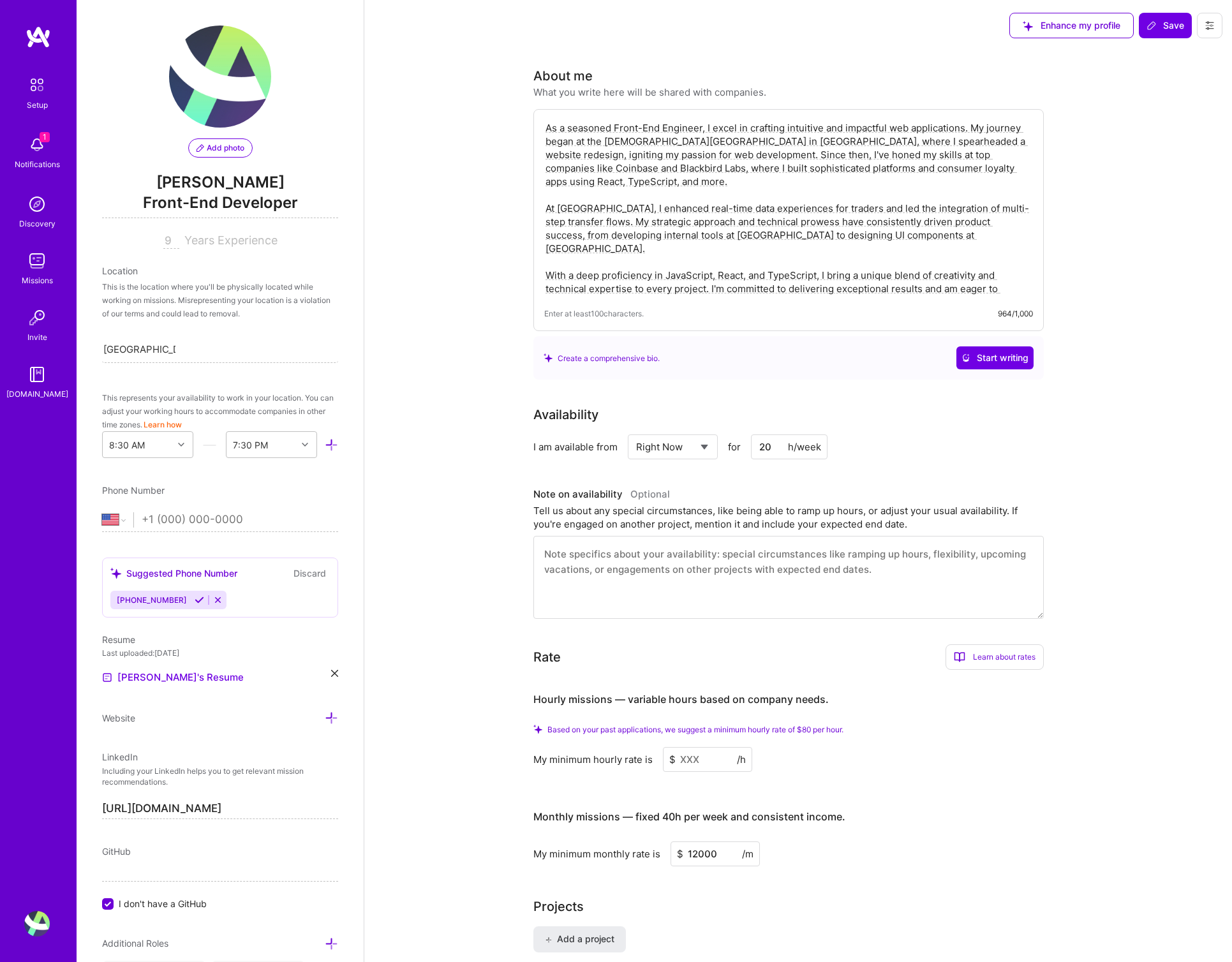
click at [718, 856] on input "12000" at bounding box center [715, 854] width 90 height 25
click at [997, 834] on h3 "Monthly missions — fixed 40h per week and consistent income." at bounding box center [788, 817] width 510 height 40
click at [791, 453] on div "h/week" at bounding box center [804, 446] width 33 height 13
click at [784, 448] on input "20" at bounding box center [789, 447] width 76 height 25
type input "2"
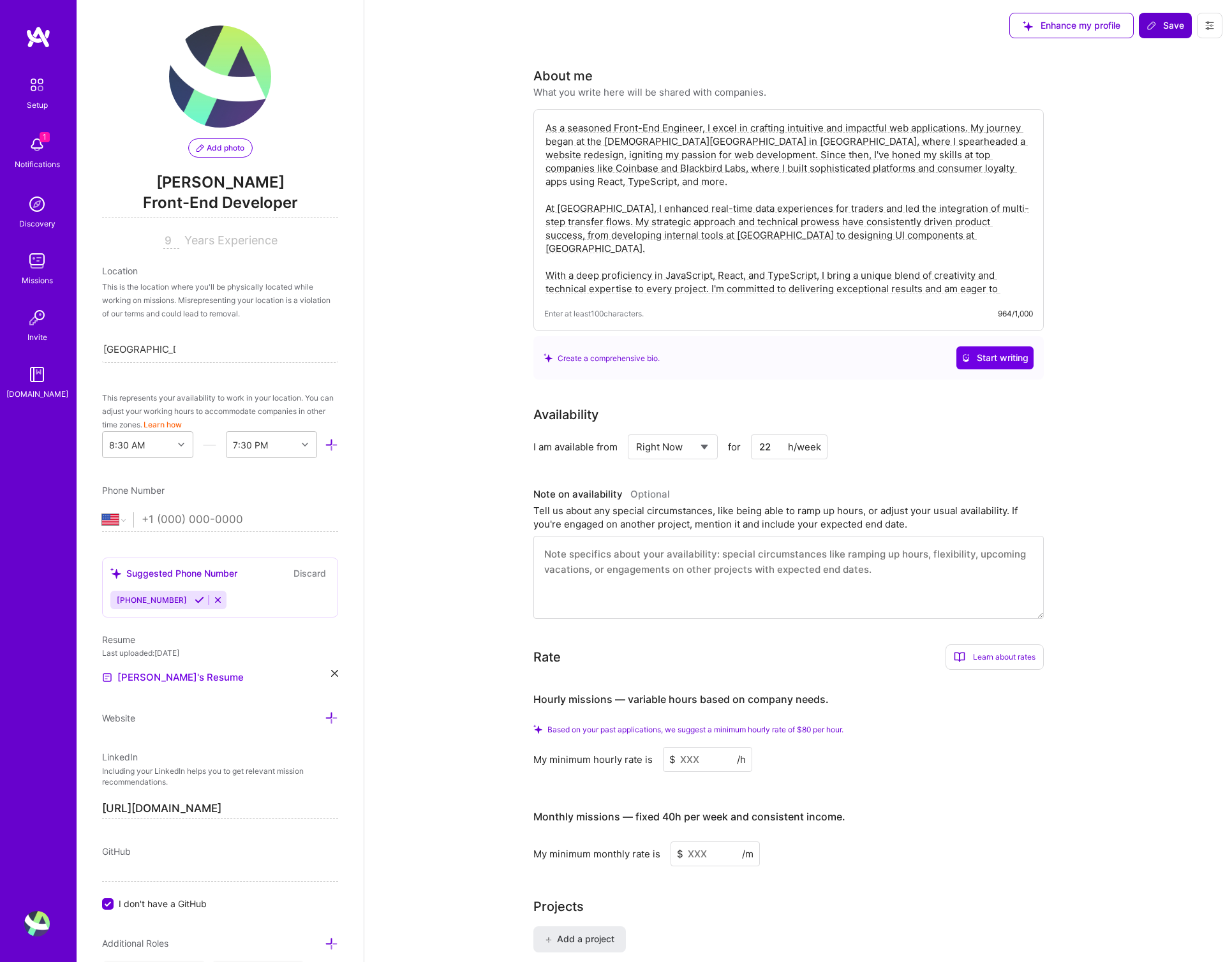
type input "22"
click at [1153, 30] on icon at bounding box center [1152, 26] width 11 height 11
click at [161, 442] on div "8:30 AM" at bounding box center [138, 445] width 70 height 26
click at [292, 379] on div "Add photo [PERSON_NAME] Front-End Developer 9 Years Experience Location This is…" at bounding box center [220, 481] width 288 height 962
click at [1157, 21] on icon at bounding box center [1152, 26] width 11 height 11
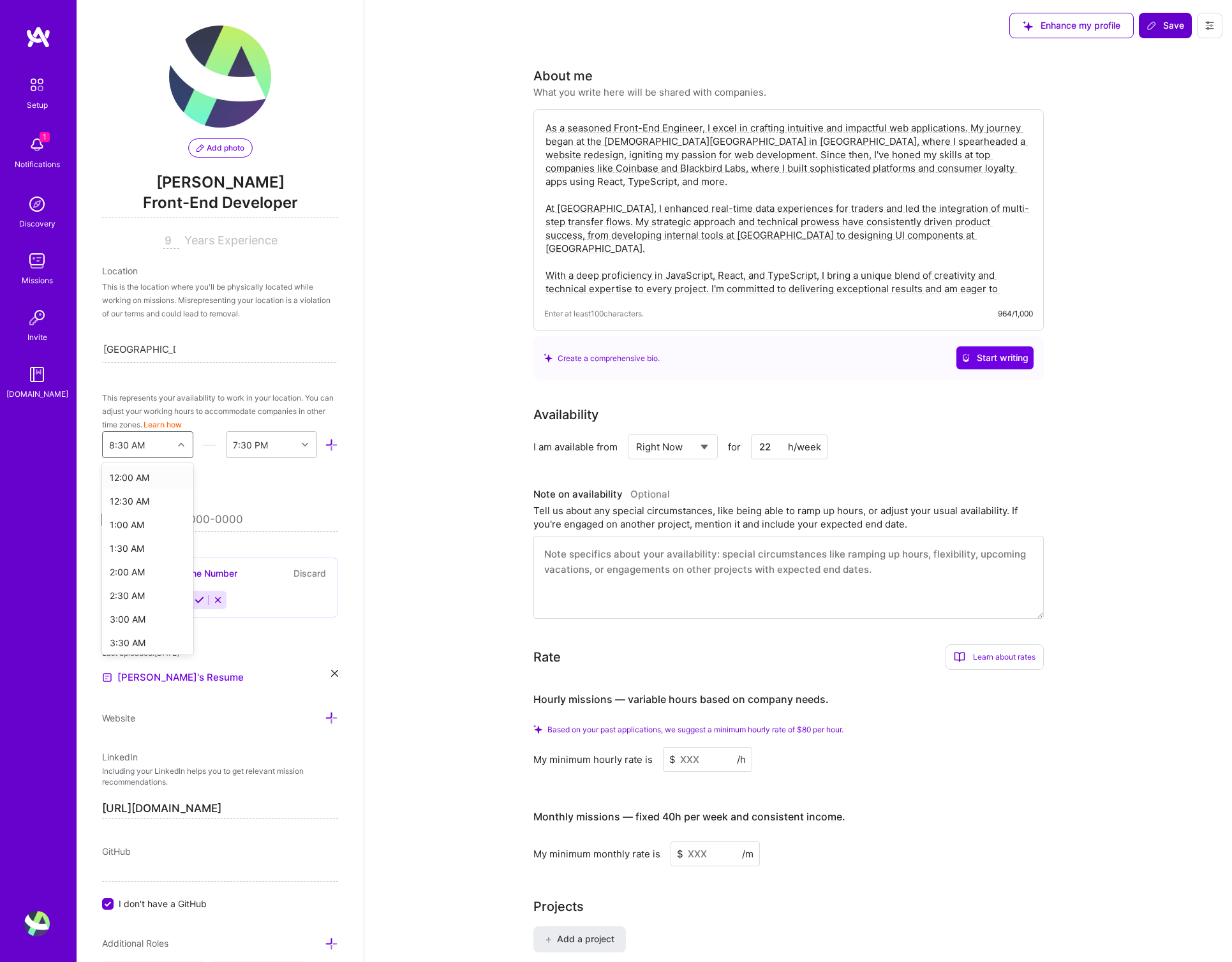
click at [127, 442] on div "8:30 AM" at bounding box center [127, 445] width 36 height 13
click at [147, 532] on div "2:00 PM" at bounding box center [147, 532] width 91 height 24
click at [269, 446] on div "End Time" at bounding box center [251, 445] width 39 height 13
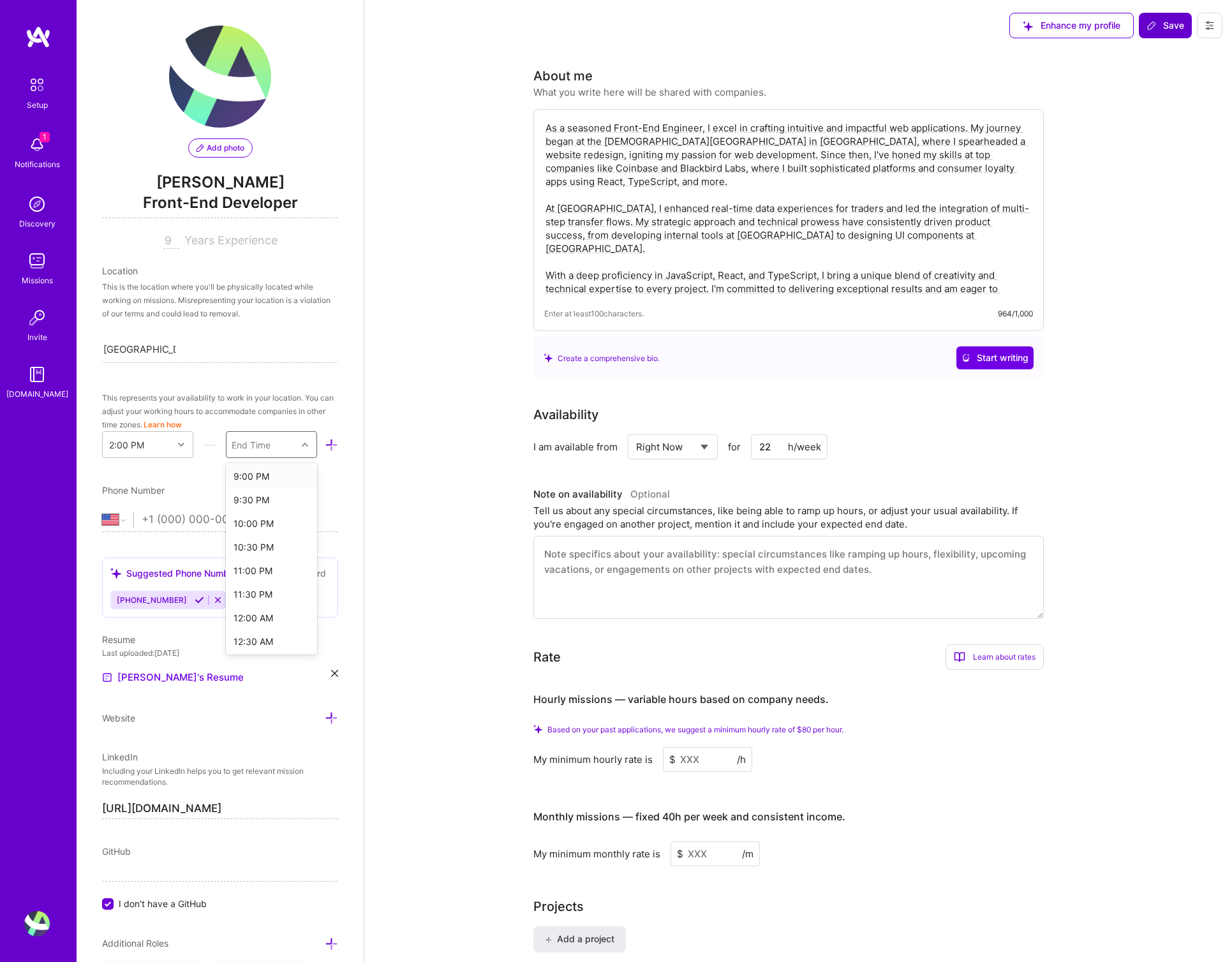
click at [263, 477] on div "9:00 PM" at bounding box center [272, 476] width 91 height 24
click at [127, 603] on span "[PHONE_NUMBER]" at bounding box center [152, 600] width 70 height 10
click at [194, 599] on icon at bounding box center [199, 600] width 10 height 10
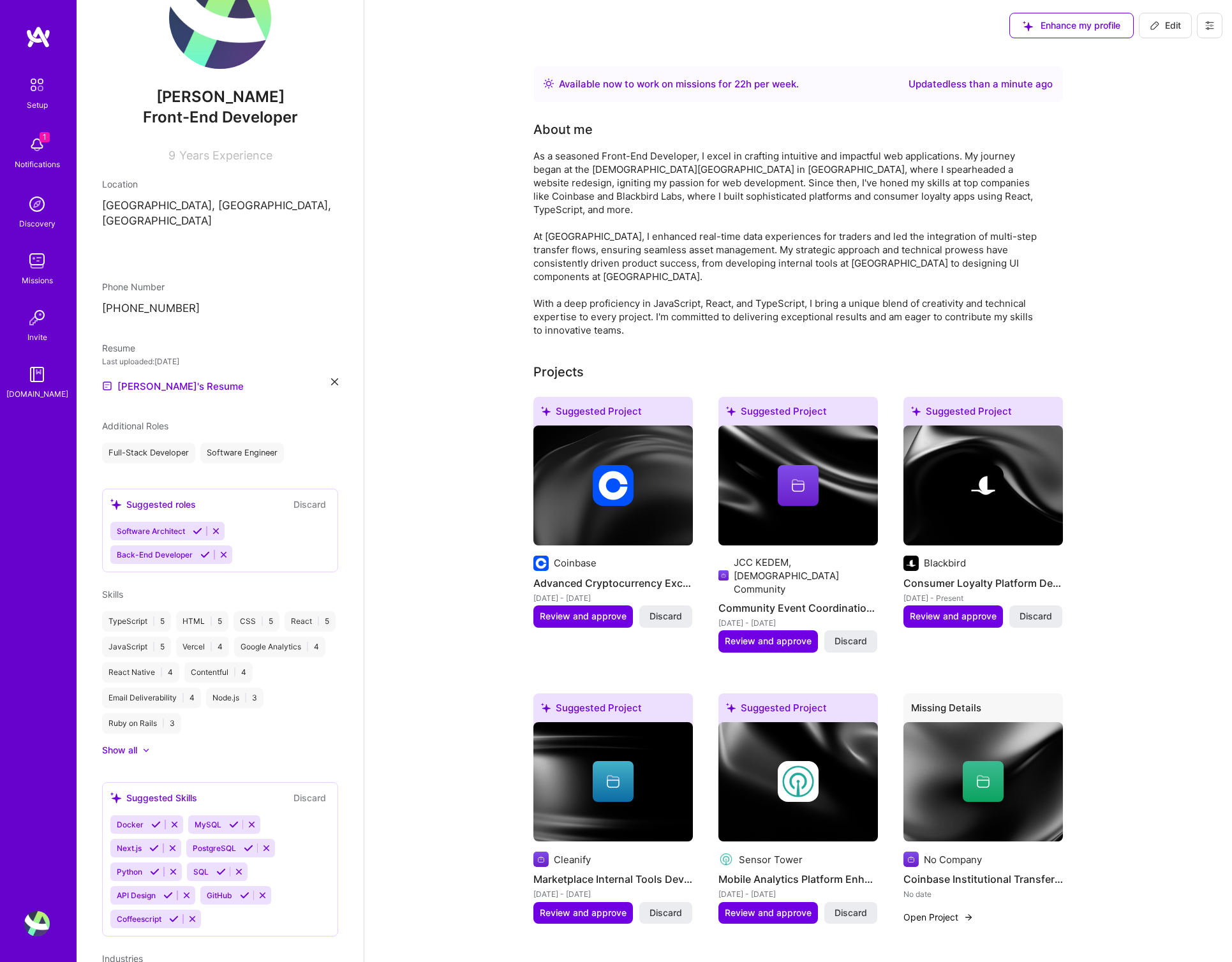
scroll to position [269, 0]
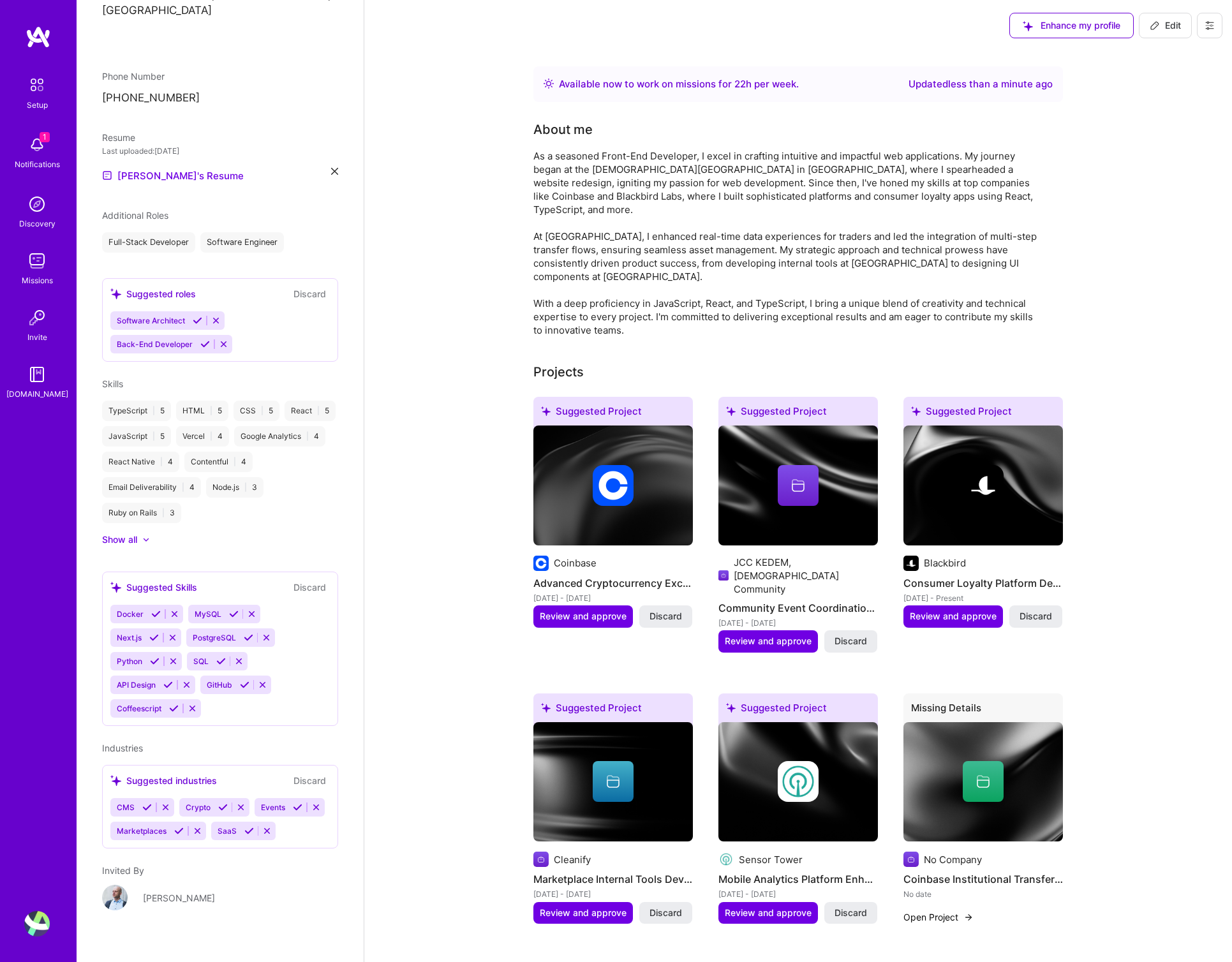
click at [34, 154] on img at bounding box center [36, 145] width 26 height 26
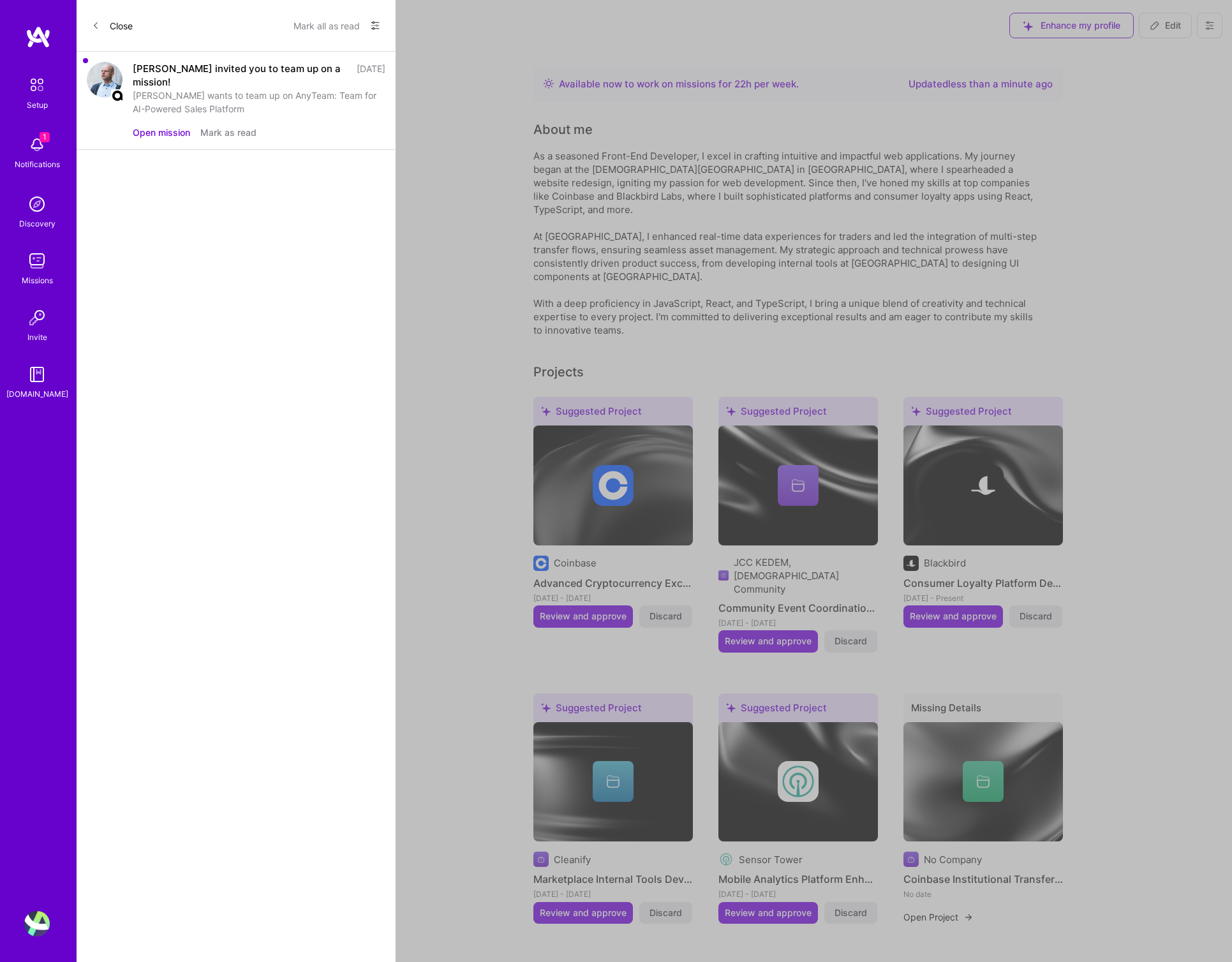
click at [160, 126] on button "Open mission" at bounding box center [162, 132] width 58 height 13
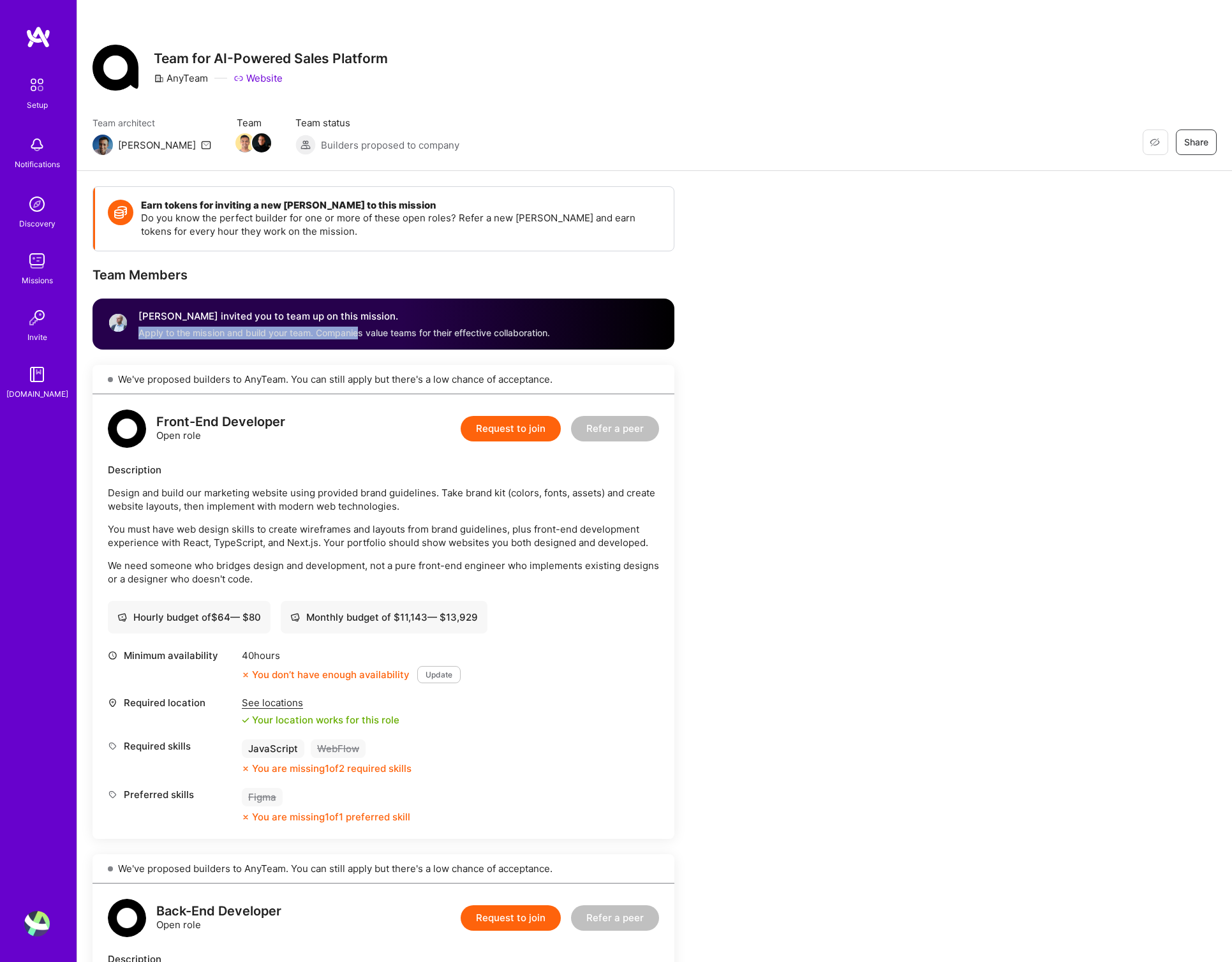
drag, startPoint x: 292, startPoint y: 326, endPoint x: 360, endPoint y: 335, distance: 68.6
click at [360, 335] on div "[PERSON_NAME] invited you to team up on this mission. Apply to the mission and …" at bounding box center [344, 324] width 412 height 31
click at [360, 335] on div "Apply to the mission and build your team. Companies value teams for their effec…" at bounding box center [344, 333] width 412 height 12
drag, startPoint x: 244, startPoint y: 315, endPoint x: 364, endPoint y: 330, distance: 120.9
click at [364, 330] on div "[PERSON_NAME] invited you to team up on this mission. Apply to the mission and …" at bounding box center [344, 324] width 412 height 31
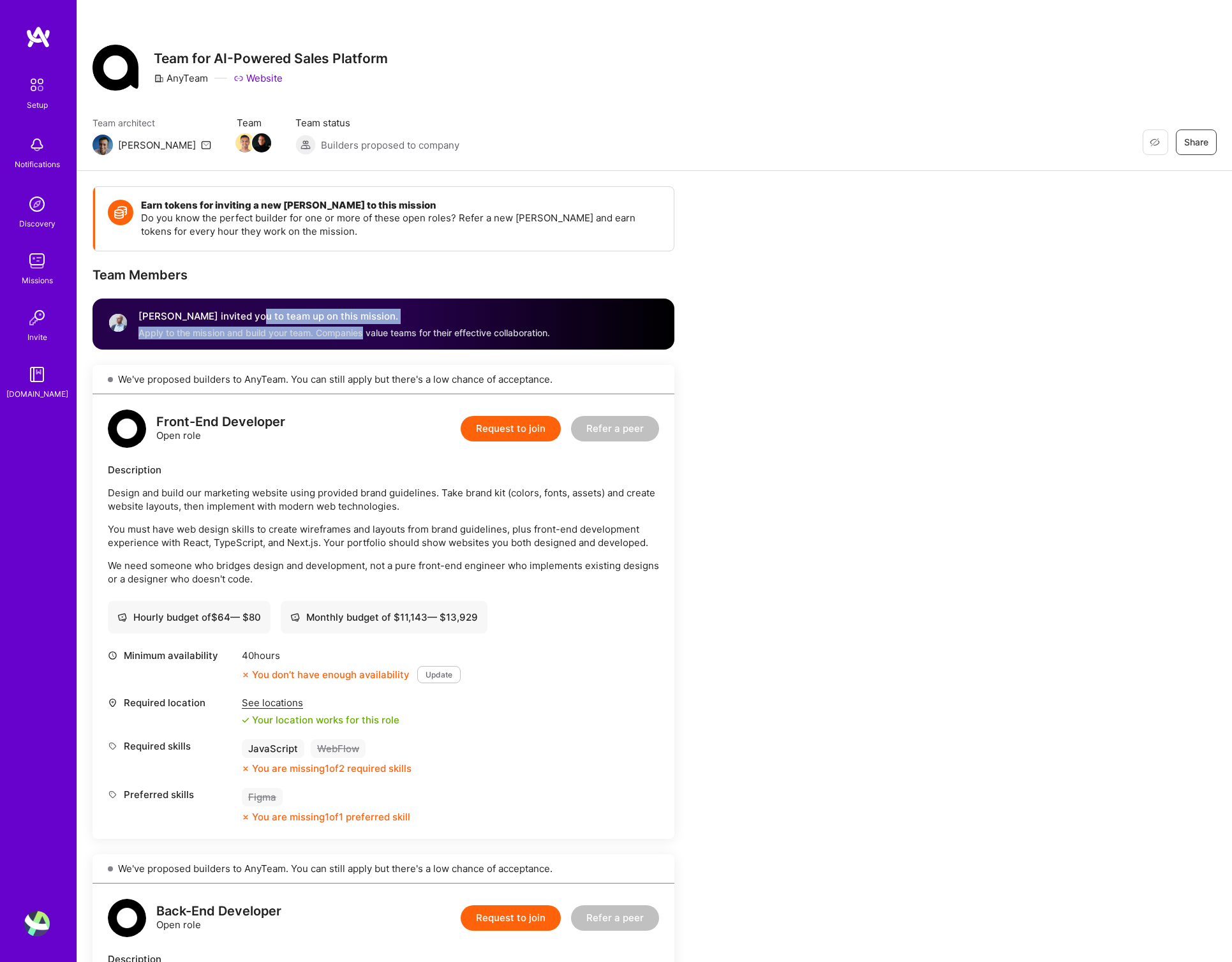
click at [364, 330] on div "Apply to the mission and build your team. Companies value teams for their effec…" at bounding box center [344, 333] width 412 height 12
drag, startPoint x: 203, startPoint y: 335, endPoint x: 500, endPoint y: 346, distance: 297.2
click at [500, 346] on div "[PERSON_NAME] invited you to team up on this mission. Apply to the mission and …" at bounding box center [383, 324] width 582 height 51
click at [504, 340] on div "[PERSON_NAME] invited you to team up on this mission. Apply to the mission and …" at bounding box center [383, 324] width 582 height 51
click at [495, 430] on button "Request to join" at bounding box center [510, 429] width 100 height 26
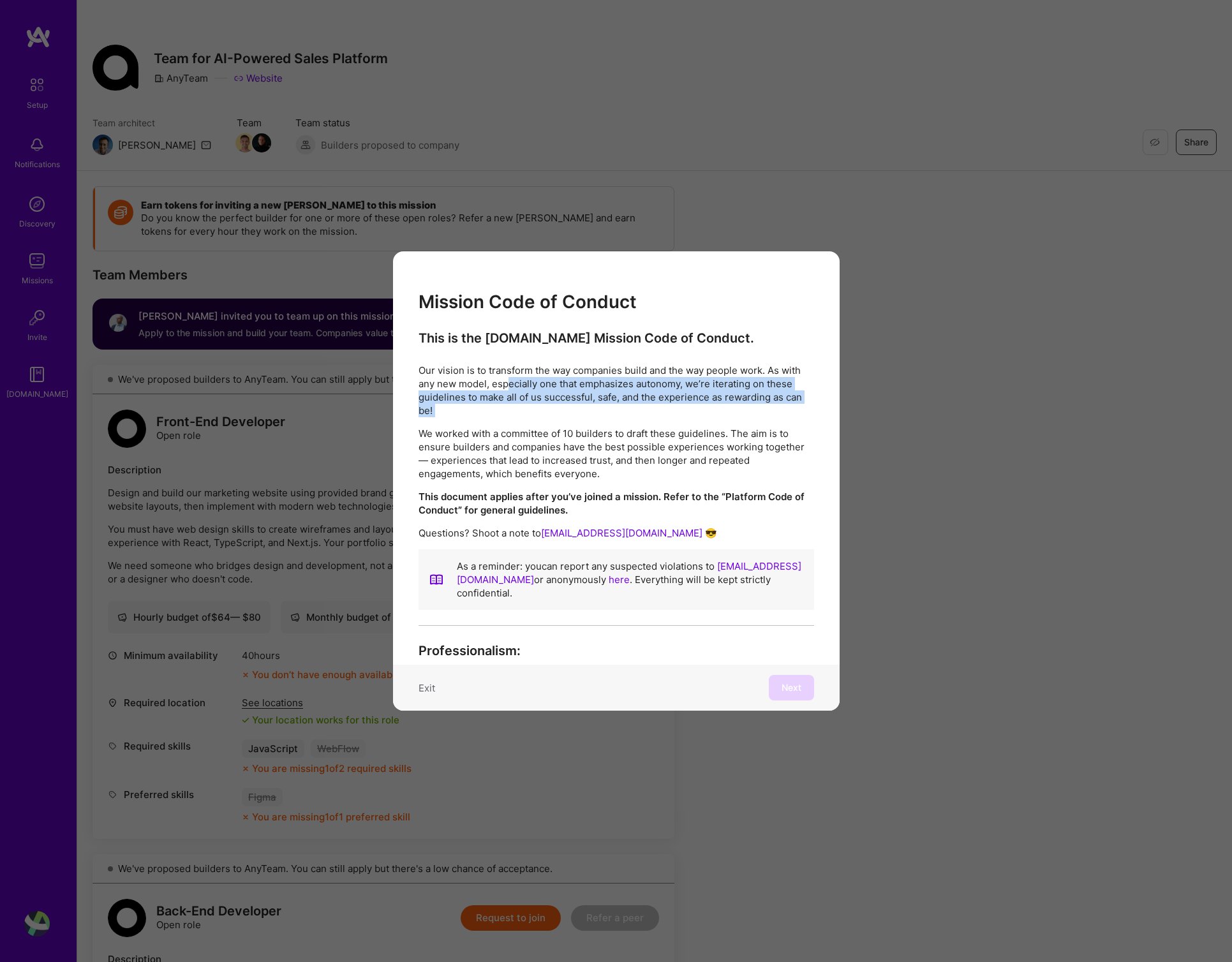
drag, startPoint x: 666, startPoint y: 422, endPoint x: 675, endPoint y: 426, distance: 9.8
click at [675, 426] on div "This is the [DOMAIN_NAME] Mission Code of Conduct. Our vision is to transform t…" at bounding box center [617, 478] width 396 height 296
drag, startPoint x: 557, startPoint y: 429, endPoint x: 582, endPoint y: 453, distance: 34.7
click at [582, 453] on div "This is the [DOMAIN_NAME] Mission Code of Conduct. Our vision is to transform t…" at bounding box center [617, 478] width 396 height 296
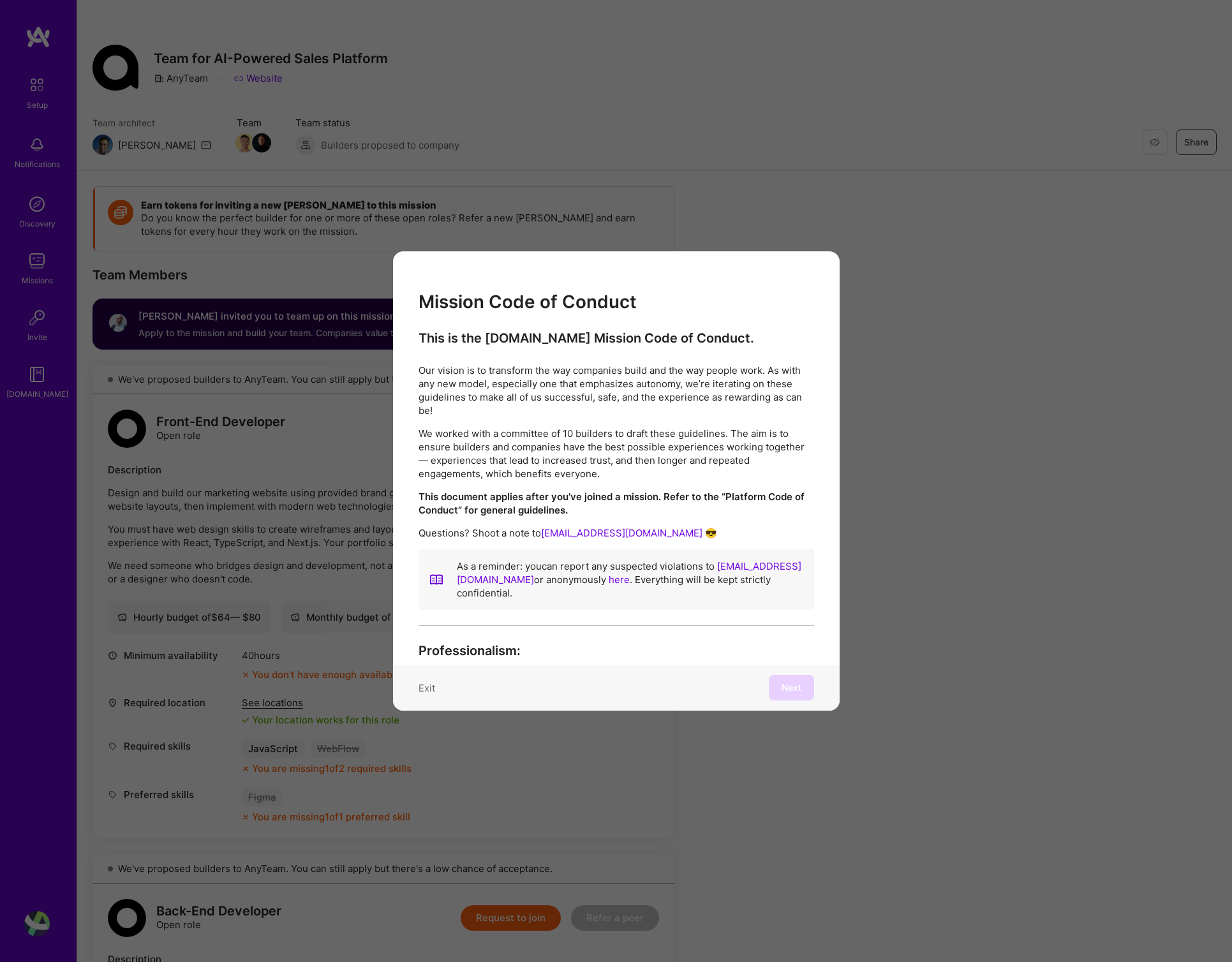
click at [582, 453] on p "We worked with a committee of 10 builders to draft these guidelines. The aim is…" at bounding box center [617, 453] width 396 height 53
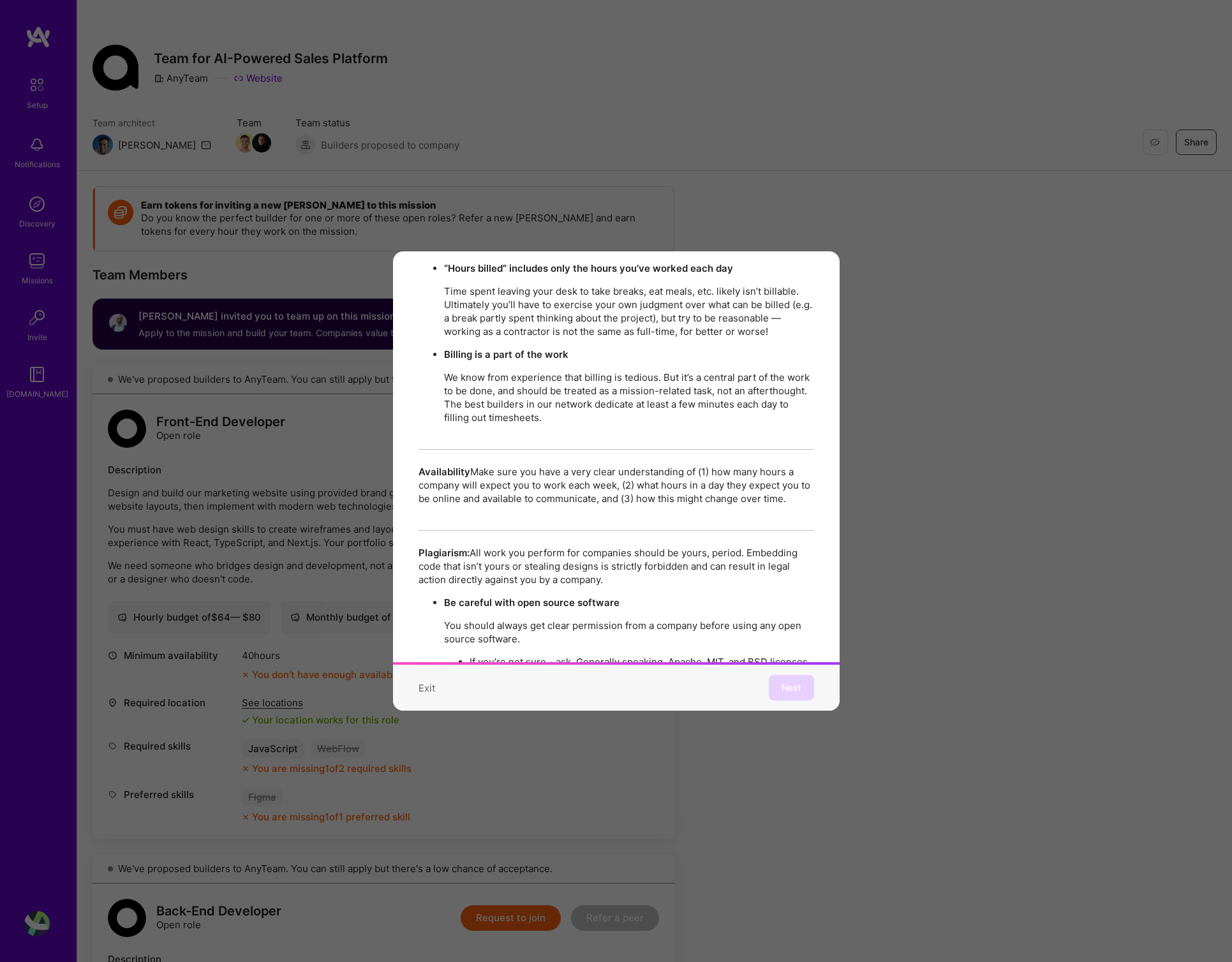
scroll to position [2188, 0]
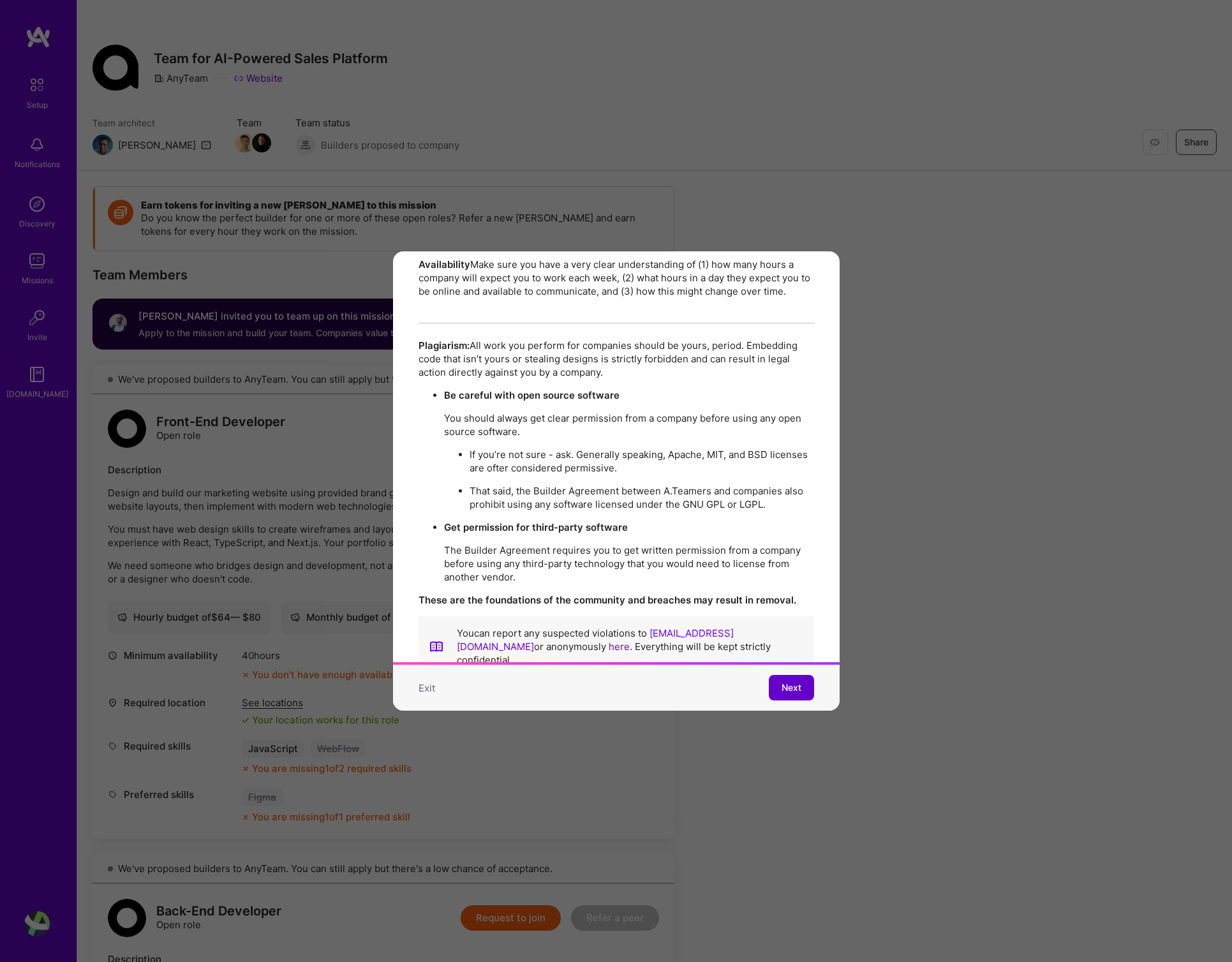
click at [794, 693] on span "Next" at bounding box center [792, 688] width 20 height 12
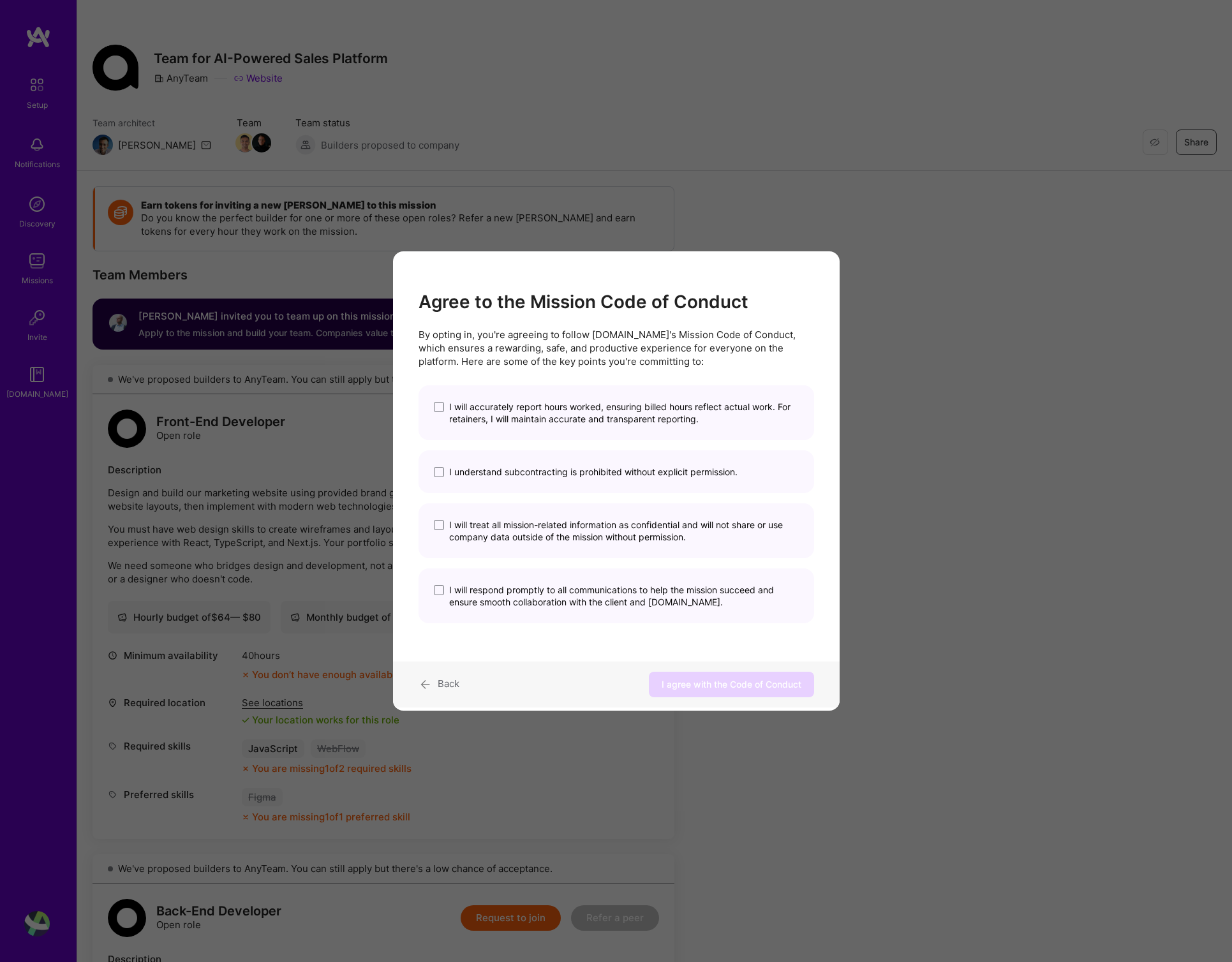
click at [442, 400] on div "I will accurately report hours worked, ensuring billed hours reflect actual wor…" at bounding box center [617, 413] width 396 height 55
click at [445, 407] on label "I will accurately report hours worked, ensuring billed hours reflect actual wor…" at bounding box center [616, 413] width 365 height 24
click at [0, 0] on input "I will accurately report hours worked, ensuring billed hours reflect actual wor…" at bounding box center [0, 0] width 0 height 0
click at [441, 471] on span "modal" at bounding box center [439, 472] width 11 height 11
click at [0, 0] on input "I understand subcontracting is prohibited without explicit permission." at bounding box center [0, 0] width 0 height 0
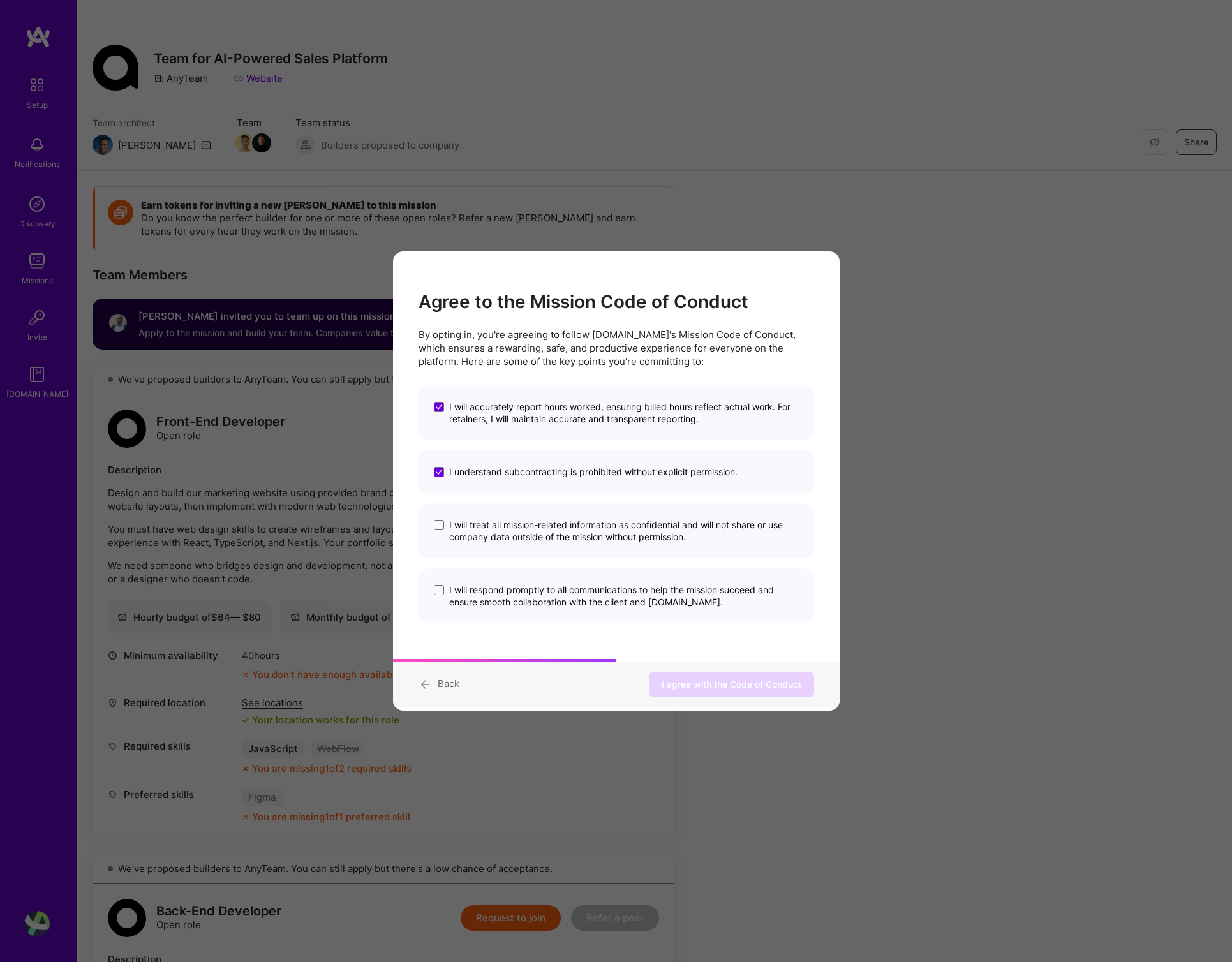
click at [446, 524] on label "I will treat all mission-related information as confidential and will not share…" at bounding box center [616, 531] width 365 height 24
click at [0, 0] on input "I will treat all mission-related information as confidential and will not share…" at bounding box center [0, 0] width 0 height 0
click at [442, 589] on span "modal" at bounding box center [439, 590] width 11 height 11
click at [0, 0] on input "I will respond promptly to all communications to help the mission succeed and e…" at bounding box center [0, 0] width 0 height 0
click at [714, 690] on span "I agree with the Code of Conduct" at bounding box center [731, 684] width 139 height 12
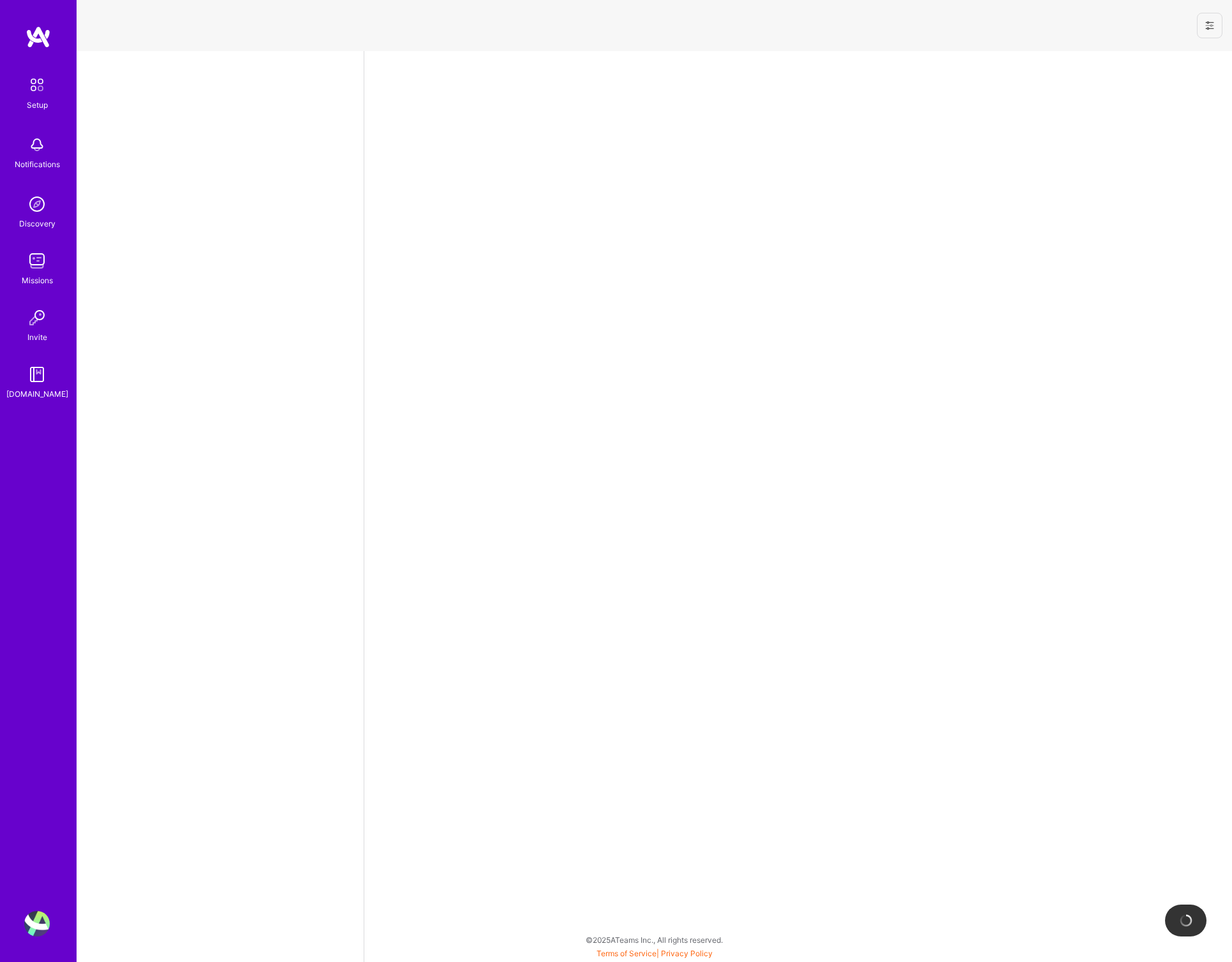
select select "US"
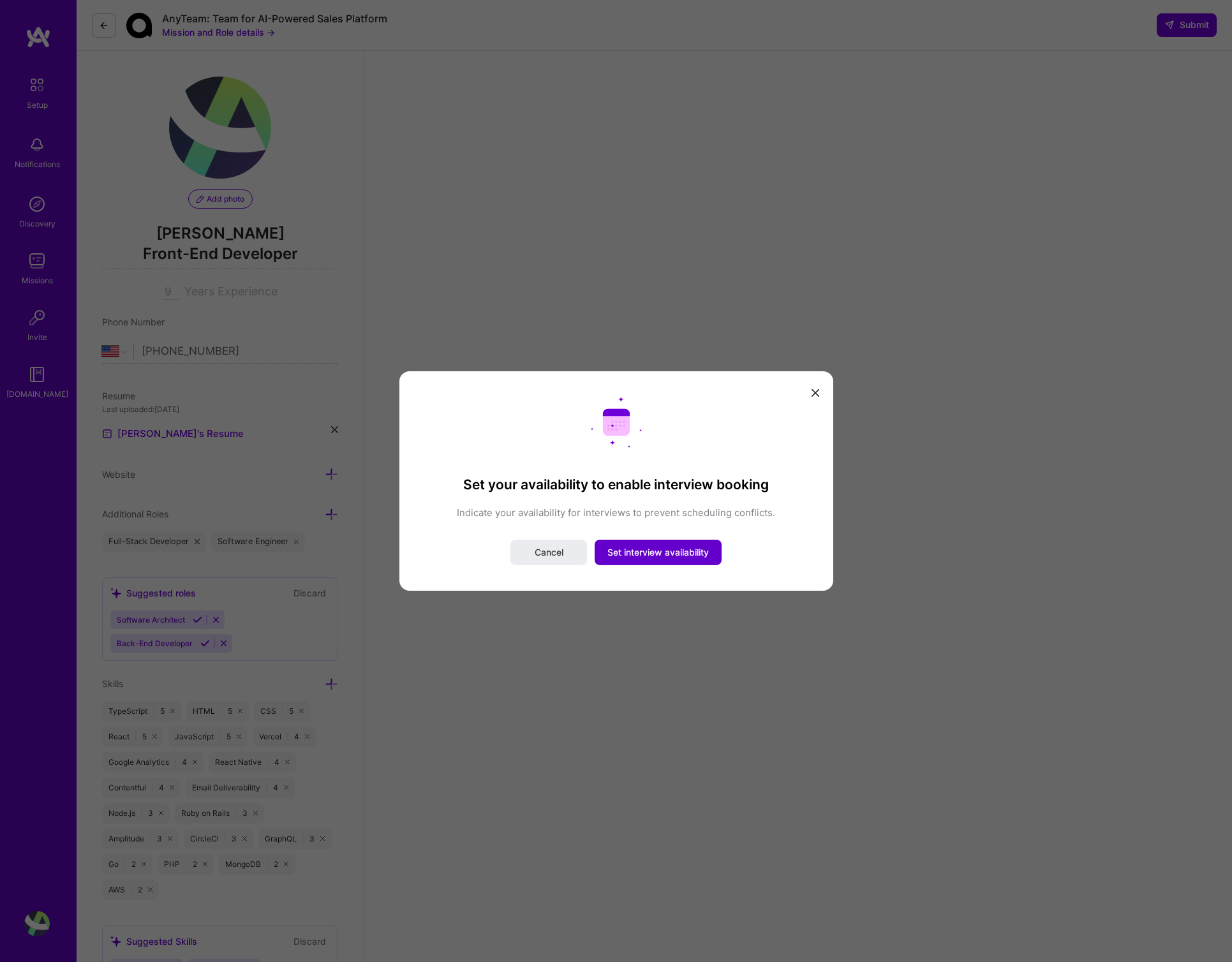
click at [682, 556] on span "Set interview availability" at bounding box center [659, 552] width 101 height 12
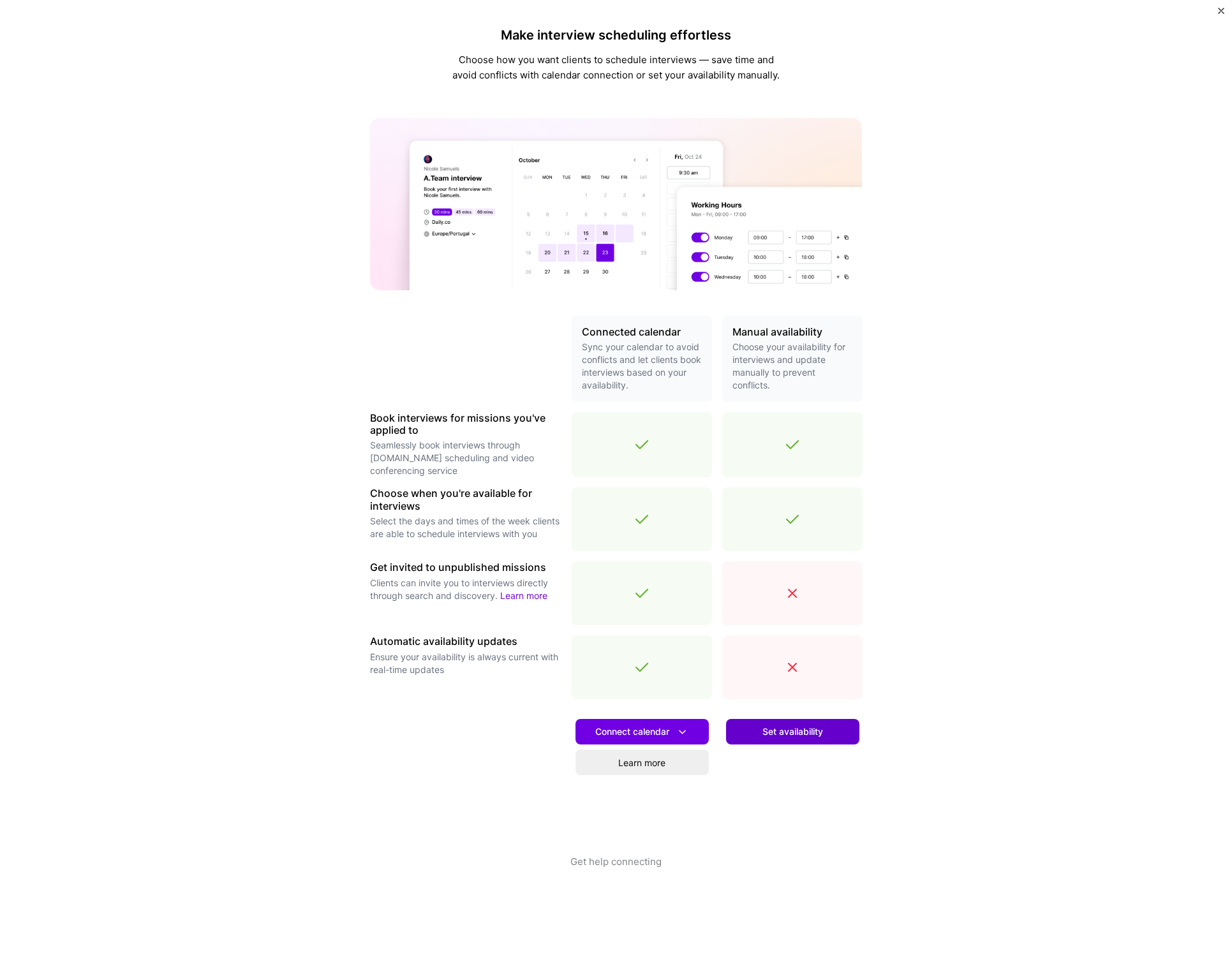
click at [803, 737] on span "Set availability" at bounding box center [793, 732] width 60 height 12
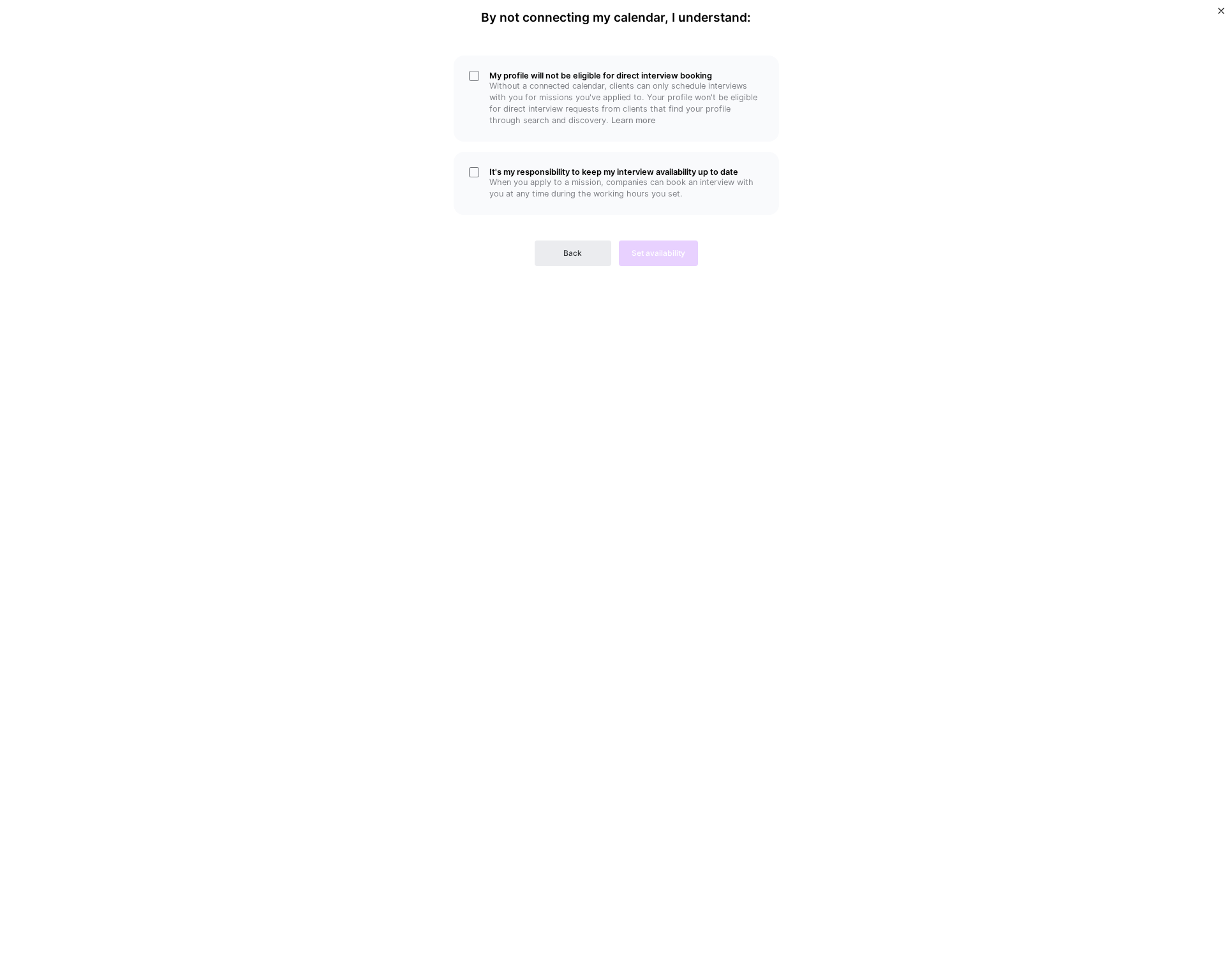
drag, startPoint x: 476, startPoint y: 171, endPoint x: 478, endPoint y: 151, distance: 20.1
click at [476, 171] on div "It's my responsibility to keep my interview availability up to date When you ap…" at bounding box center [616, 183] width 326 height 63
click at [479, 75] on div "My profile will not be eligible for direct interview booking Without a connecte…" at bounding box center [616, 99] width 326 height 86
click at [569, 256] on span "Back" at bounding box center [573, 253] width 19 height 12
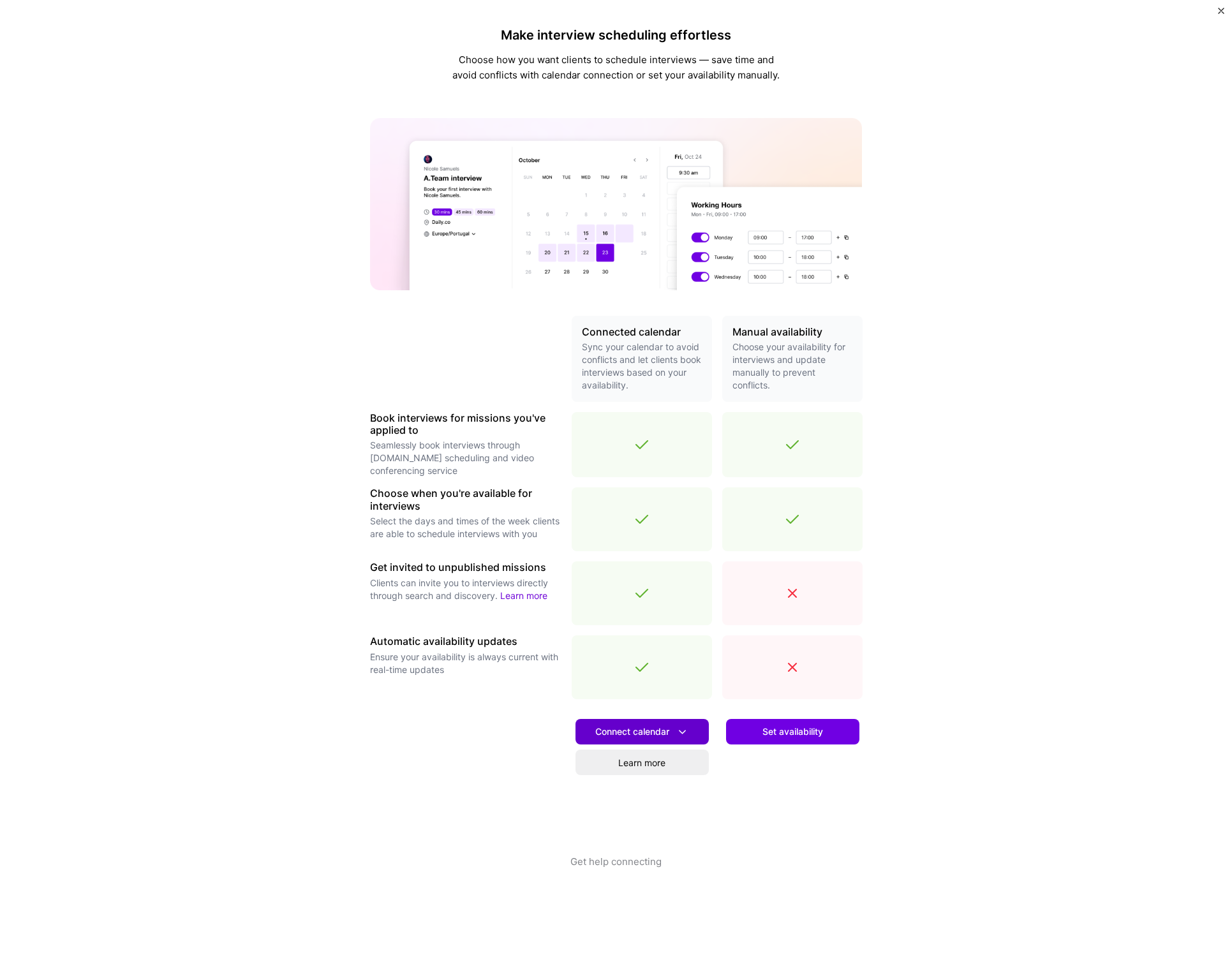
click at [686, 730] on icon at bounding box center [682, 732] width 13 height 13
click at [773, 785] on div "Set availability" at bounding box center [793, 783] width 140 height 146
click at [782, 730] on span "Set availability" at bounding box center [793, 732] width 60 height 12
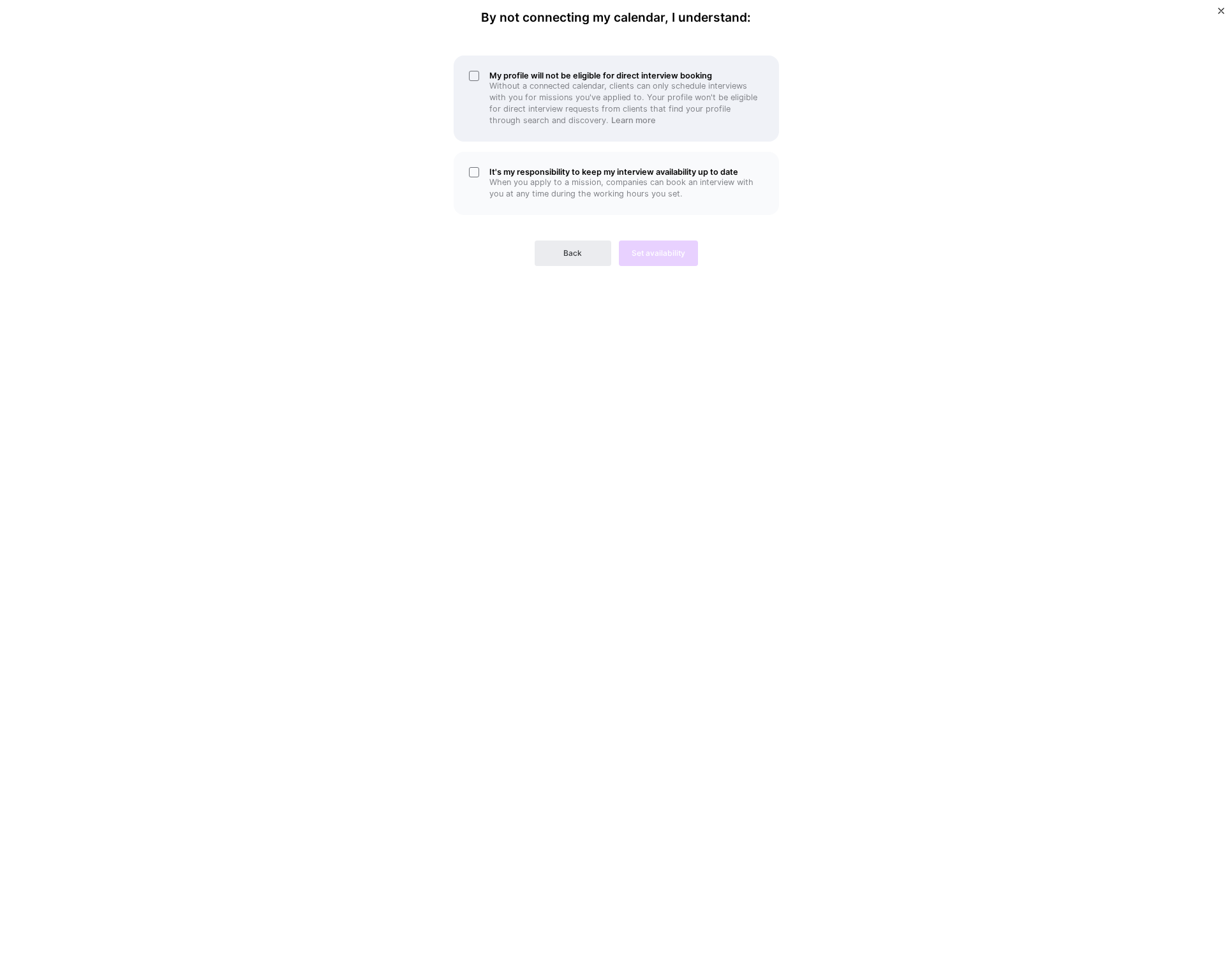
click at [461, 72] on div "My profile will not be eligible for direct interview booking Without a connecte…" at bounding box center [616, 99] width 326 height 86
drag, startPoint x: 489, startPoint y: 152, endPoint x: 496, endPoint y: 170, distance: 19.3
click at [489, 154] on div "It's my responsibility to keep my interview availability up to date When you ap…" at bounding box center [616, 183] width 326 height 63
click at [678, 257] on span "Set availability" at bounding box center [659, 253] width 53 height 12
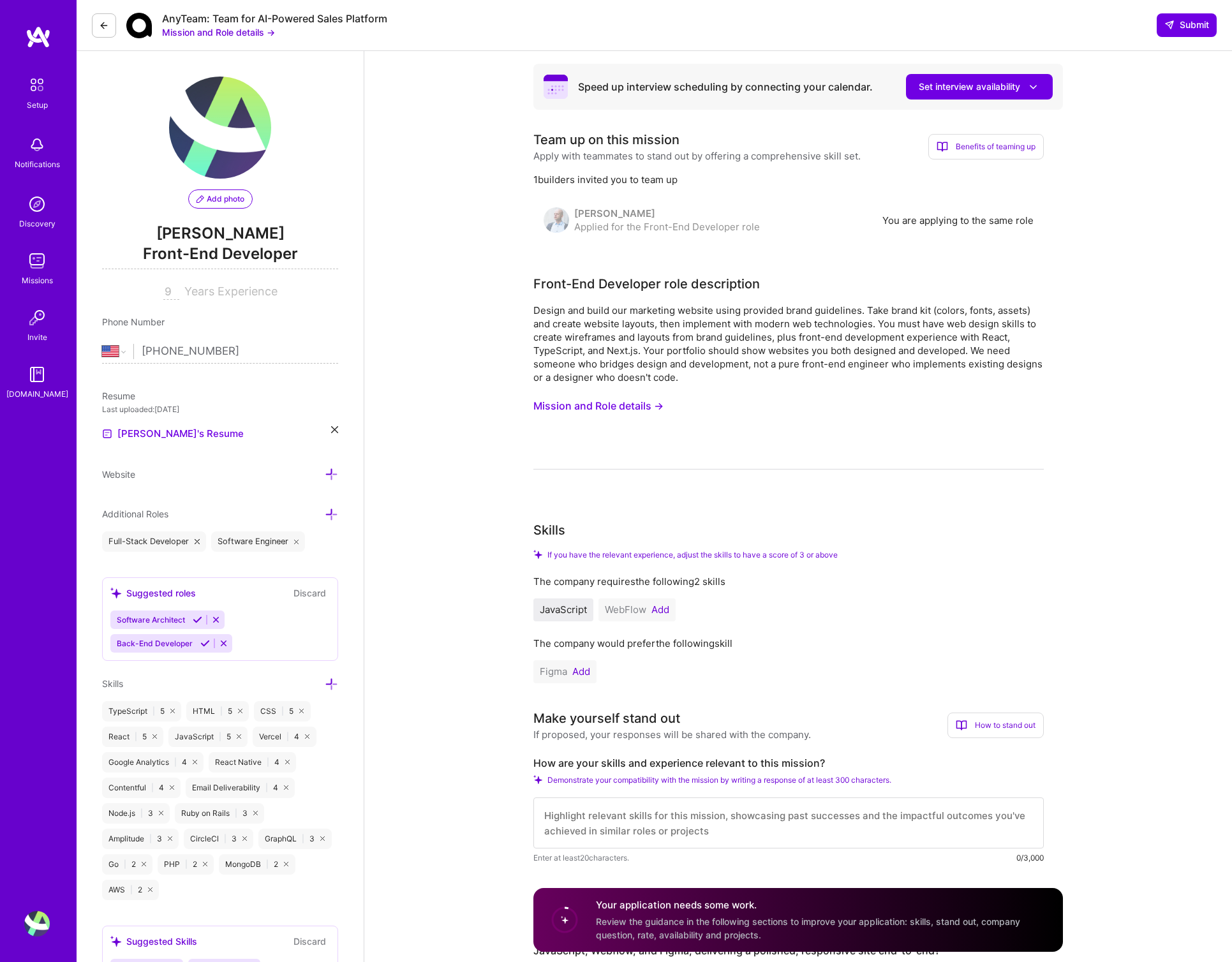
click at [695, 925] on span "Review the guidance in the following sections to improve your application: skil…" at bounding box center [809, 928] width 424 height 24
click at [978, 99] on div "Speed up interview scheduling by connecting your calendar. Set interview availa…" at bounding box center [798, 87] width 530 height 46
click at [978, 90] on span "Set interview availability" at bounding box center [979, 87] width 122 height 13
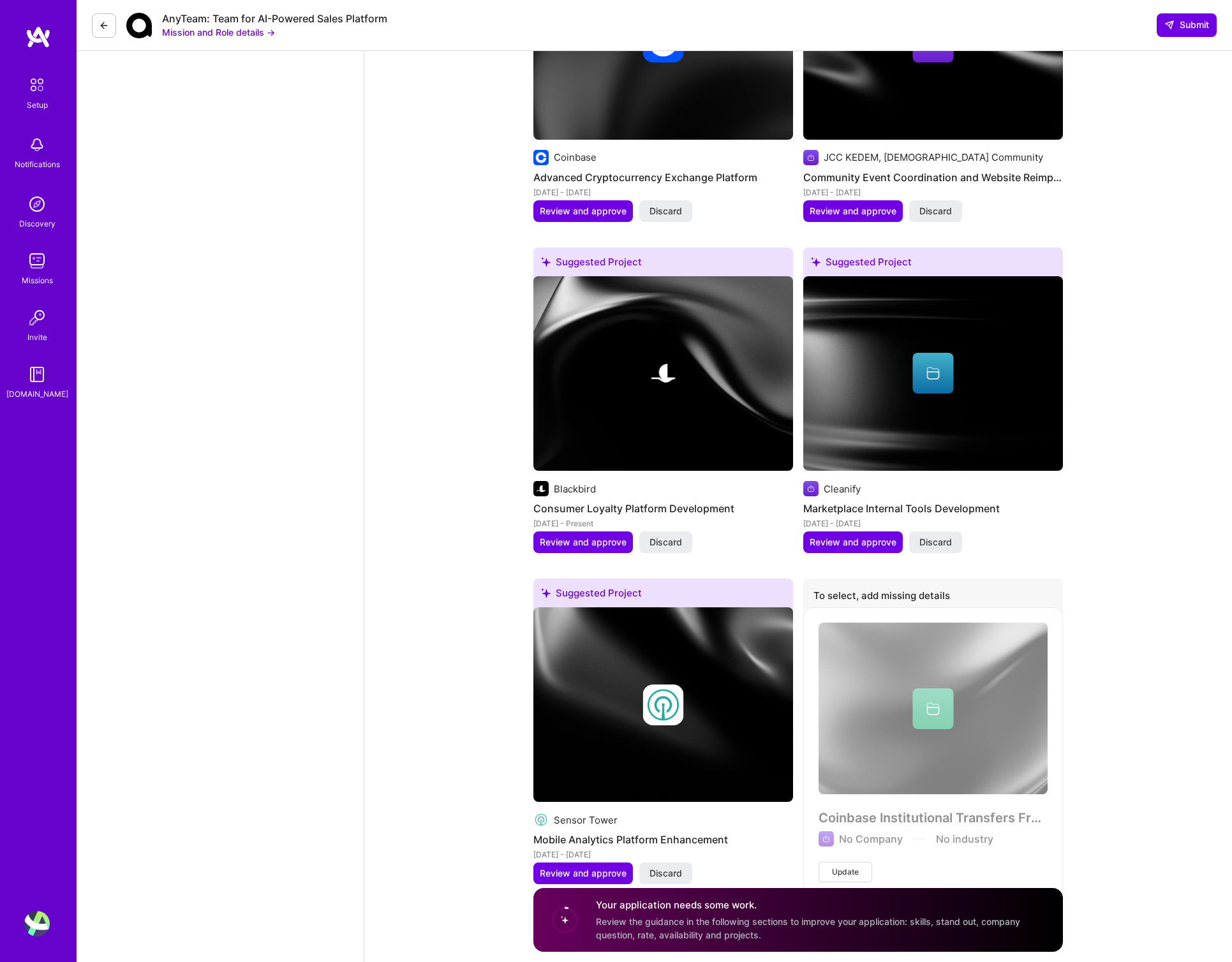
scroll to position [2037, 0]
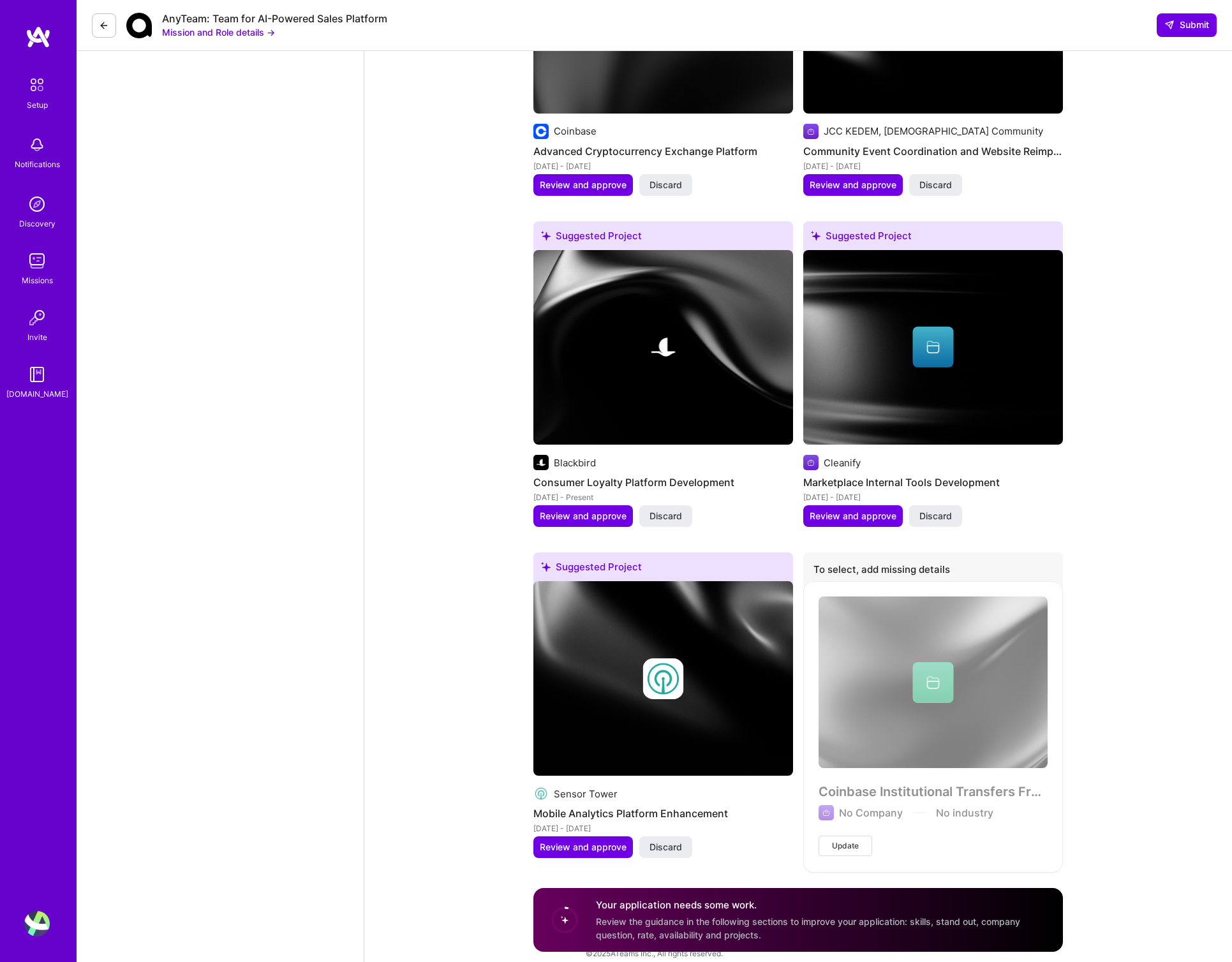
click at [720, 929] on span "Review the guidance in the following sections to improve your application: skil…" at bounding box center [809, 928] width 424 height 24
drag, startPoint x: 596, startPoint y: 913, endPoint x: 560, endPoint y: 919, distance: 36.5
click at [594, 913] on div "Your application needs some work. Review the guidance in the following sections…" at bounding box center [798, 920] width 530 height 63
click at [557, 918] on circle at bounding box center [565, 919] width 24 height 24
click at [565, 917] on circle at bounding box center [565, 919] width 24 height 24
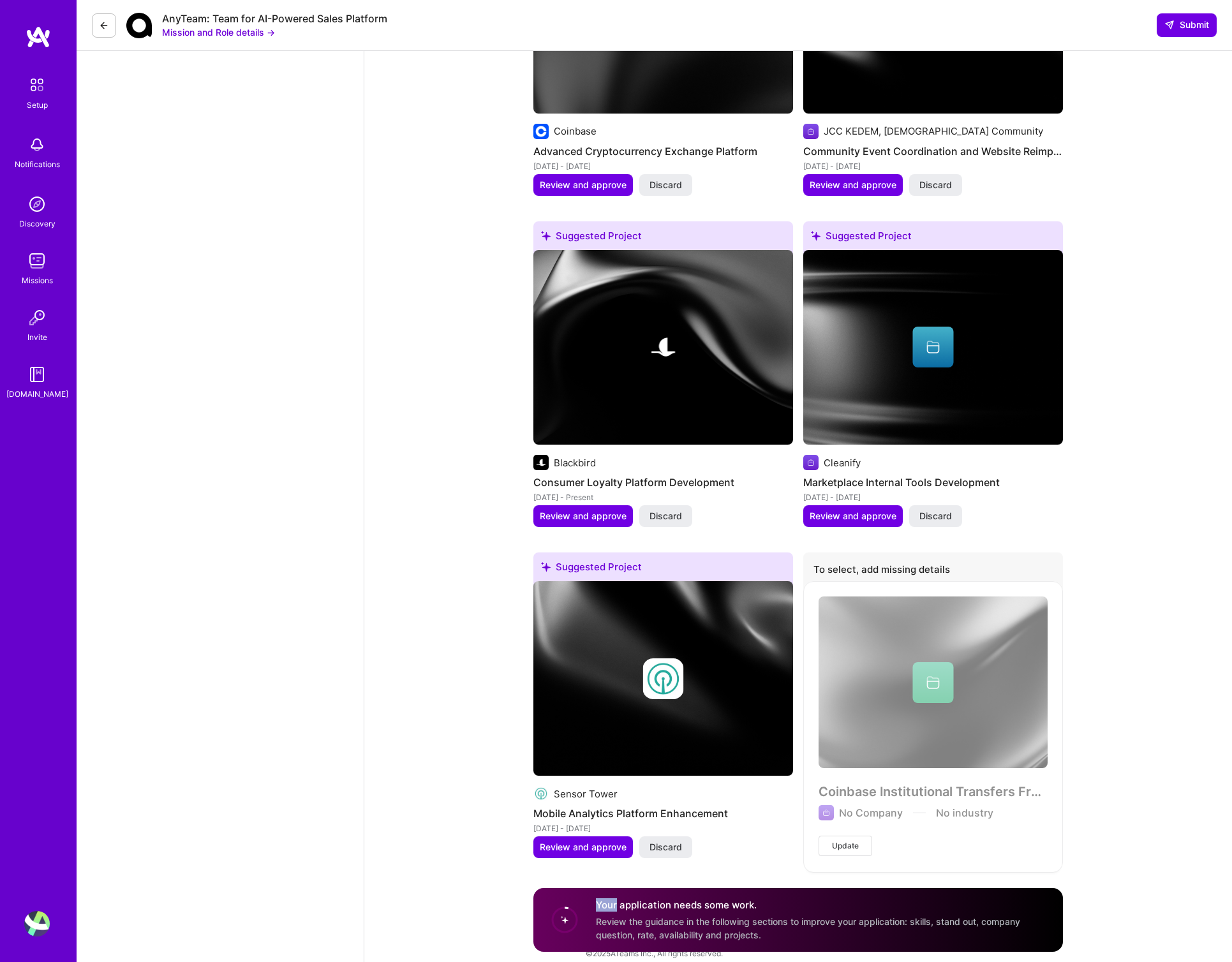
click at [565, 917] on circle at bounding box center [565, 919] width 24 height 24
drag, startPoint x: 566, startPoint y: 917, endPoint x: 608, endPoint y: 916, distance: 42.0
click at [581, 917] on div "Your application needs some work. Review the guidance in the following sections…" at bounding box center [798, 920] width 530 height 63
drag, startPoint x: 675, startPoint y: 915, endPoint x: 797, endPoint y: 919, distance: 122.1
click at [795, 919] on span "Review the guidance in the following sections to improve your application: skil…" at bounding box center [809, 928] width 424 height 24
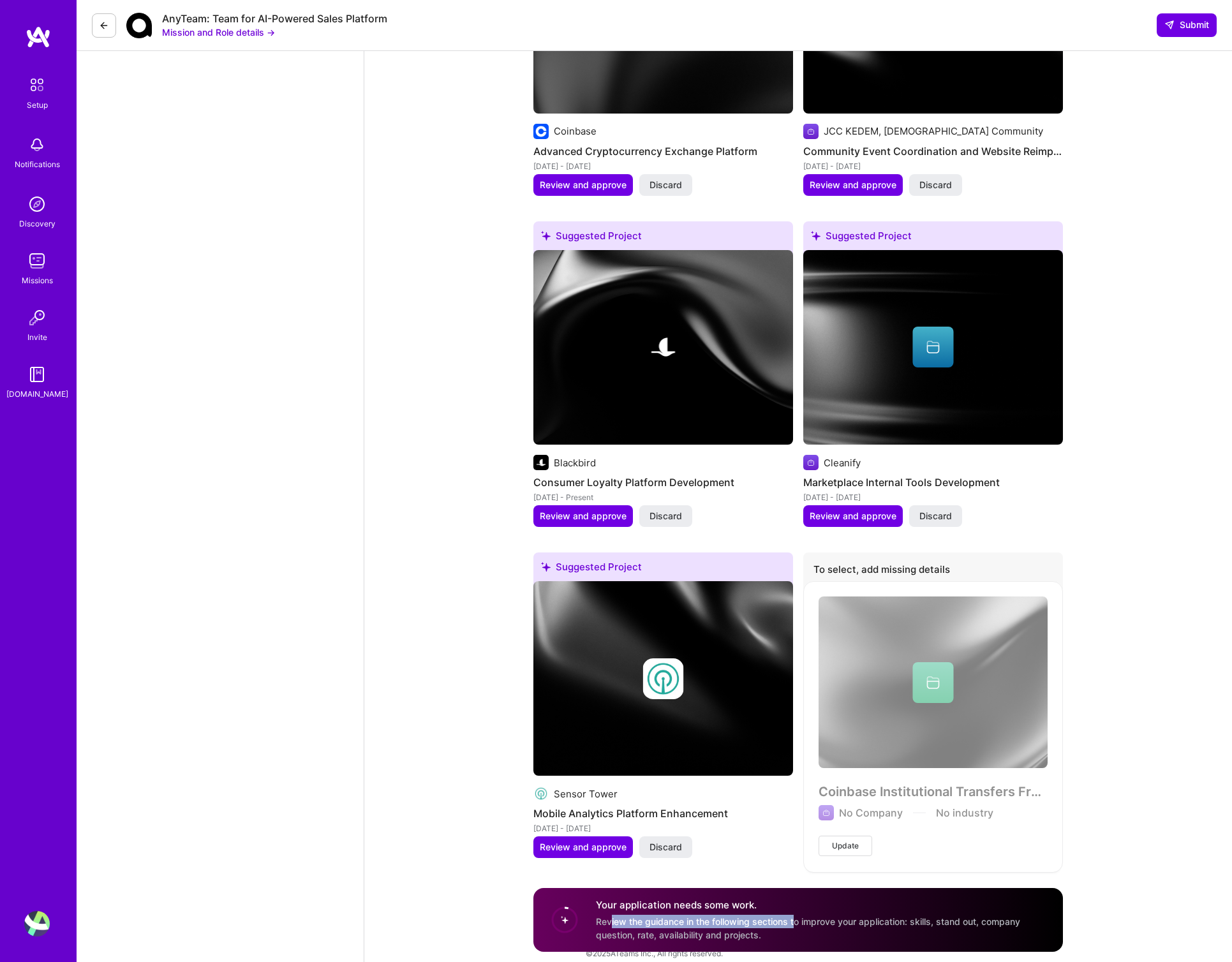
click at [798, 919] on span "Review the guidance in the following sections to improve your application: skil…" at bounding box center [809, 928] width 424 height 24
drag, startPoint x: 715, startPoint y: 914, endPoint x: 703, endPoint y: 905, distance: 15.0
click at [702, 905] on div "Your application needs some work. Review the guidance in the following sections…" at bounding box center [822, 920] width 452 height 43
drag, startPoint x: 706, startPoint y: 905, endPoint x: 532, endPoint y: 793, distance: 206.9
click at [703, 905] on h4 "Your application needs some work." at bounding box center [822, 905] width 452 height 13
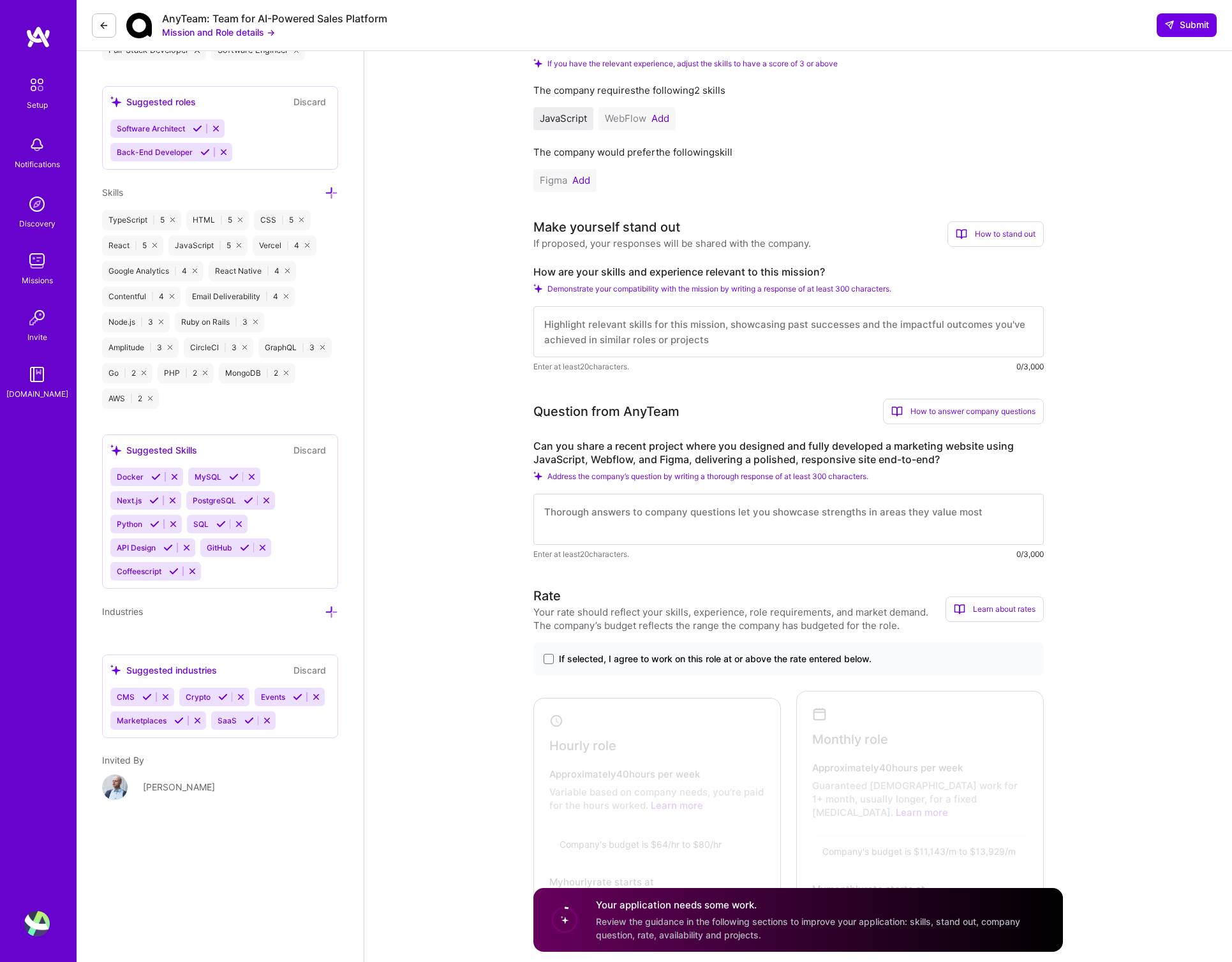
scroll to position [0, 0]
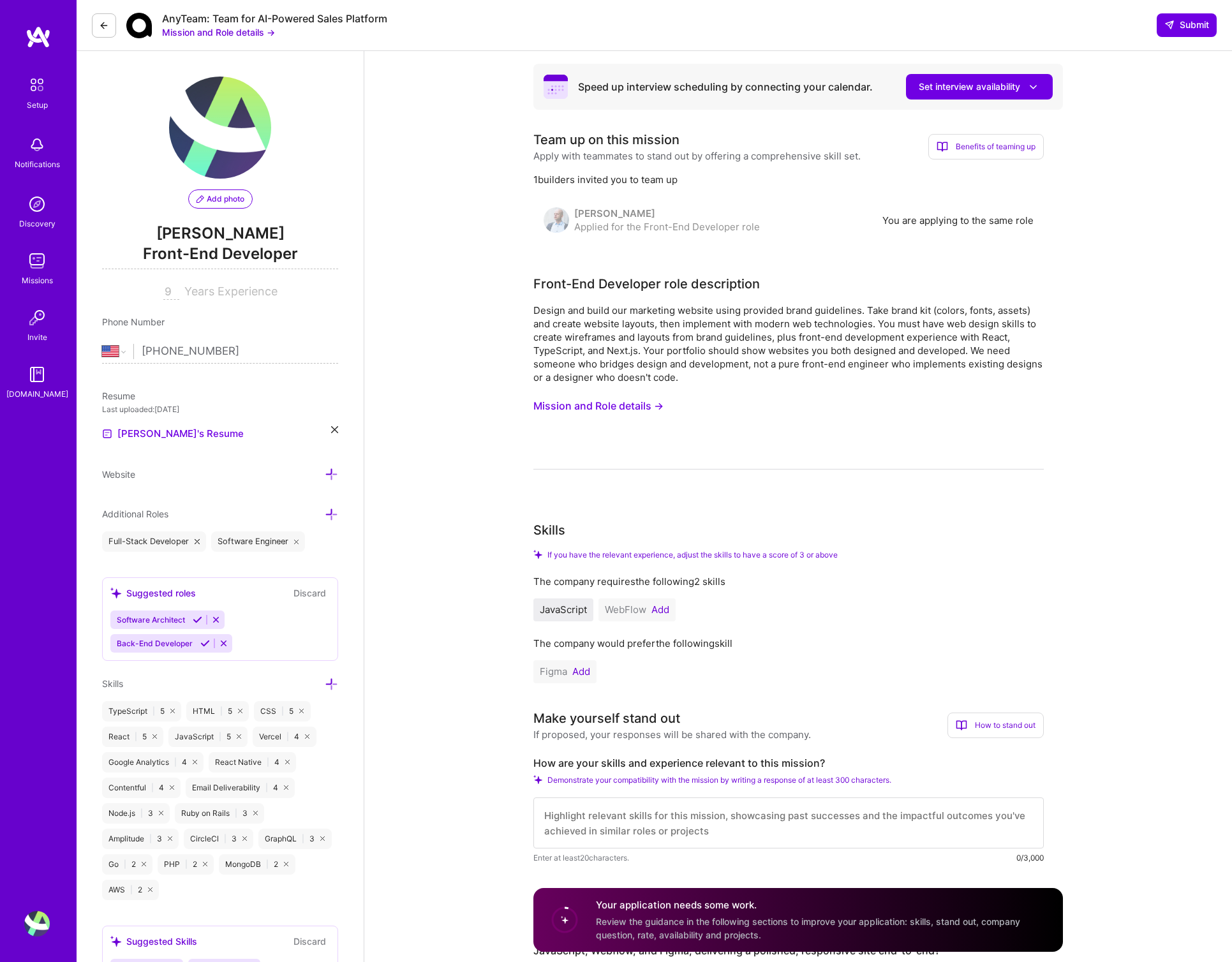
click at [253, 33] on button "Mission and Role details →" at bounding box center [218, 32] width 113 height 13
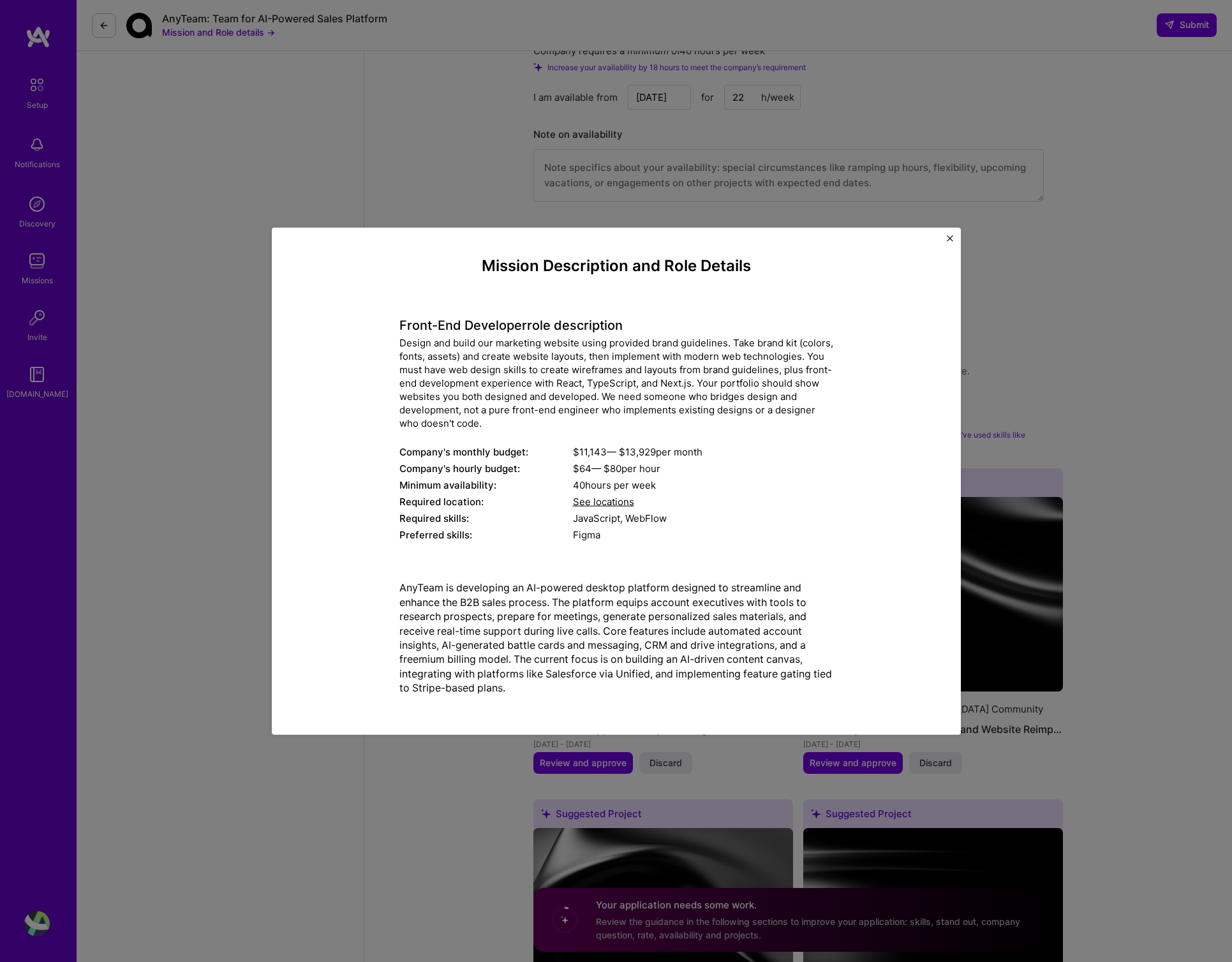
scroll to position [1463, 0]
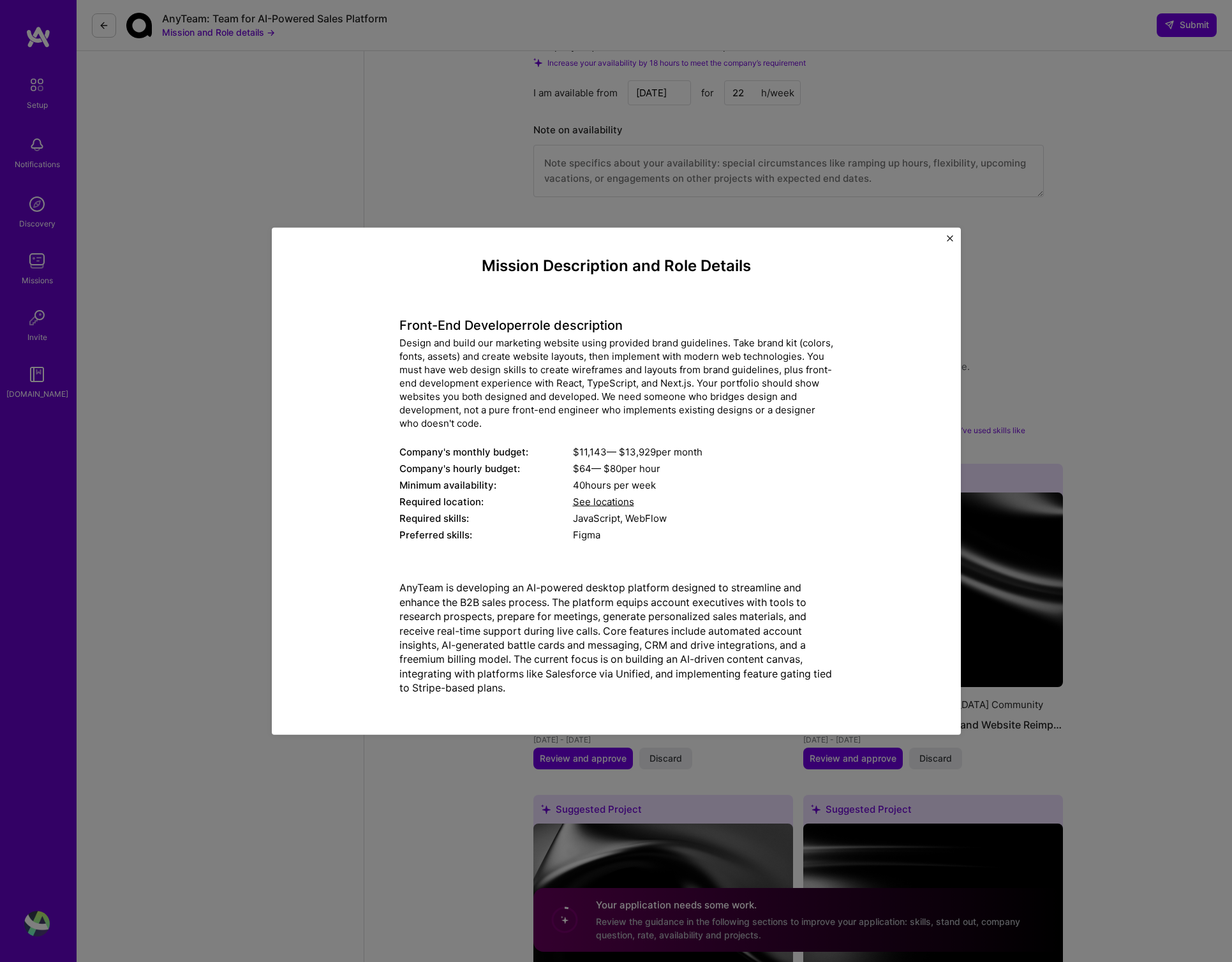
click at [949, 236] on img "Close" at bounding box center [950, 238] width 6 height 6
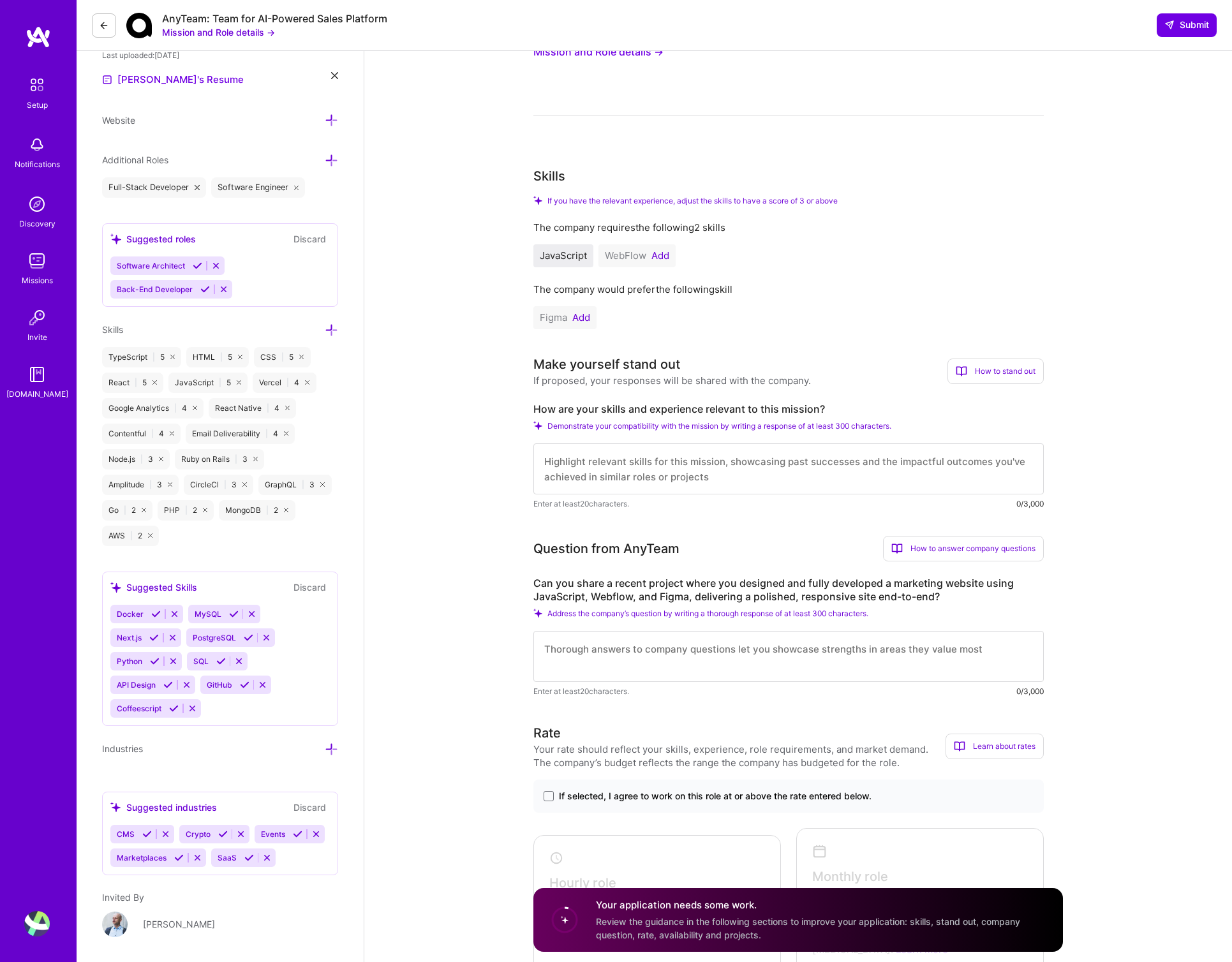
scroll to position [0, 0]
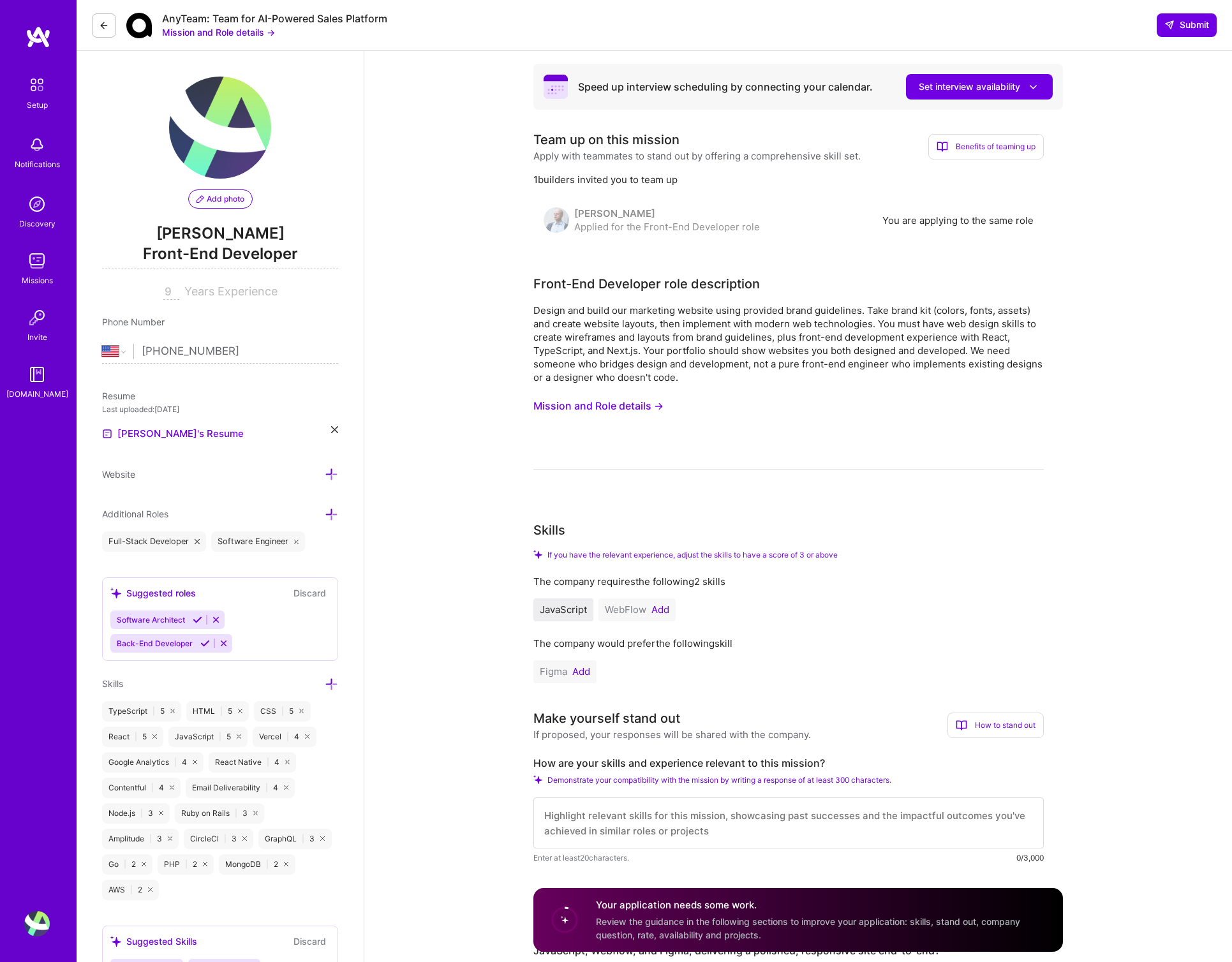
click at [1187, 24] on span "Submit" at bounding box center [1187, 25] width 44 height 12
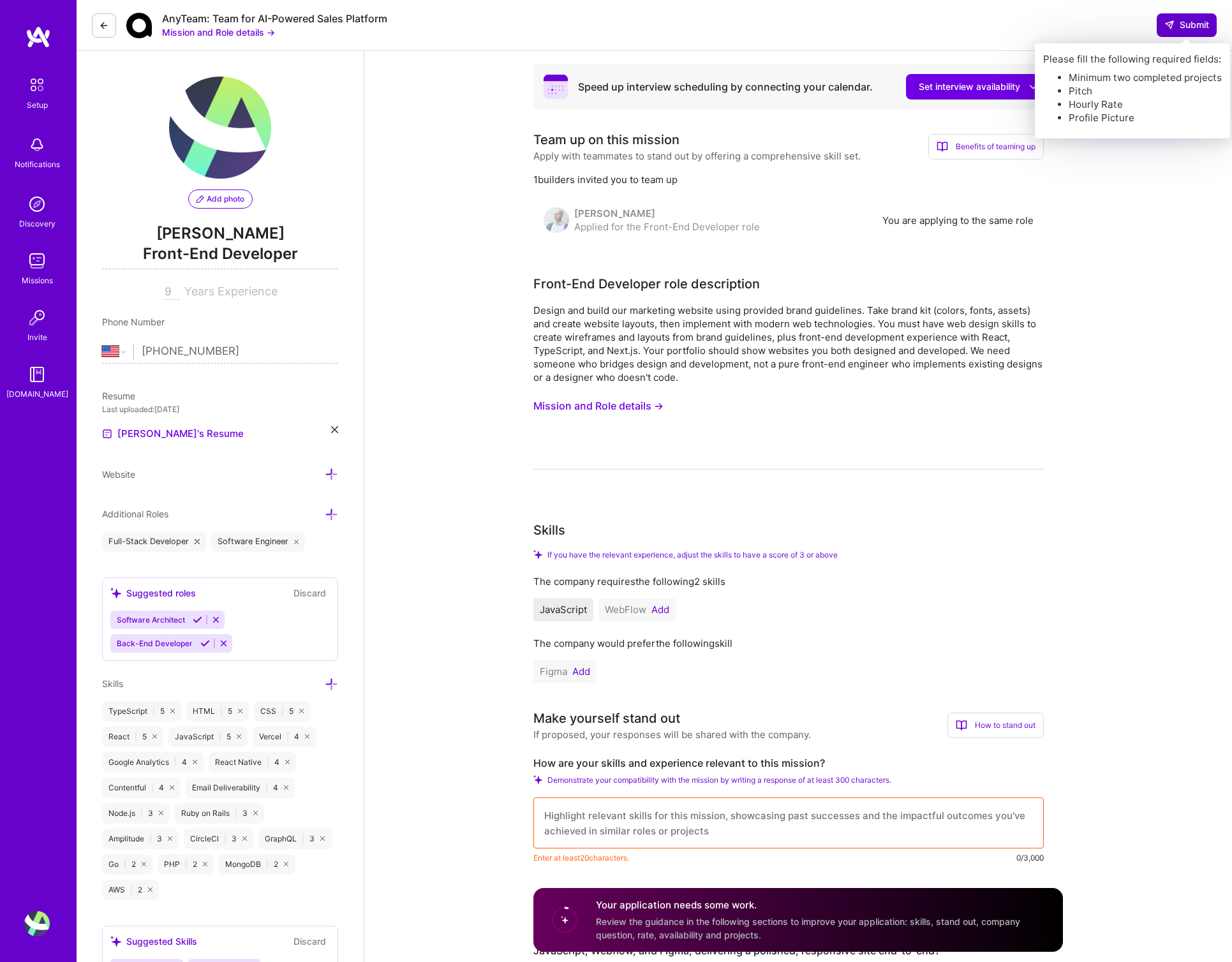
click at [1187, 26] on span "Submit" at bounding box center [1187, 25] width 44 height 12
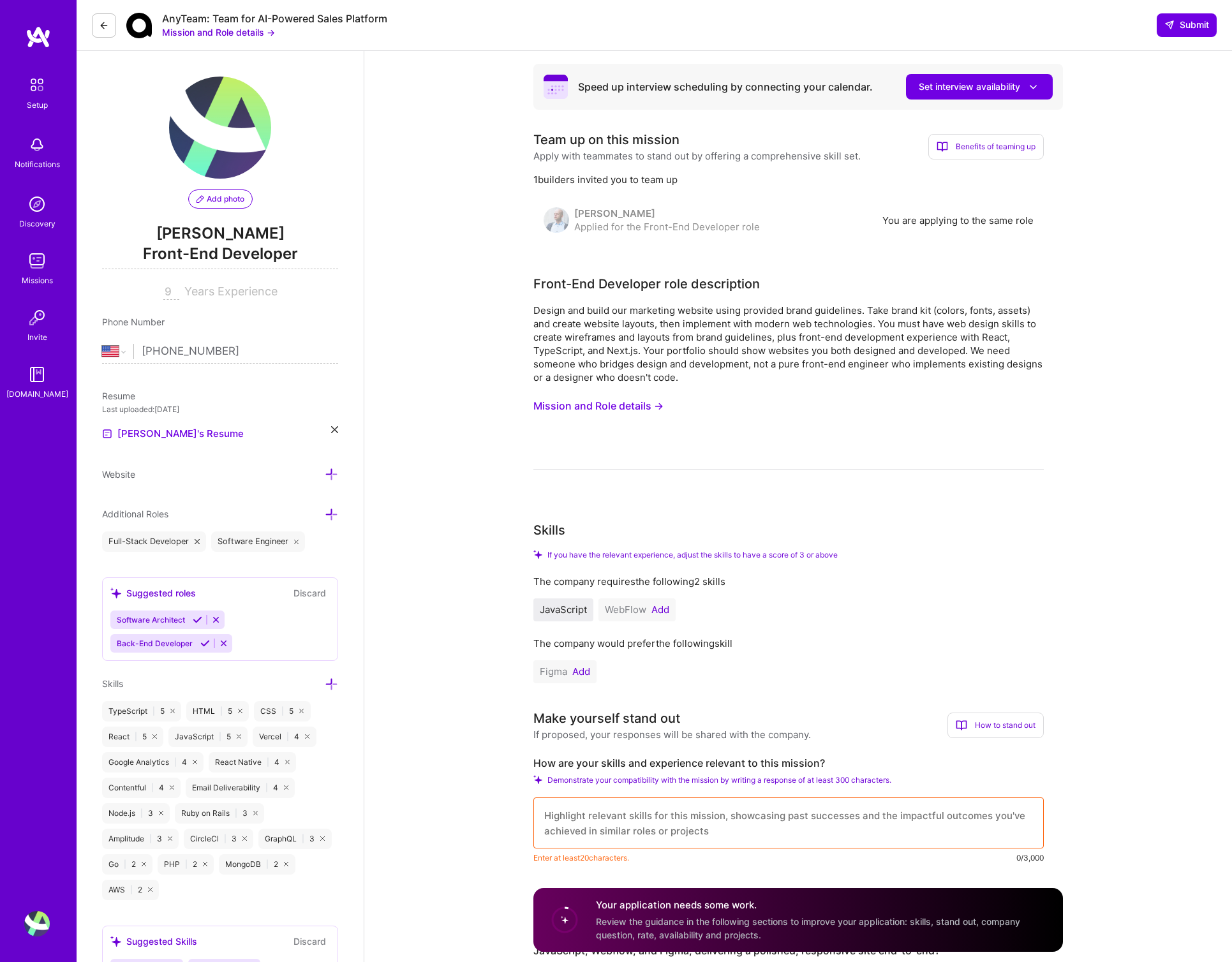
click at [217, 197] on span "Add photo" at bounding box center [220, 199] width 48 height 12
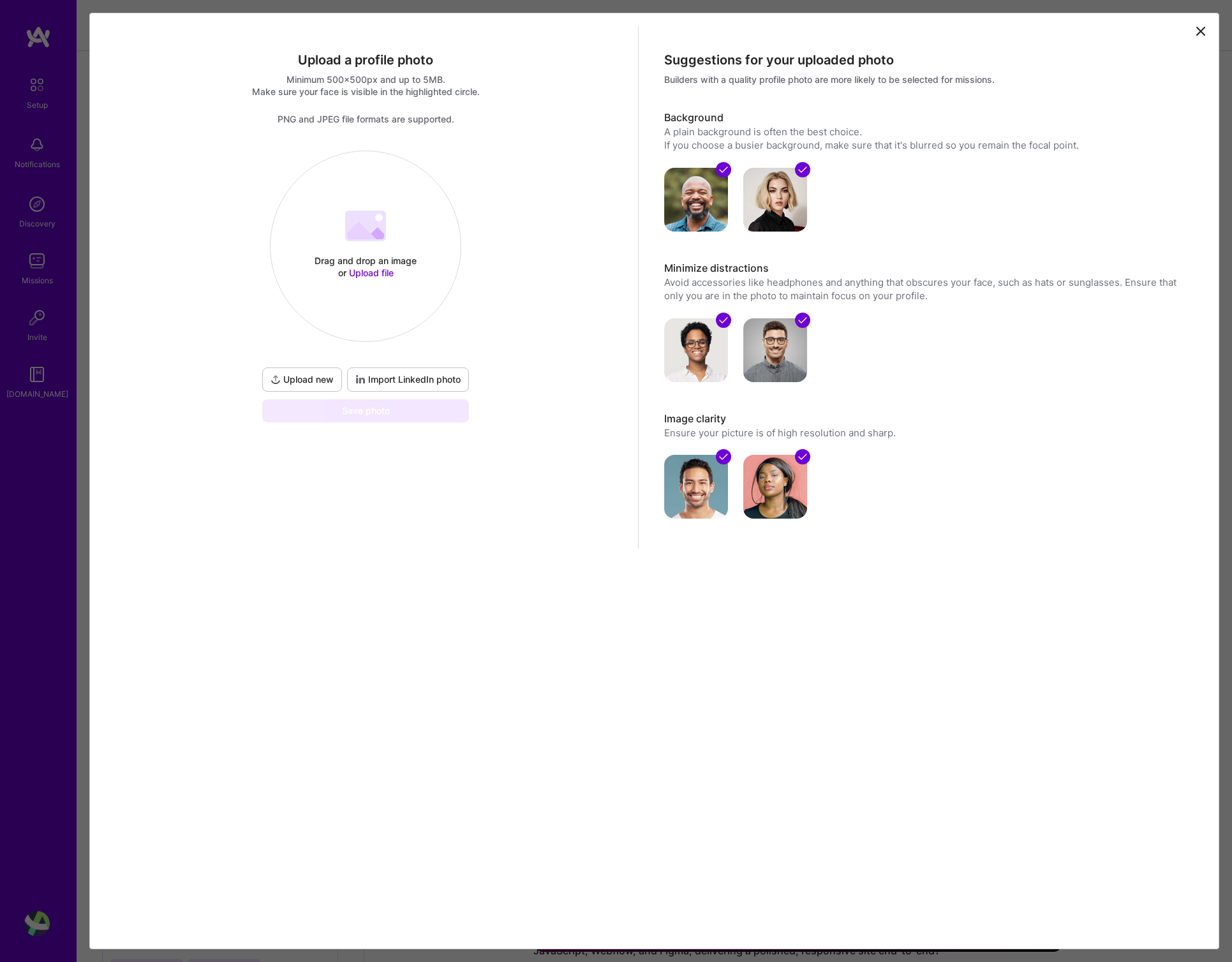
click at [321, 379] on span "Upload new" at bounding box center [302, 380] width 63 height 12
click at [355, 170] on button "Done" at bounding box center [337, 171] width 36 height 22
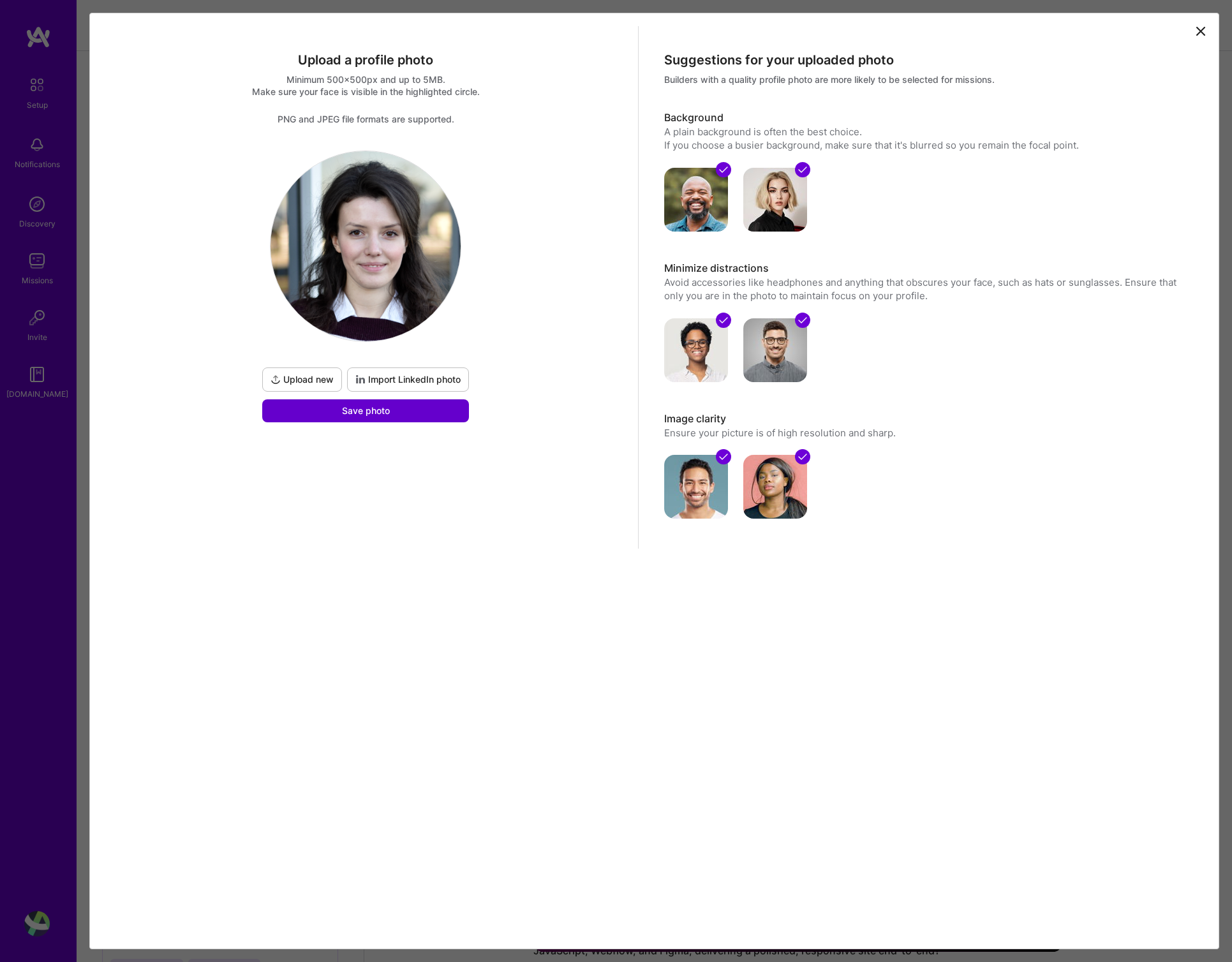
click at [402, 417] on button "Save photo" at bounding box center [366, 411] width 207 height 23
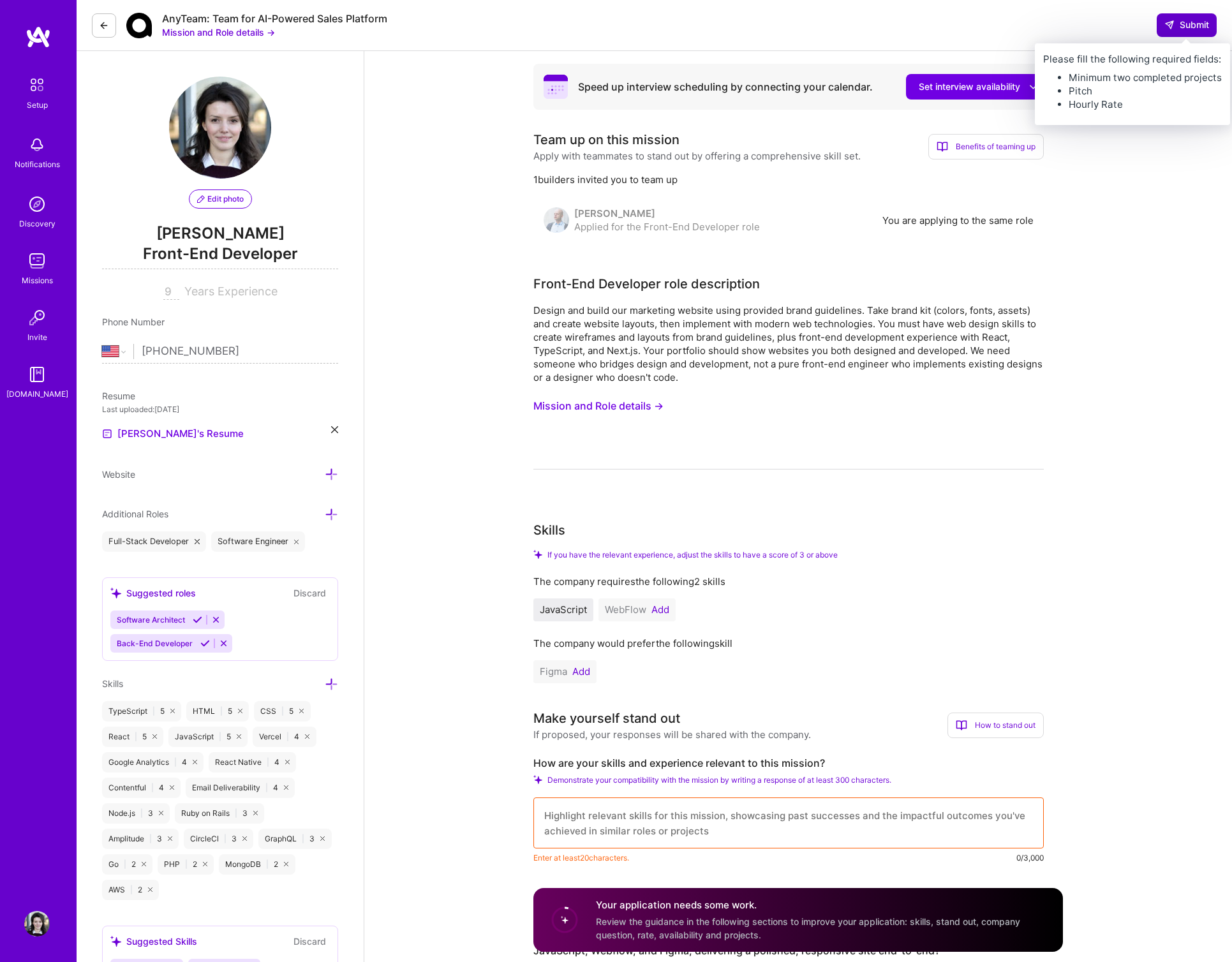
click at [1194, 26] on span "Submit" at bounding box center [1187, 25] width 44 height 12
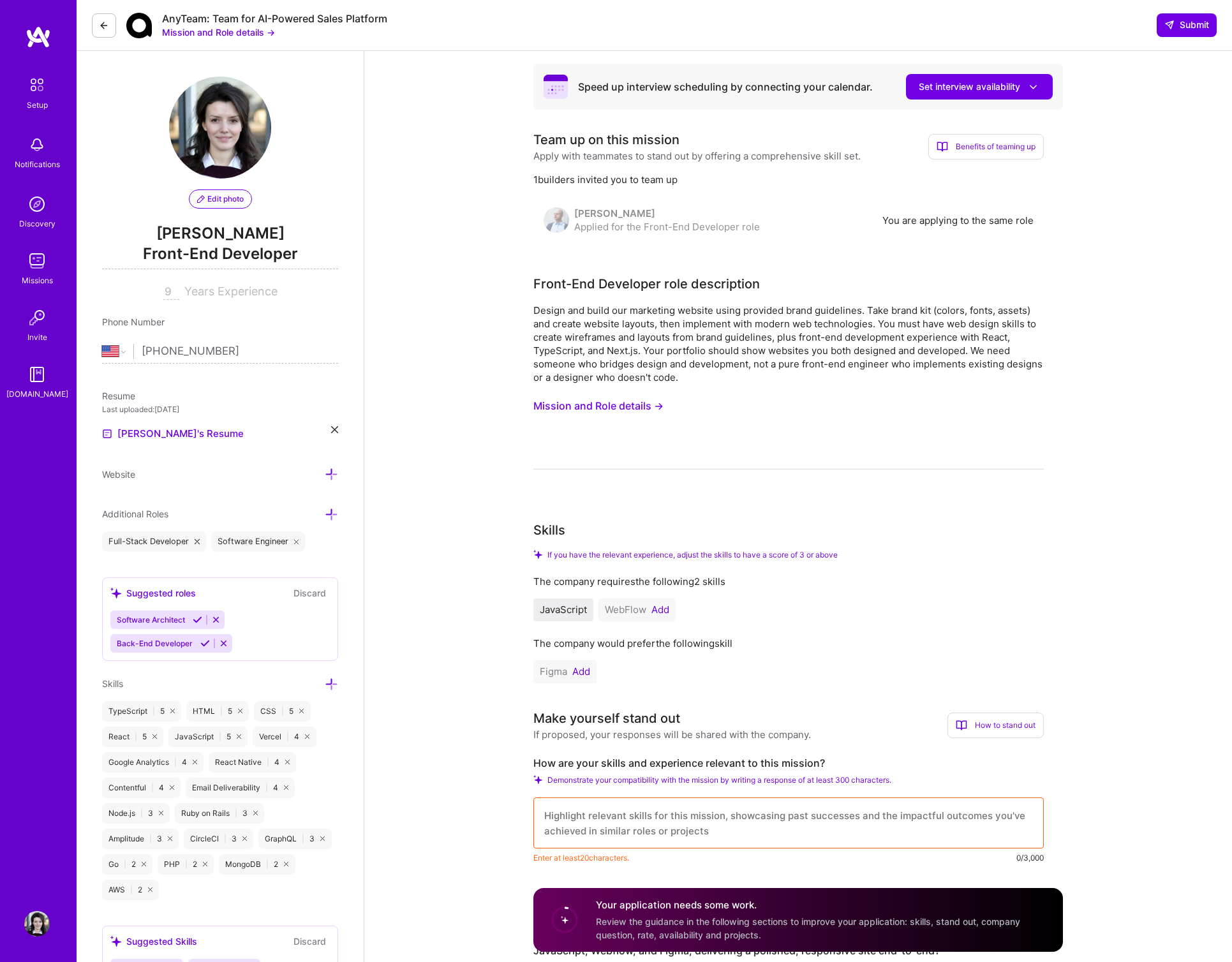
click at [722, 921] on span "Review the guidance in the following sections to improve your application: skil…" at bounding box center [809, 928] width 424 height 24
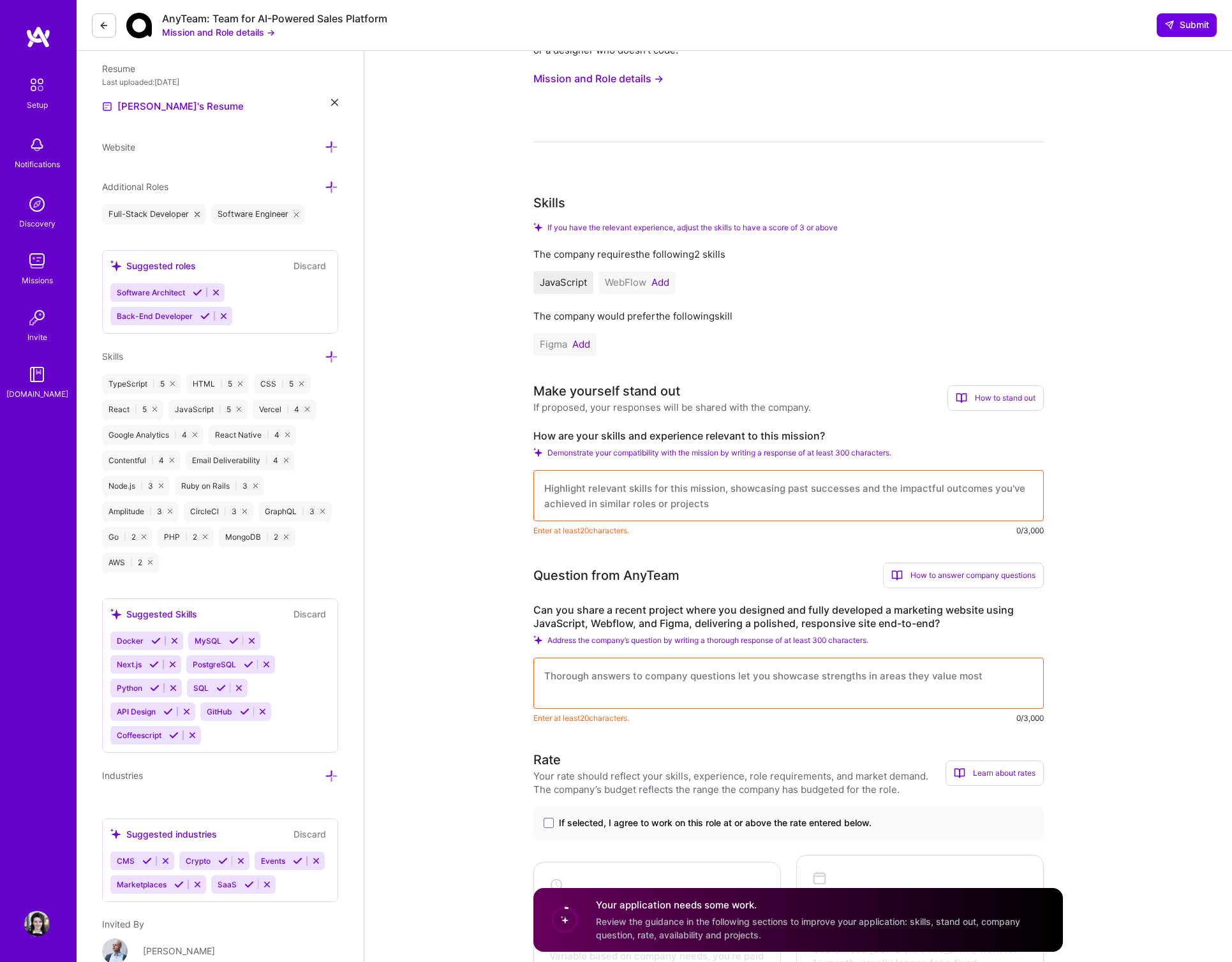
scroll to position [407, 0]
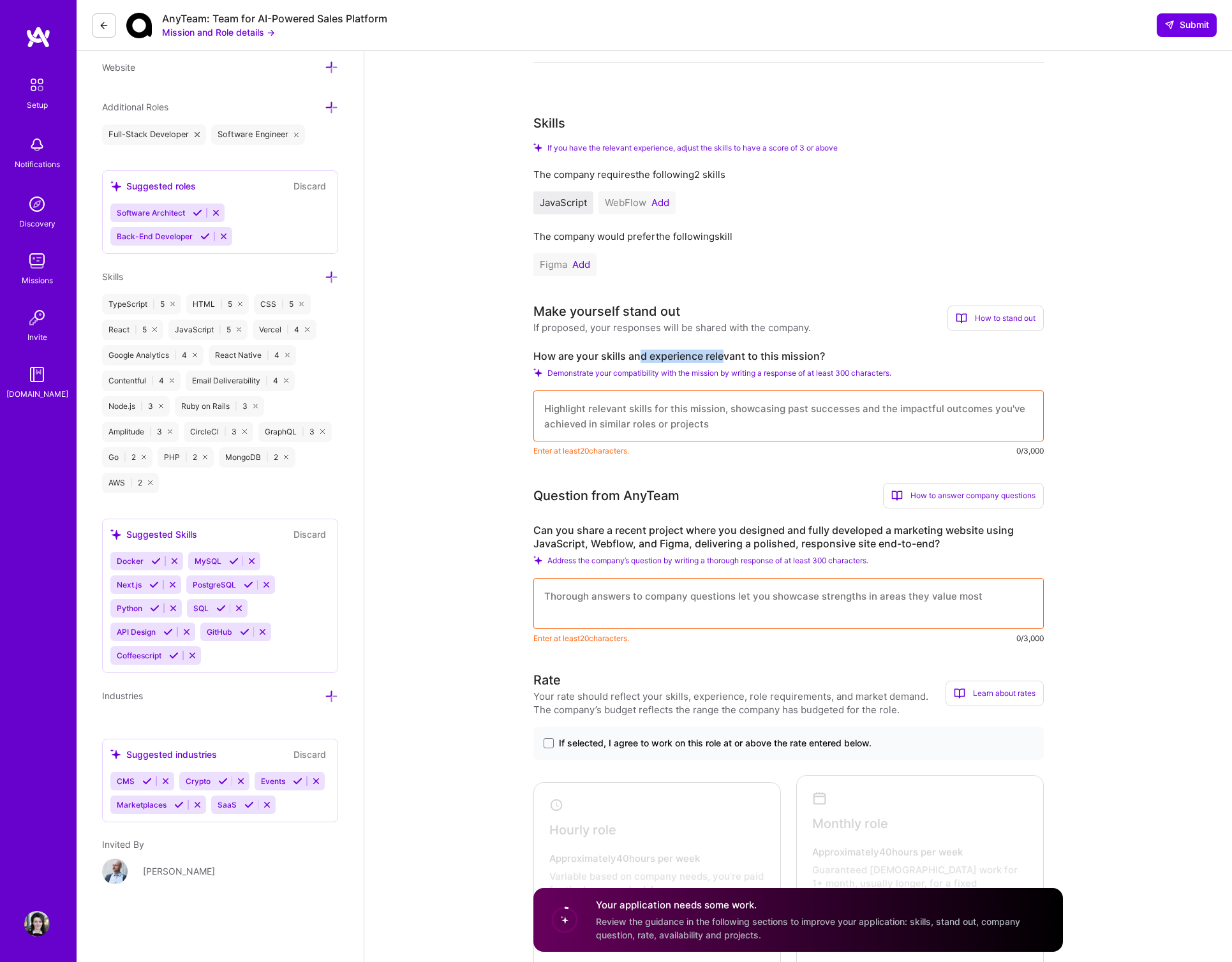
drag, startPoint x: 683, startPoint y: 353, endPoint x: 726, endPoint y: 352, distance: 43.0
click at [726, 352] on label "How are your skills and experience relevant to this mission?" at bounding box center [788, 356] width 510 height 13
click at [786, 344] on div "Make yourself stand out If proposed, your responses will be shared with the com…" at bounding box center [788, 379] width 510 height 155
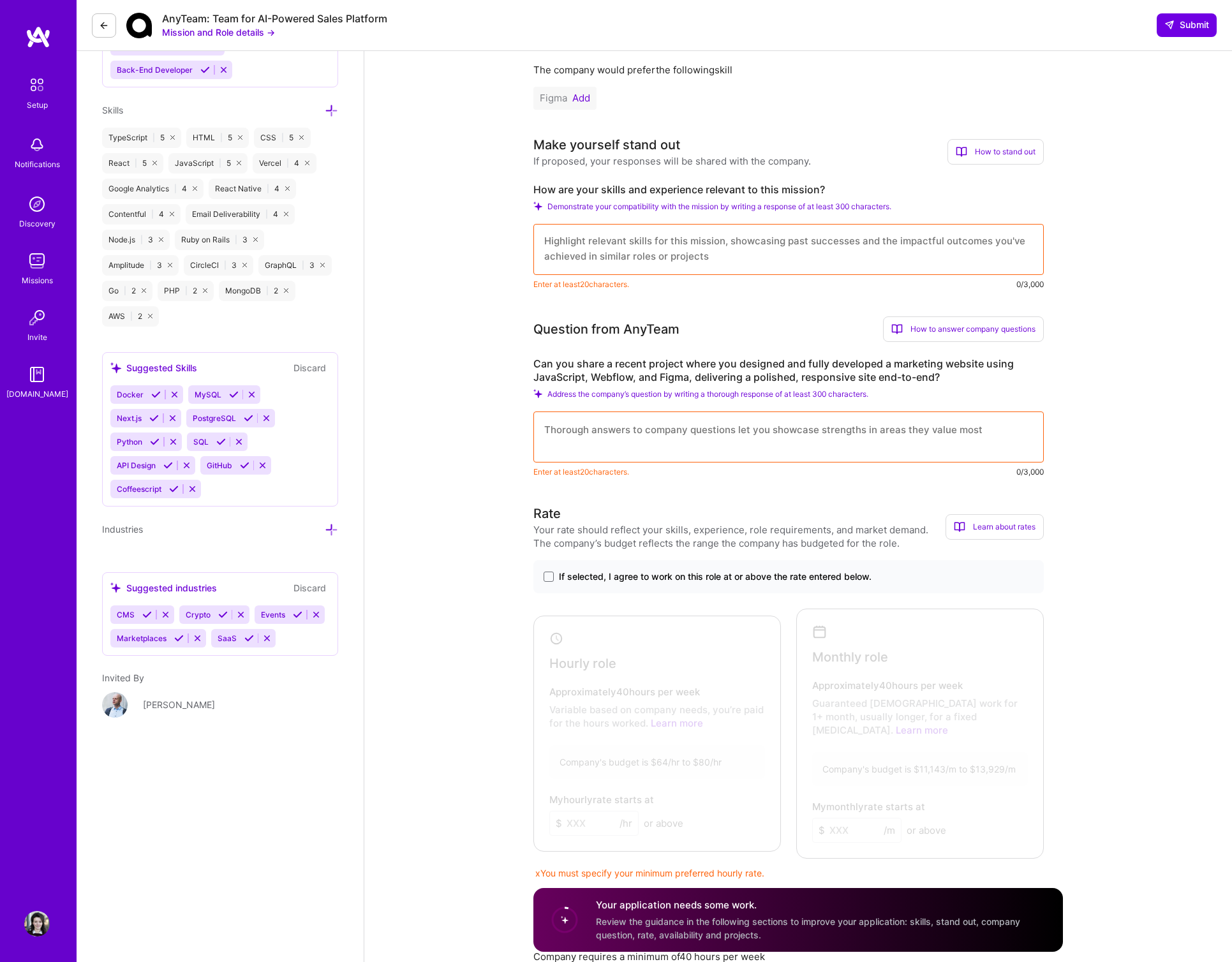
scroll to position [573, 0]
drag, startPoint x: 1096, startPoint y: 357, endPoint x: 1086, endPoint y: 356, distance: 10.0
click at [1086, 356] on div "Speed up interview scheduling by connecting your calendar. Set interview availa…" at bounding box center [799, 969] width 868 height 2983
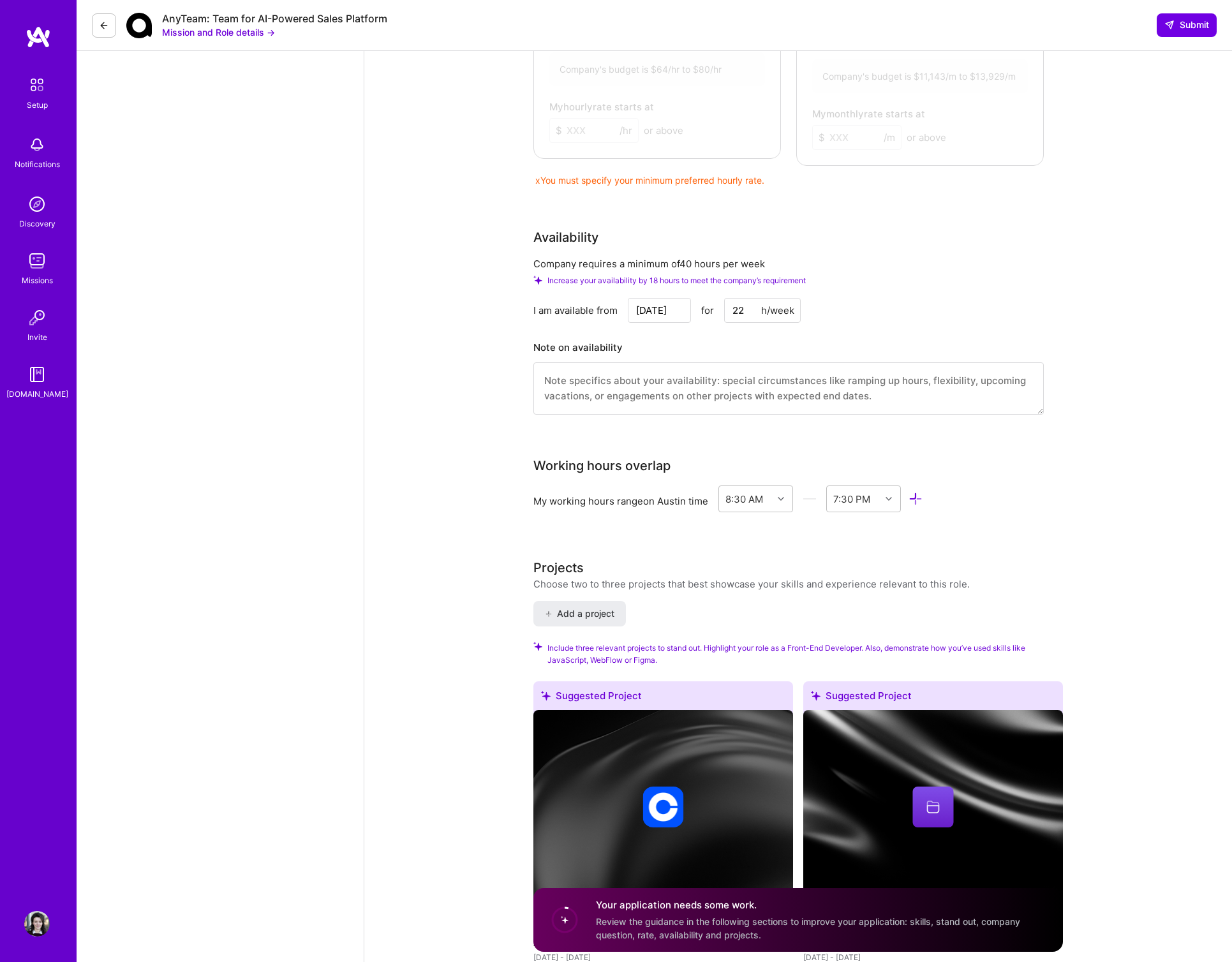
scroll to position [854, 0]
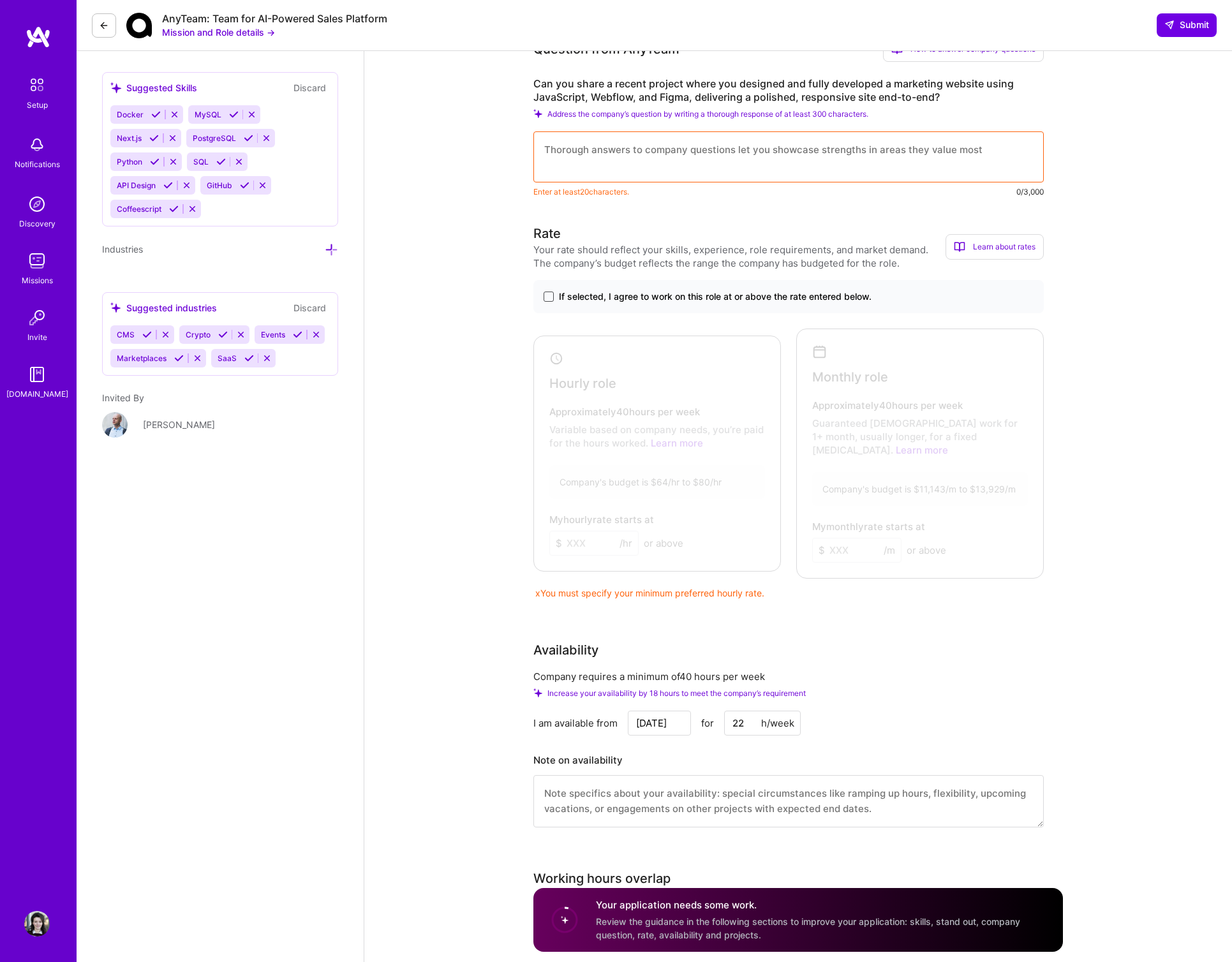
click at [548, 296] on span at bounding box center [549, 297] width 11 height 11
click at [0, 0] on input "If selected, I agree to work on this role at or above the rate entered below." at bounding box center [0, 0] width 0 height 0
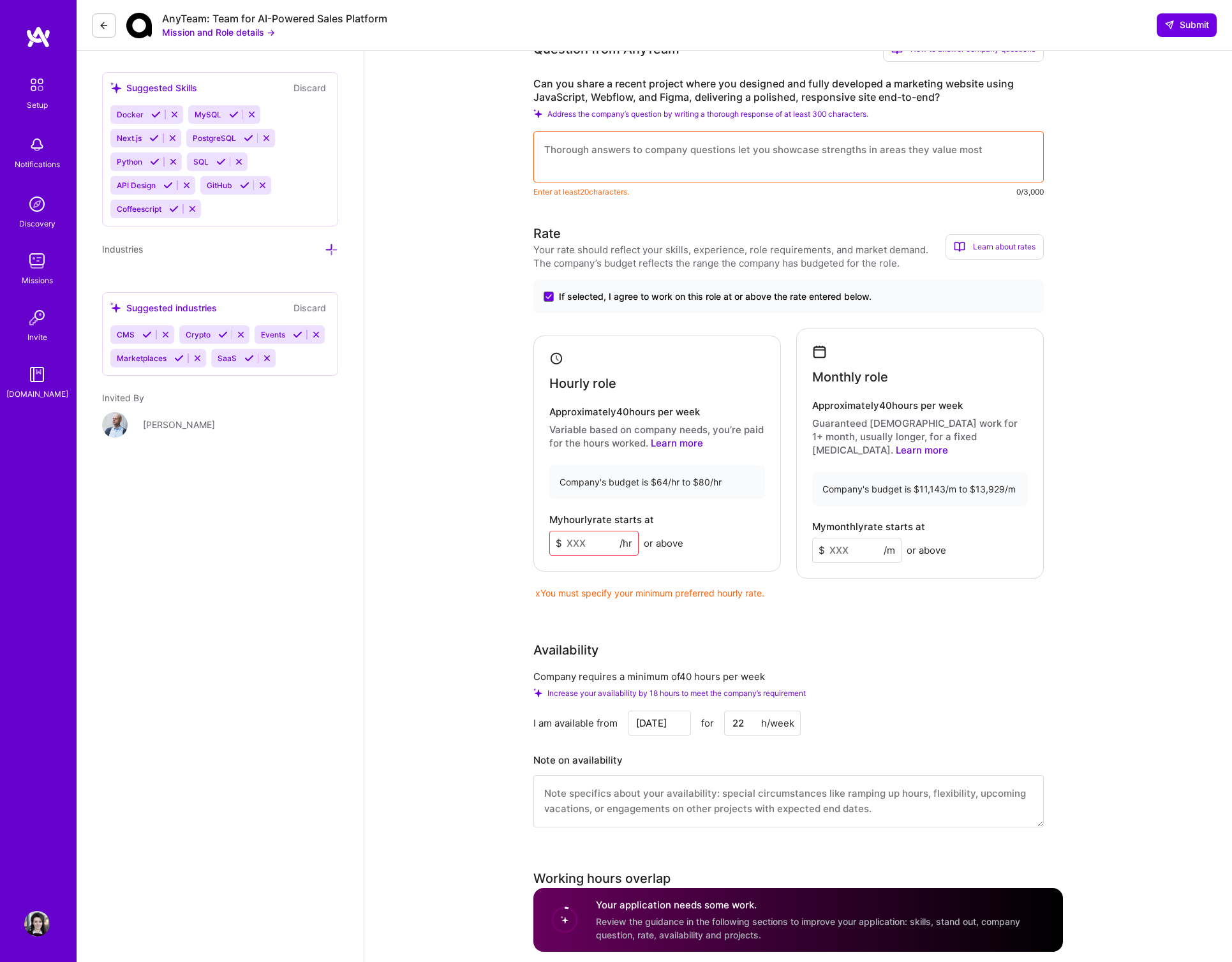
click at [572, 540] on input at bounding box center [594, 543] width 90 height 25
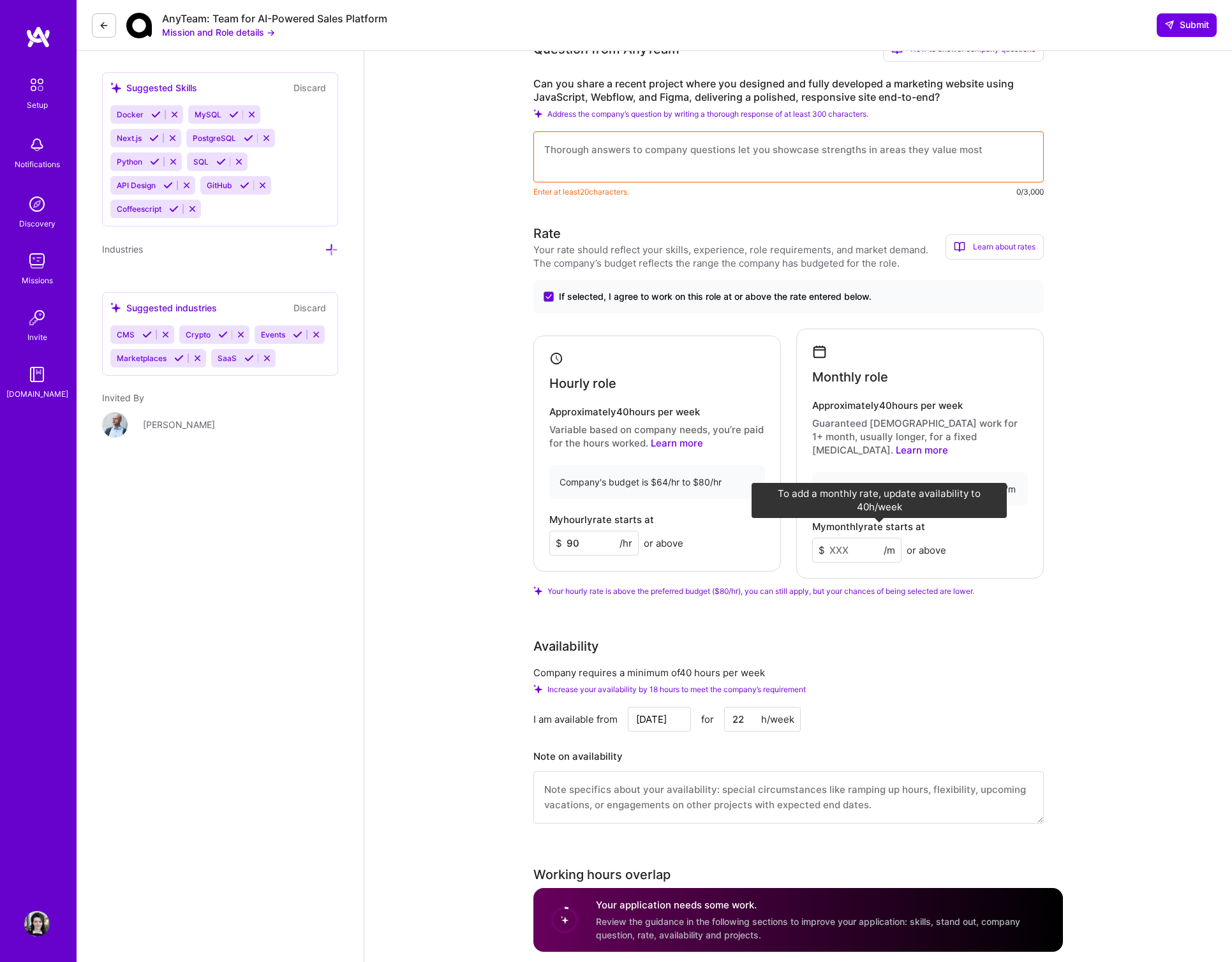
type input "90"
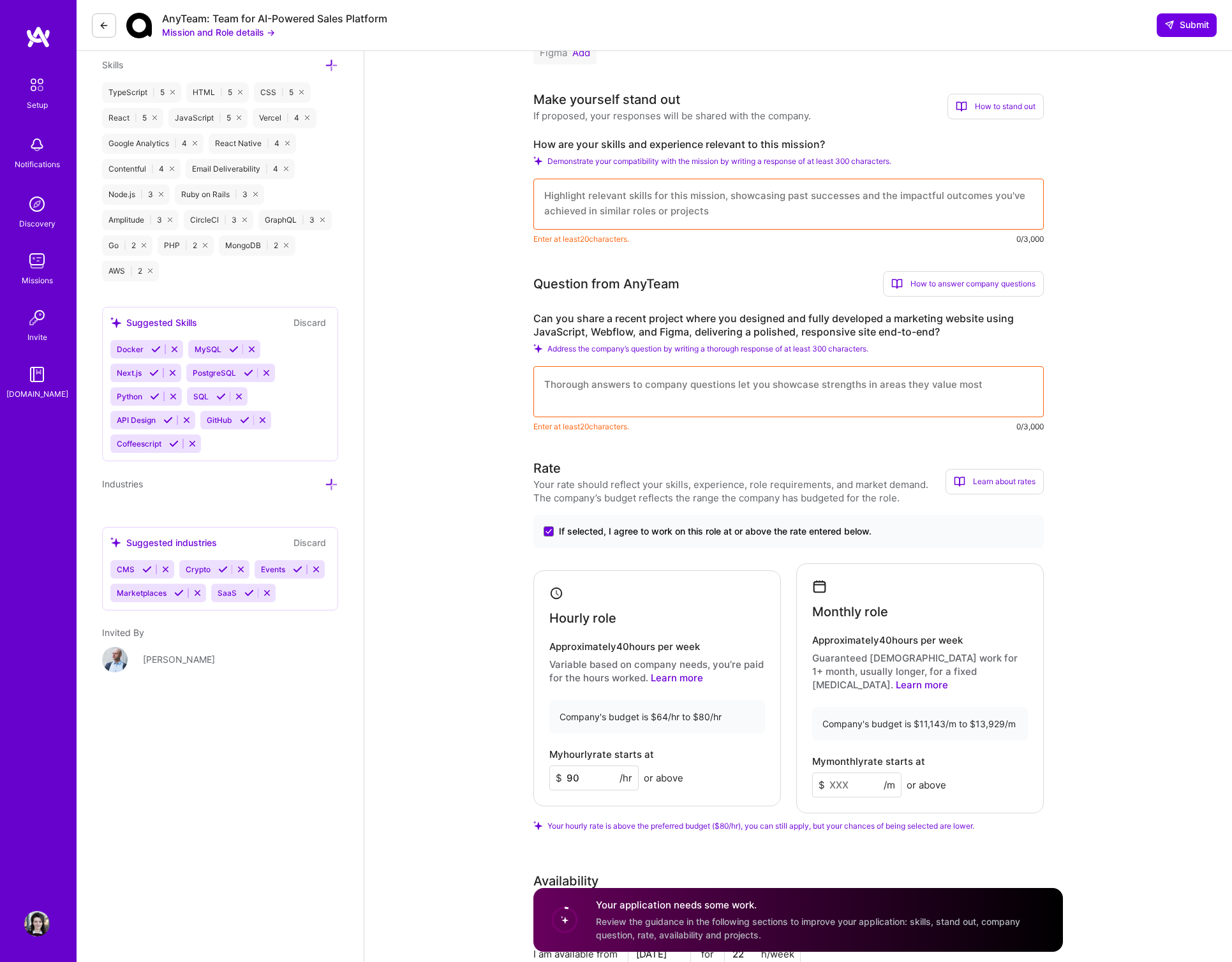
scroll to position [0, 0]
